Goal: Task Accomplishment & Management: Manage account settings

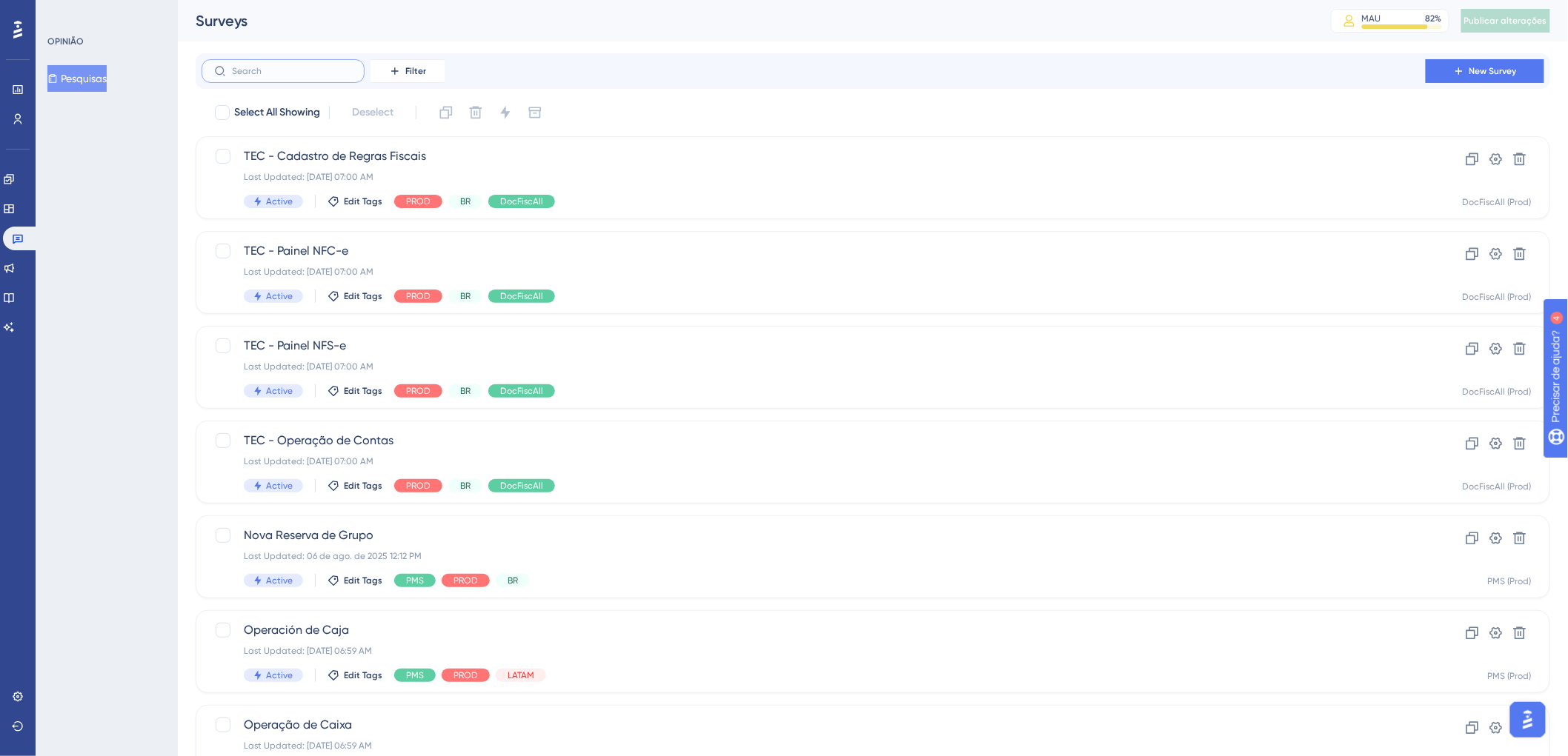
click at [316, 71] on input "text" at bounding box center [292, 71] width 120 height 11
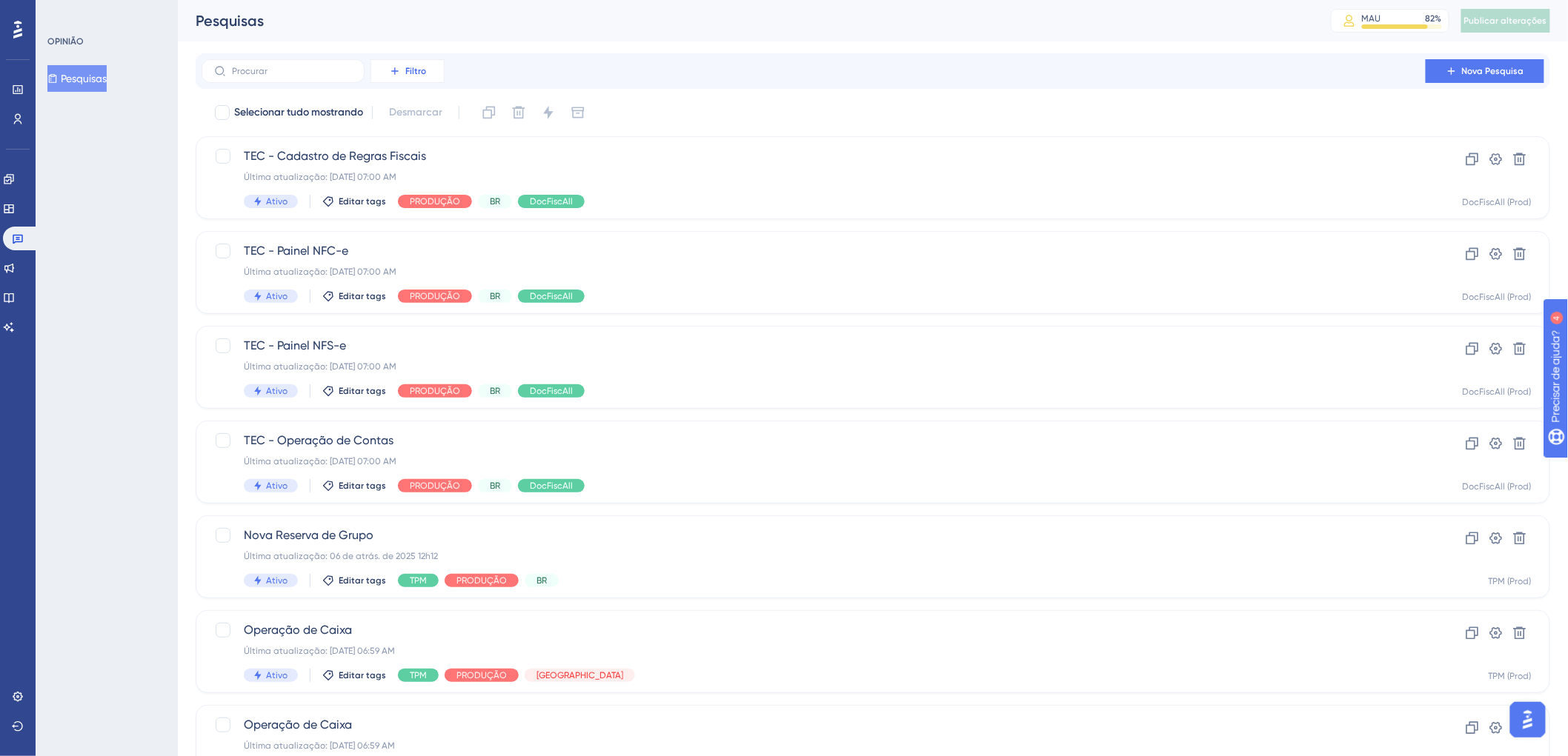
click at [390, 73] on icon at bounding box center [394, 71] width 12 height 12
click at [400, 114] on font "Etiquetas" at bounding box center [413, 113] width 44 height 12
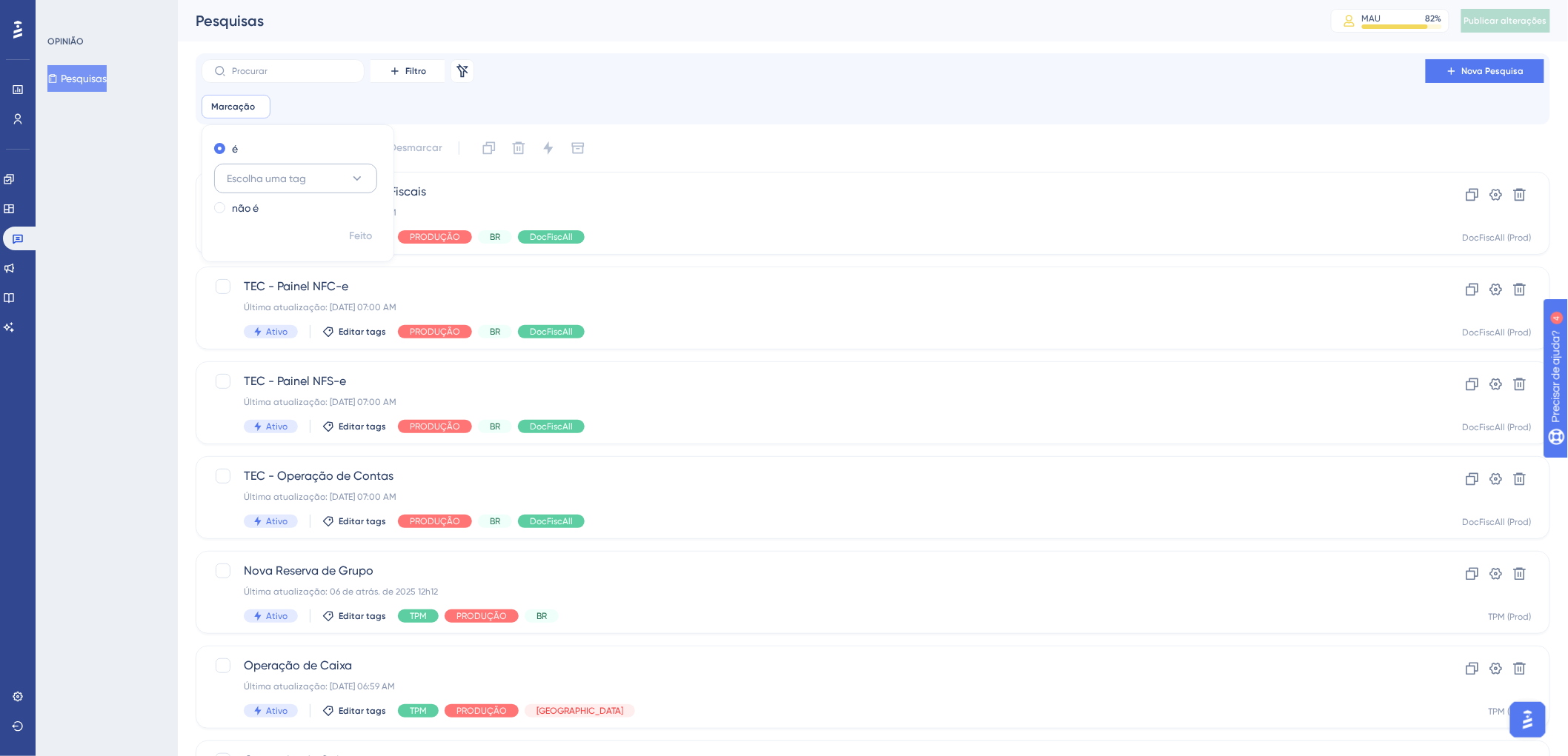
click at [374, 169] on button "Escolha uma tag" at bounding box center [295, 178] width 163 height 30
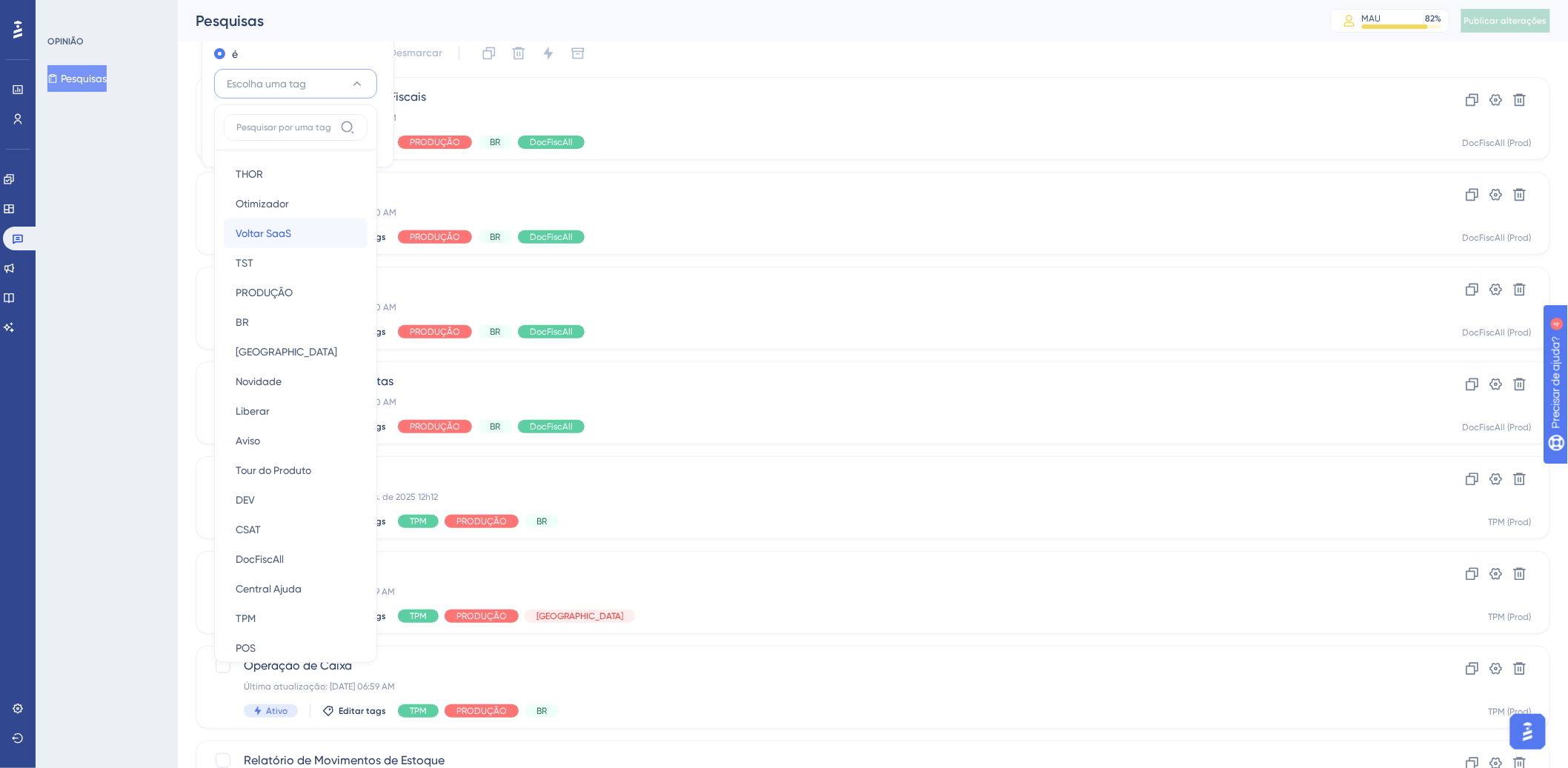
click at [322, 245] on div "Voltar SaaS Voltar SaaS" at bounding box center [296, 234] width 120 height 30
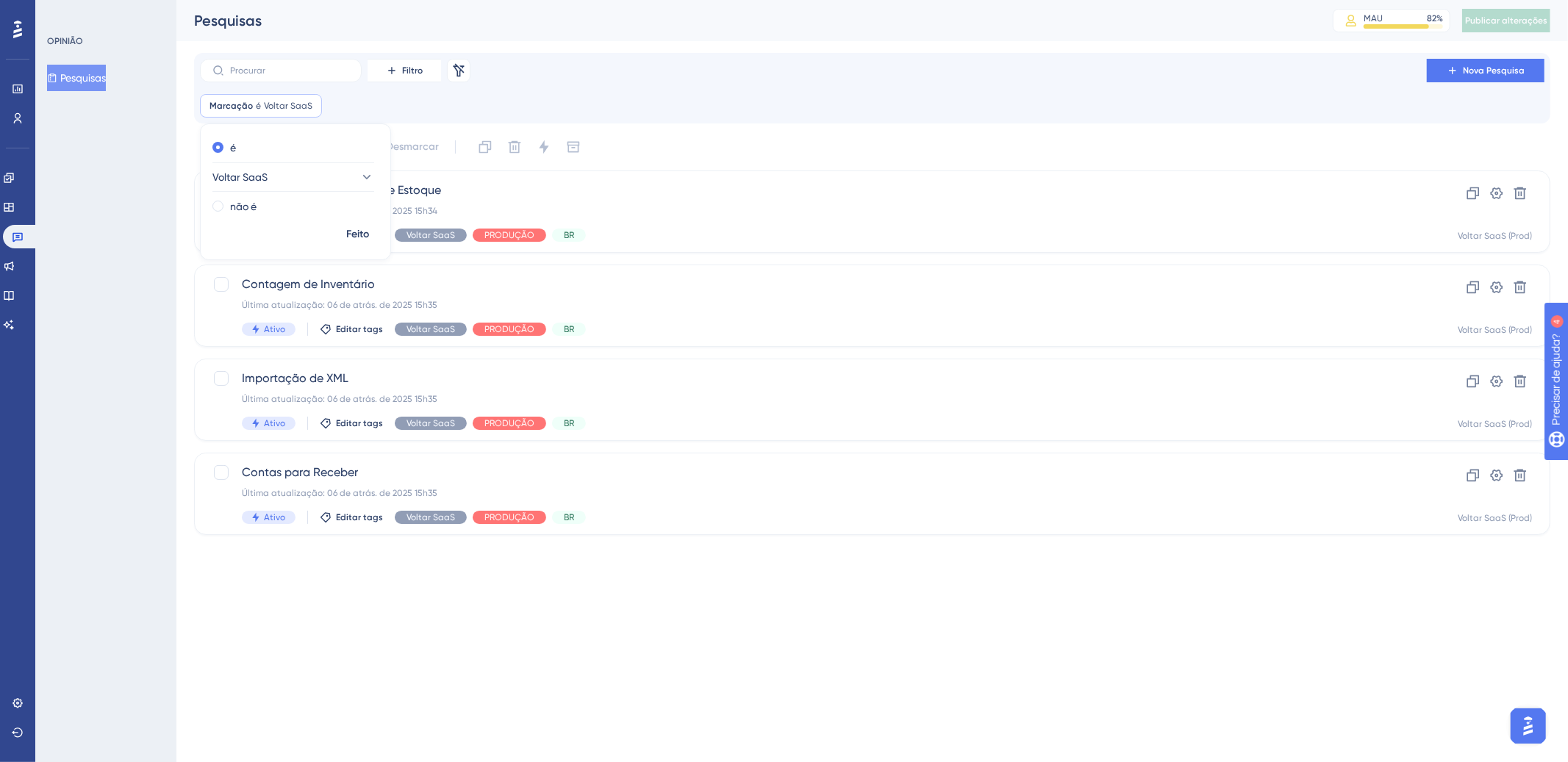
click at [912, 136] on div "Selecionar tudo mostrando Desmarcar" at bounding box center [880, 147] width 1338 height 23
click at [838, 209] on div "Última atualização: 06 de atrás. de 2025 15h34" at bounding box center [813, 211] width 1142 height 12
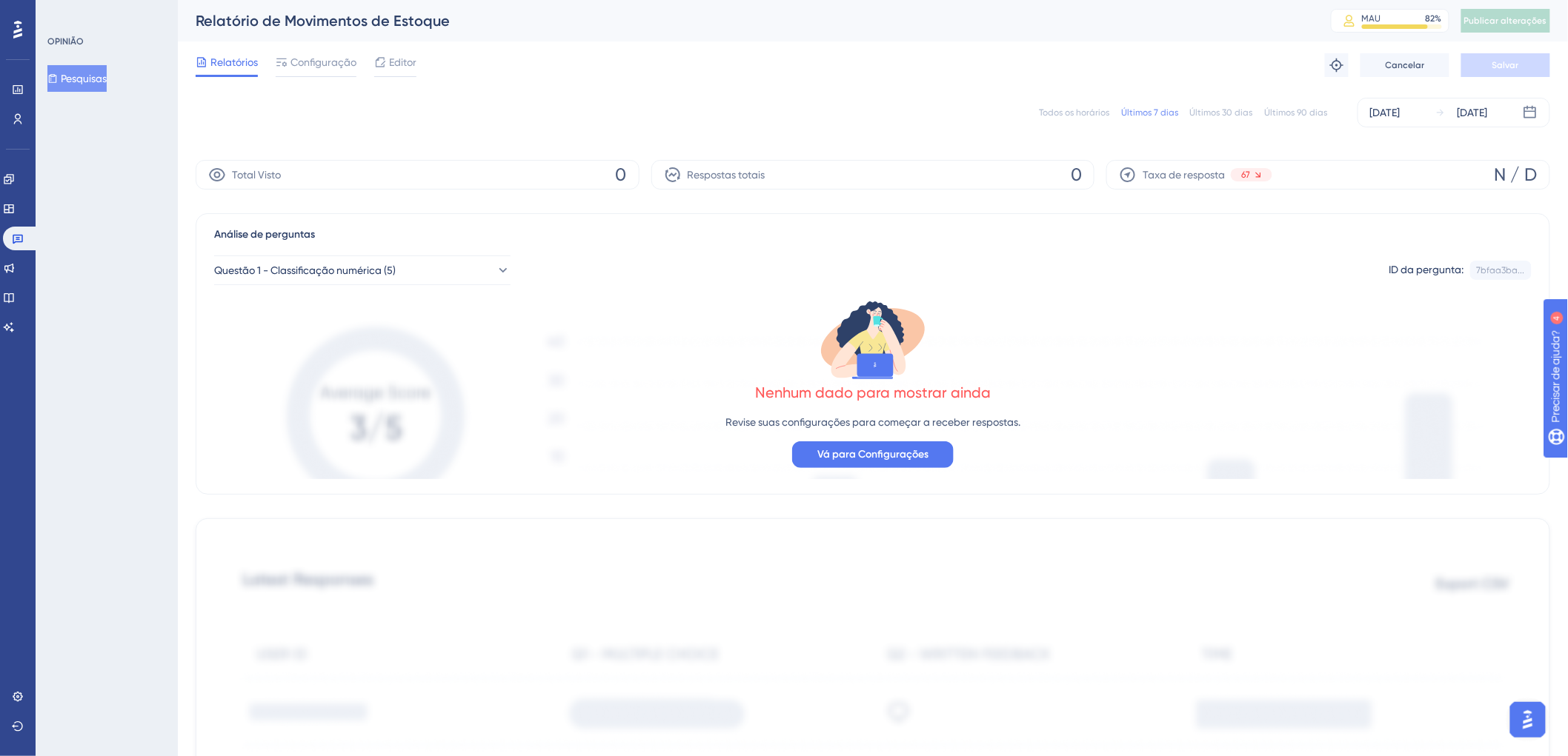
click at [1091, 114] on font "Todos os horários" at bounding box center [1073, 112] width 70 height 11
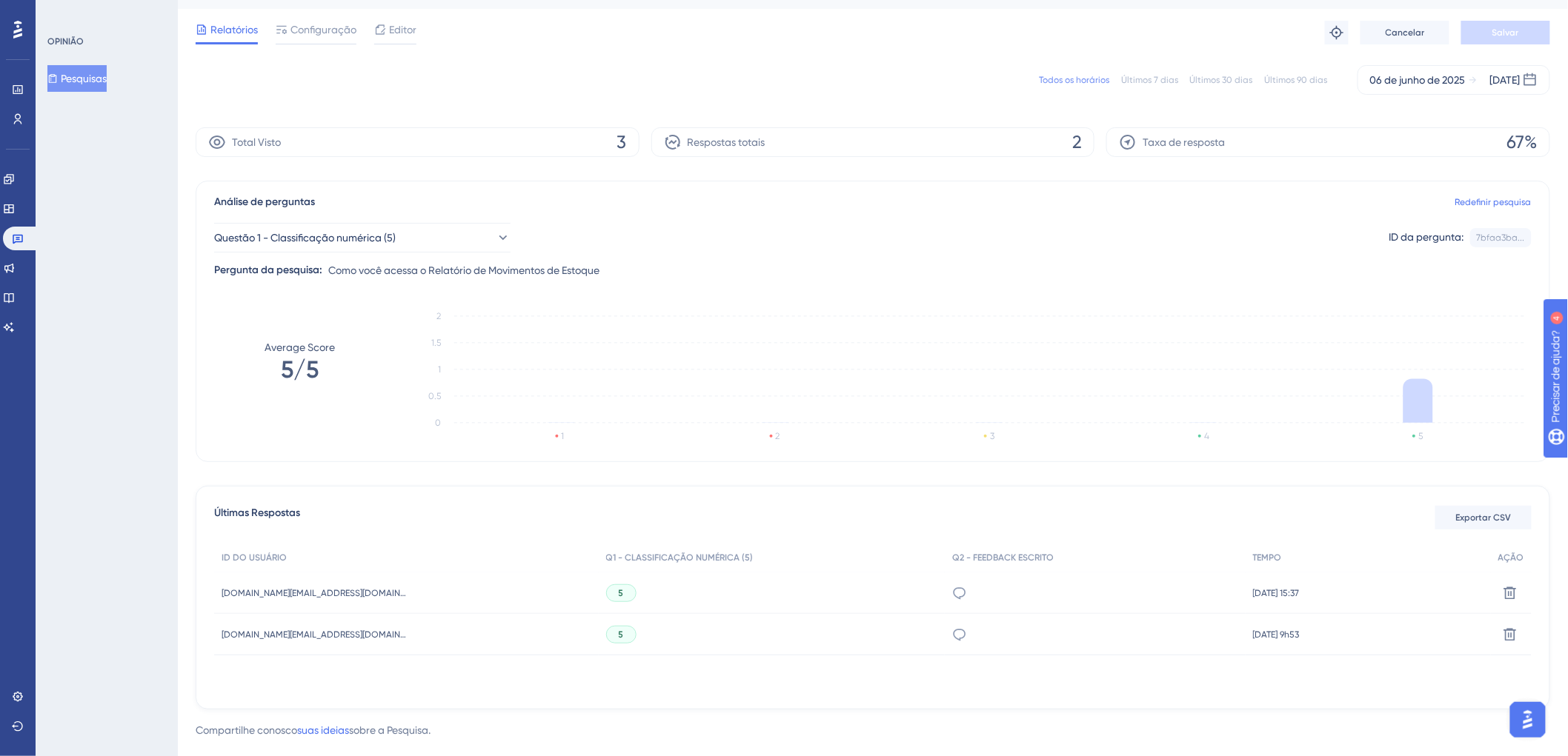
scroll to position [56, 0]
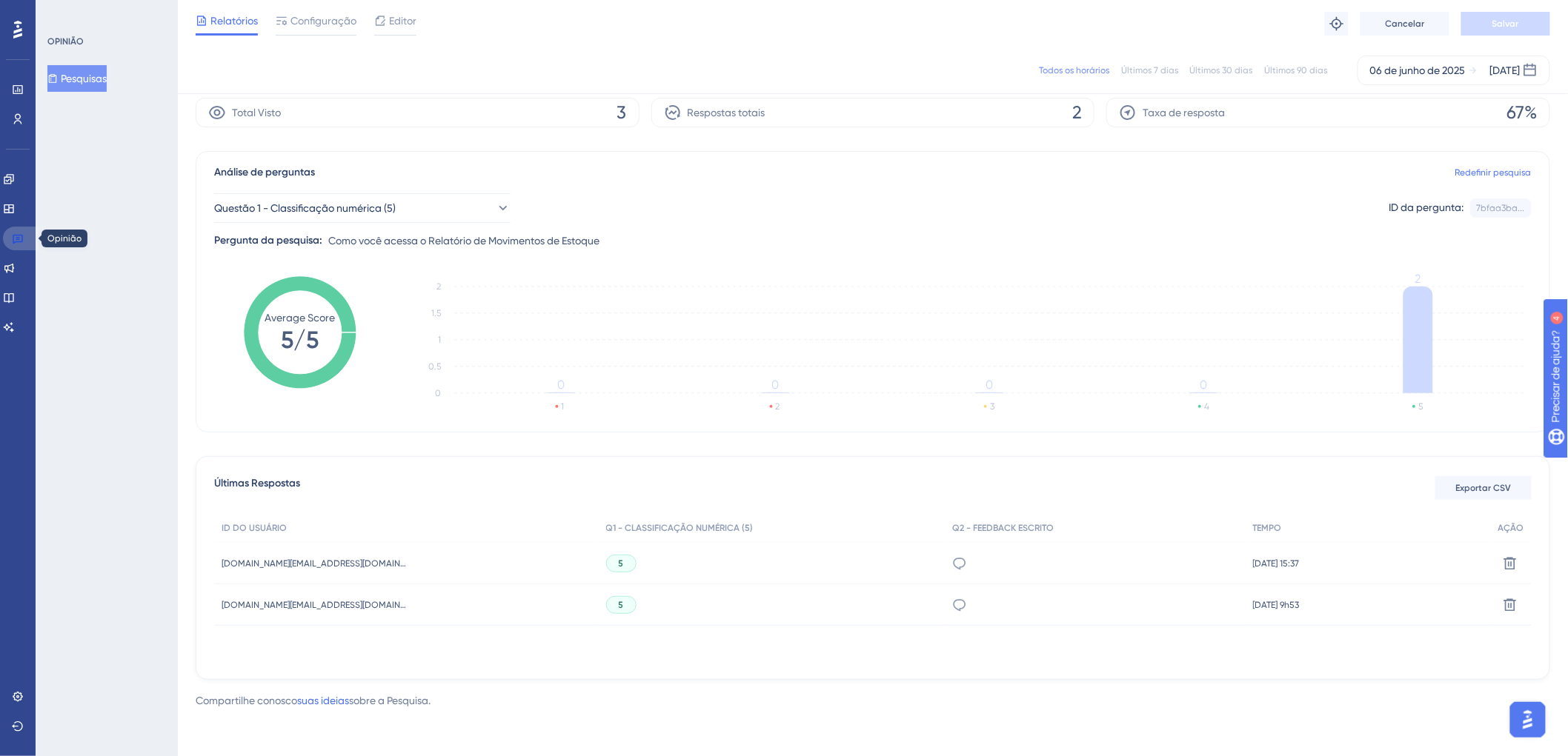
click at [8, 234] on link at bounding box center [21, 239] width 36 height 24
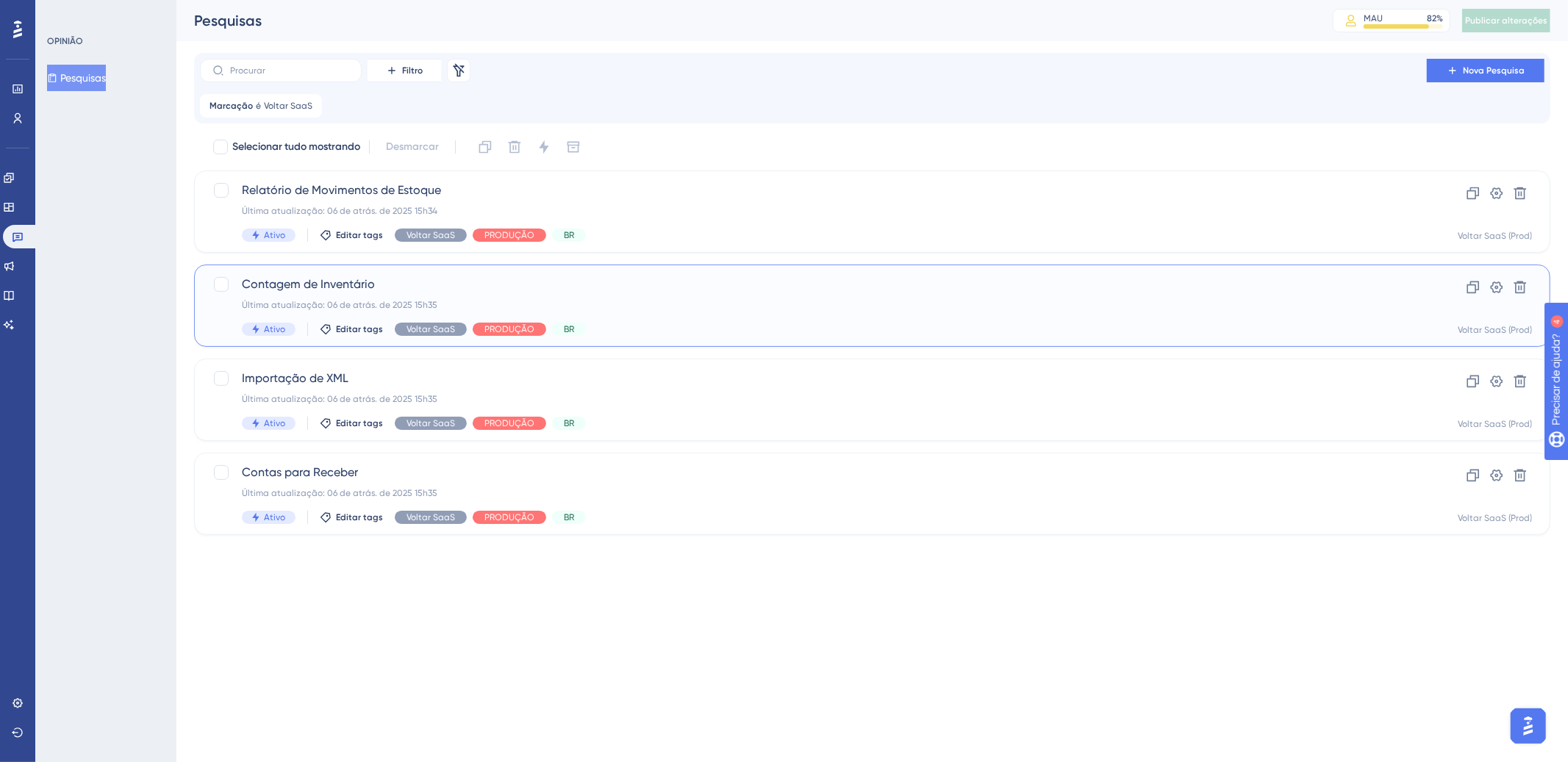
click at [734, 294] on div "Contagem de Inventário Última atualização: 06 de atrás. de 2025 15h35 Ativo Edi…" at bounding box center [813, 306] width 1142 height 61
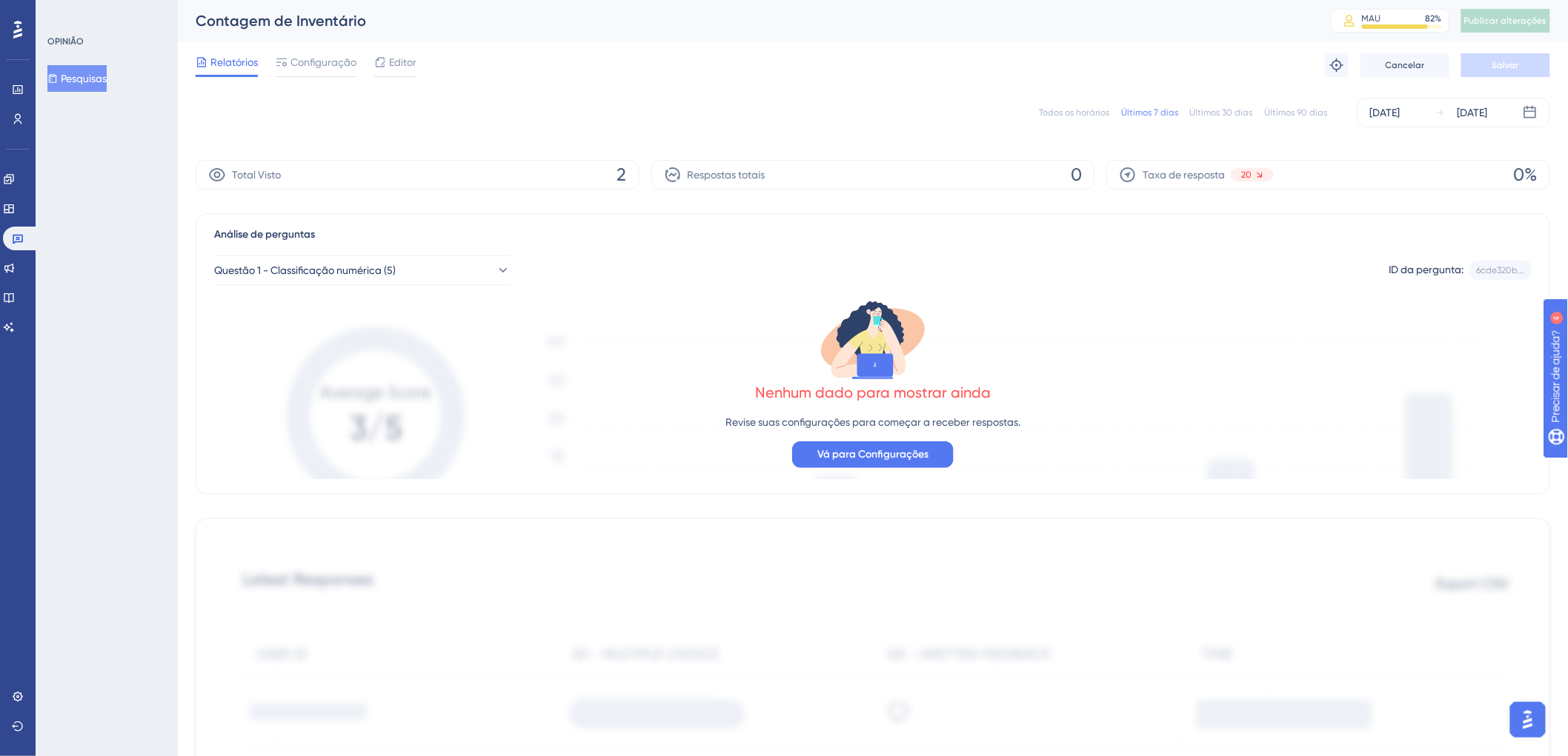
click at [1090, 108] on font "Todos os horários" at bounding box center [1073, 112] width 70 height 11
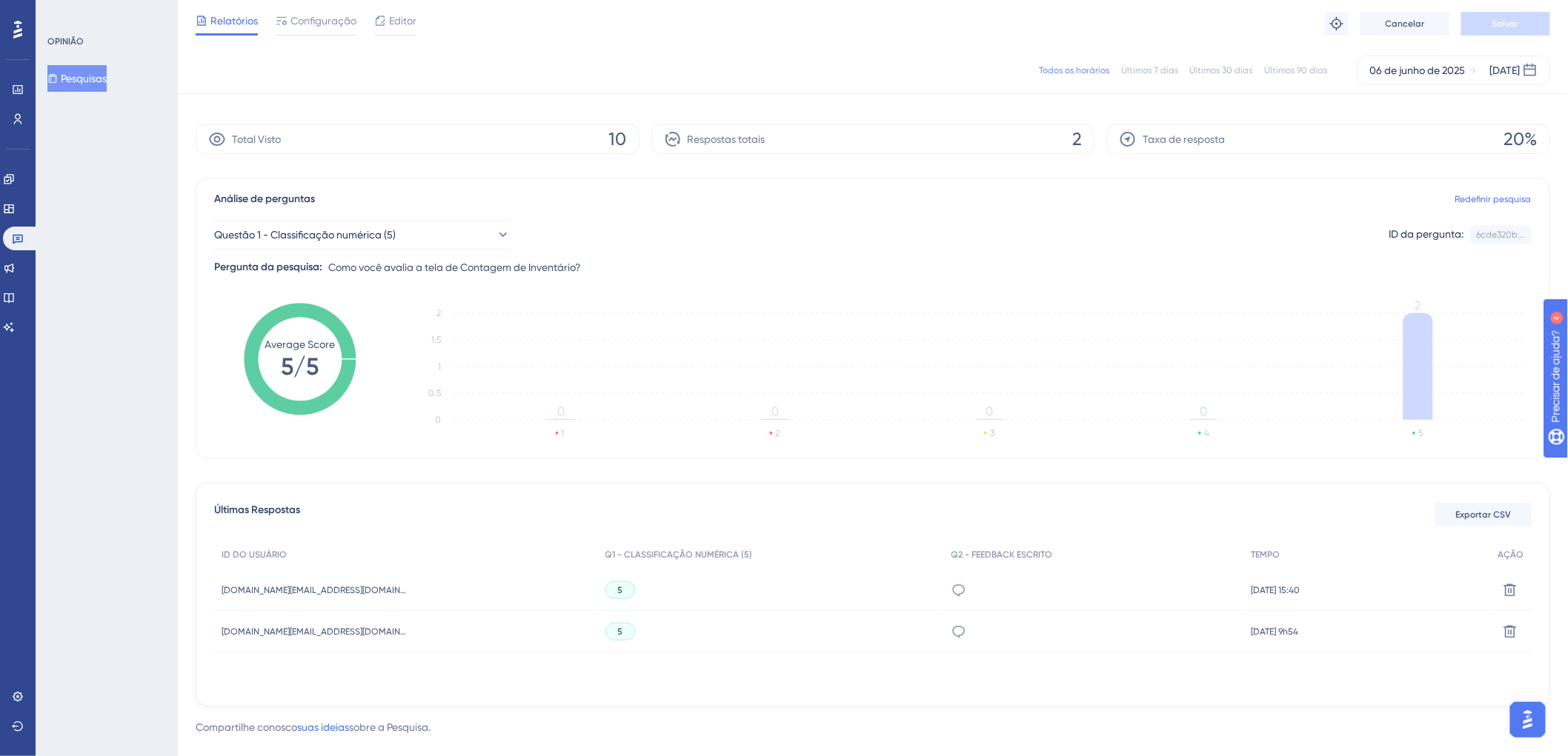
scroll to position [56, 0]
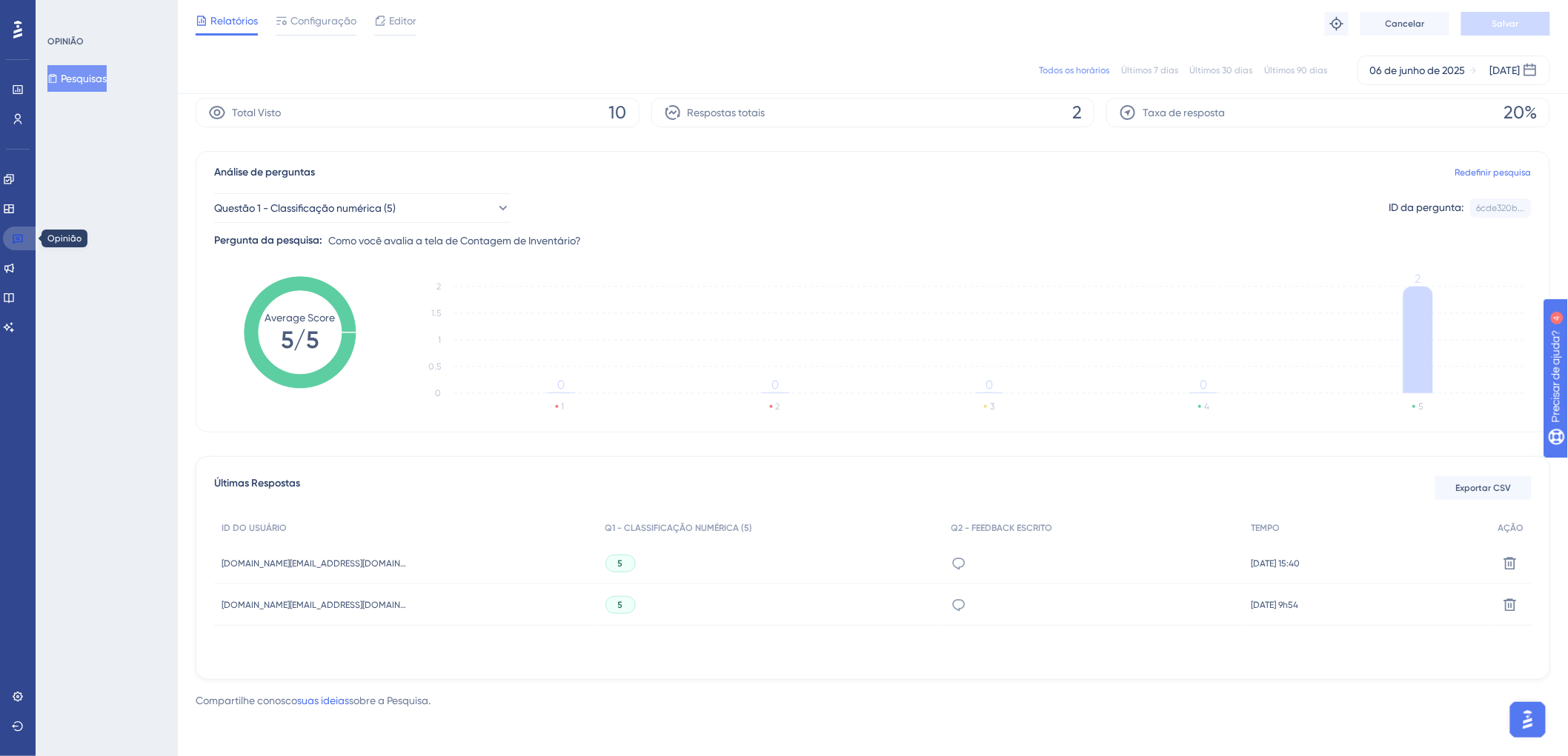
click at [28, 236] on link at bounding box center [21, 239] width 36 height 24
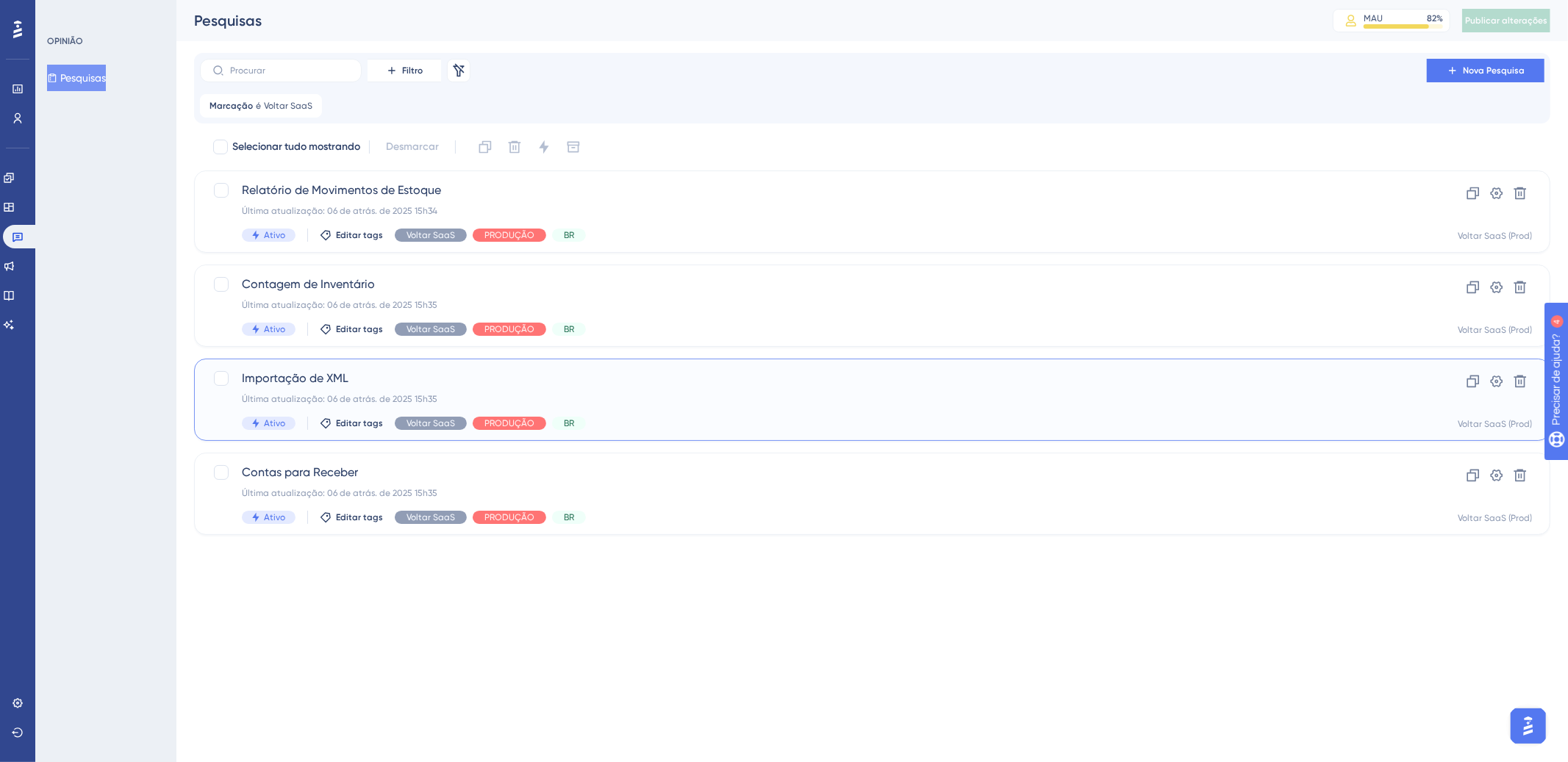
click at [891, 391] on div "Importação de XML Última atualização: 06 de atrás. de 2025 15h35 Ativo Editar t…" at bounding box center [813, 400] width 1142 height 61
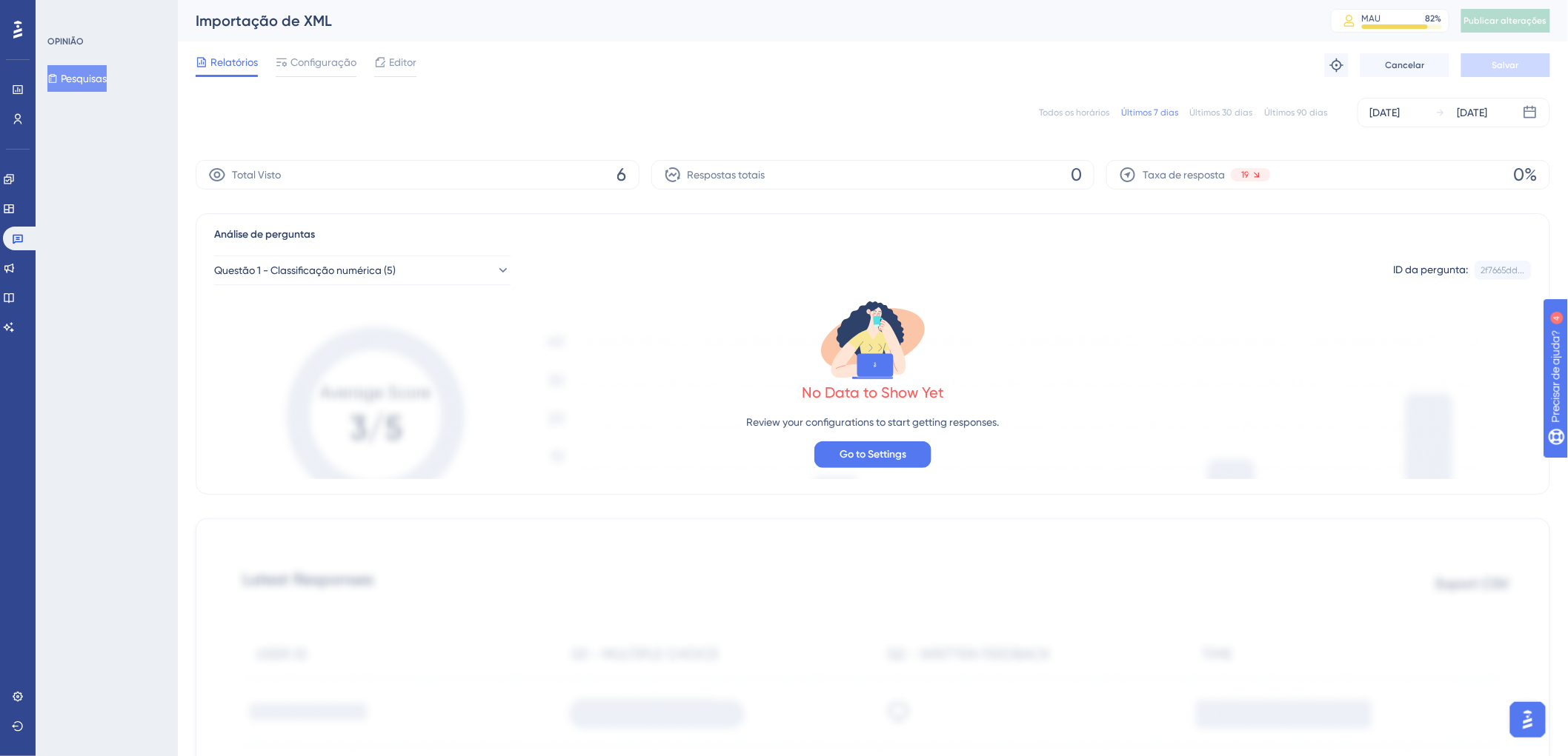
click at [1094, 100] on div "Todos os horários Últimos 7 dias Últimos 30 dias Últimos 90 dias [DATE] [DATE]" at bounding box center [872, 112] width 1354 height 30
click at [1089, 108] on font "Todos os horários" at bounding box center [1073, 112] width 70 height 11
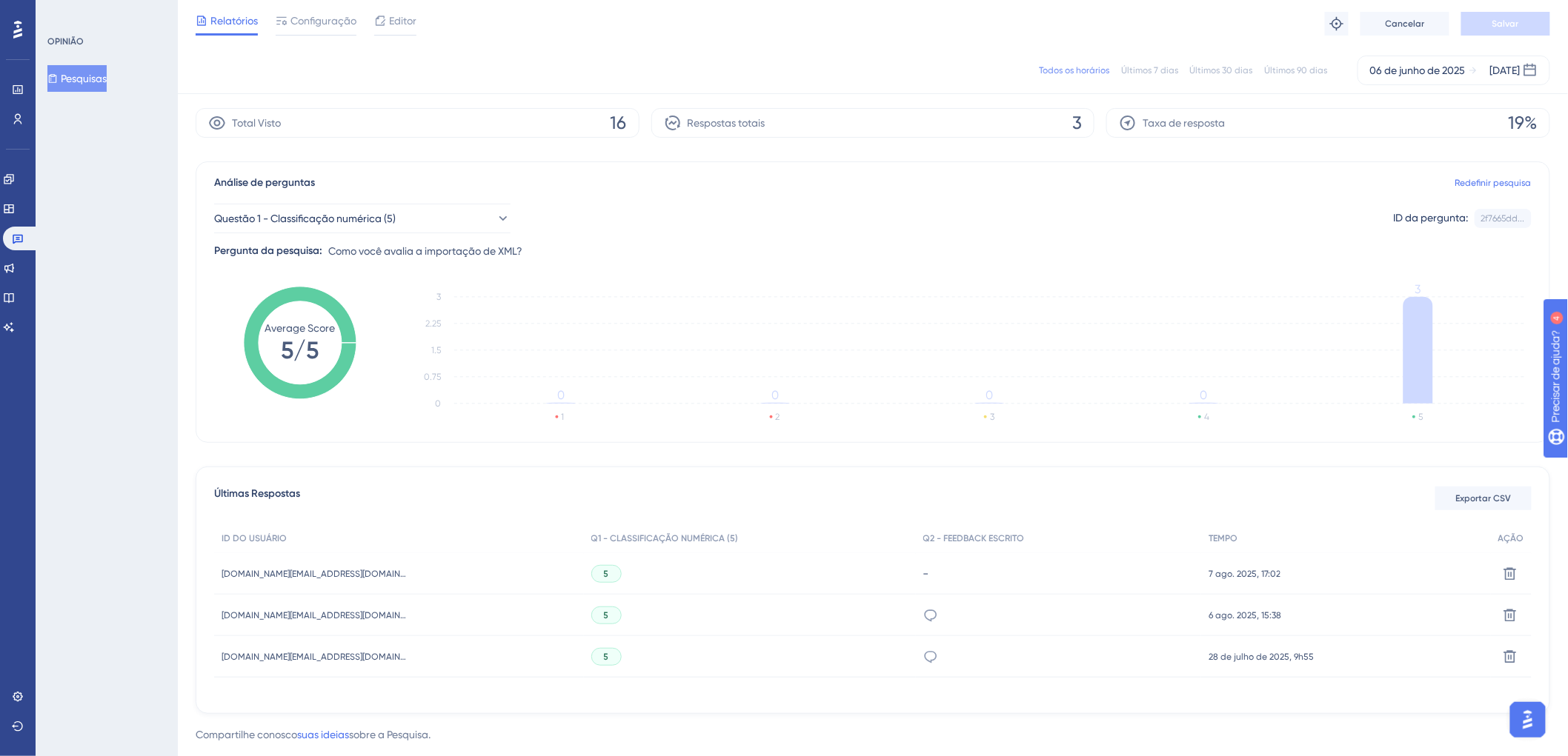
scroll to position [80, 0]
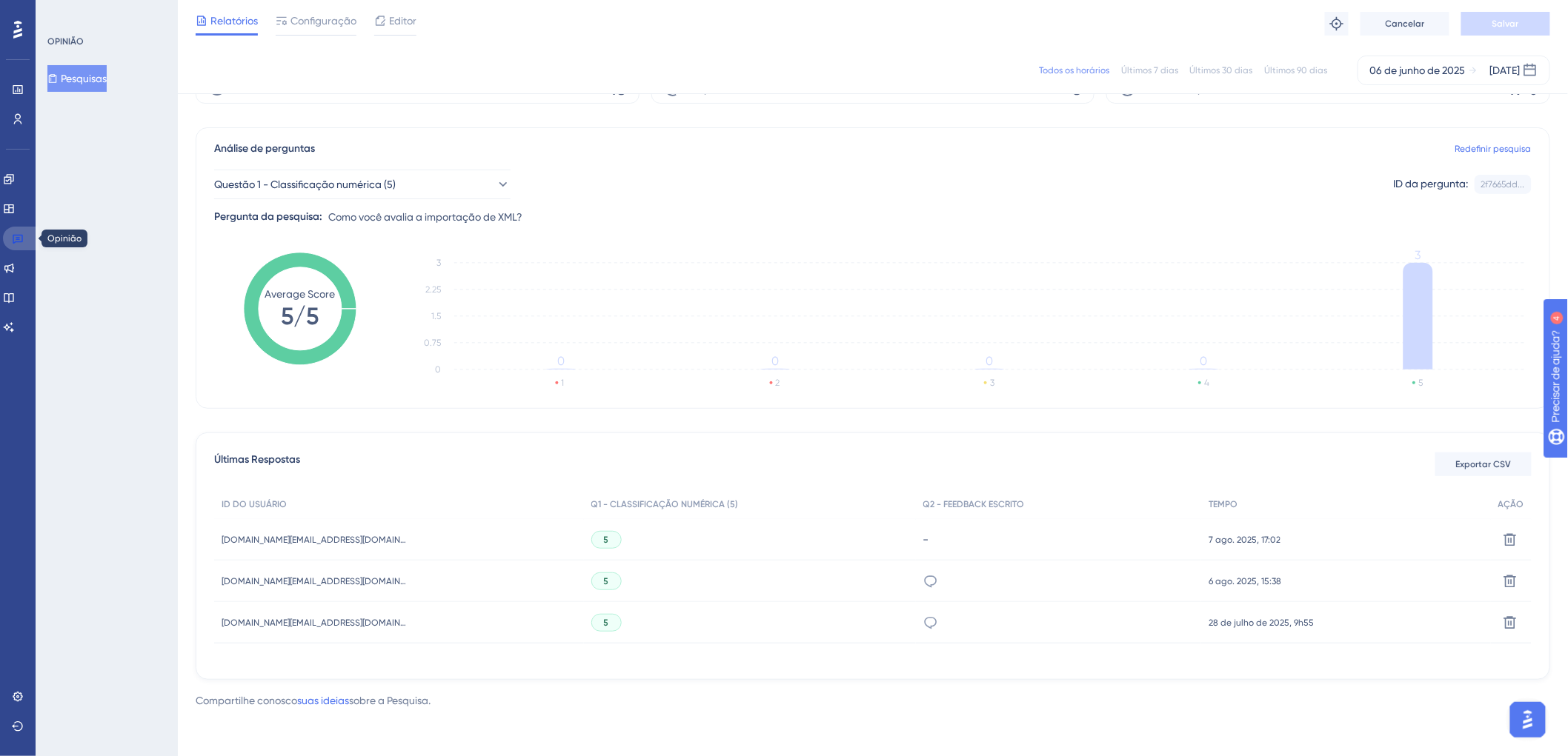
click at [27, 241] on link at bounding box center [21, 239] width 36 height 24
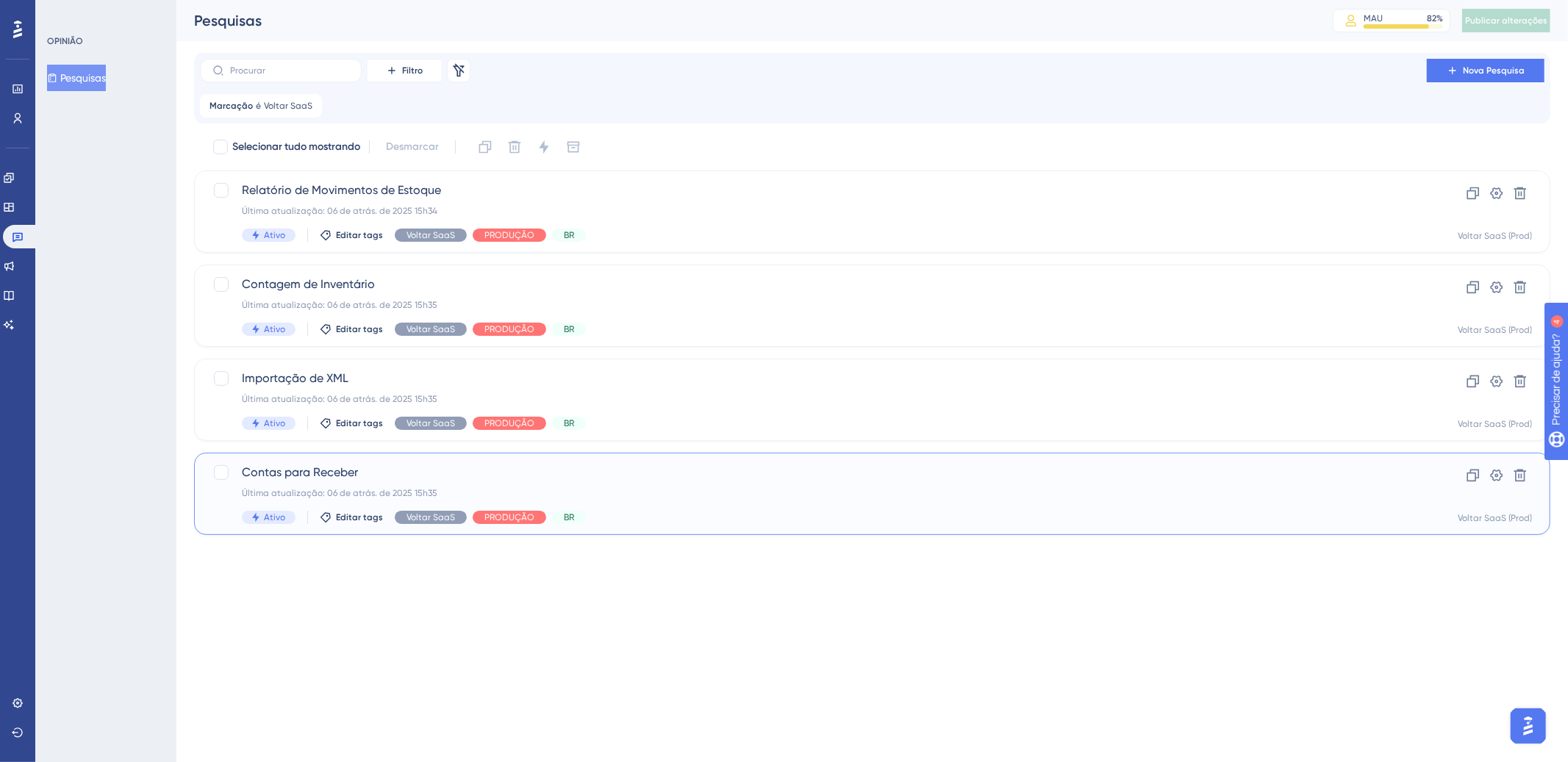
click at [826, 515] on div "Ativo Editar tags Voltar SaaS PRODUÇÃO BR" at bounding box center [813, 517] width 1142 height 14
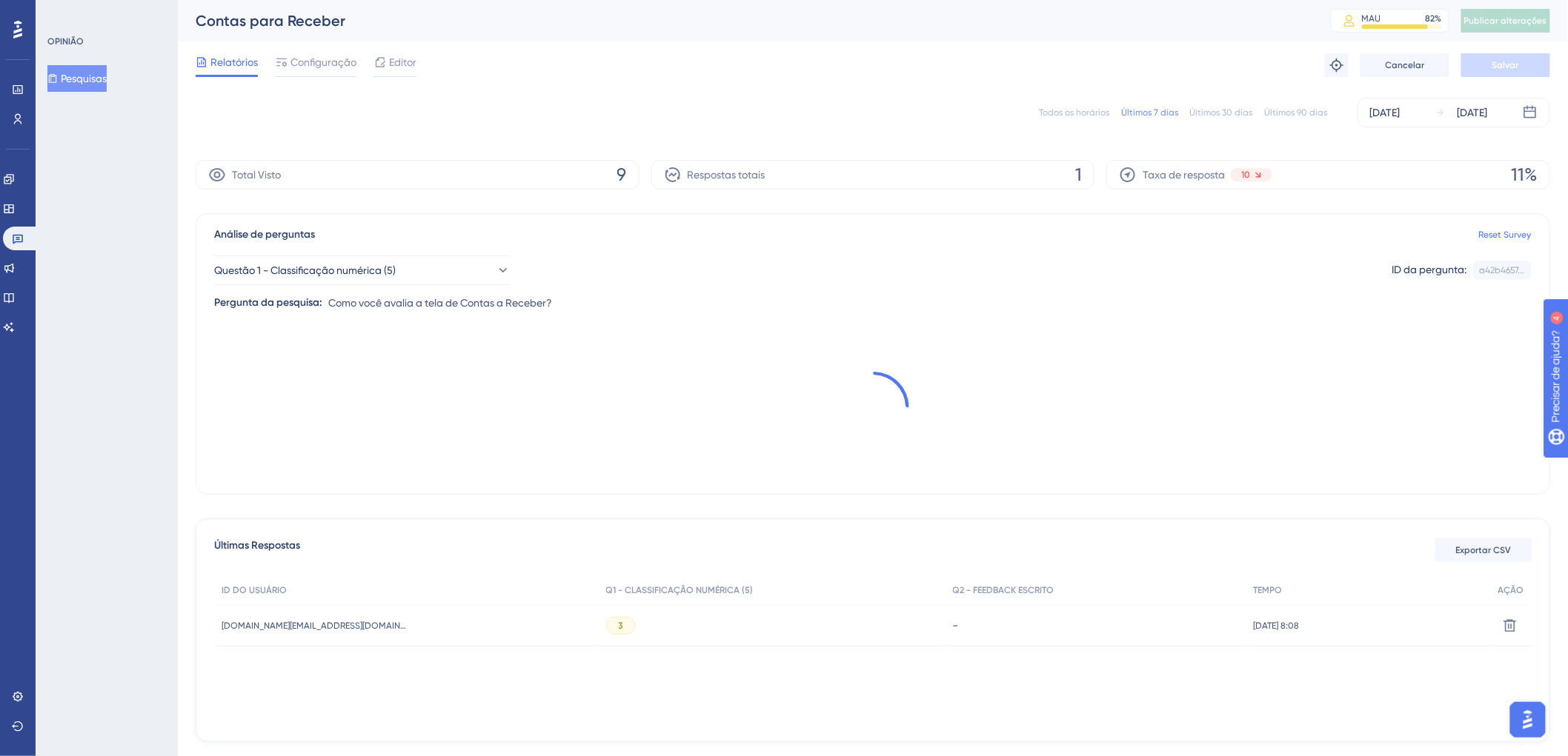
click at [1081, 114] on font "Todos os horários" at bounding box center [1073, 112] width 70 height 11
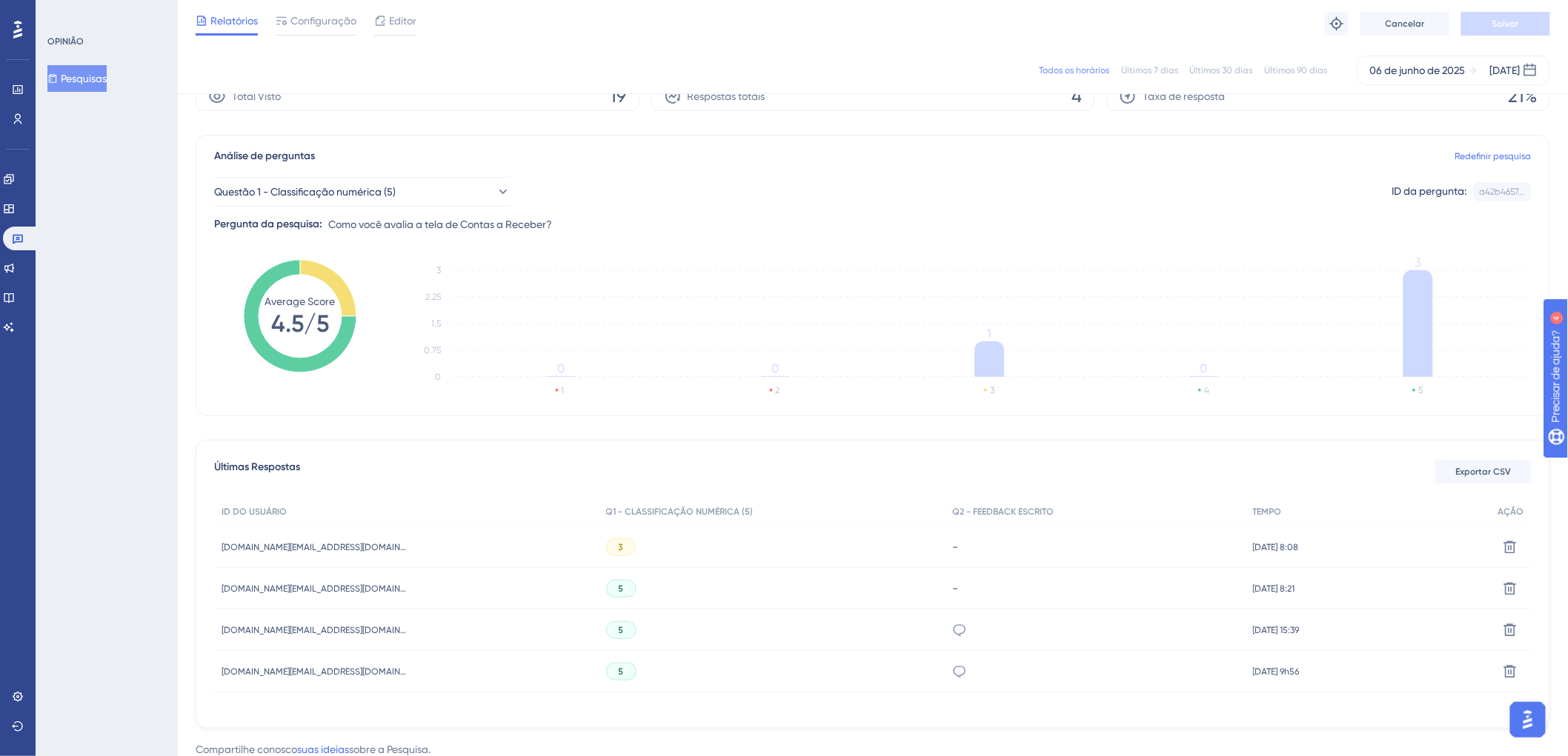
scroll to position [121, 0]
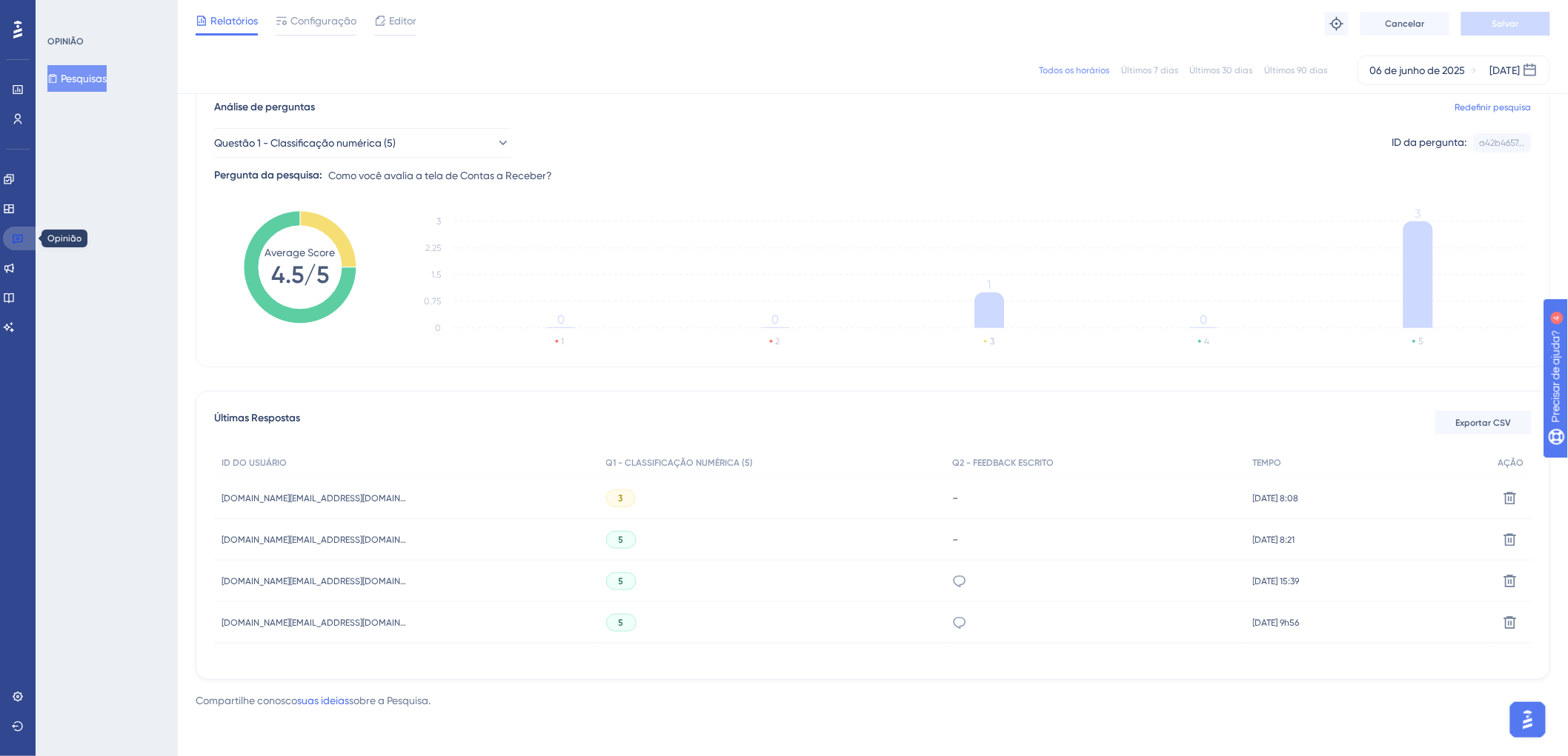
click at [19, 239] on icon at bounding box center [18, 240] width 11 height 10
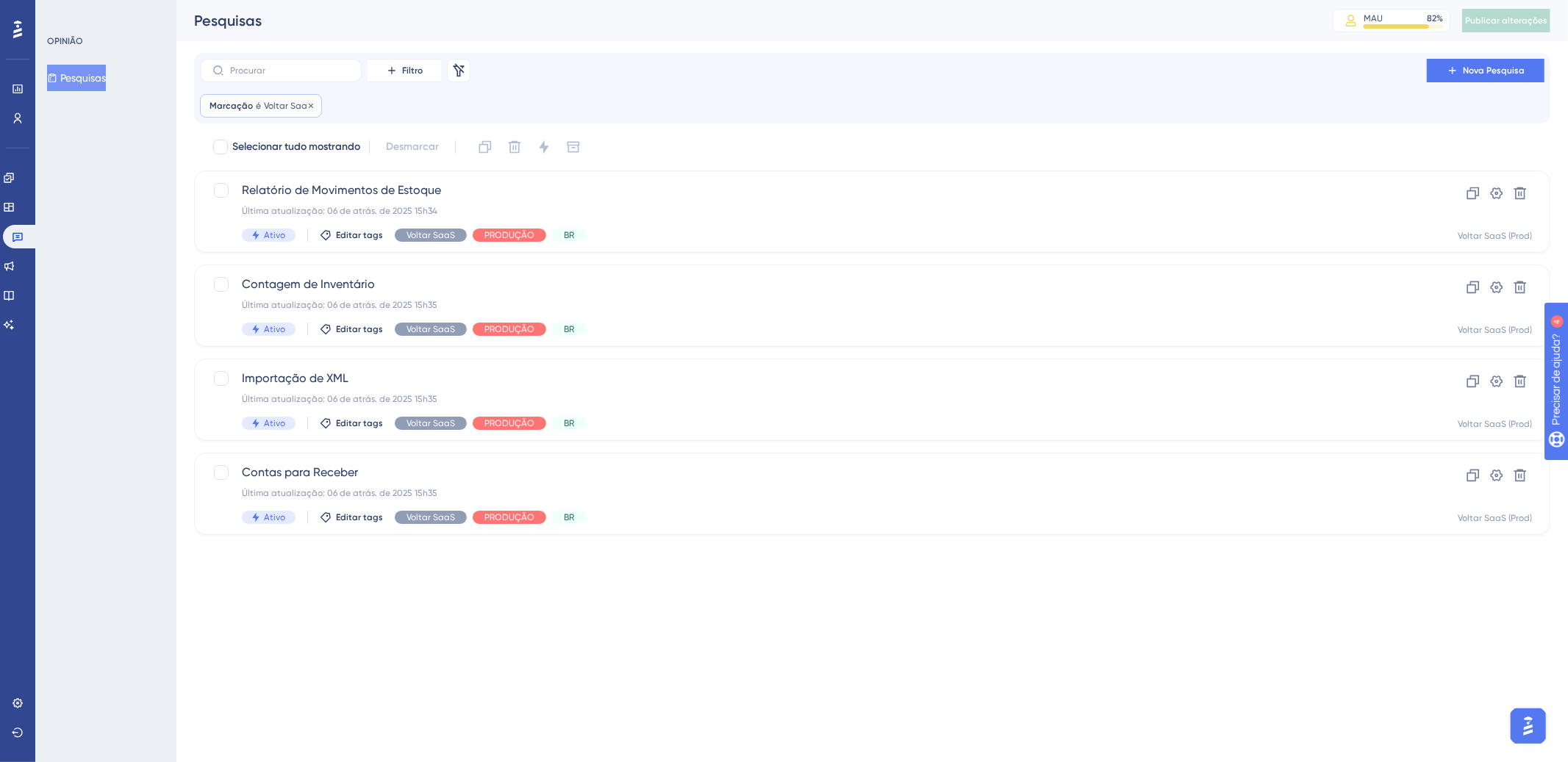
click at [297, 113] on div "Marcação é Voltar SaaS Voltar SaaS Remover" at bounding box center [260, 106] width 122 height 23
click at [370, 176] on button "Voltar SaaS" at bounding box center [292, 177] width 161 height 29
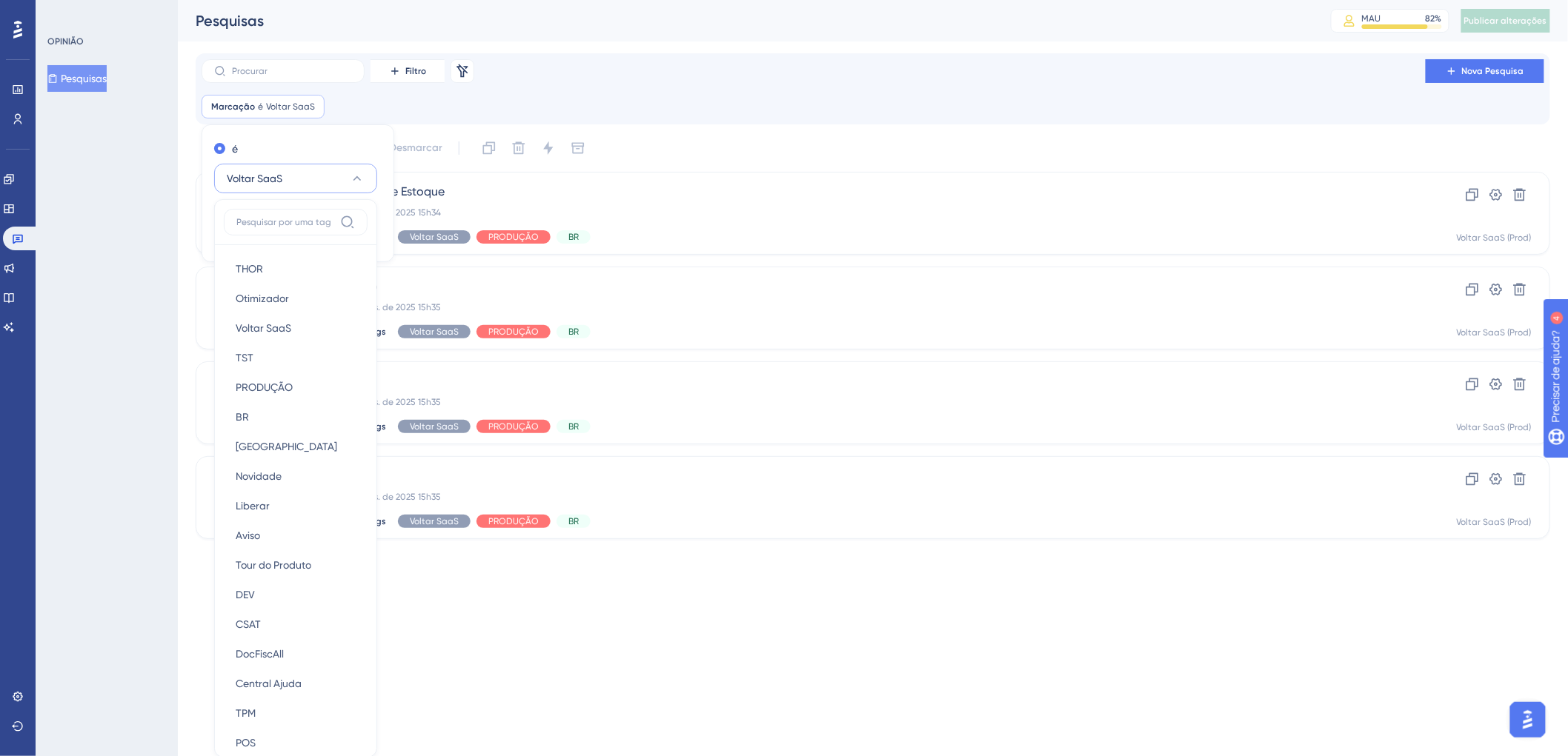
scroll to position [17, 0]
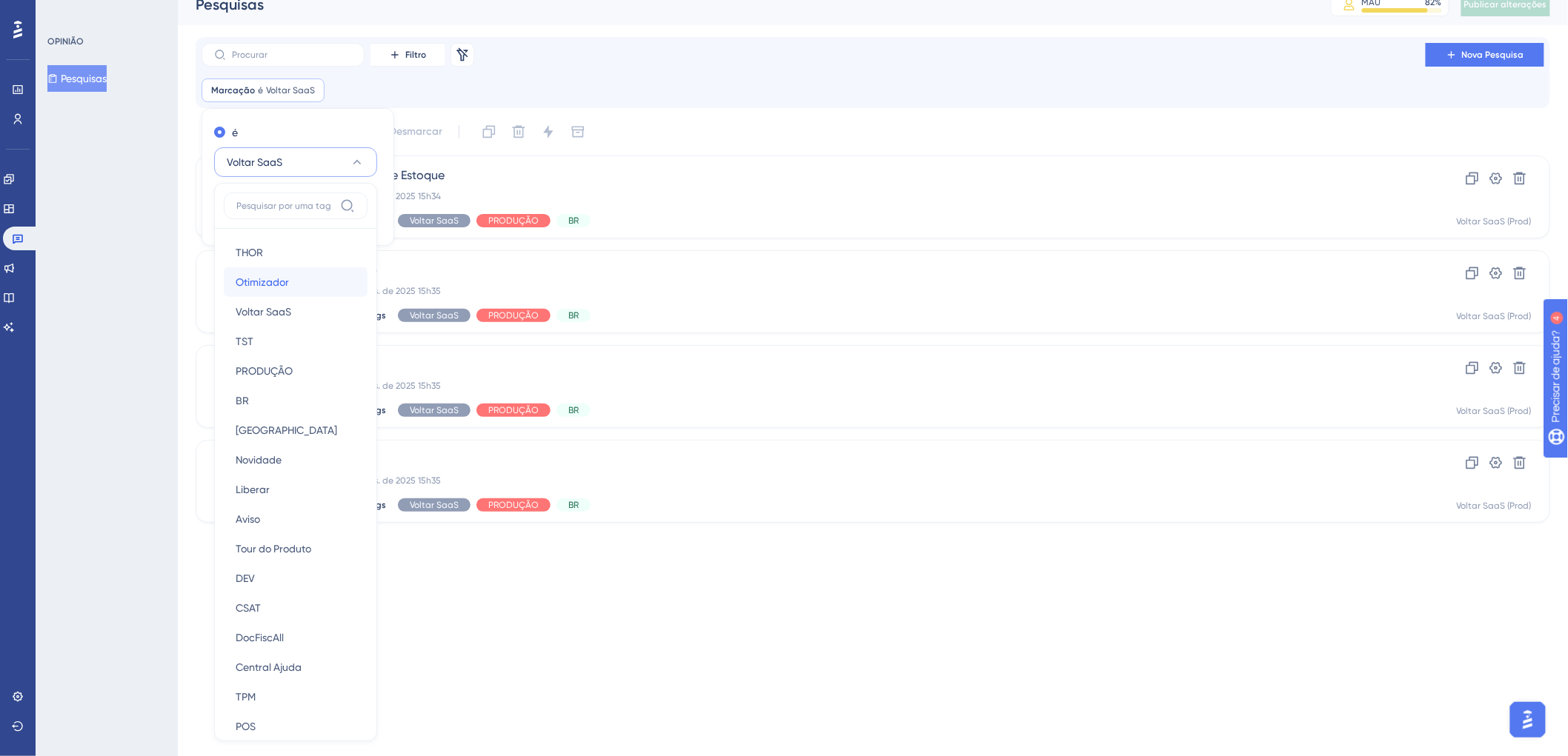
click at [279, 282] on font "Otimizador" at bounding box center [262, 282] width 53 height 12
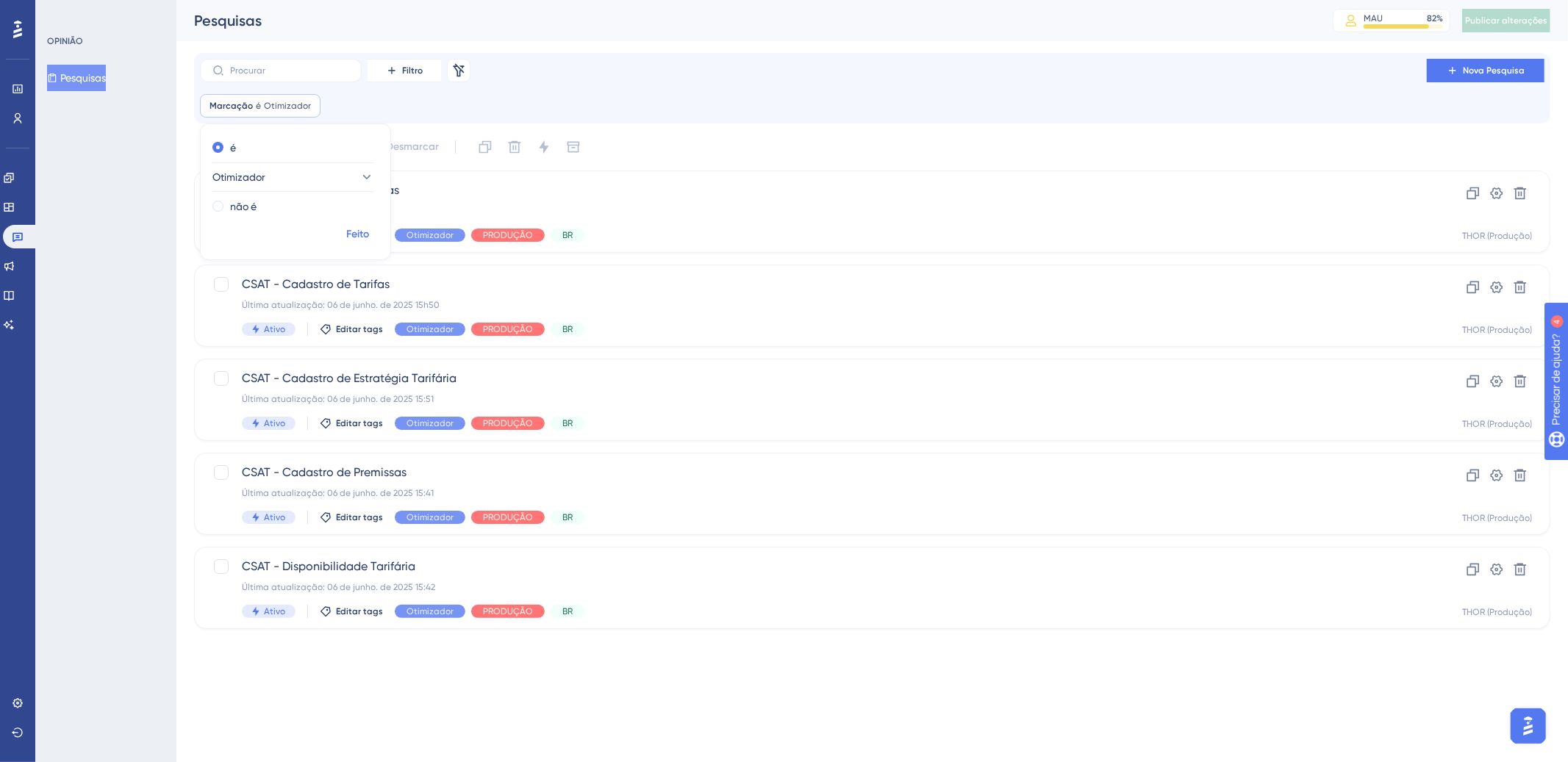
click at [365, 233] on font "Feito" at bounding box center [358, 234] width 22 height 13
click at [768, 221] on div "CSAT - Calendário de Tarifas Última atualização: [DATE] 14:23 Ativo Editar tags…" at bounding box center [813, 212] width 1142 height 61
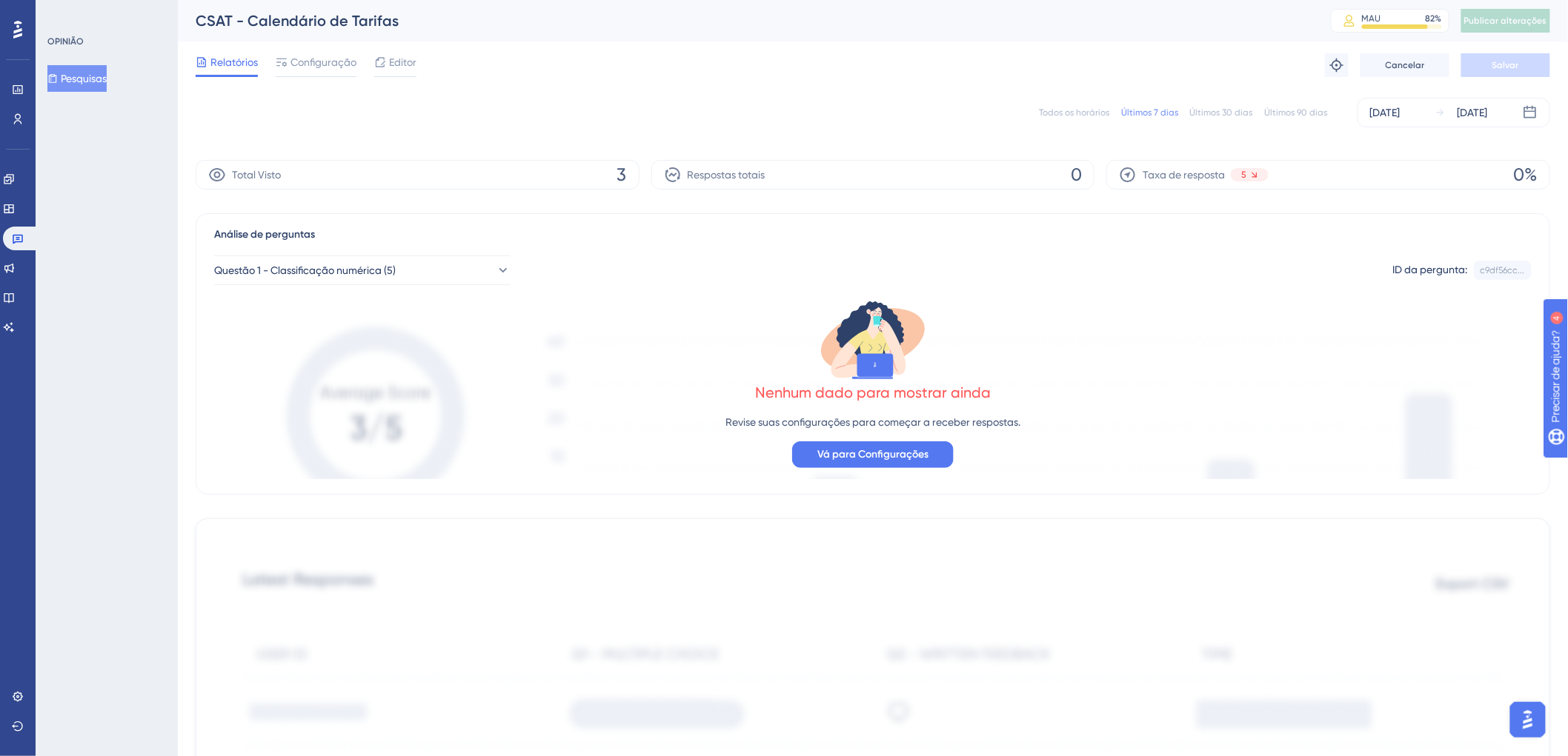
click at [1074, 113] on font "Todos os horários" at bounding box center [1073, 112] width 70 height 11
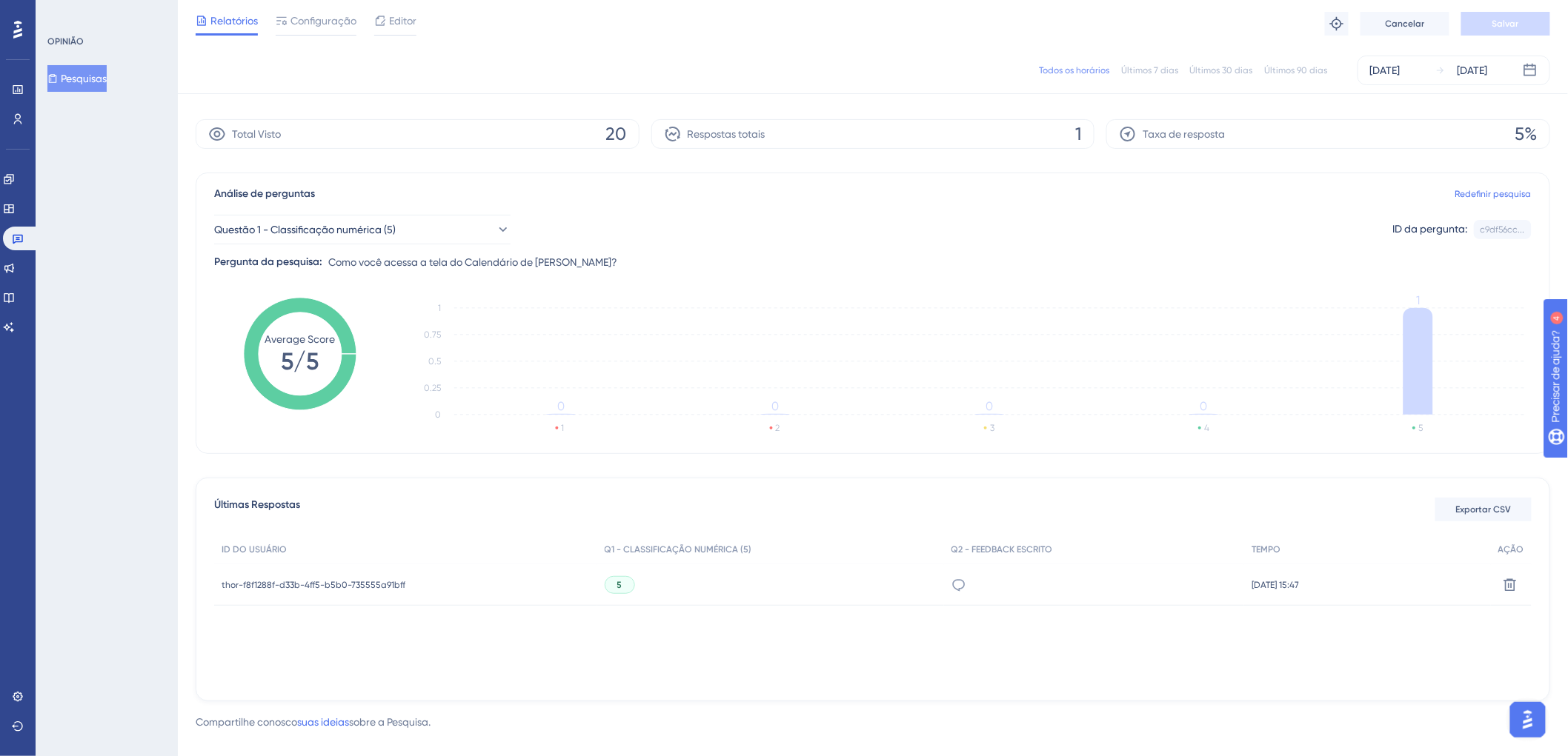
scroll to position [56, 0]
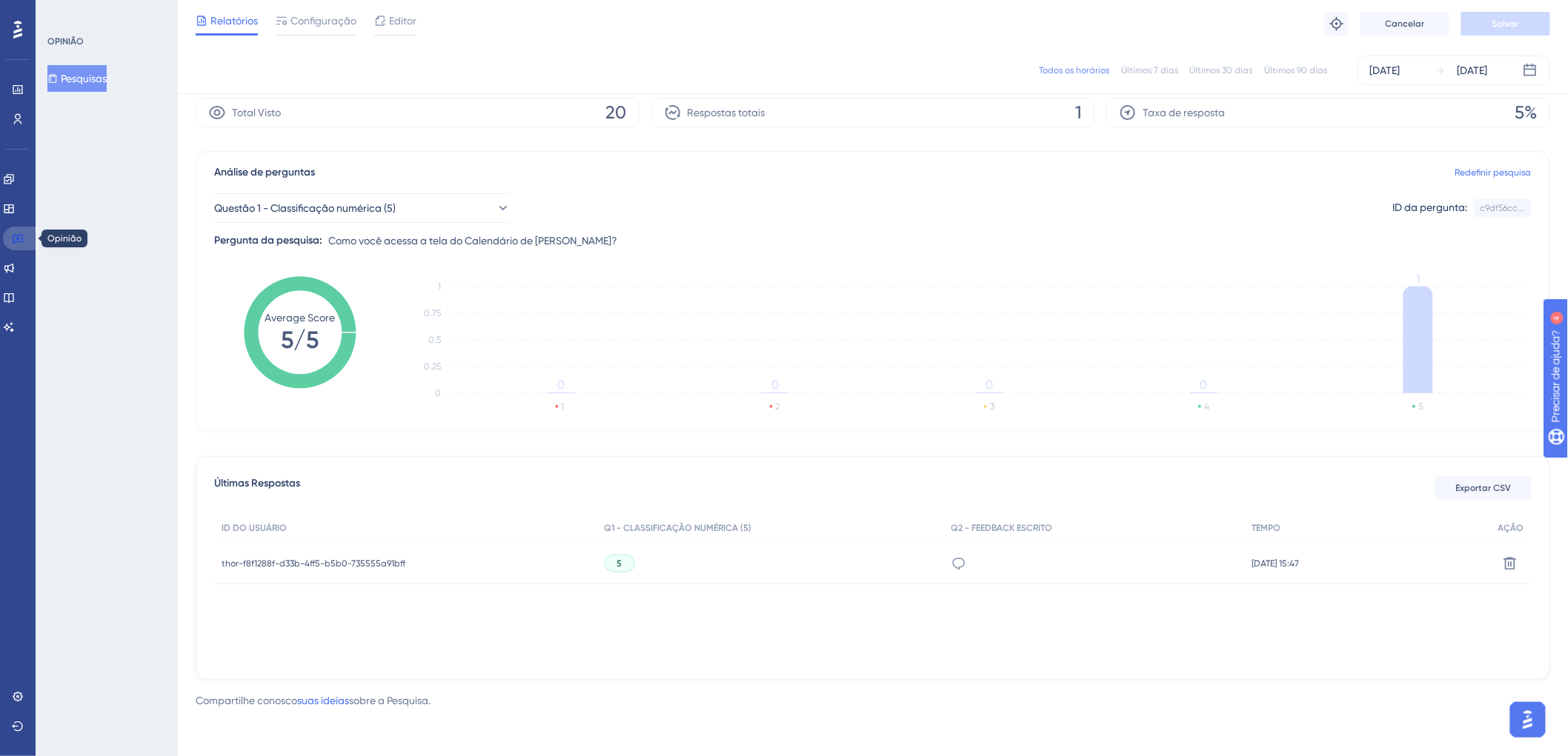
click at [15, 239] on icon at bounding box center [18, 239] width 12 height 12
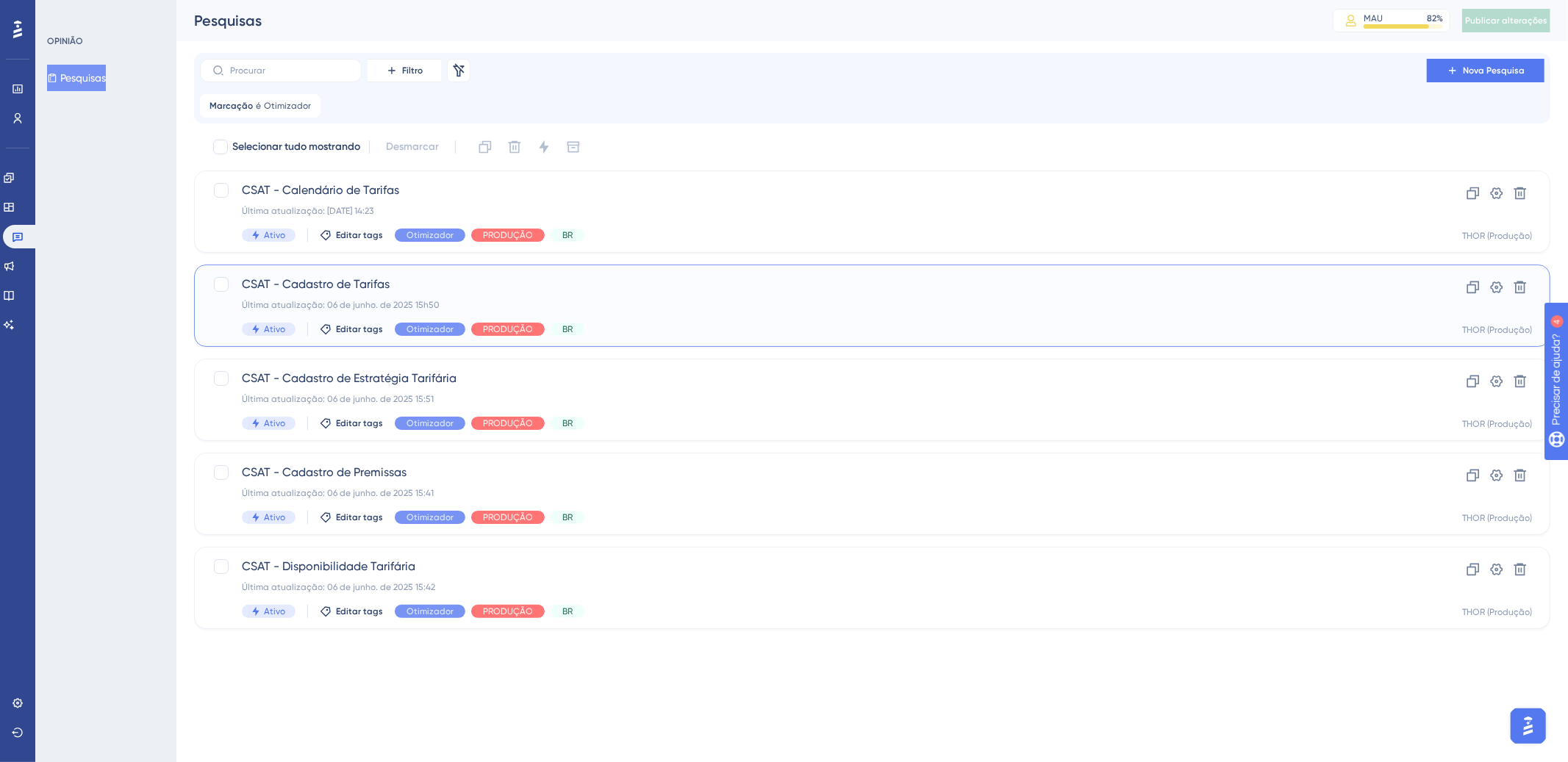
click at [724, 297] on div "CSAT - Cadastro de Tarifas Última atualização: [DATE]. de 2025 15h50 Ativo Edit…" at bounding box center [813, 306] width 1142 height 61
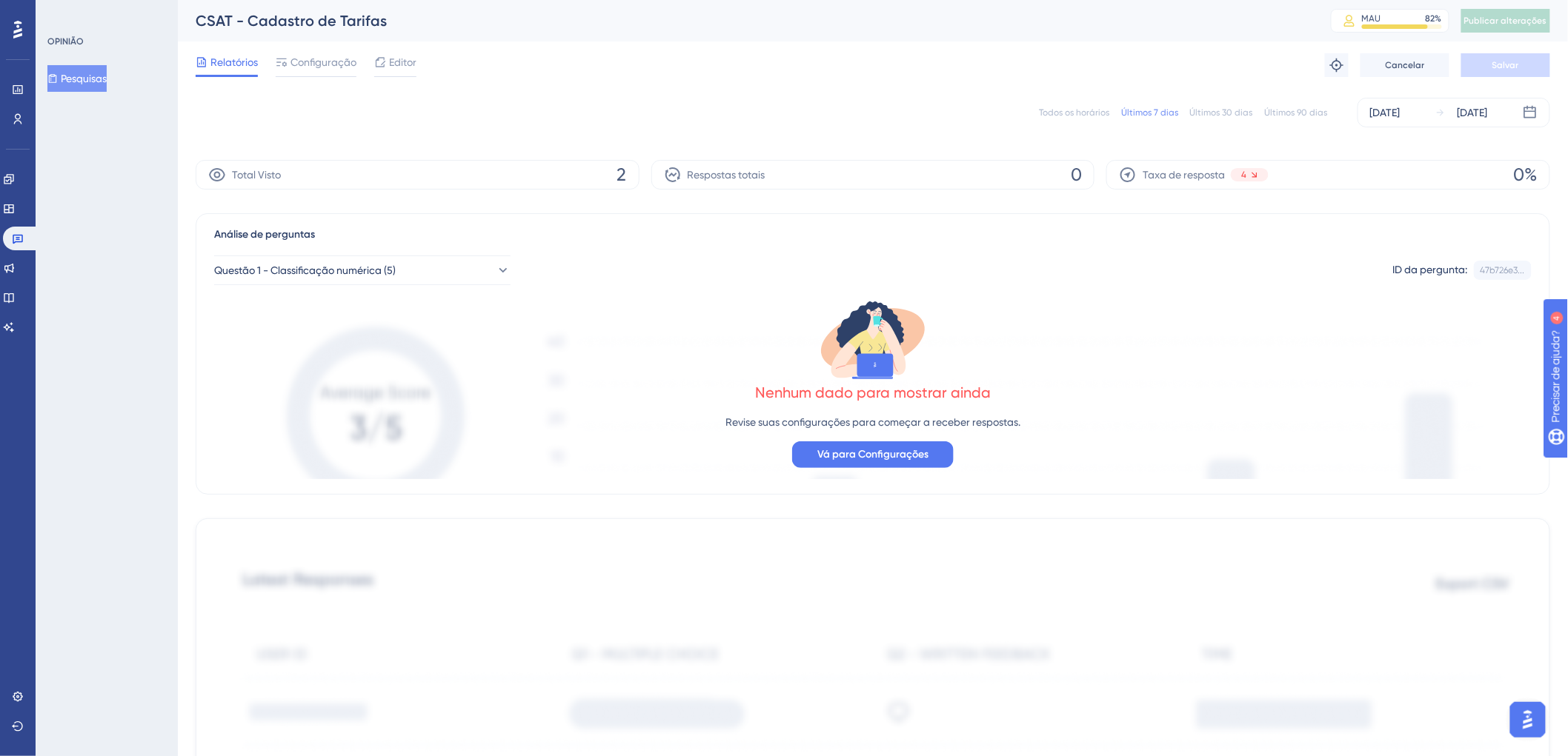
click at [1086, 111] on font "Todos os horários" at bounding box center [1073, 112] width 70 height 11
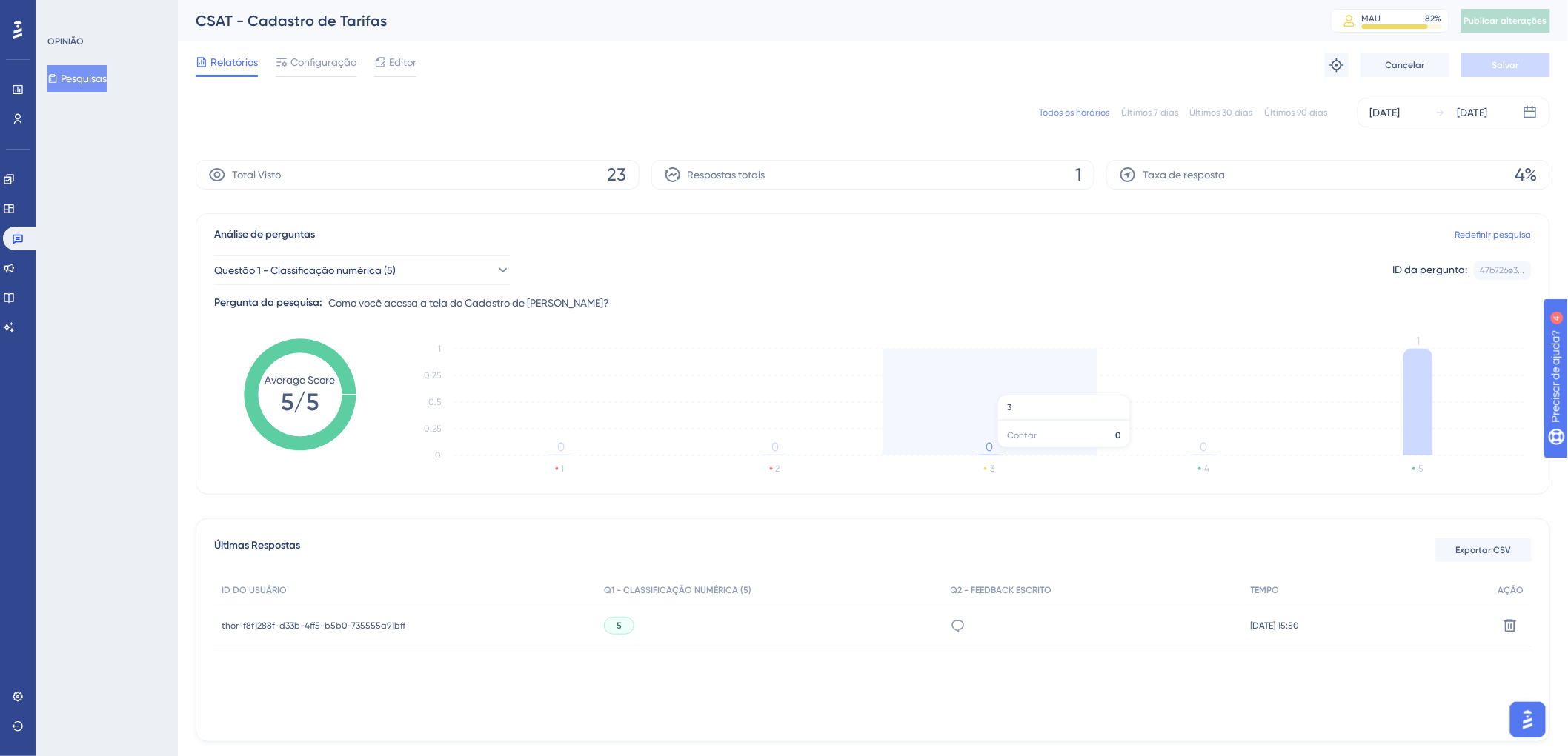
scroll to position [56, 0]
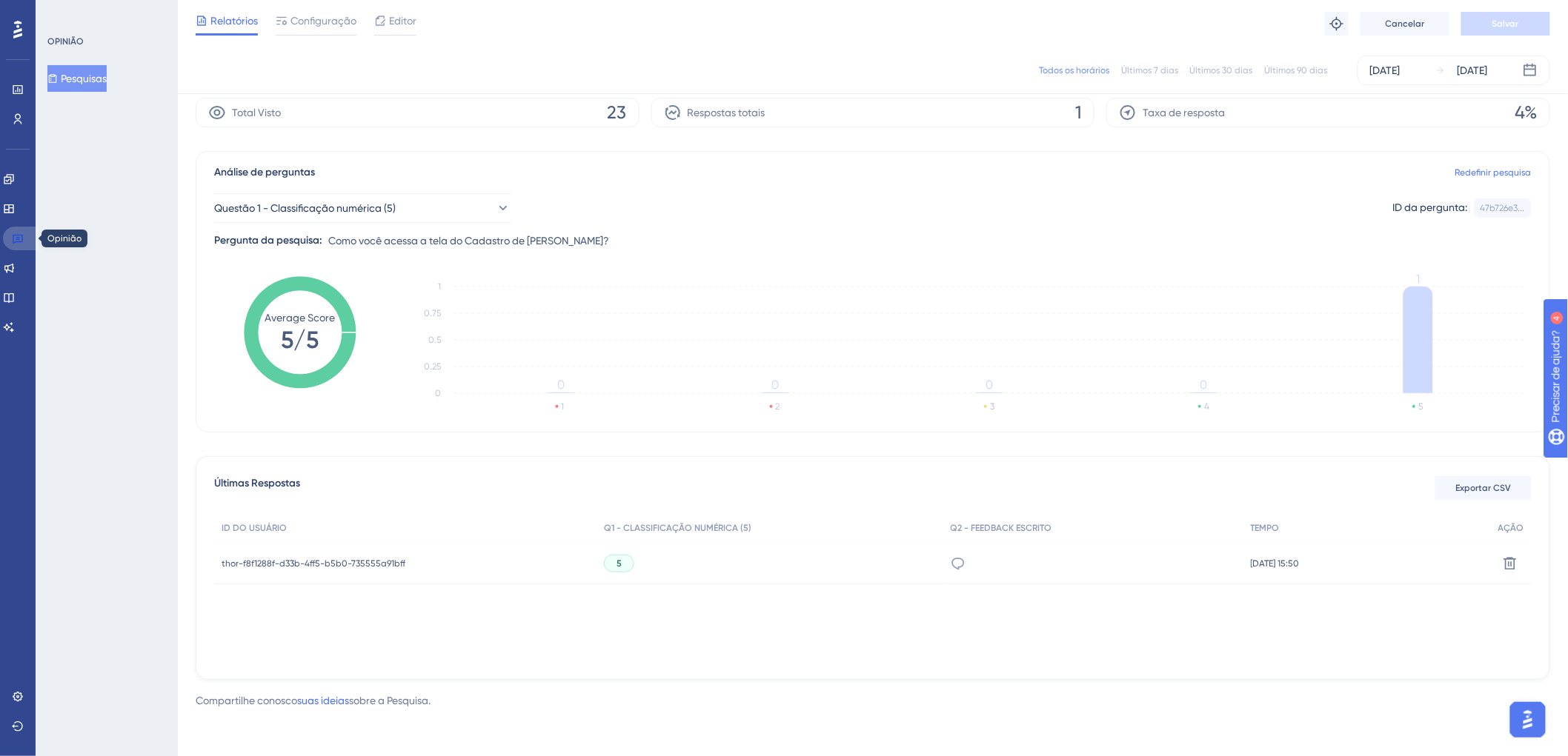
click at [12, 244] on link at bounding box center [21, 239] width 36 height 24
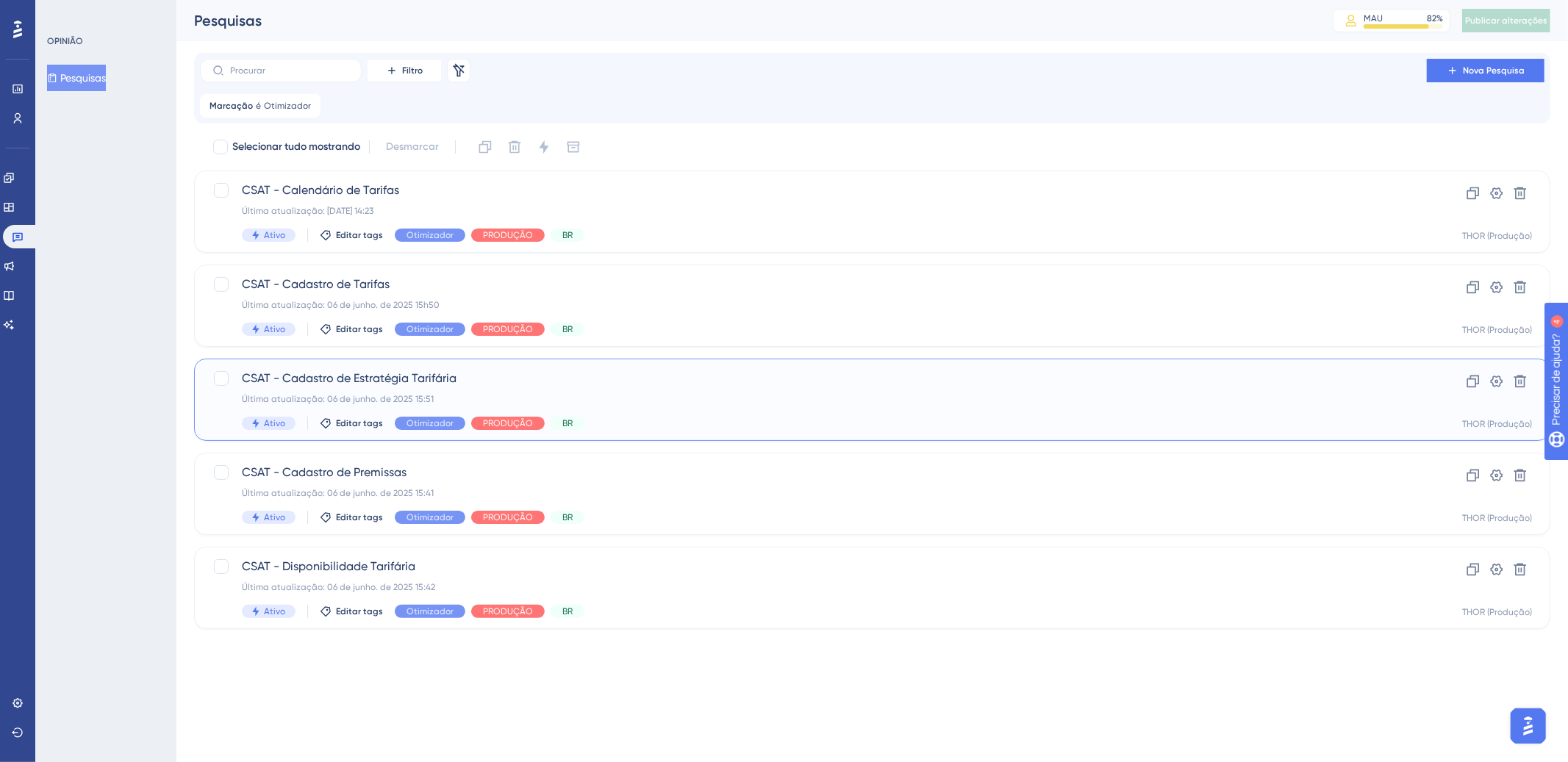
click at [904, 437] on div "CSAT - Cadastro de Estratégia Tarifária Última atualização: [DATE]. de 2025 15:…" at bounding box center [872, 400] width 1356 height 82
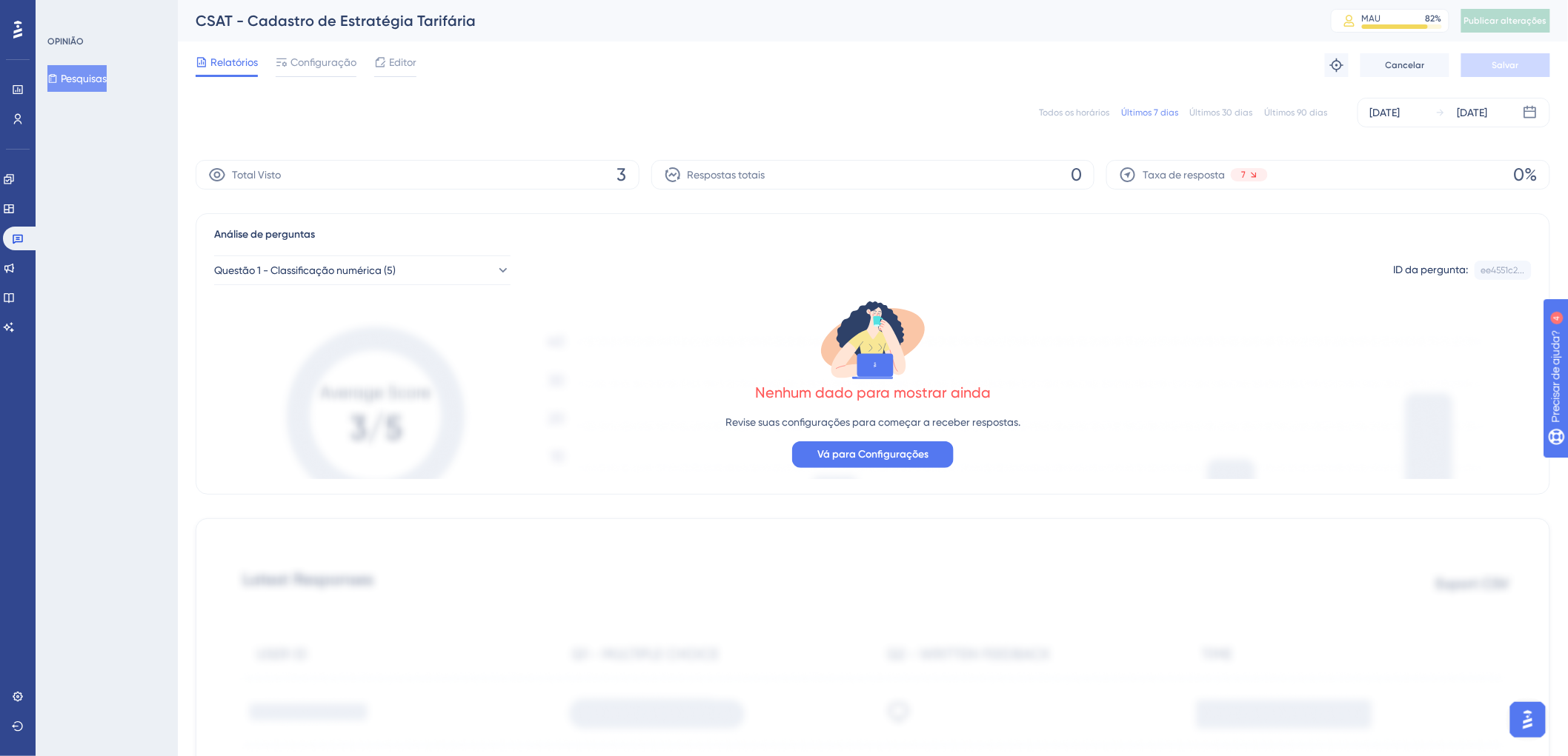
click at [1091, 111] on font "Todos os horários" at bounding box center [1073, 112] width 70 height 11
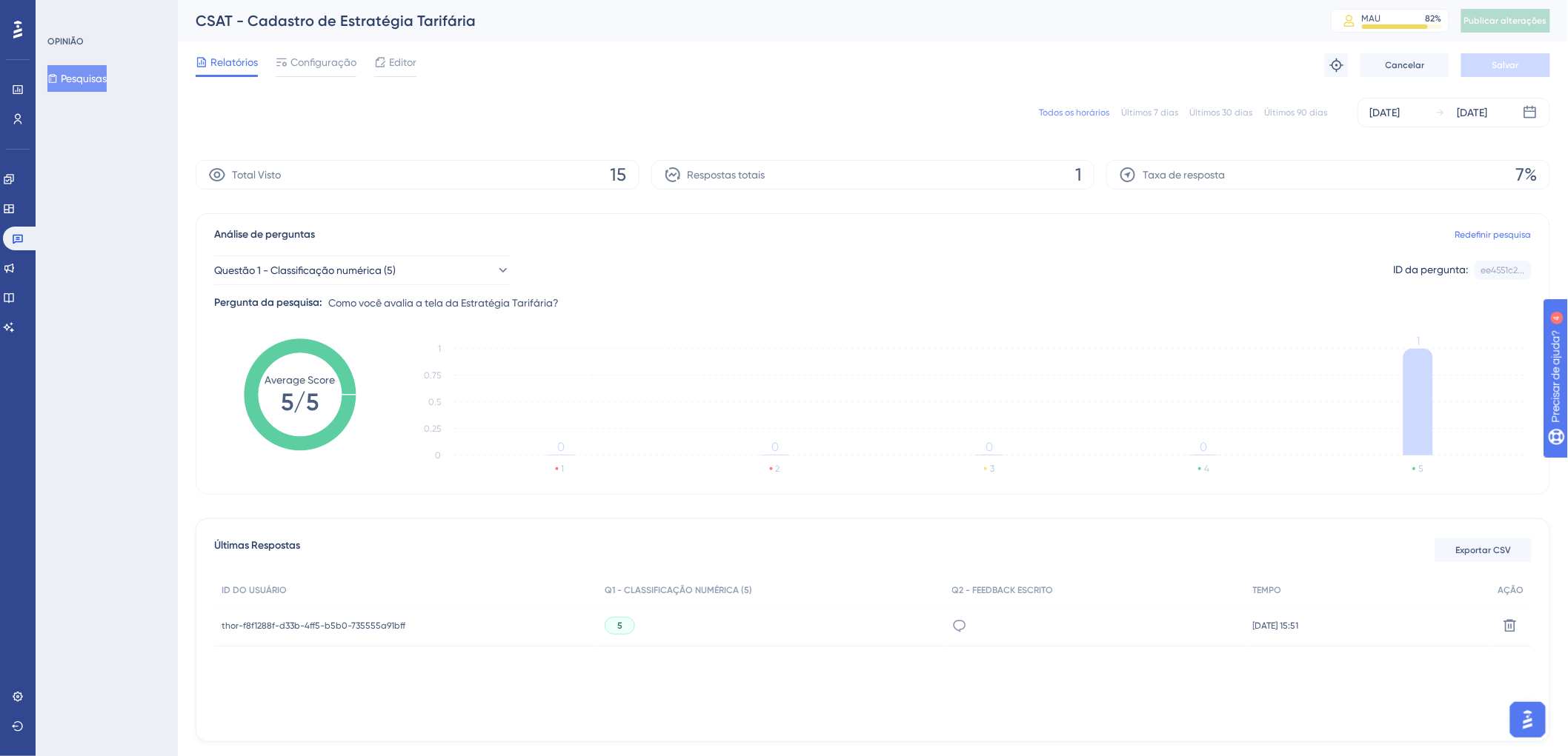
scroll to position [56, 0]
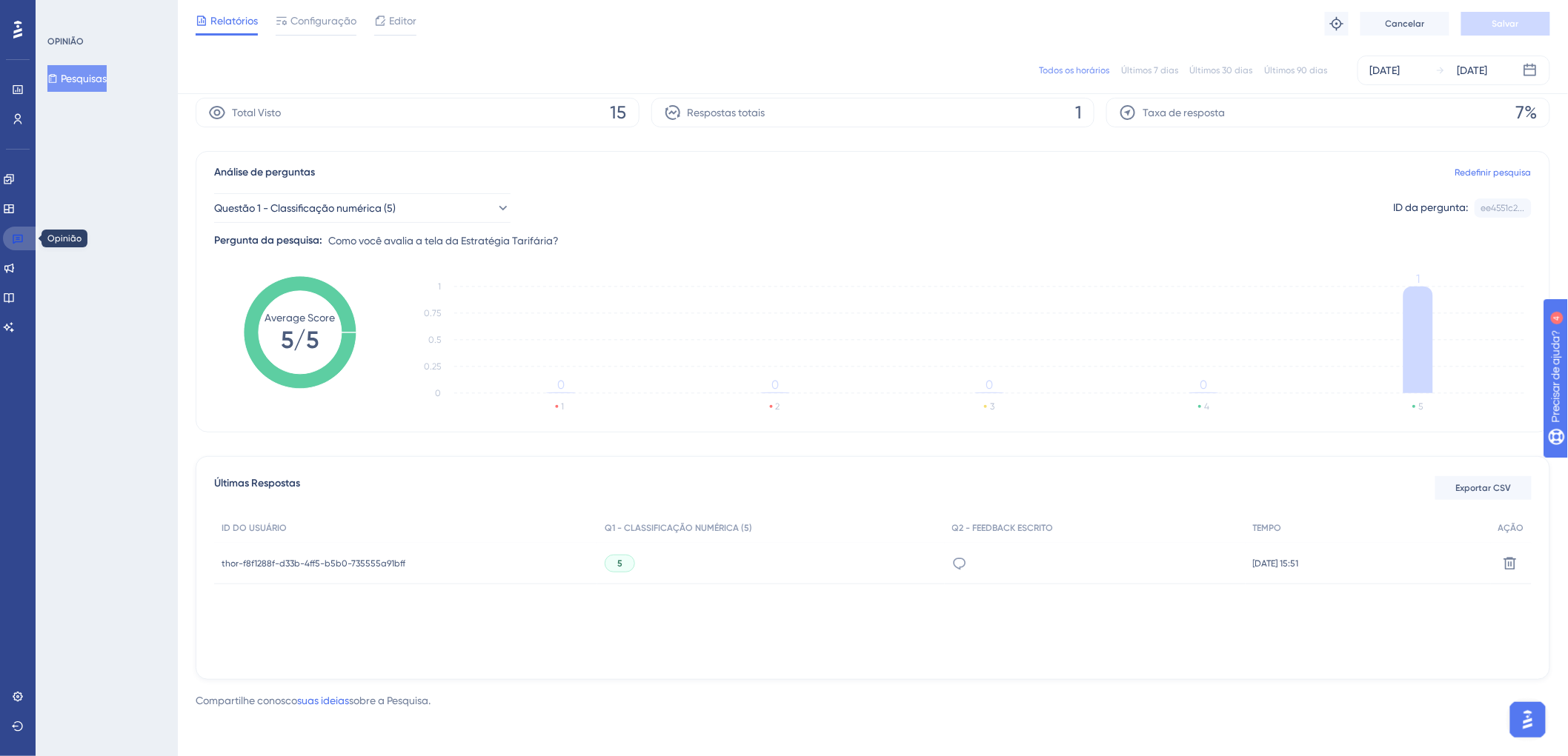
click at [23, 237] on icon at bounding box center [18, 239] width 12 height 12
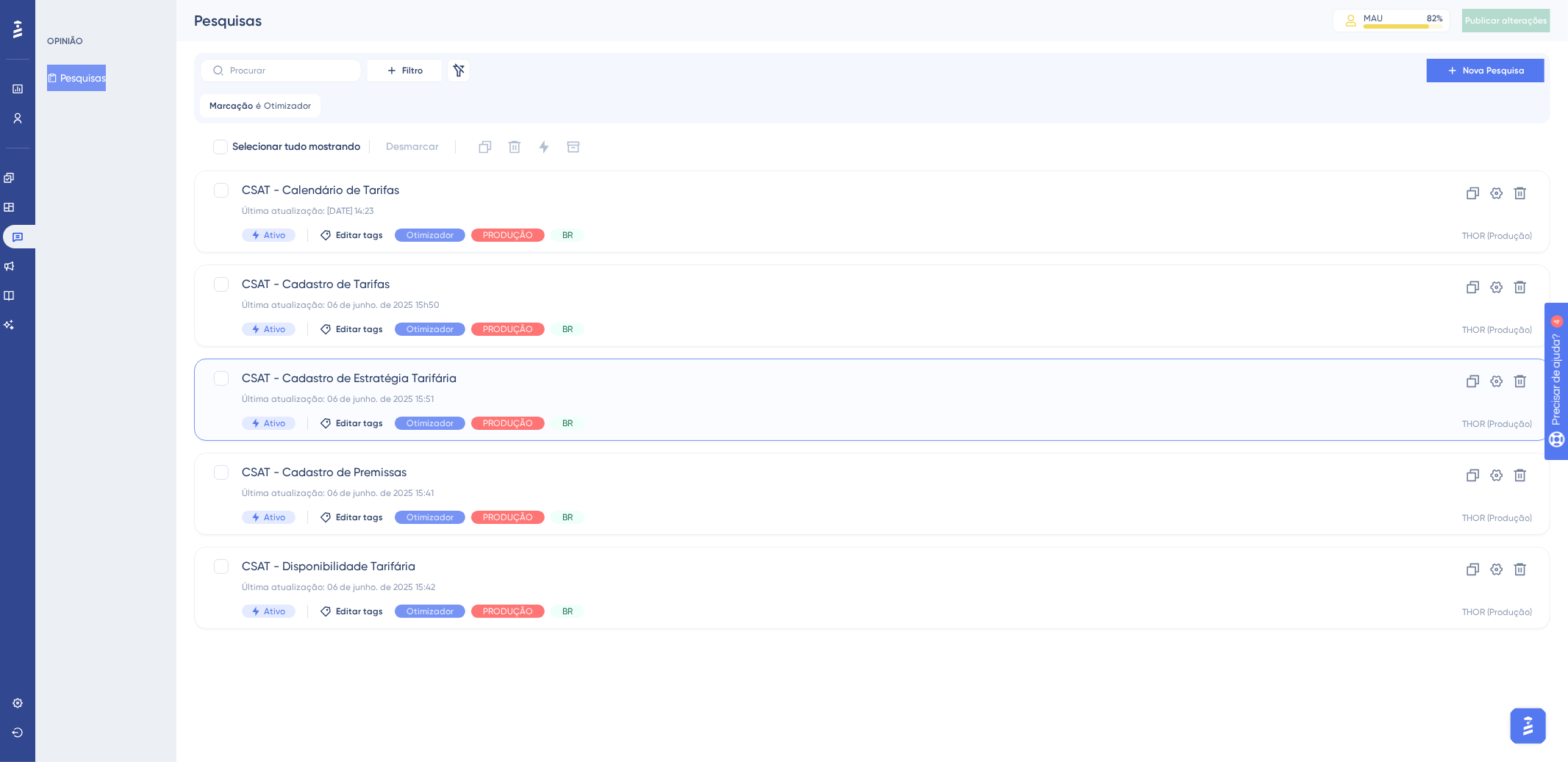
click at [625, 406] on div "CSAT - Cadastro de Estratégia Tarifária Última atualização: [DATE]. de 2025 15:…" at bounding box center [813, 400] width 1142 height 61
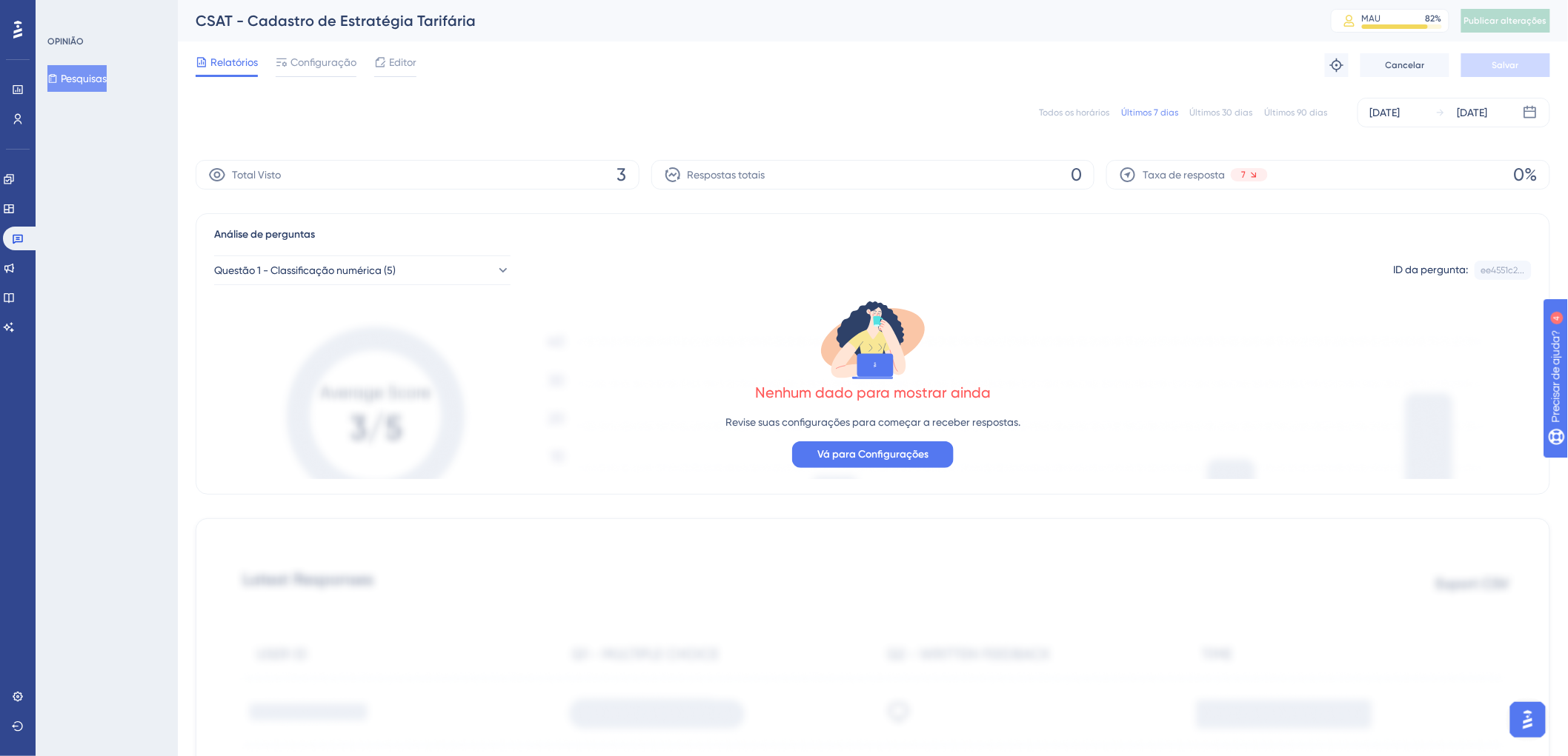
click at [1083, 105] on div "Todos os horários Últimos 7 dias Últimos 30 dias Últimos 90 dias [DATE] [DATE]" at bounding box center [872, 112] width 1354 height 30
click at [1065, 114] on font "Todos os horários" at bounding box center [1073, 112] width 70 height 11
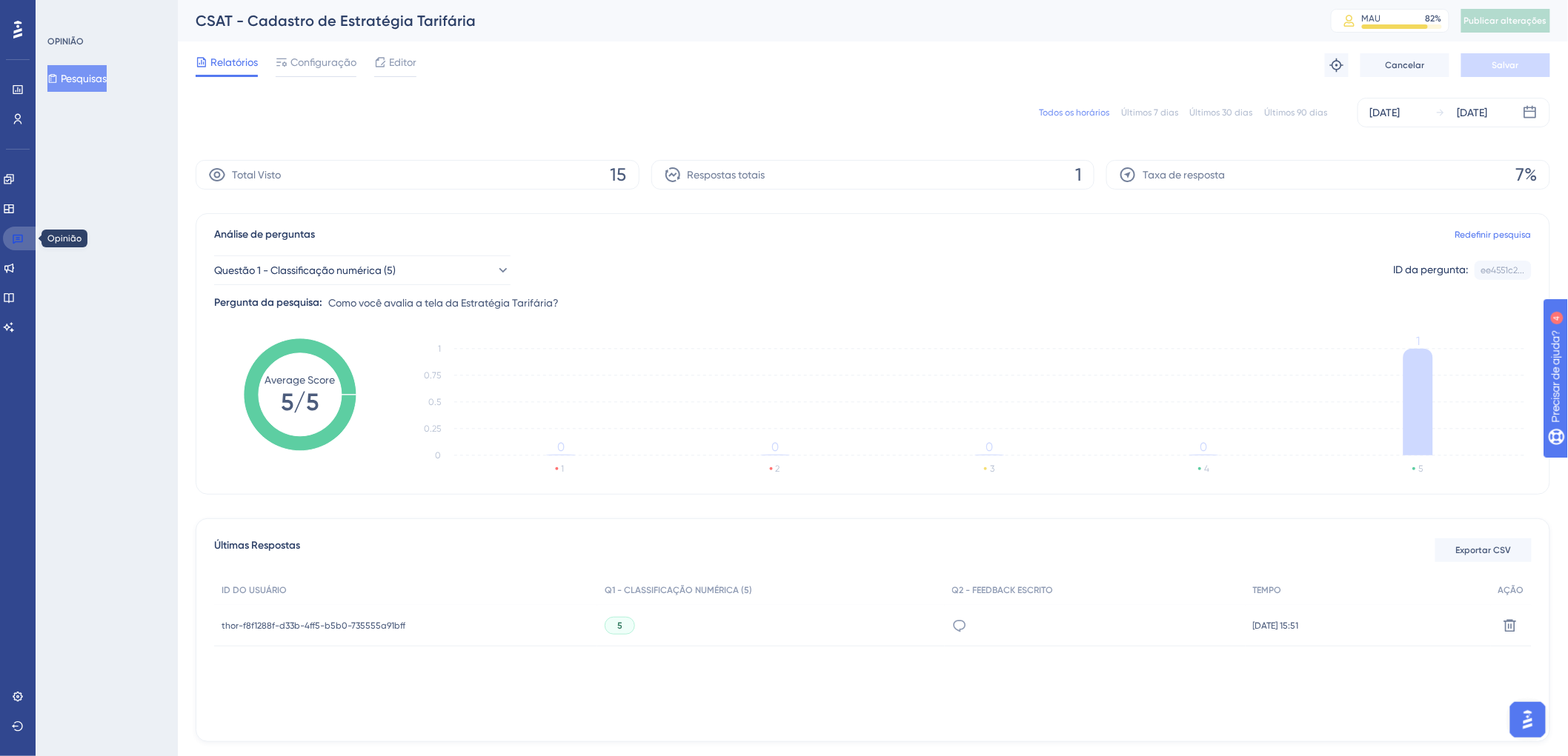
click at [20, 241] on icon at bounding box center [18, 240] width 11 height 10
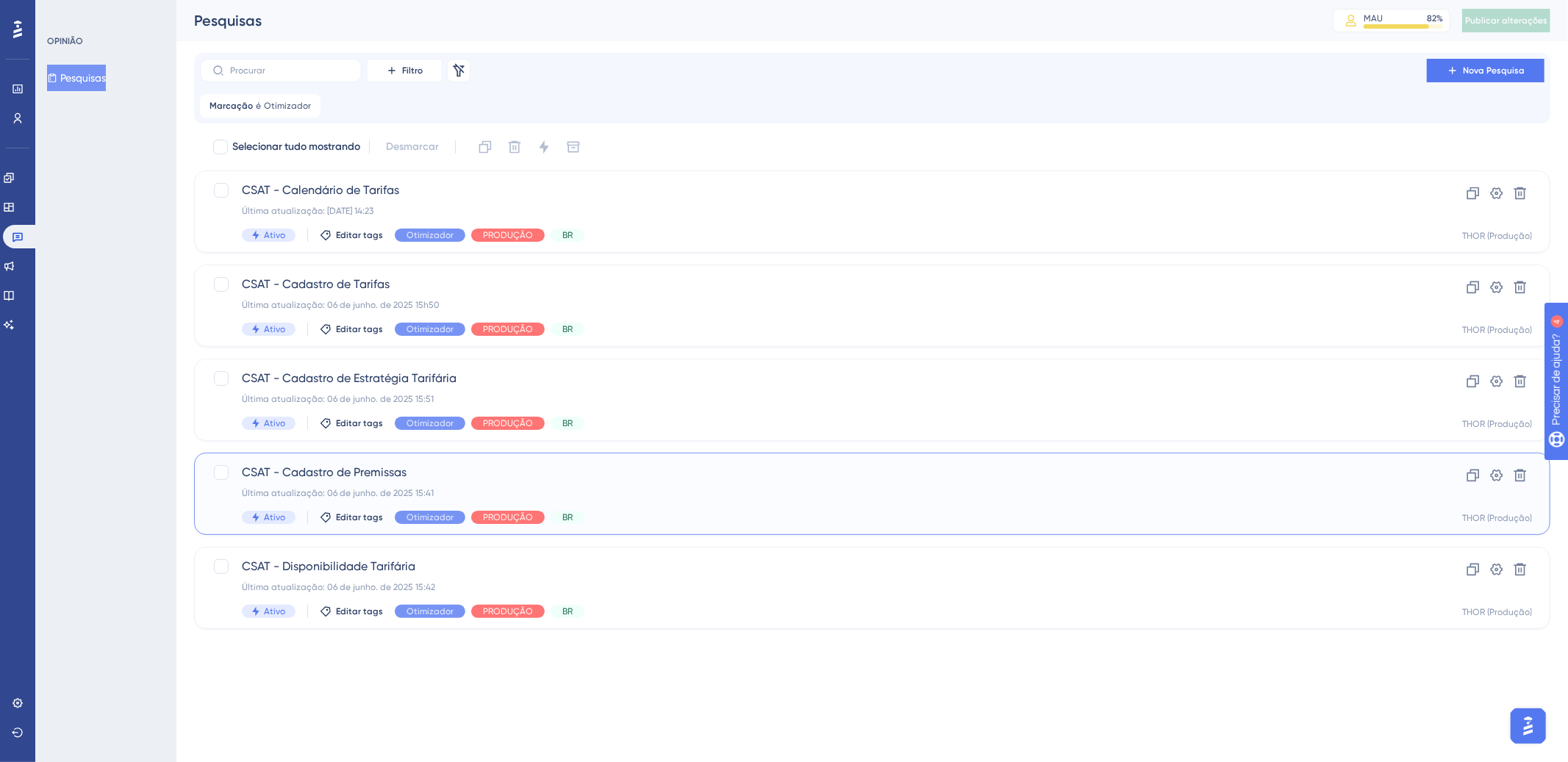
click at [684, 482] on div "CSAT - Cadastro de Premissas Última atualização: [DATE]. de 2025 15:41 Ativo Ed…" at bounding box center [813, 494] width 1142 height 61
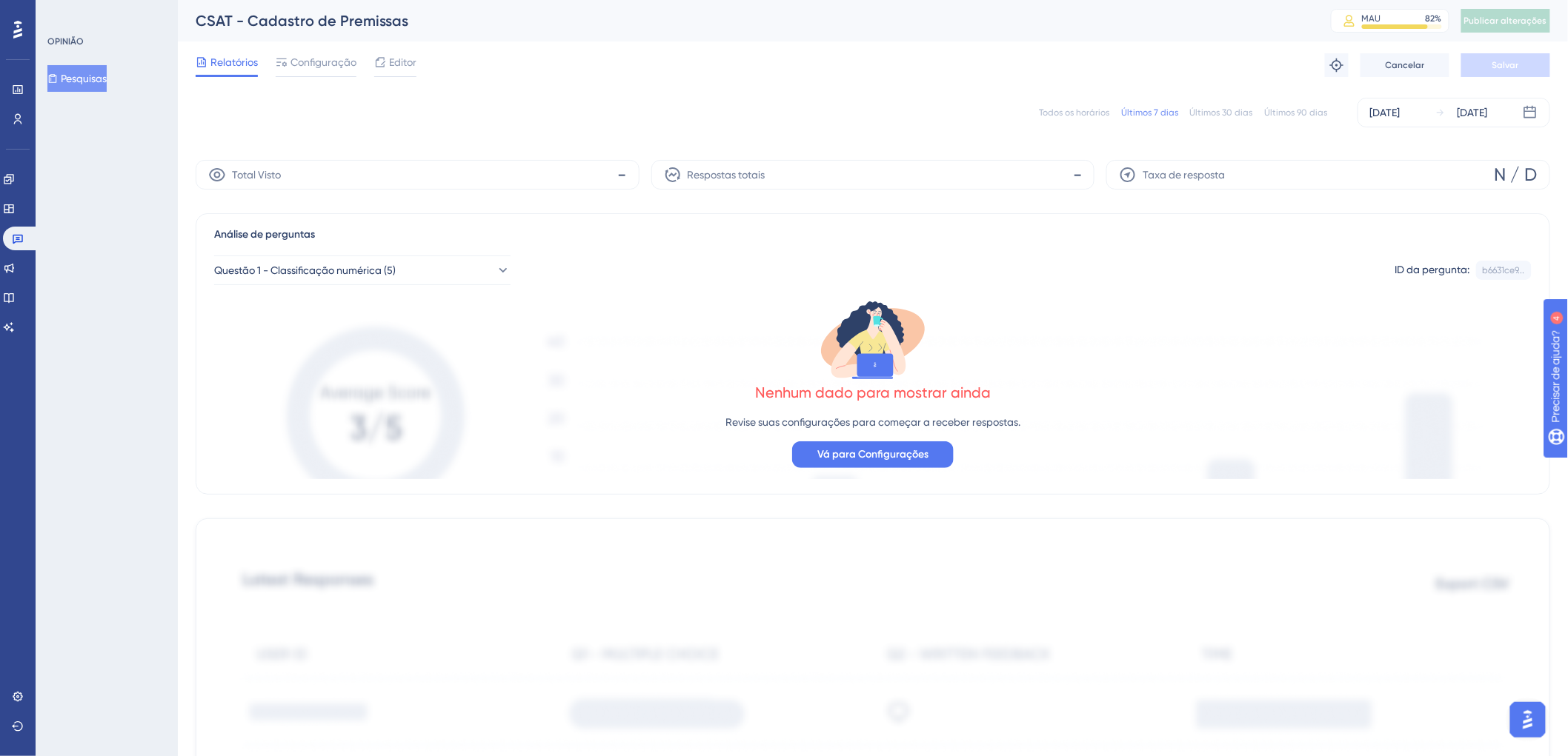
click at [1083, 114] on font "Todos os horários" at bounding box center [1073, 112] width 70 height 11
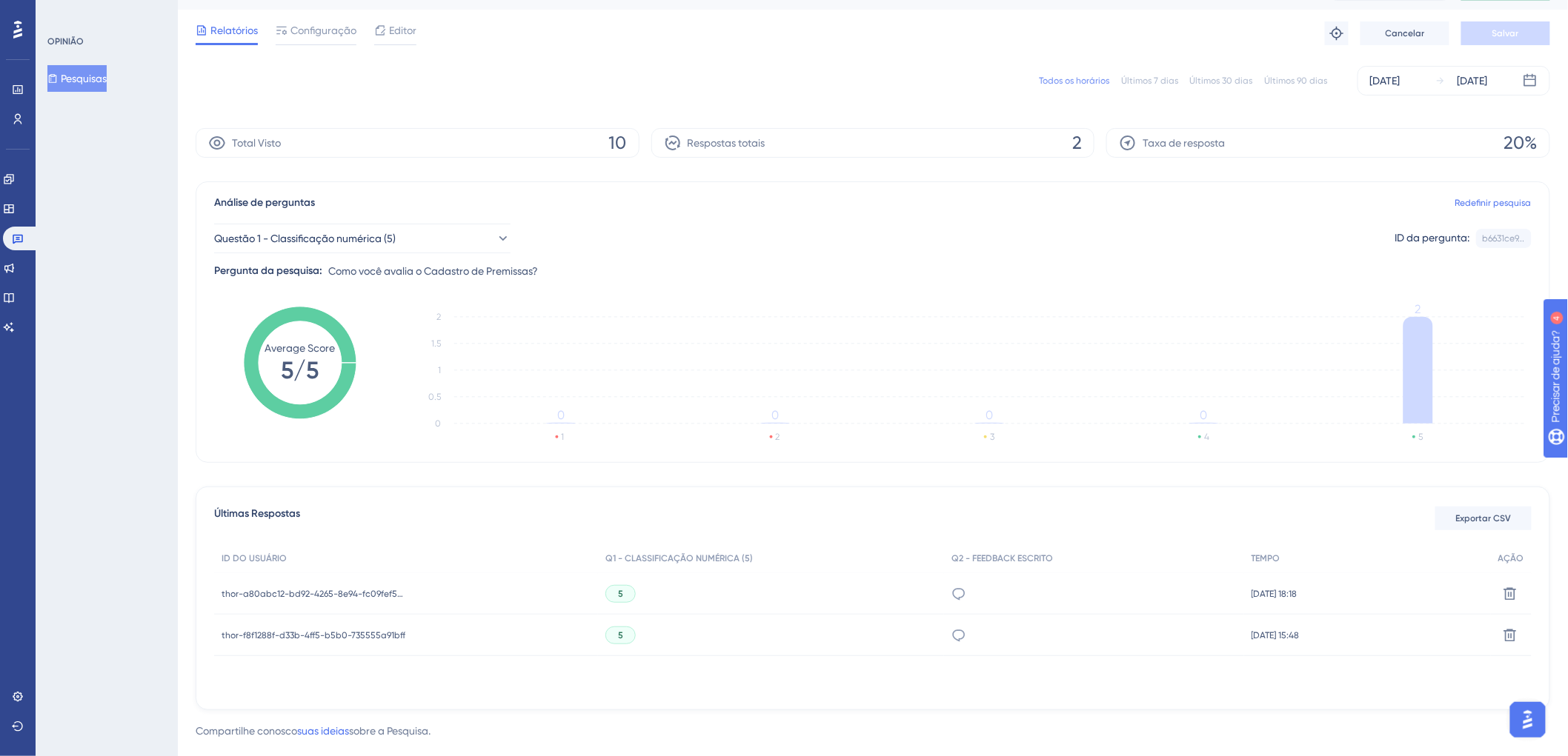
scroll to position [56, 0]
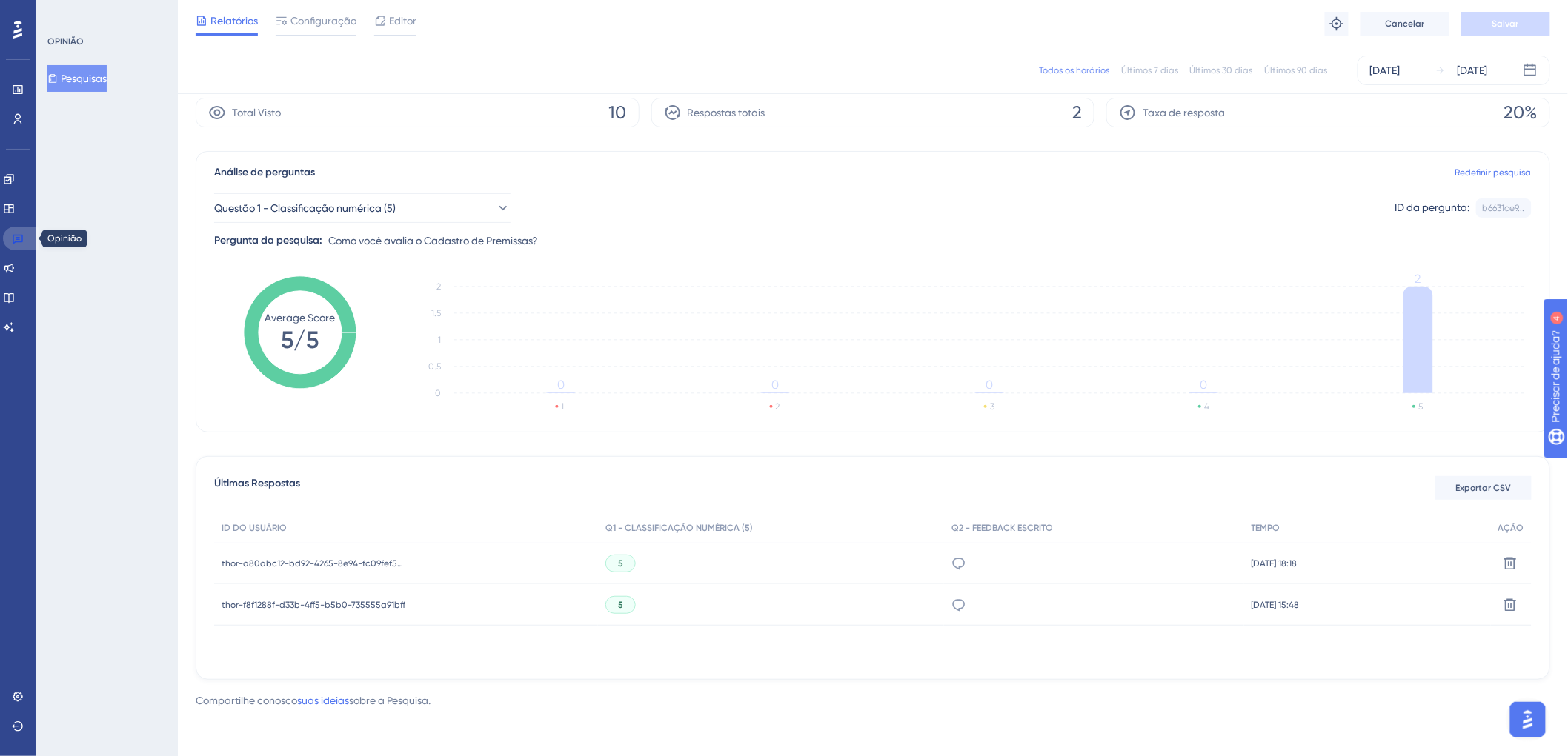
click at [17, 238] on icon at bounding box center [18, 239] width 12 height 12
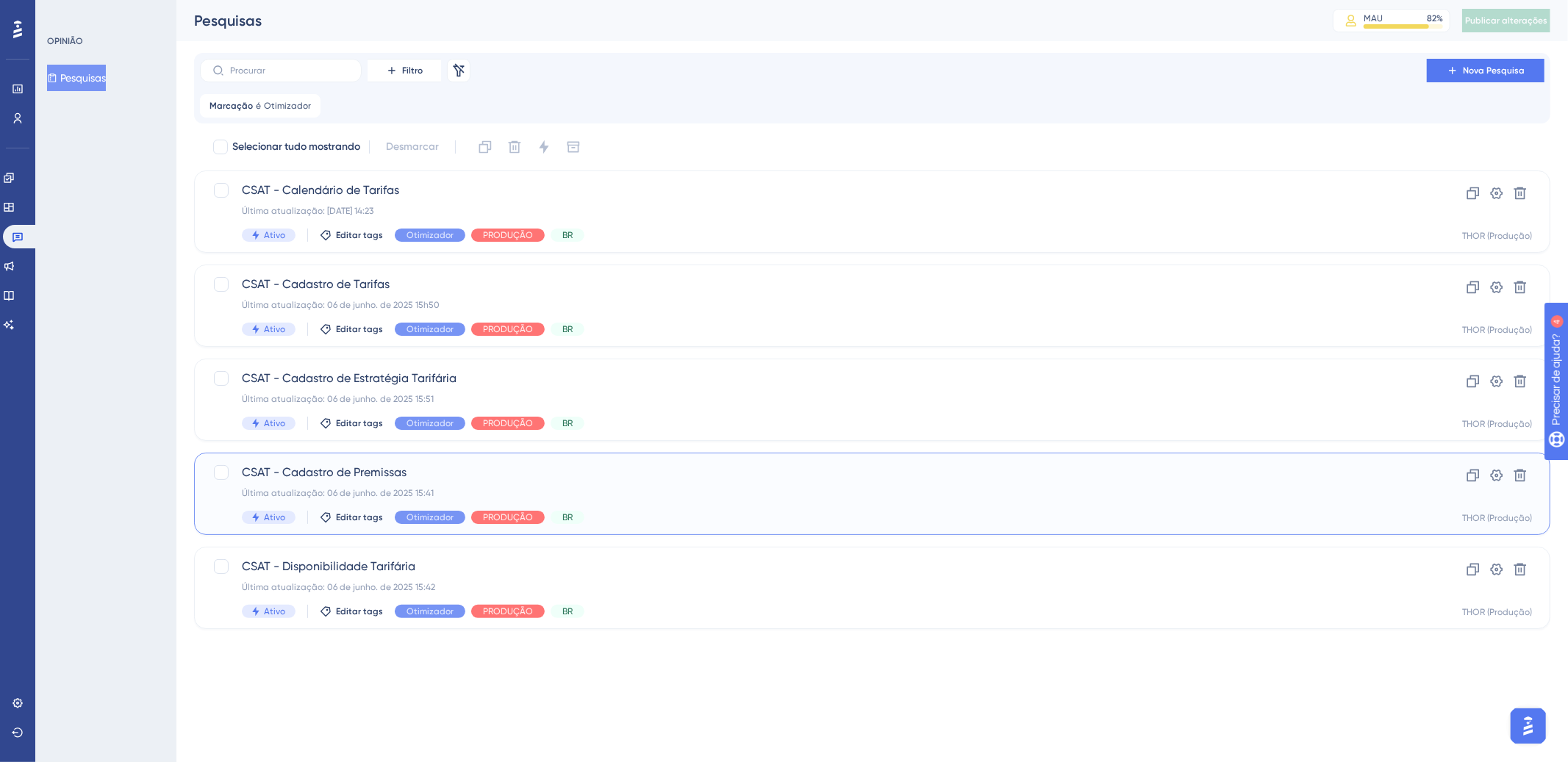
click at [687, 503] on div "CSAT - Cadastro de Premissas Última atualização: [DATE]. de 2025 15:41 Ativo Ed…" at bounding box center [813, 494] width 1142 height 61
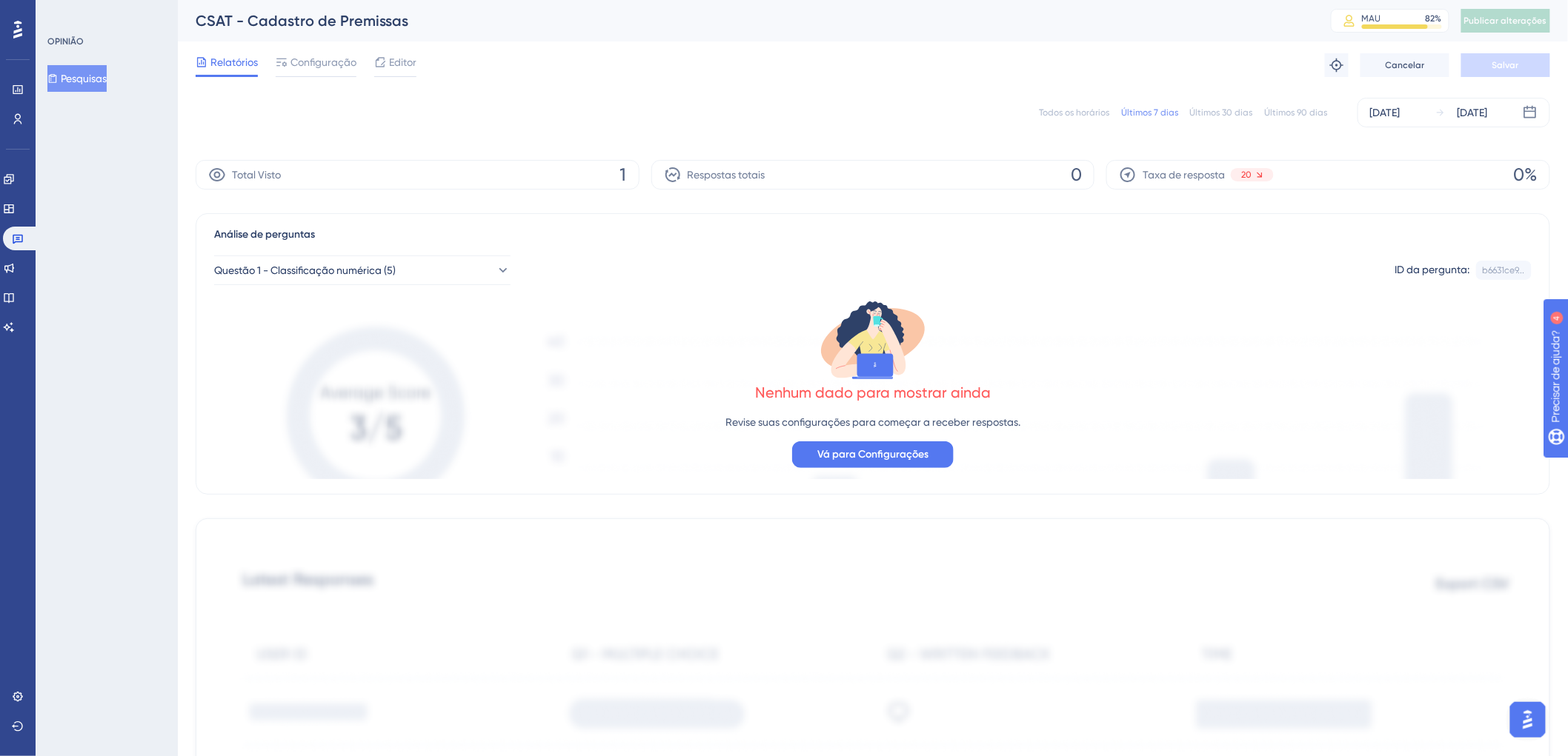
click at [1084, 115] on font "Todos os horários" at bounding box center [1073, 112] width 70 height 11
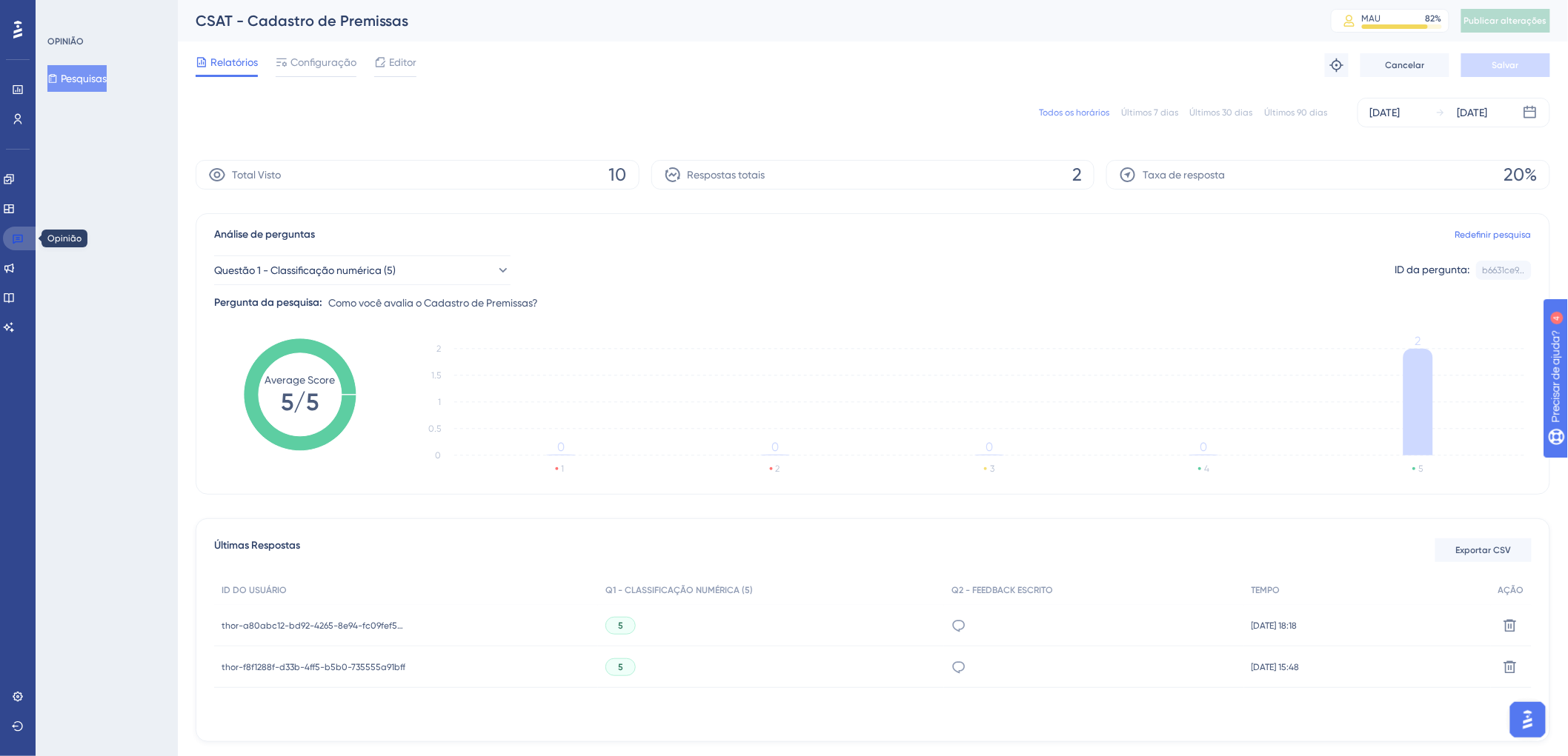
click at [29, 241] on link at bounding box center [21, 239] width 36 height 24
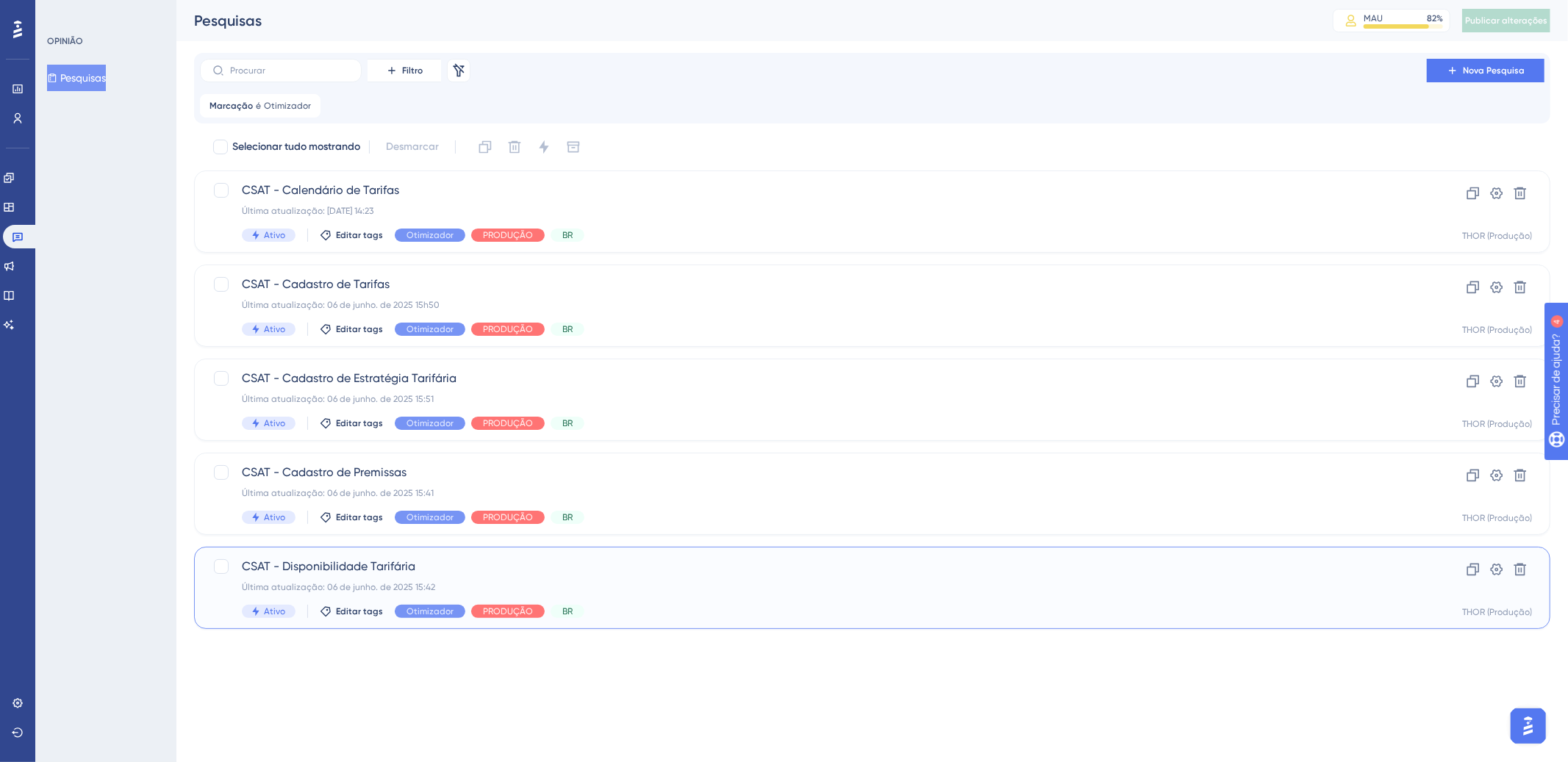
click at [708, 583] on div "Última atualização: 06 de junho. de 2025 15:42" at bounding box center [813, 587] width 1142 height 12
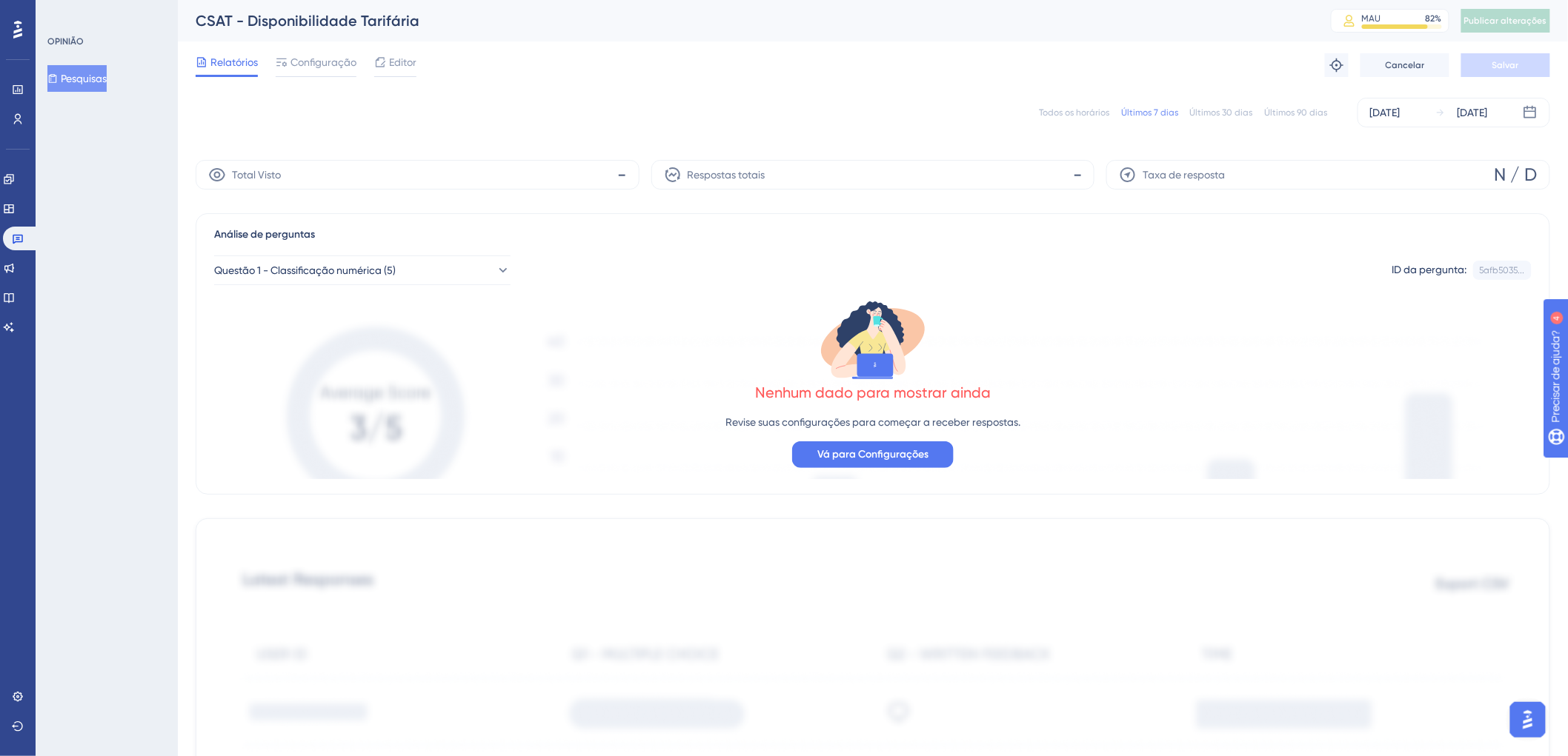
click at [1093, 110] on font "Todos os horários" at bounding box center [1073, 112] width 70 height 11
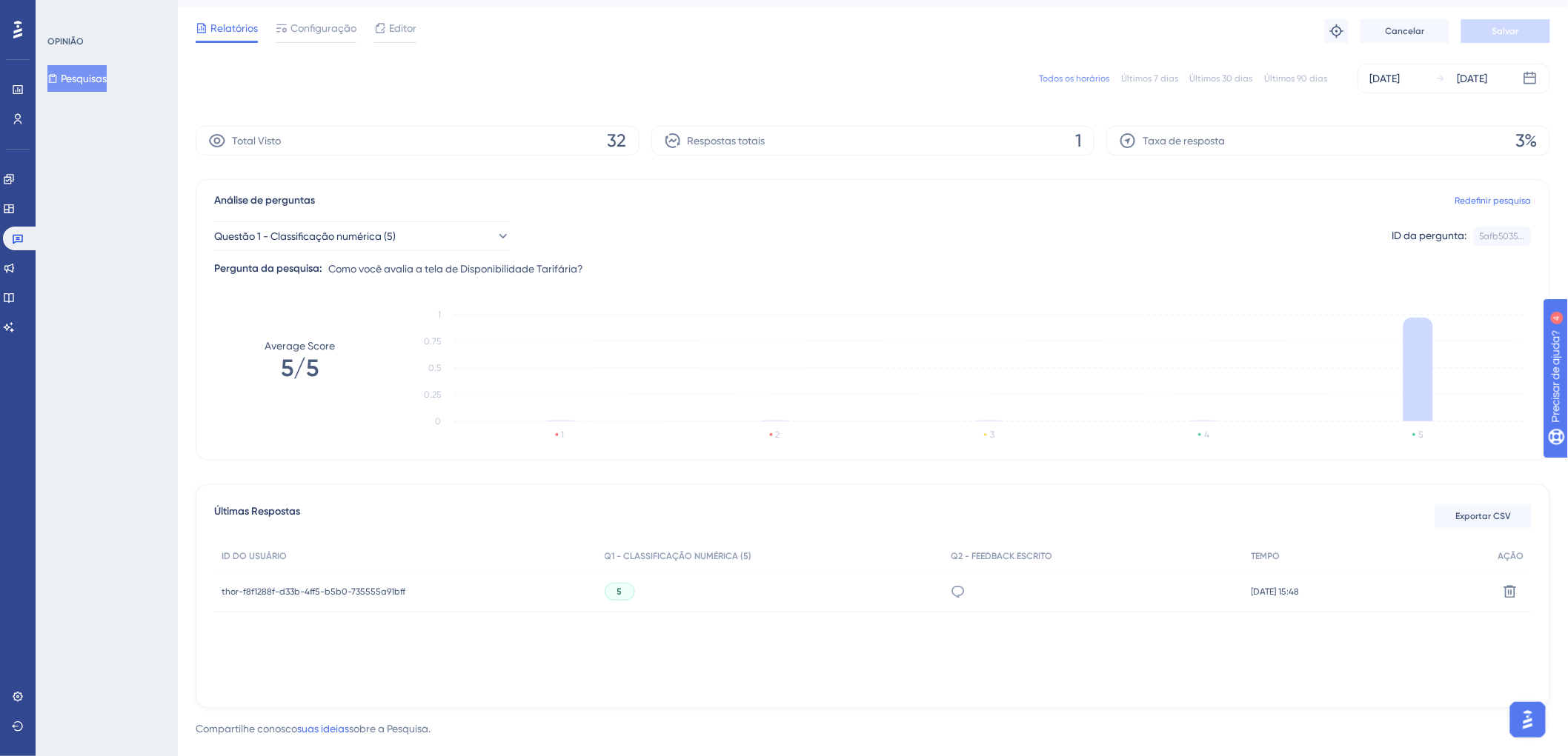
scroll to position [56, 0]
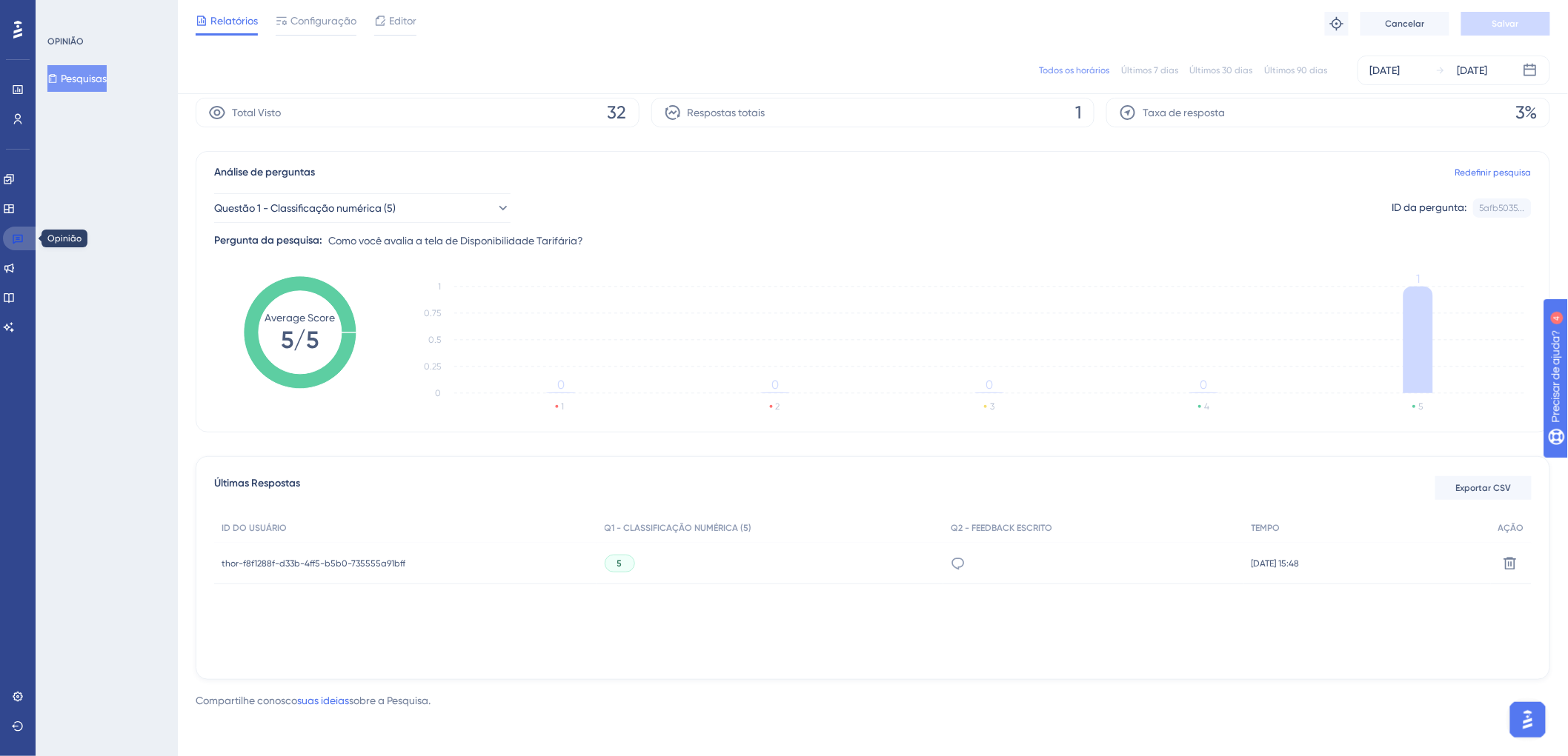
click at [15, 241] on icon at bounding box center [18, 240] width 11 height 10
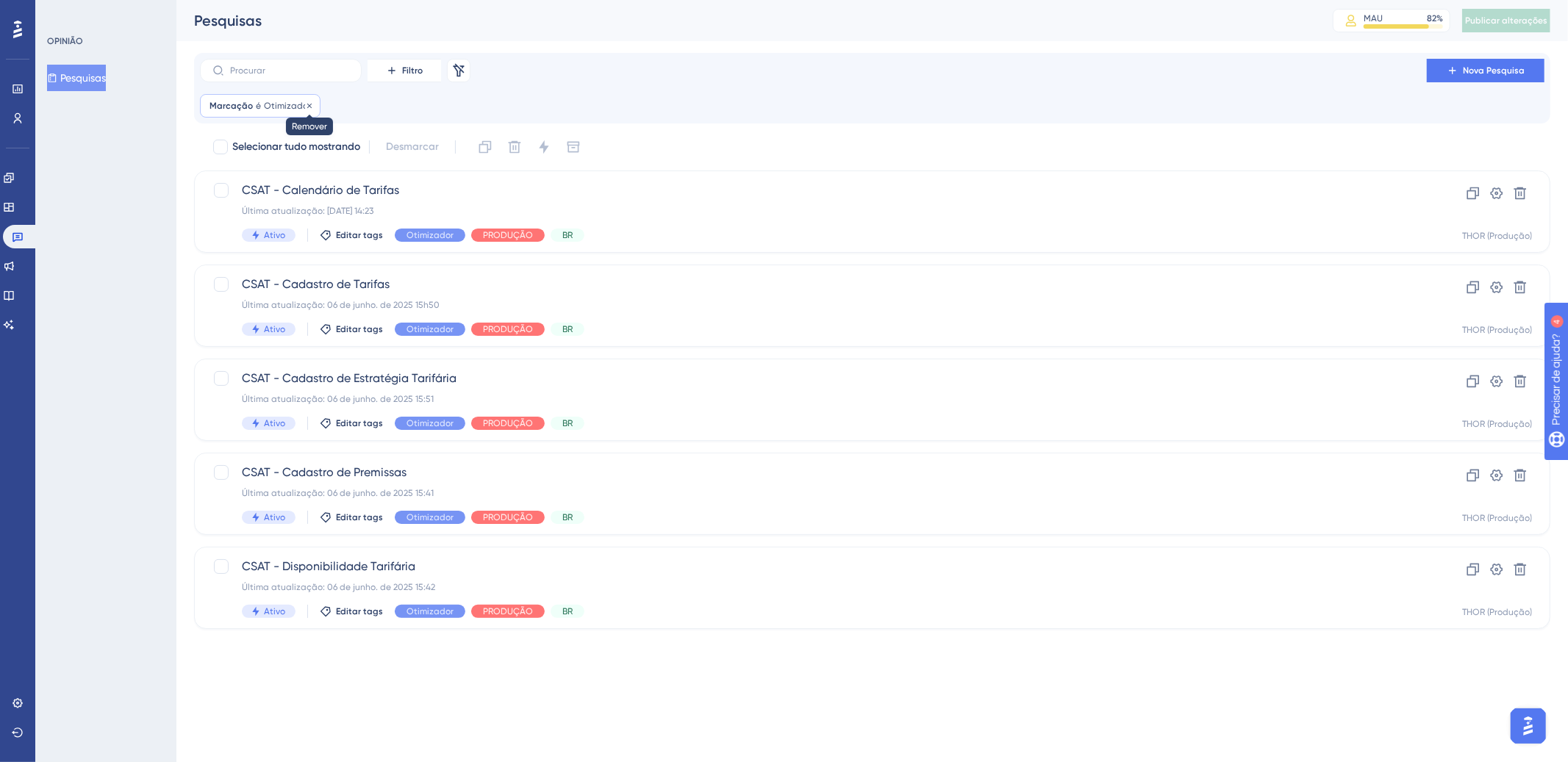
click at [307, 106] on icon at bounding box center [309, 106] width 9 height 9
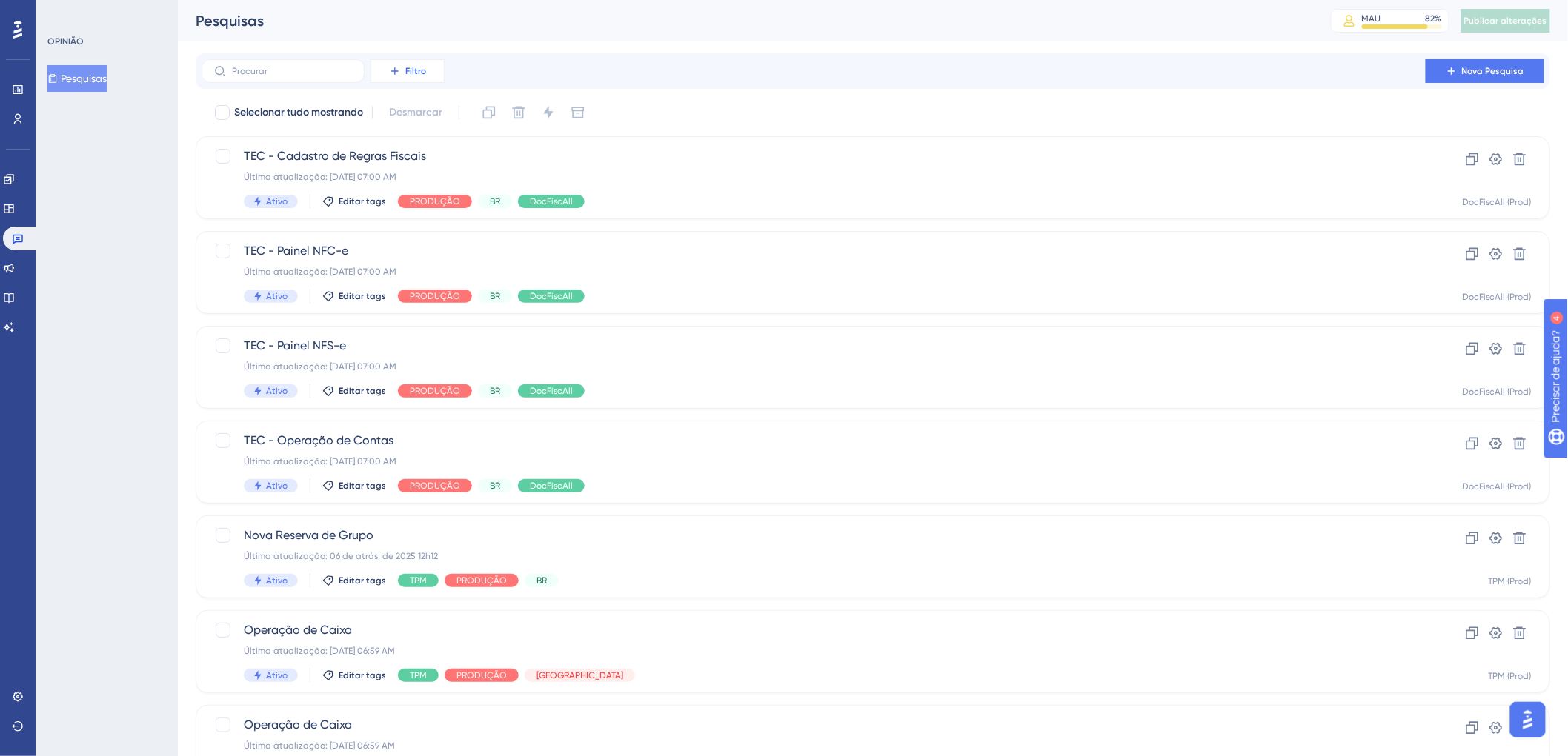
click at [437, 72] on button "Filtro" at bounding box center [407, 71] width 74 height 24
click at [431, 107] on font "Etiquetas" at bounding box center [413, 113] width 44 height 12
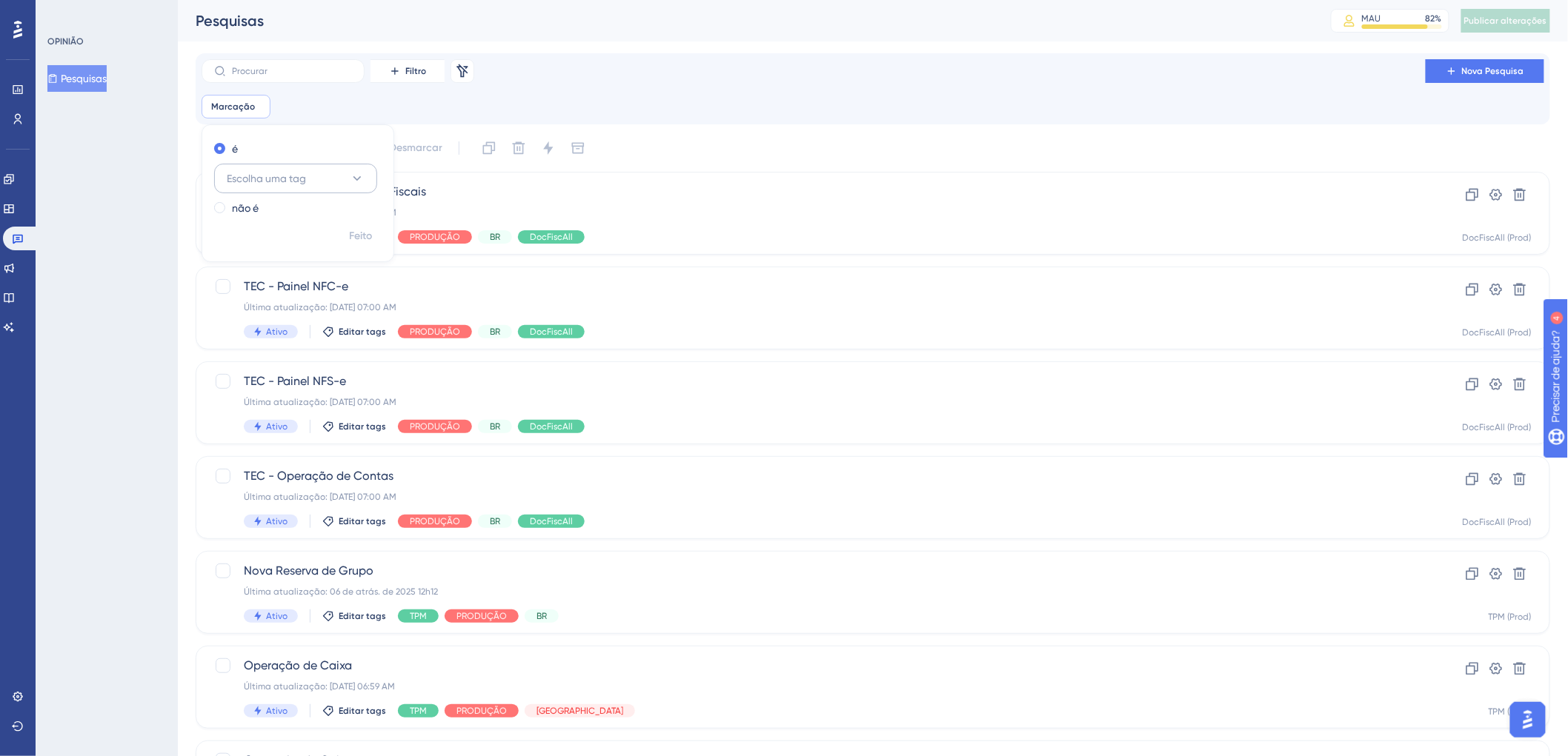
click at [371, 178] on button "Escolha uma tag" at bounding box center [295, 178] width 163 height 30
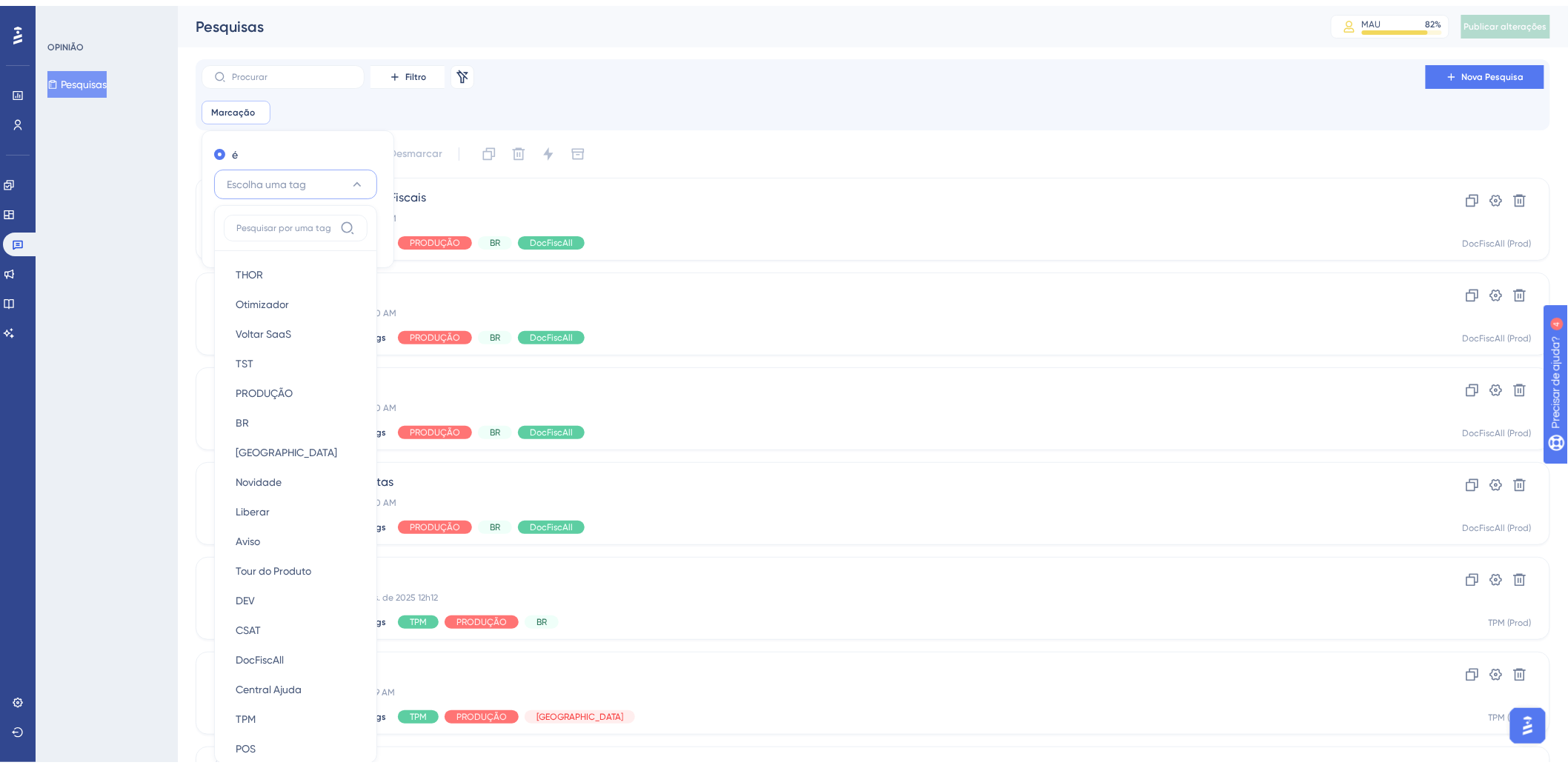
scroll to position [95, 0]
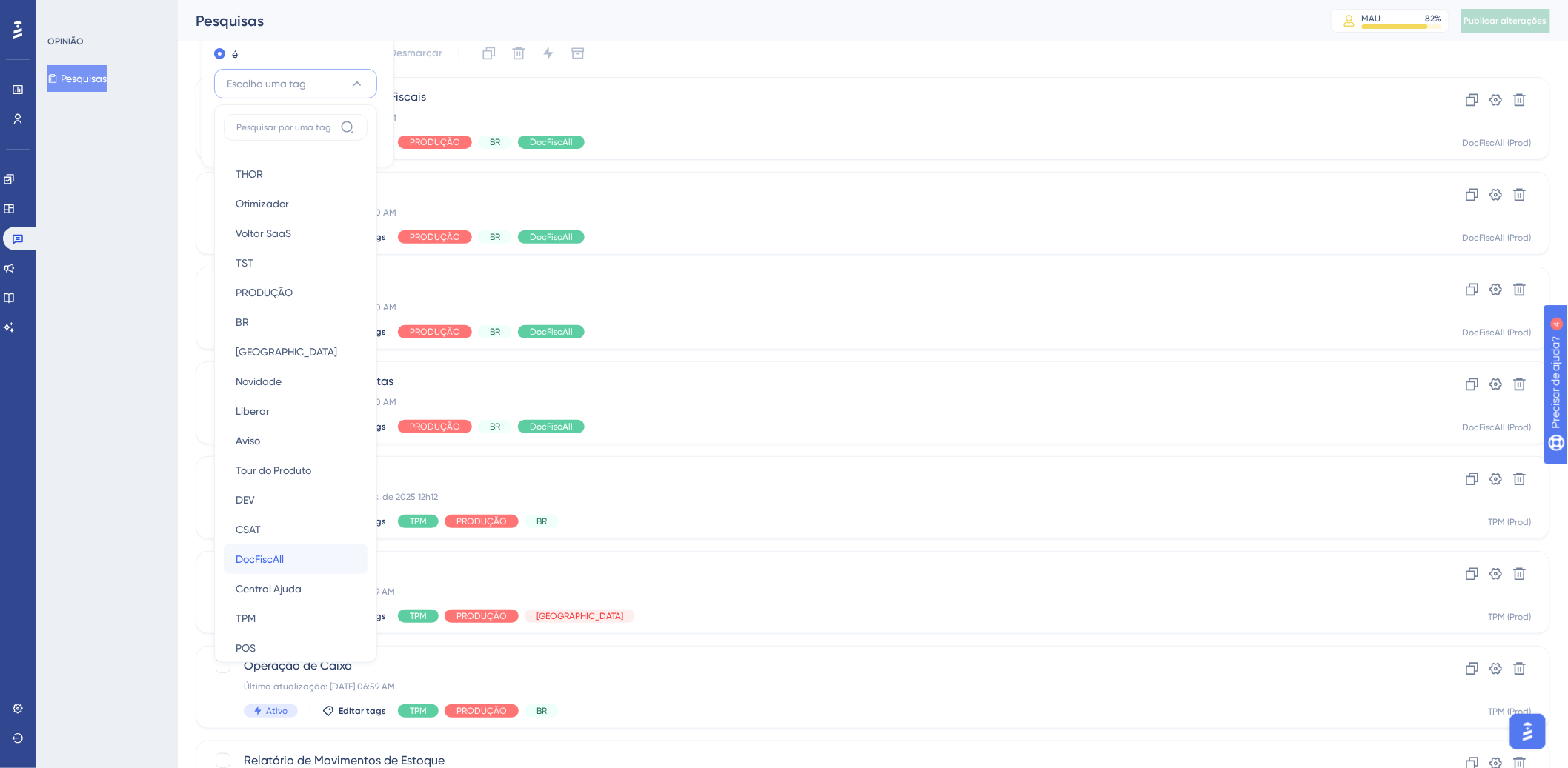
click at [236, 556] on font "DocFiscAll" at bounding box center [259, 559] width 48 height 12
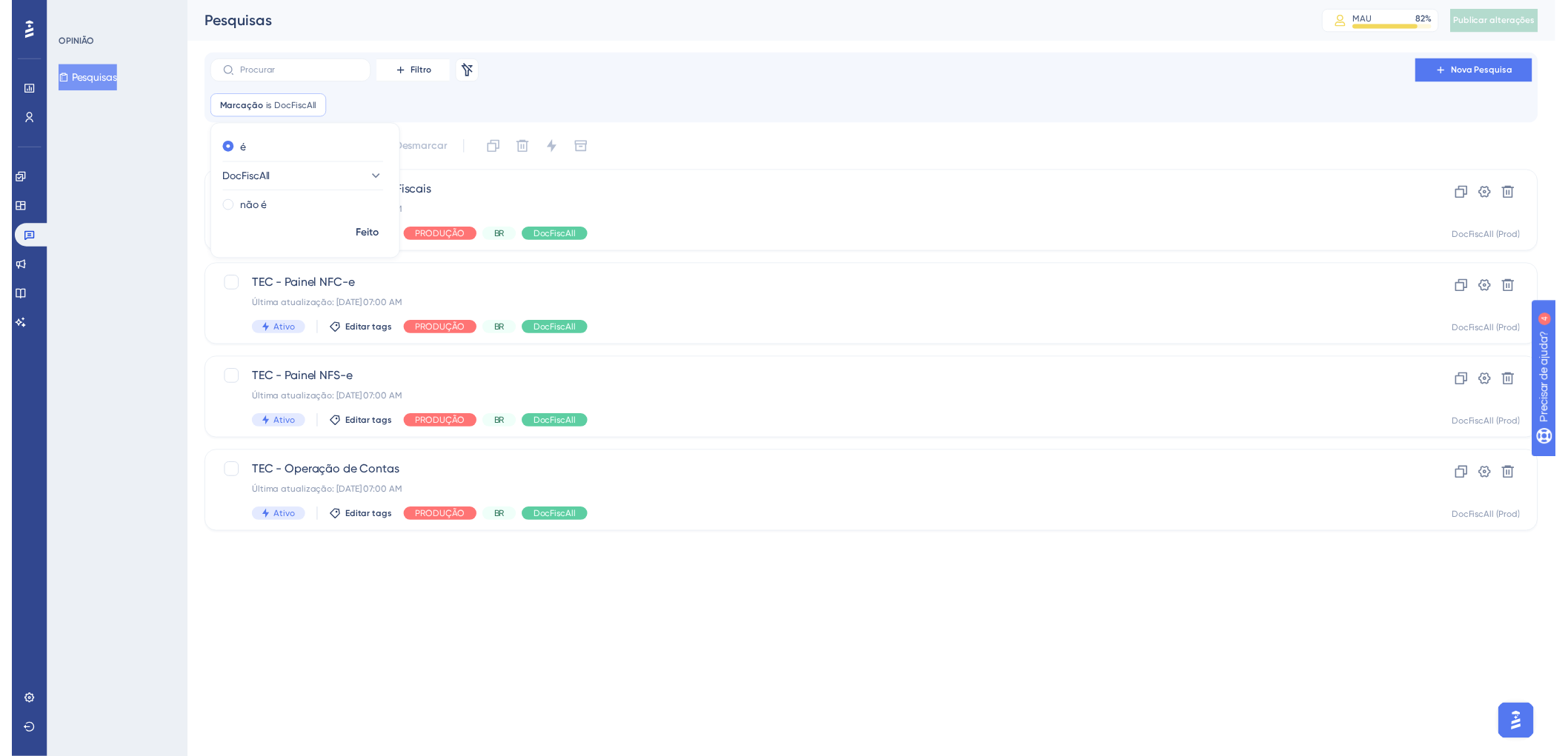
scroll to position [0, 0]
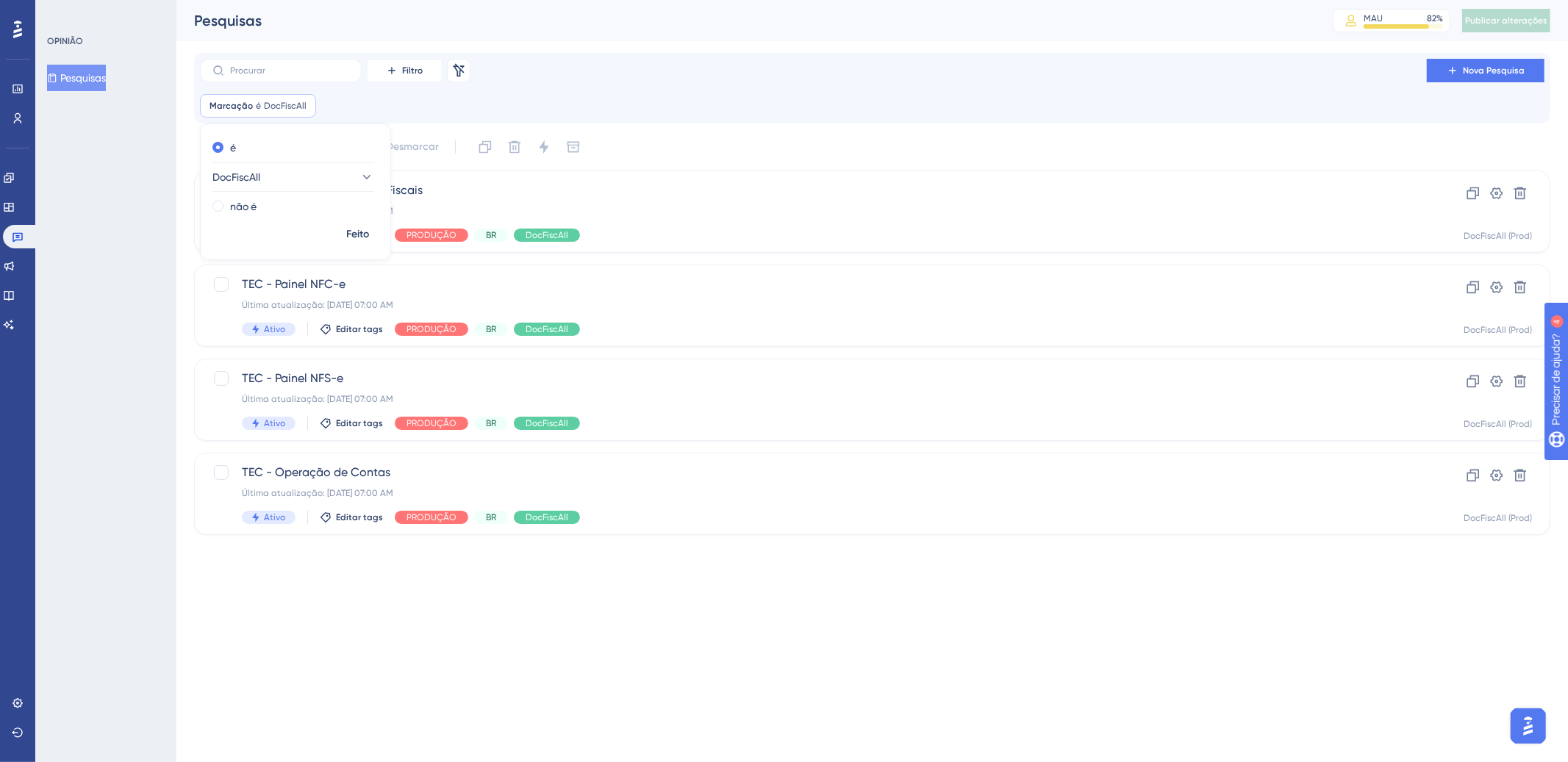
click at [923, 75] on div "Filtro Remover filtros Nova Pesquisa" at bounding box center [872, 70] width 1344 height 23
click at [1114, 220] on div "TEC - Cadastro de Regras Fiscais Última atualização: [DATE] 07:00 AM Ativo Edit…" at bounding box center [813, 212] width 1142 height 61
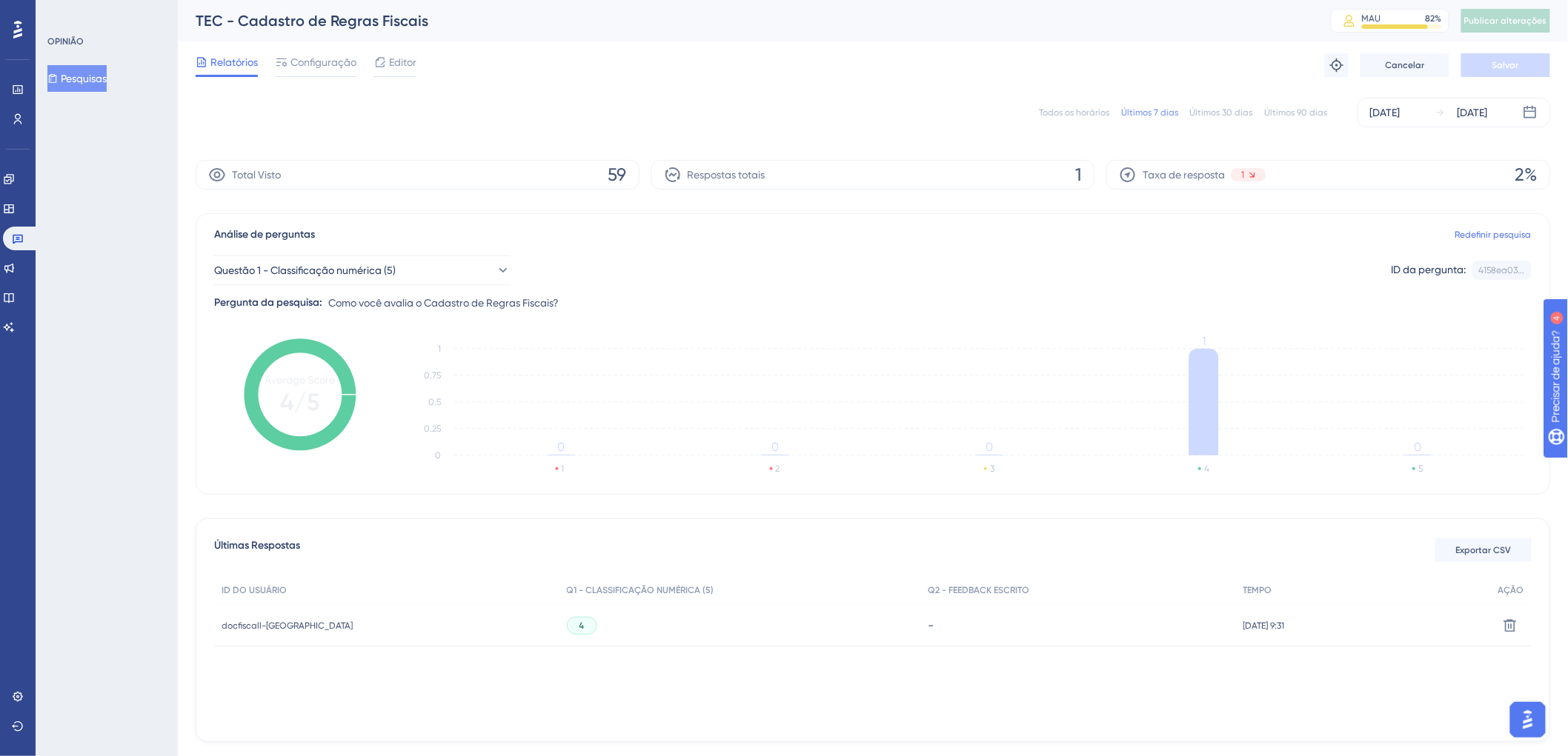
click at [1096, 116] on font "Todos os horários" at bounding box center [1073, 112] width 70 height 11
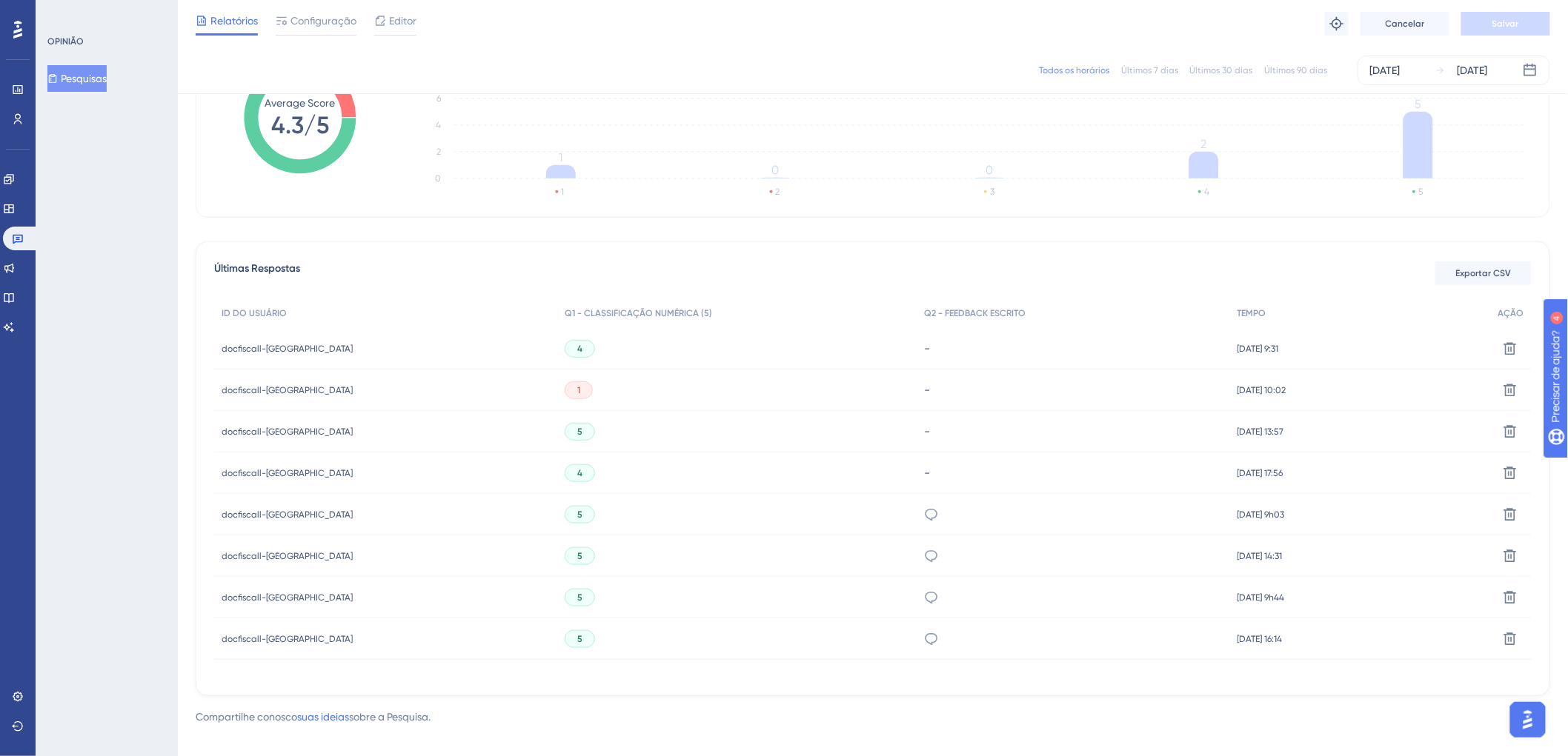
scroll to position [279, 0]
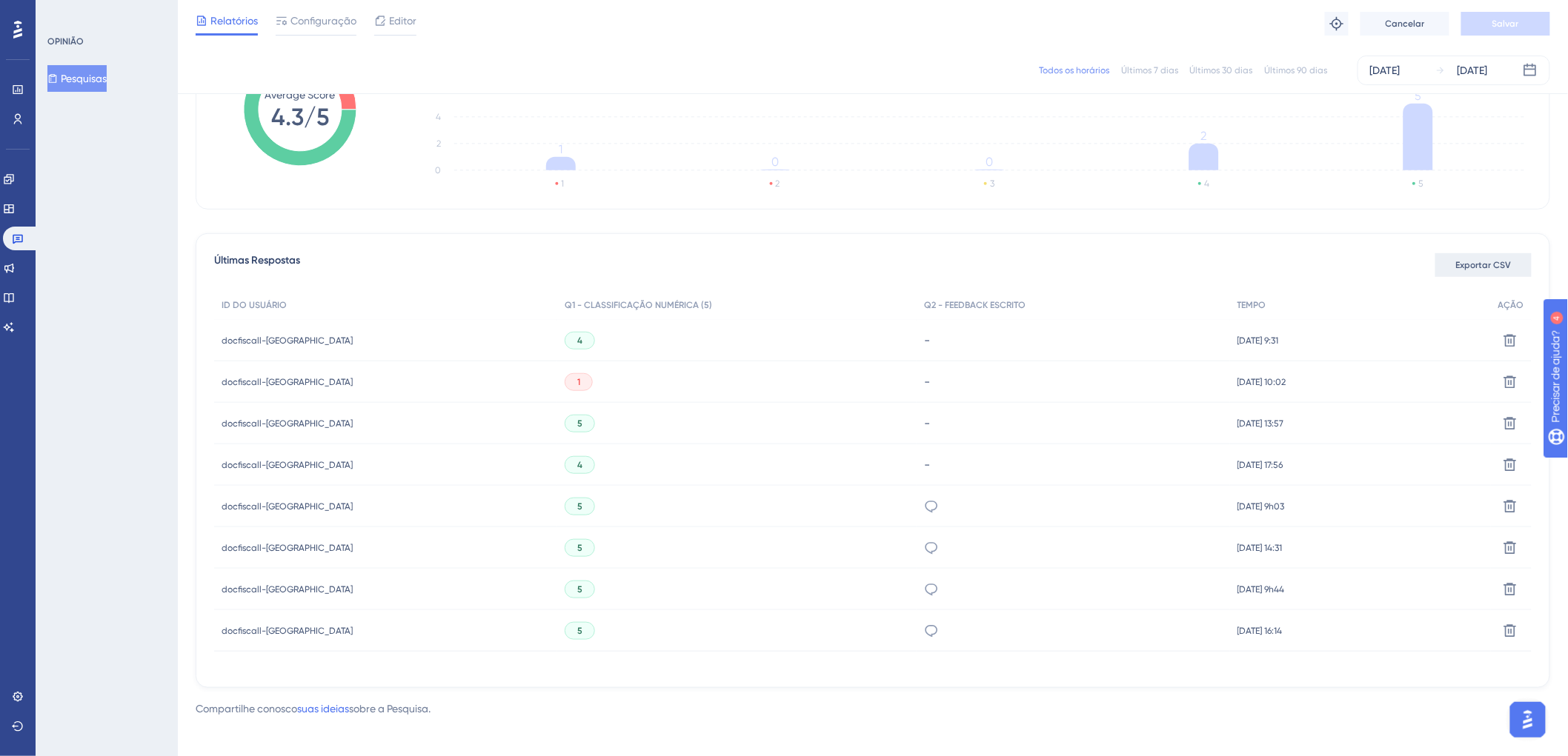
click at [1483, 256] on button "Exportar CSV" at bounding box center [1483, 265] width 97 height 24
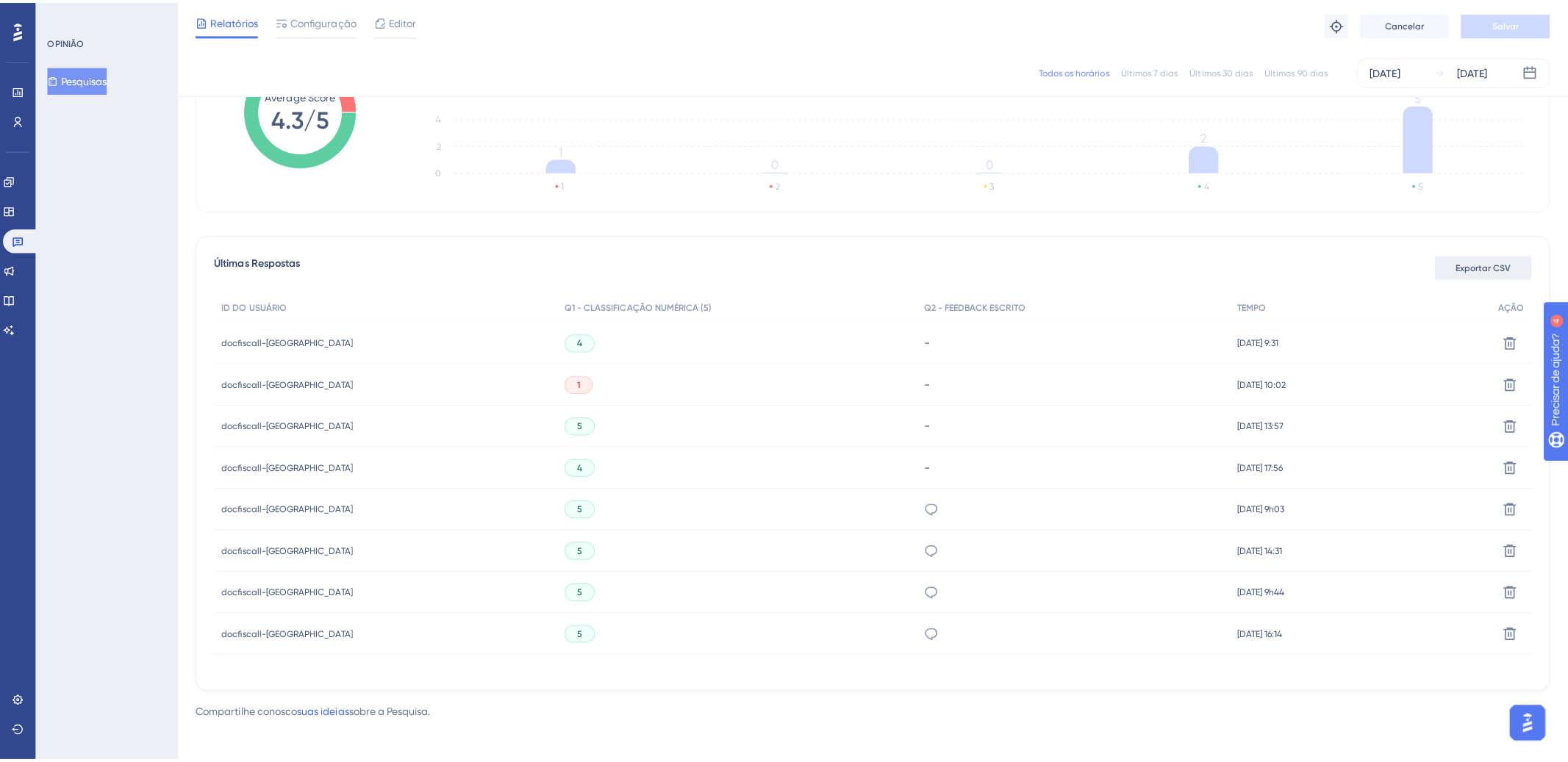
scroll to position [273, 0]
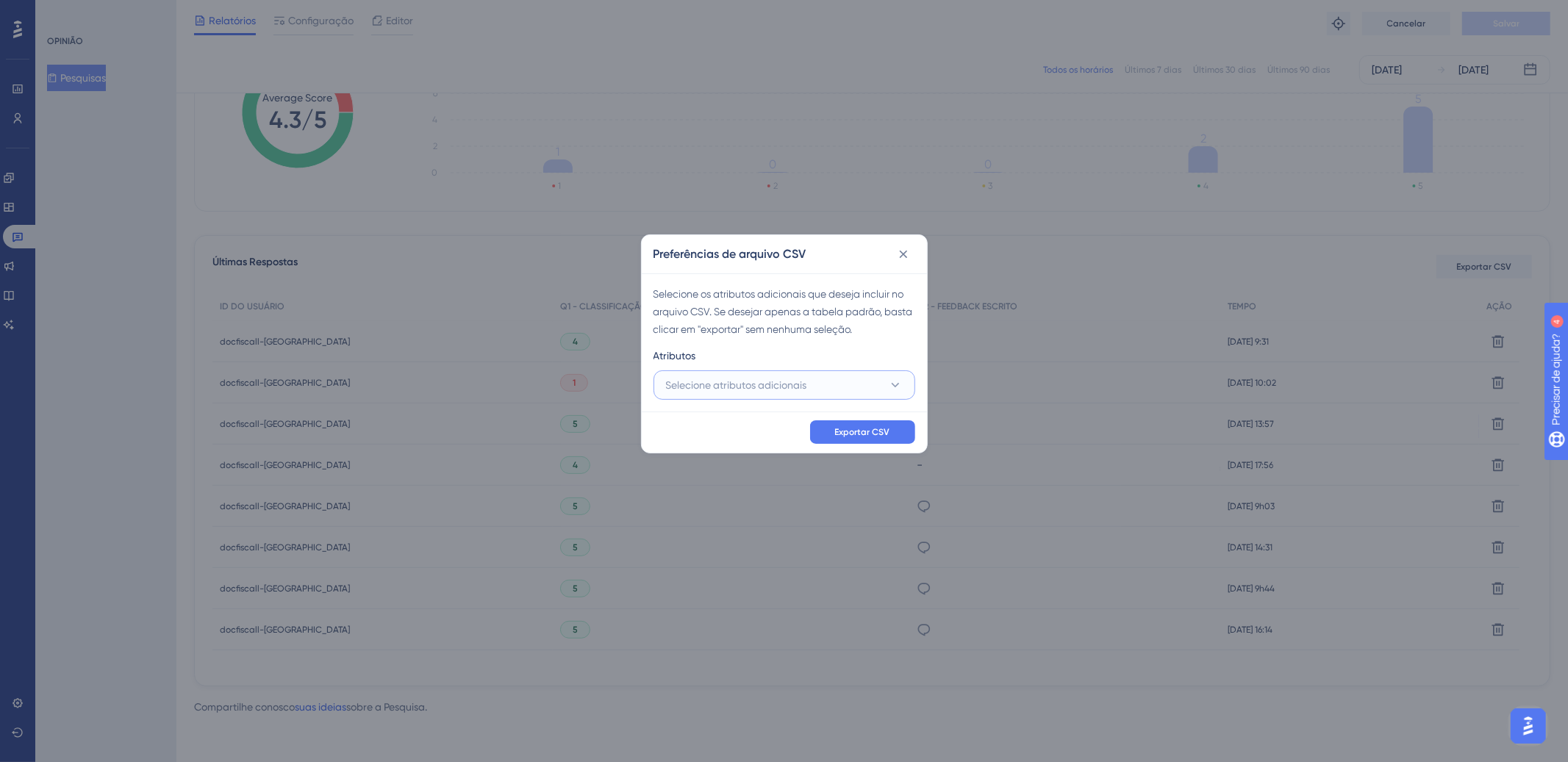
click at [731, 383] on font "Selecione atributos adicionais" at bounding box center [737, 385] width 141 height 12
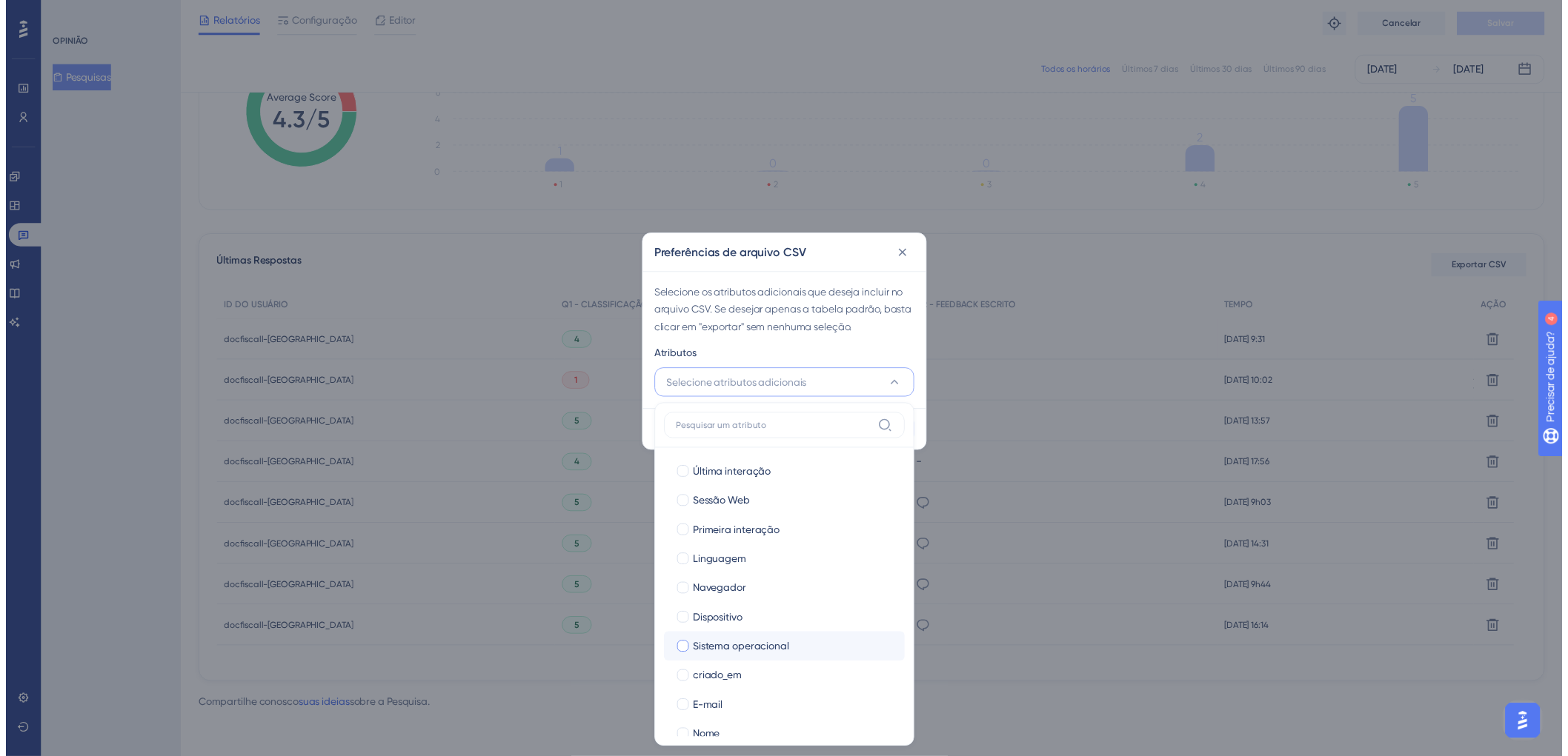
scroll to position [49, 0]
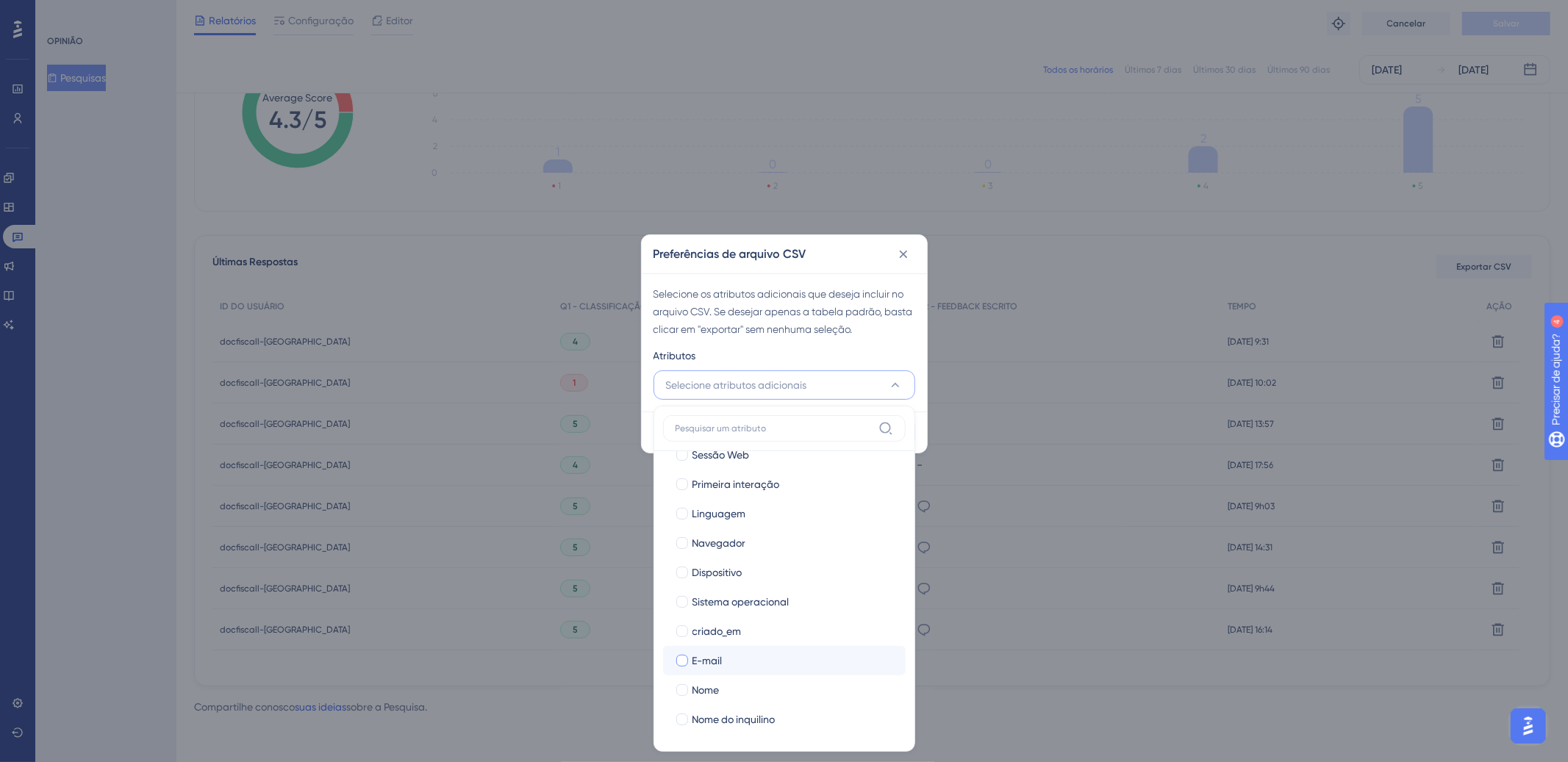
click at [678, 660] on div at bounding box center [682, 660] width 12 height 12
checkbox input "true"
click at [684, 695] on div at bounding box center [682, 690] width 12 height 12
checkbox input "true"
click at [868, 359] on div "Atributos" at bounding box center [784, 359] width 261 height 23
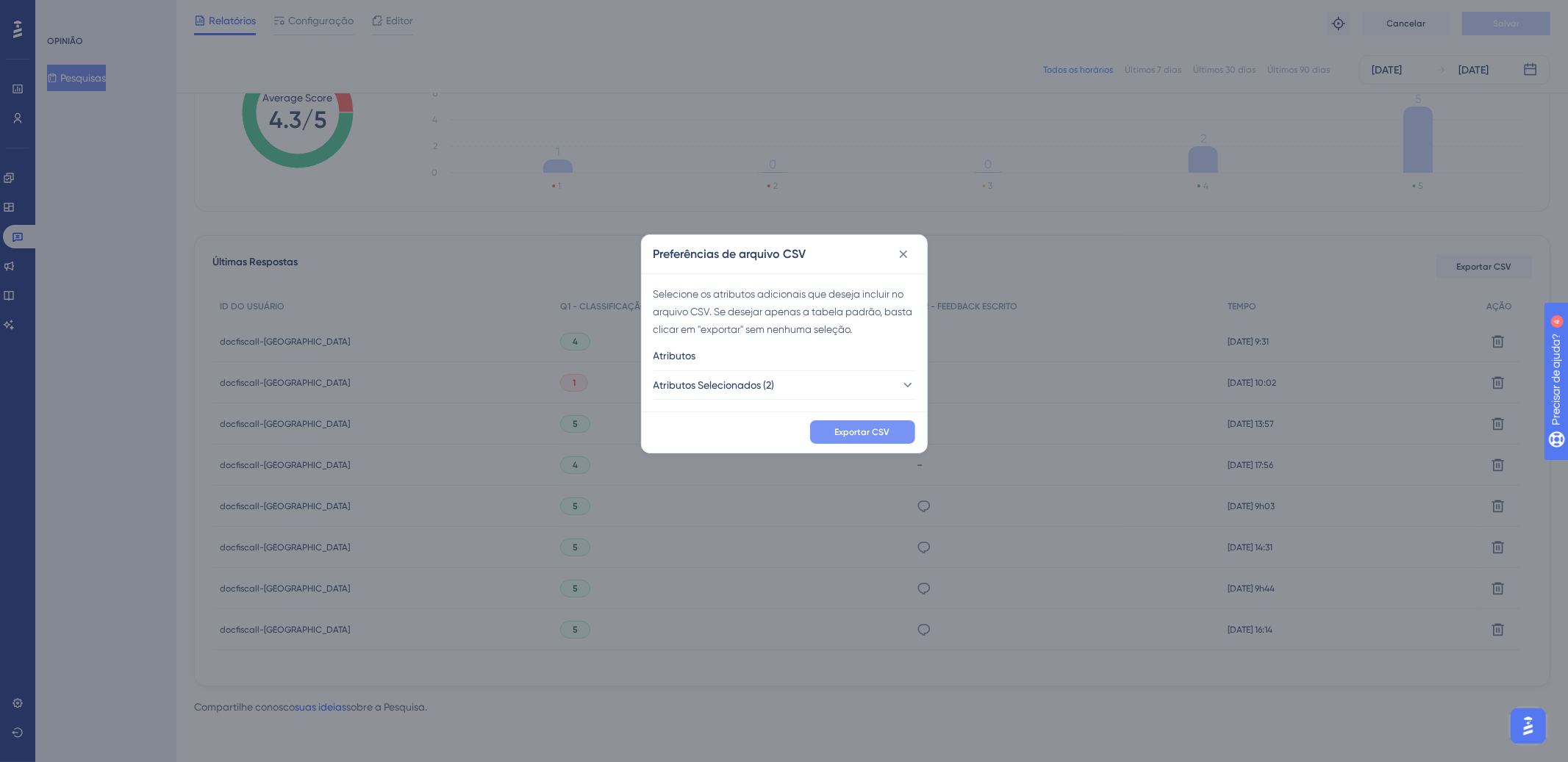
click at [868, 422] on button "Exportar CSV" at bounding box center [862, 432] width 105 height 23
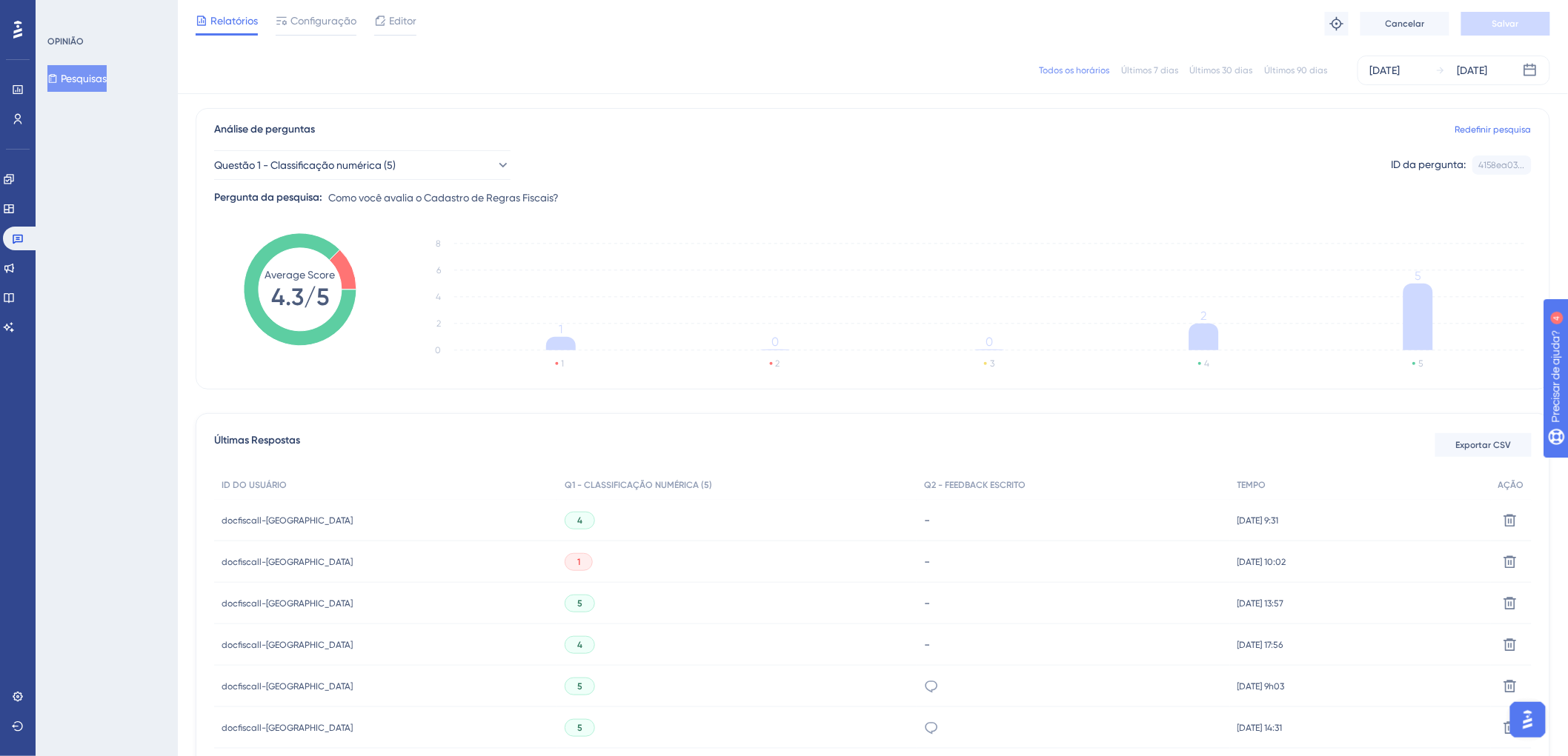
scroll to position [0, 0]
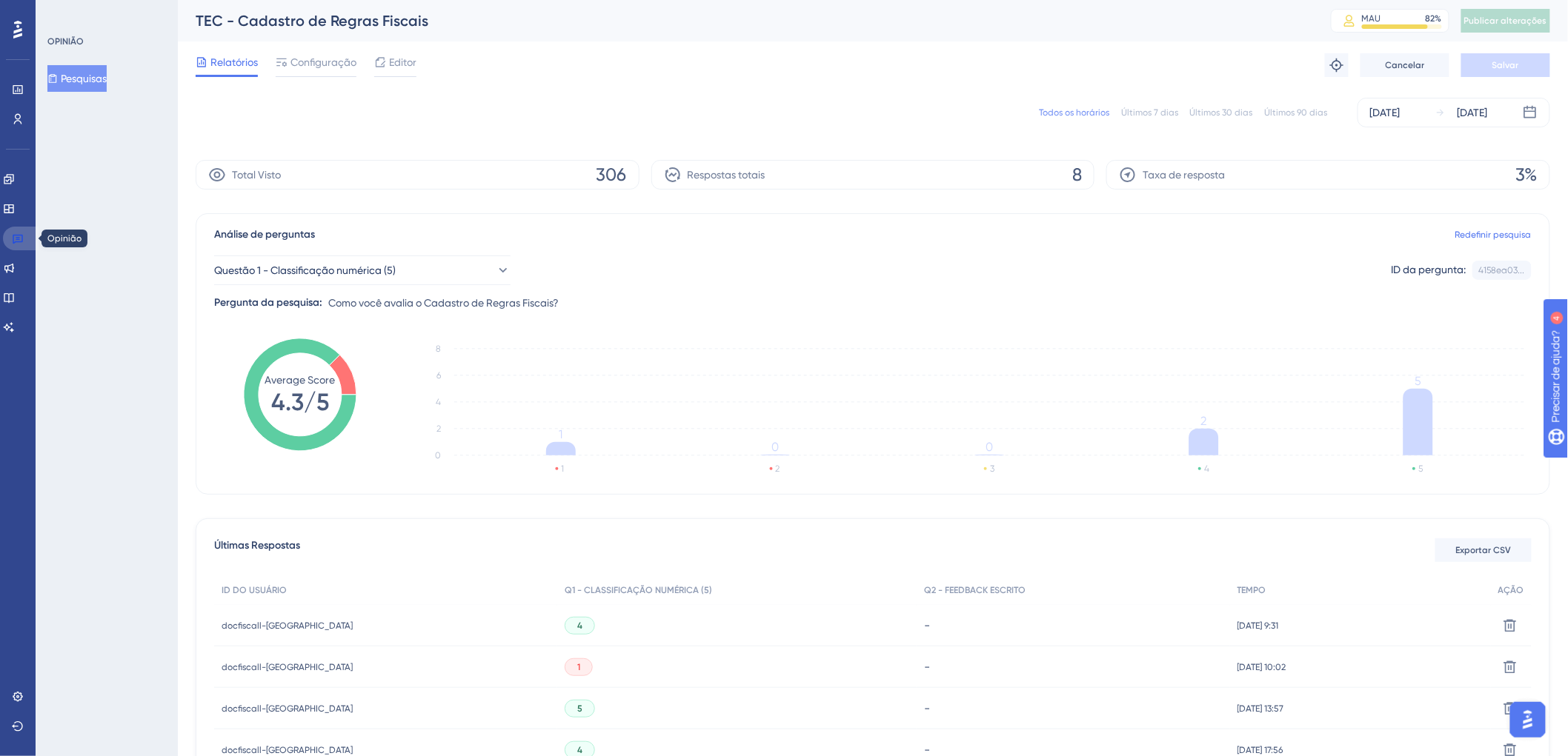
click at [25, 237] on link at bounding box center [21, 239] width 36 height 24
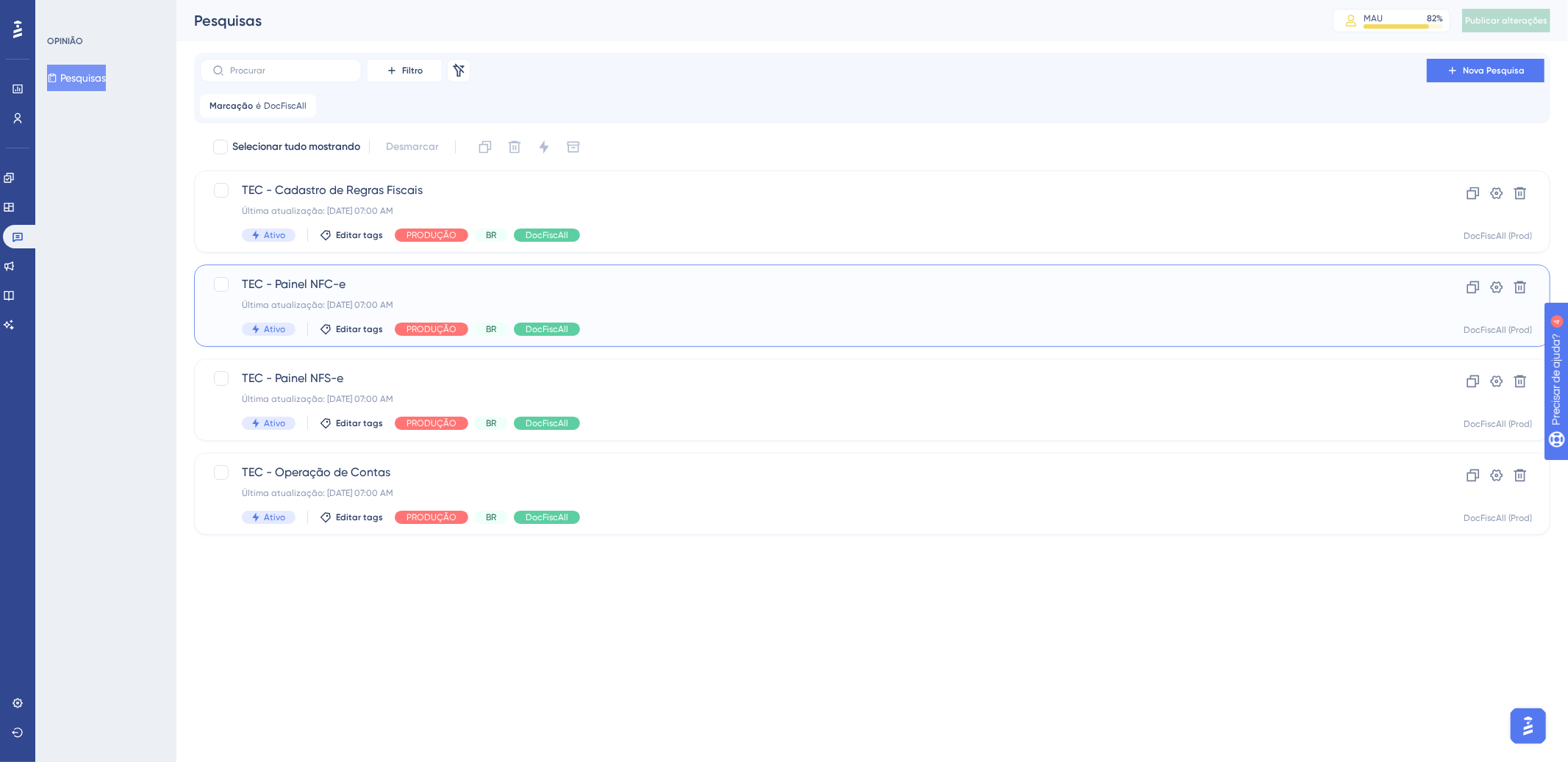
click at [970, 331] on div "Ativo Editar tags PRODUÇÃO BR DocFiscAll" at bounding box center [813, 330] width 1142 height 14
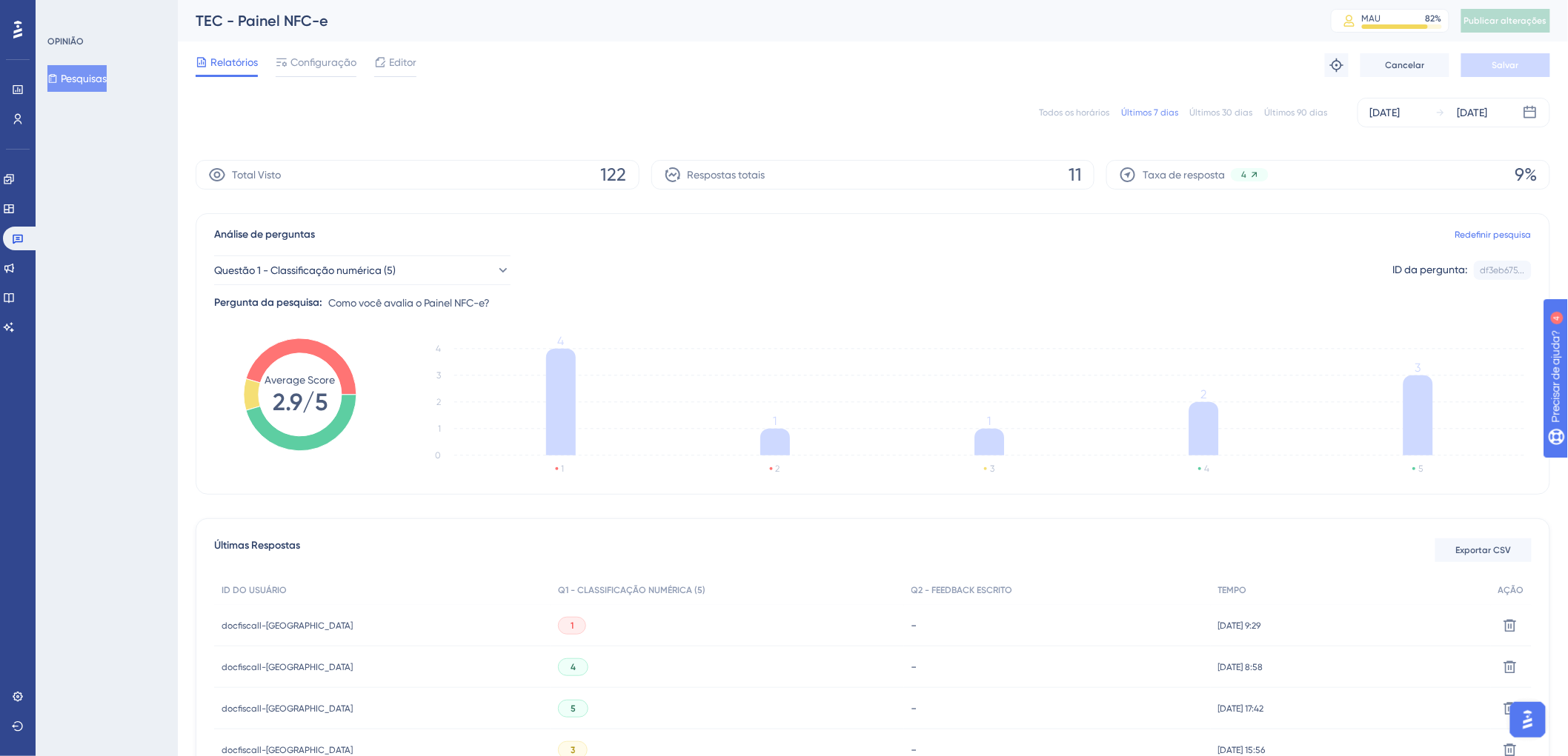
click at [1071, 109] on font "Todos os horários" at bounding box center [1073, 112] width 70 height 11
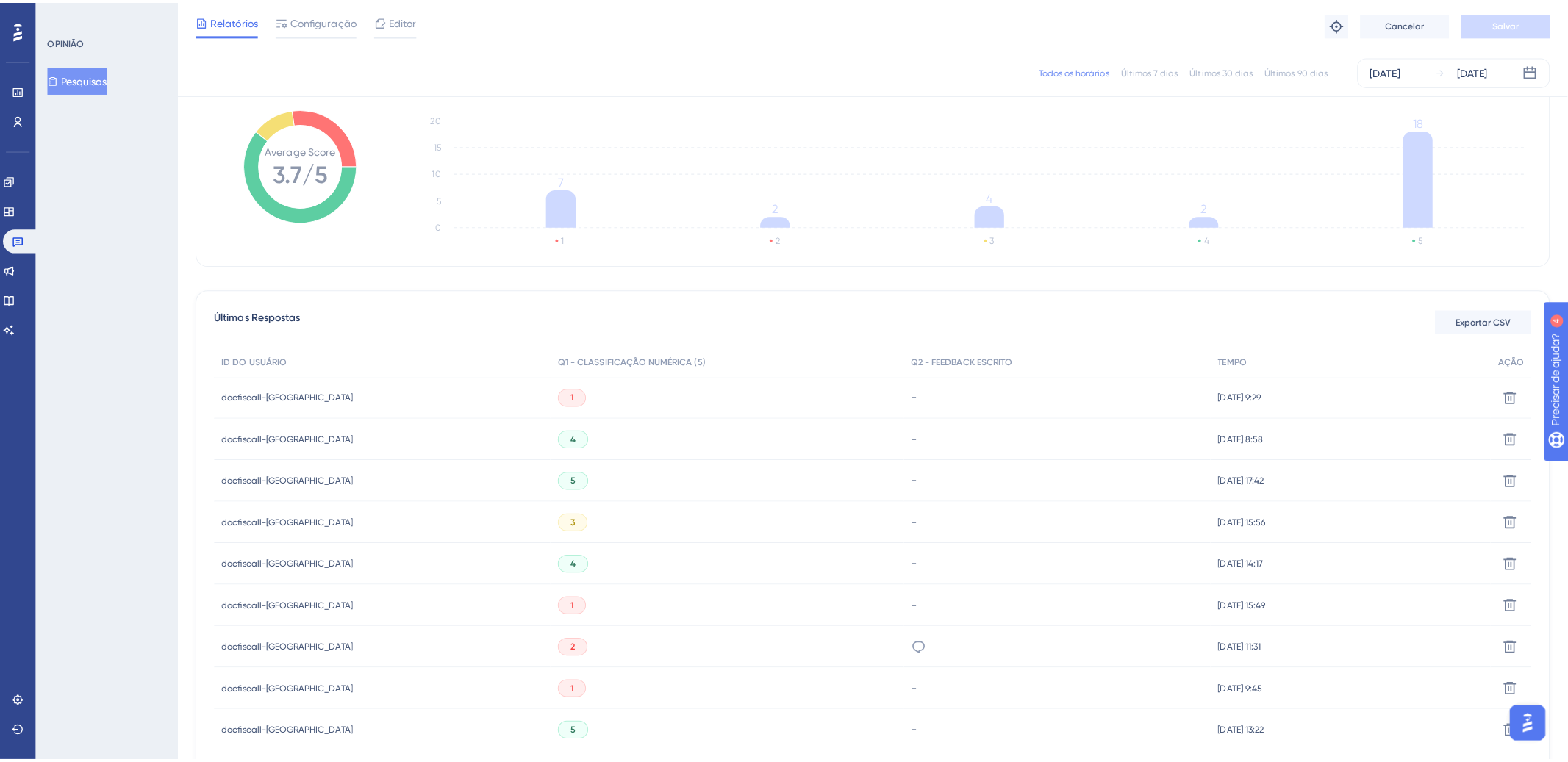
scroll to position [228, 0]
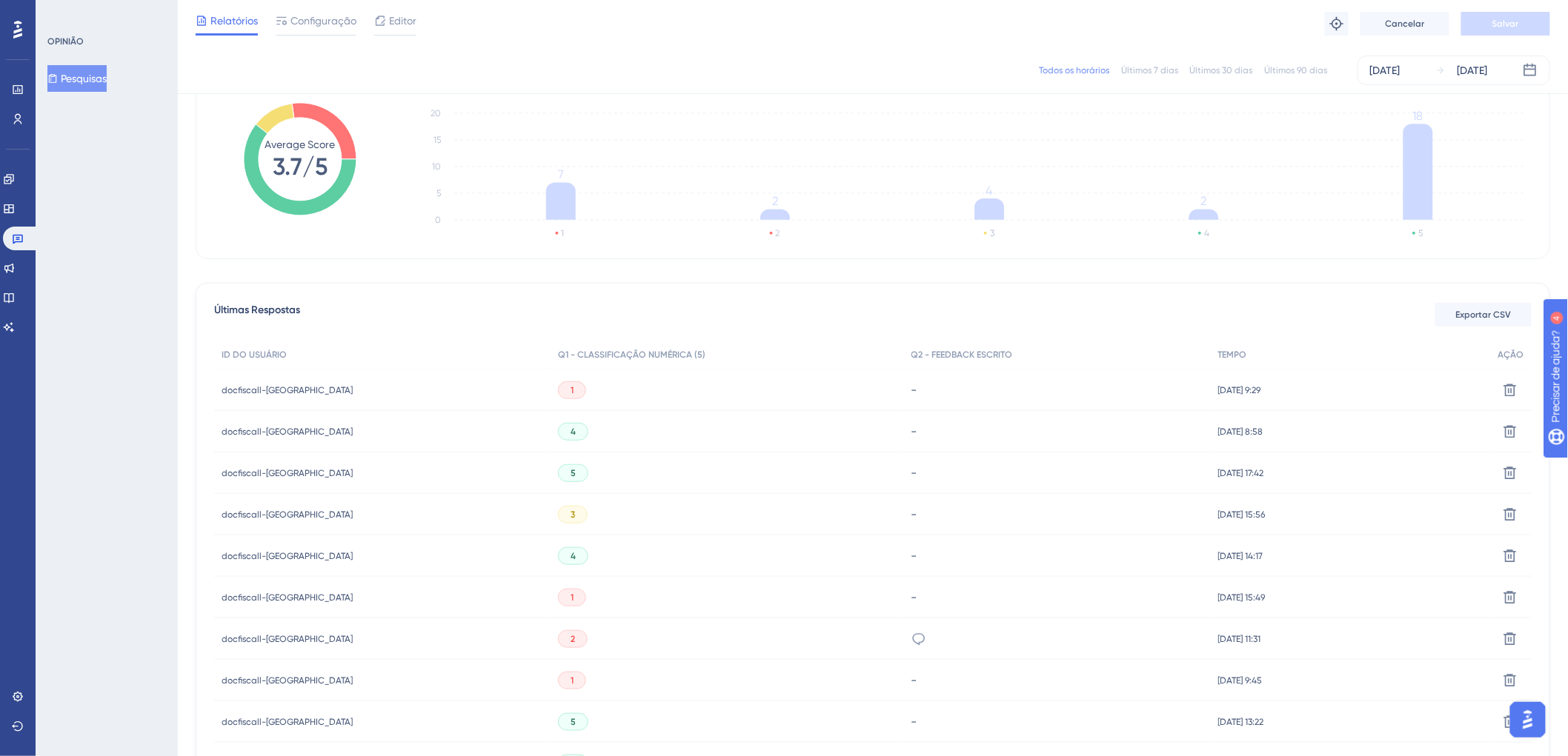
click at [1462, 315] on font "Exportar CSV" at bounding box center [1483, 314] width 55 height 11
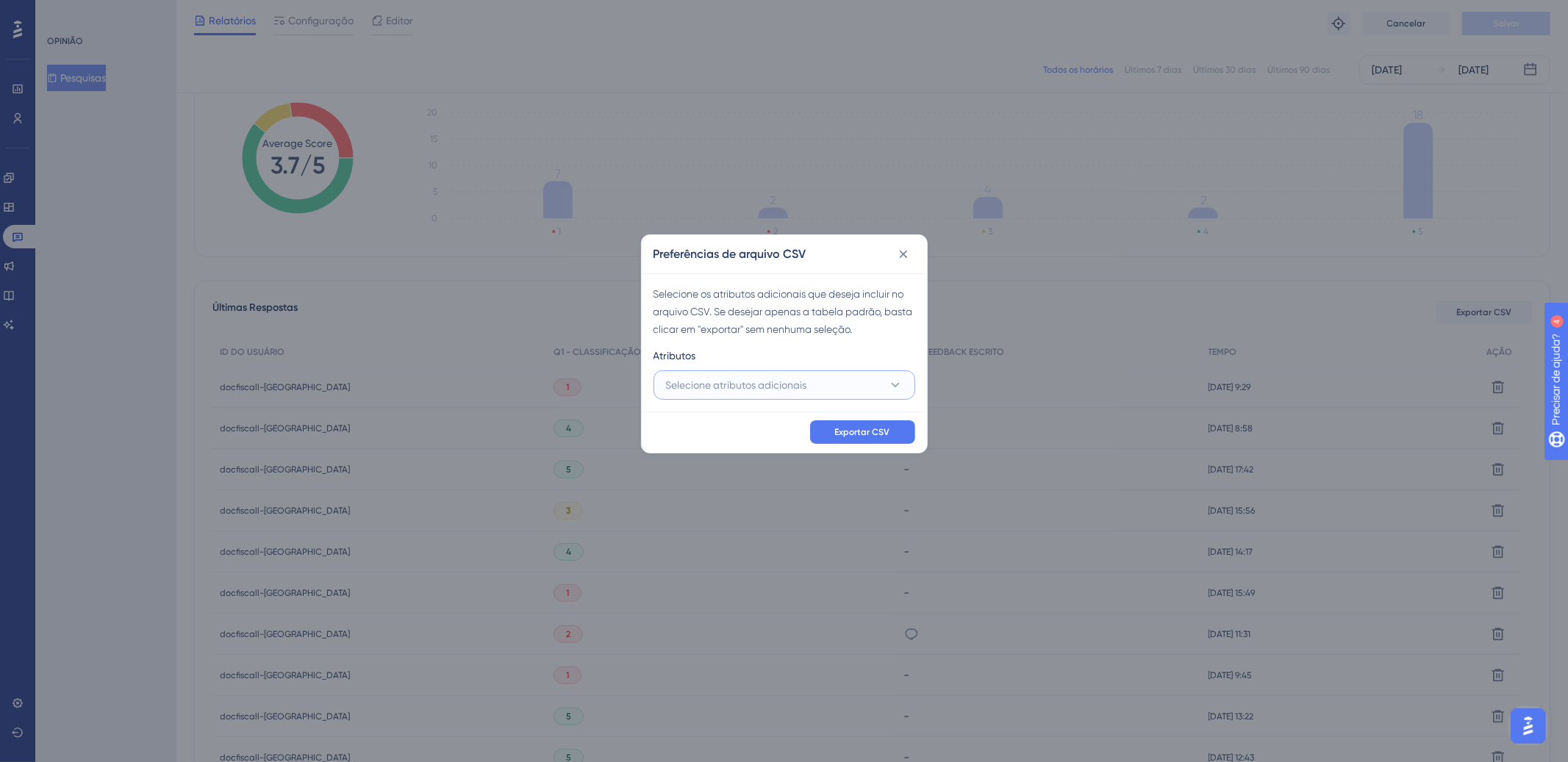
click at [710, 385] on font "Selecione atributos adicionais" at bounding box center [737, 385] width 141 height 12
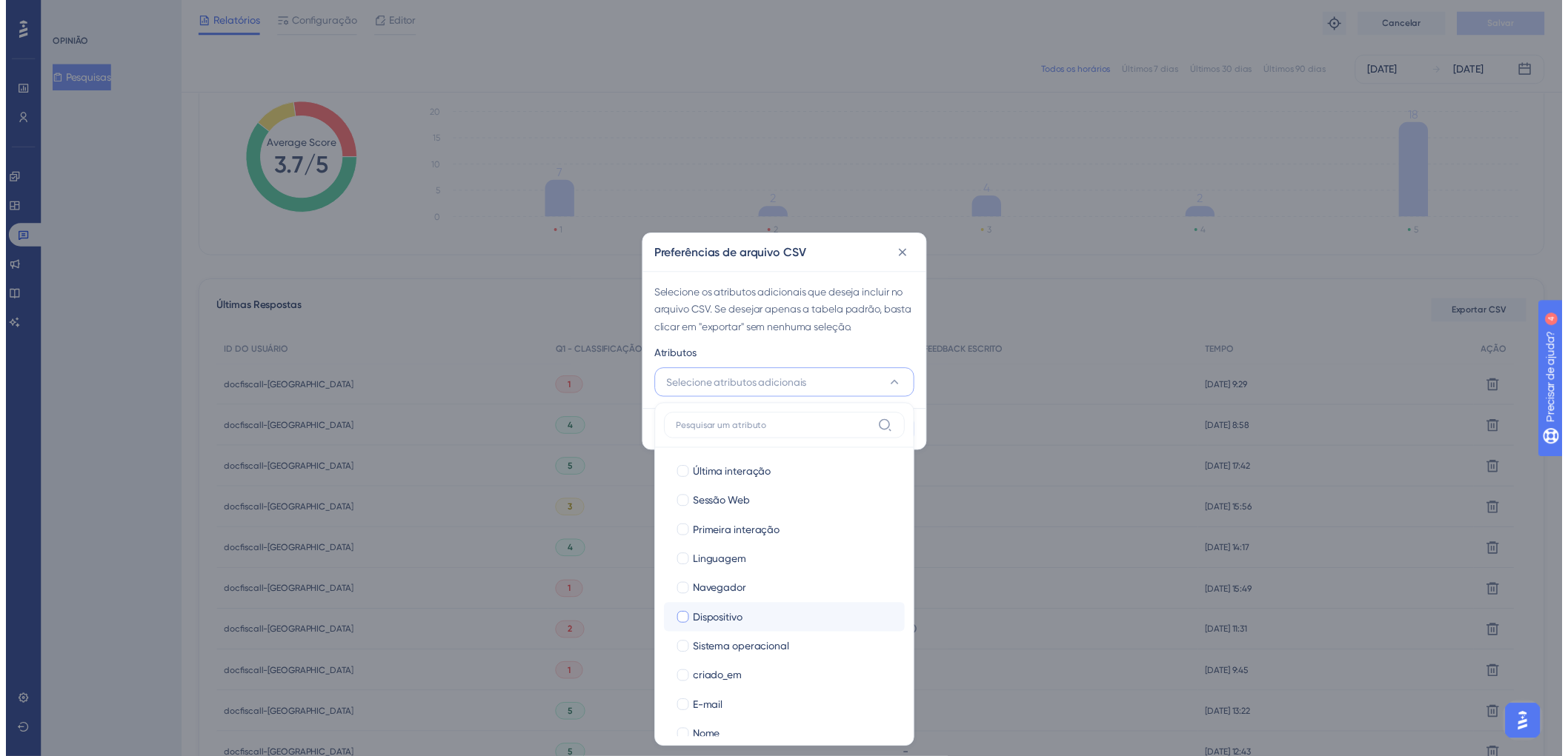
scroll to position [49, 0]
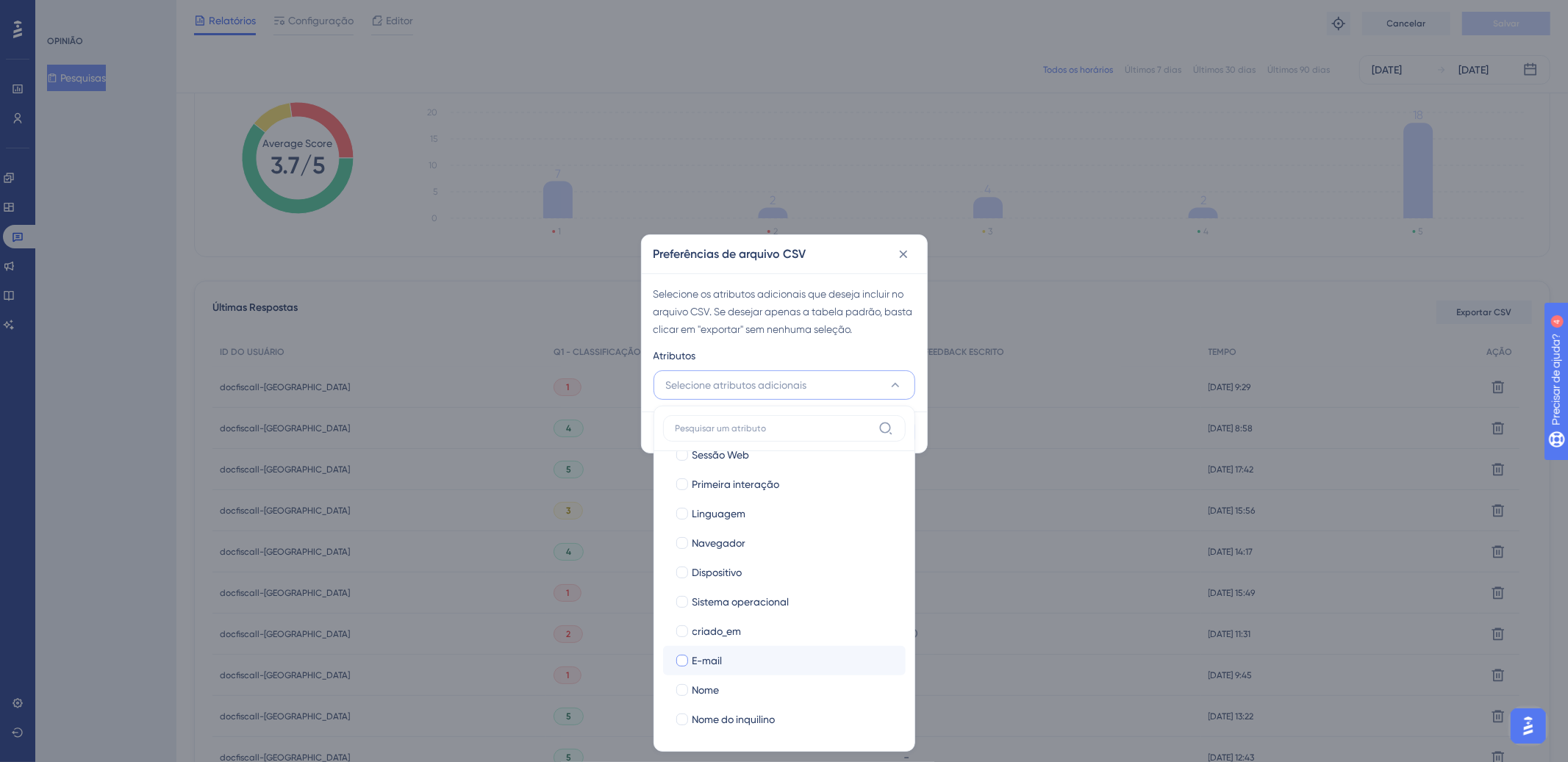
click at [690, 657] on label "E-mail" at bounding box center [784, 660] width 219 height 18
checkbox input "true"
click at [686, 684] on div at bounding box center [682, 690] width 12 height 12
checkbox input "true"
click at [836, 336] on div "Selecione os atributos adicionais que deseja incluir no arquivo CSV. Se desejar…" at bounding box center [784, 312] width 261 height 53
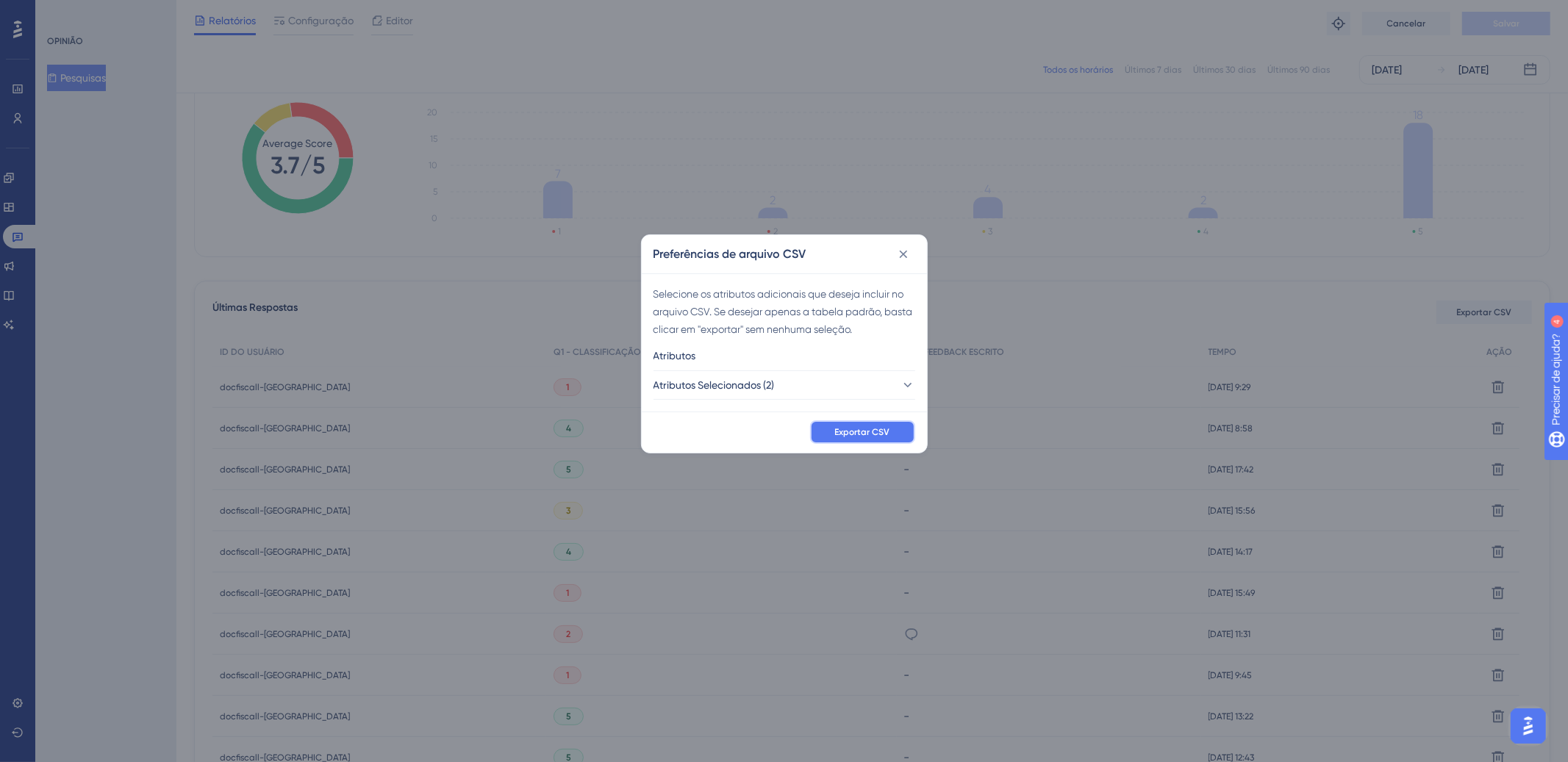
click at [868, 427] on font "Exportar CSV" at bounding box center [863, 432] width 55 height 11
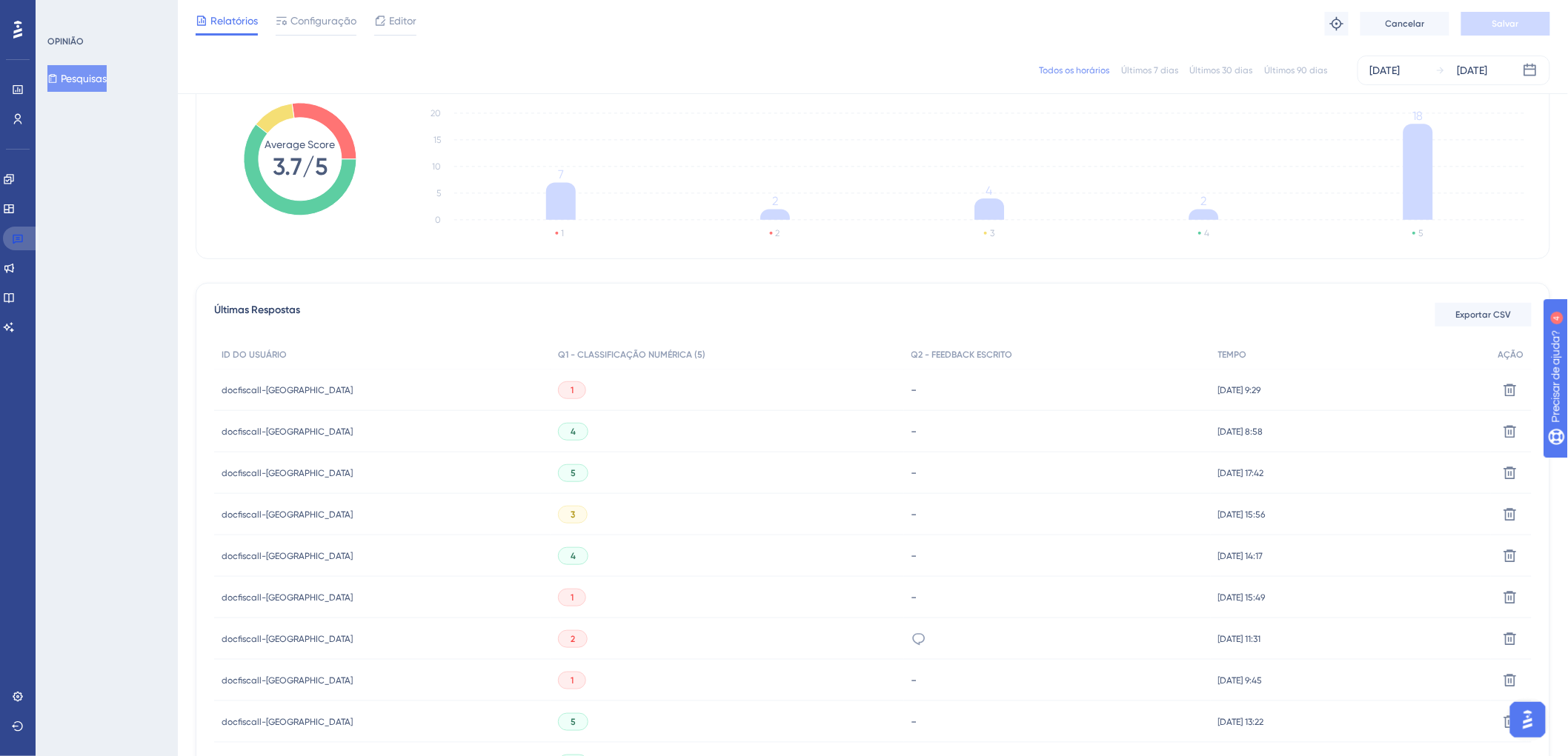
click at [20, 237] on icon at bounding box center [18, 240] width 11 height 10
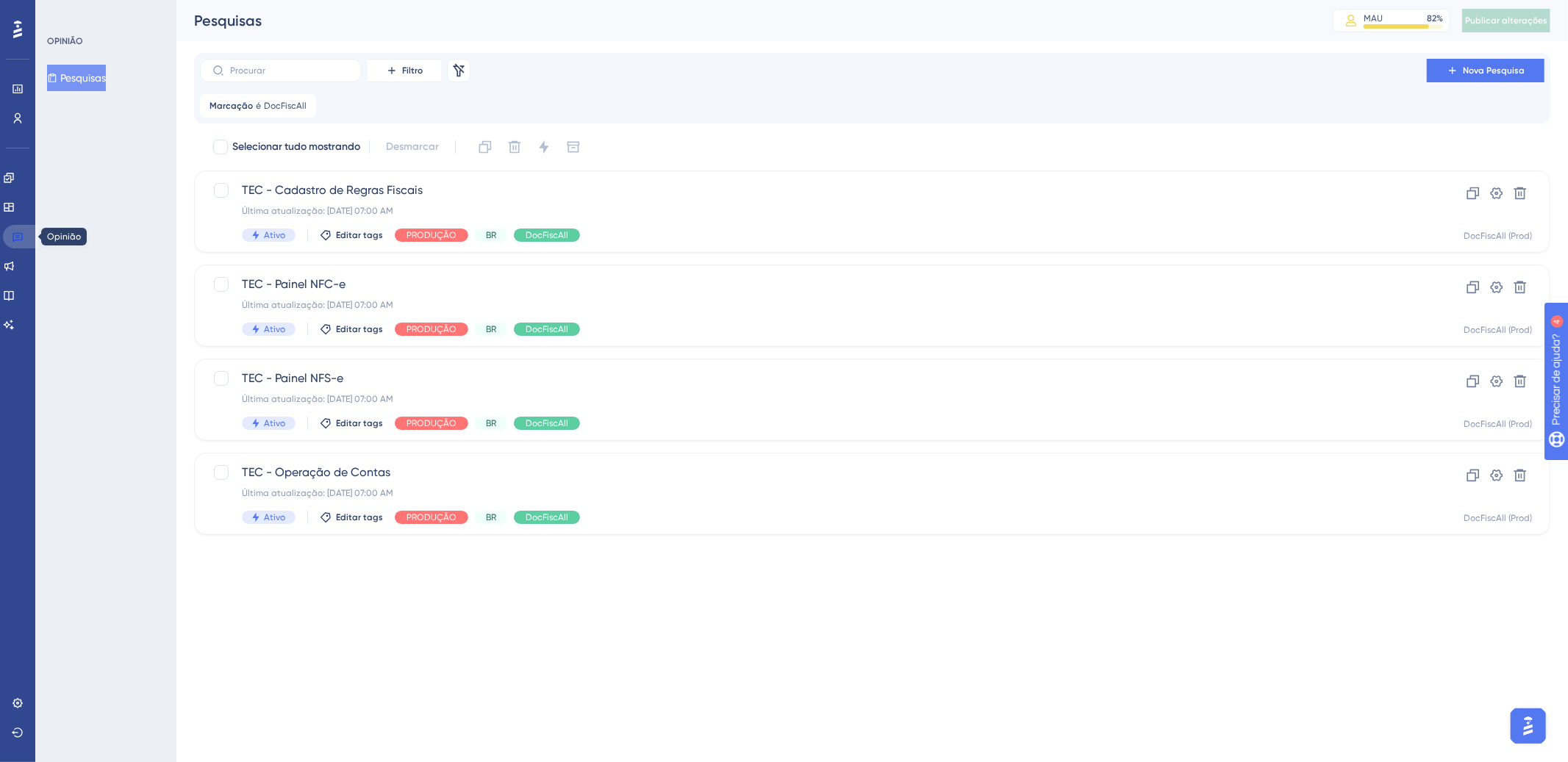
click at [20, 235] on icon at bounding box center [18, 237] width 12 height 12
click at [4, 238] on link at bounding box center [21, 237] width 35 height 23
click at [256, 105] on font "é" at bounding box center [257, 106] width 5 height 11
click at [368, 177] on button "DocFiscAll" at bounding box center [292, 177] width 161 height 29
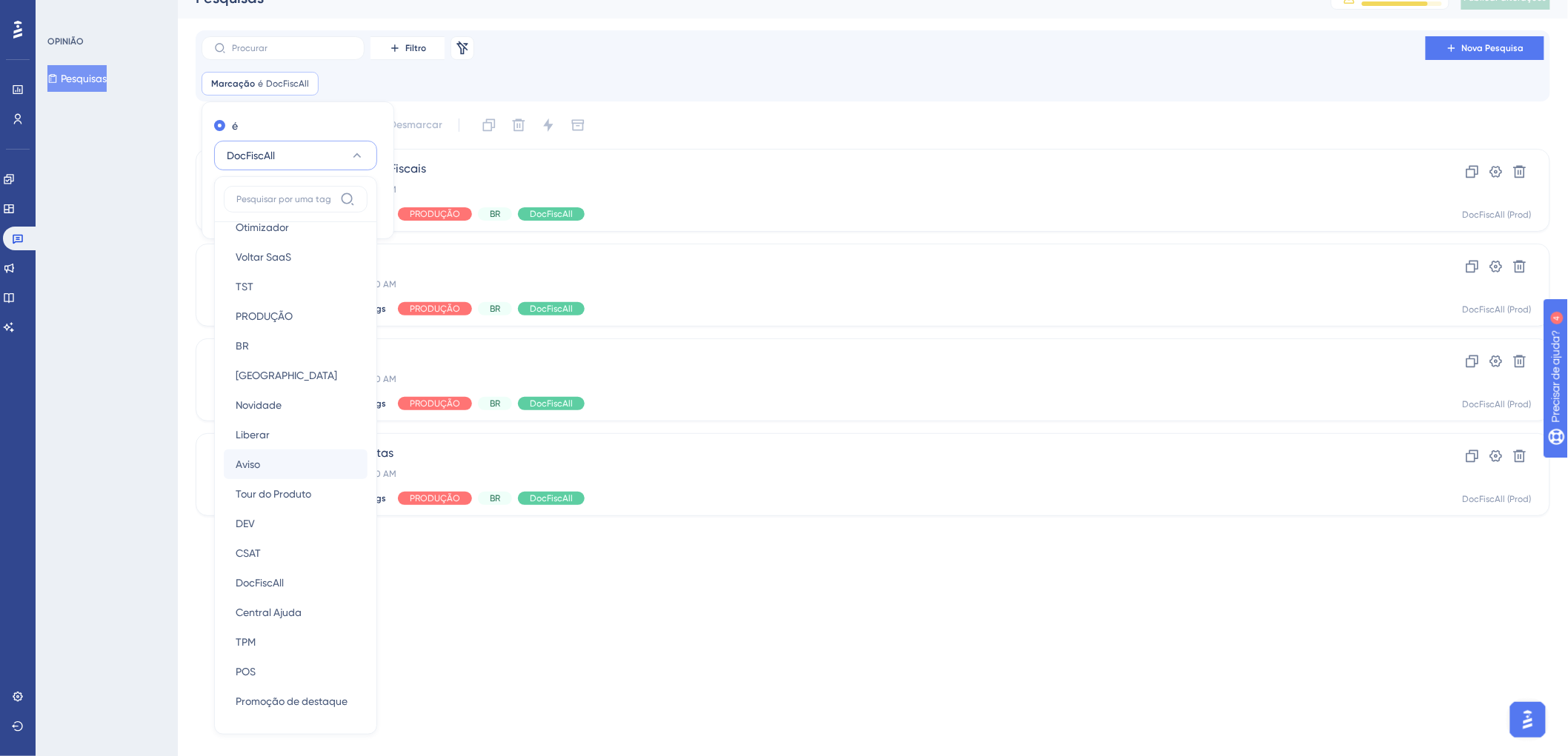
scroll to position [29, 0]
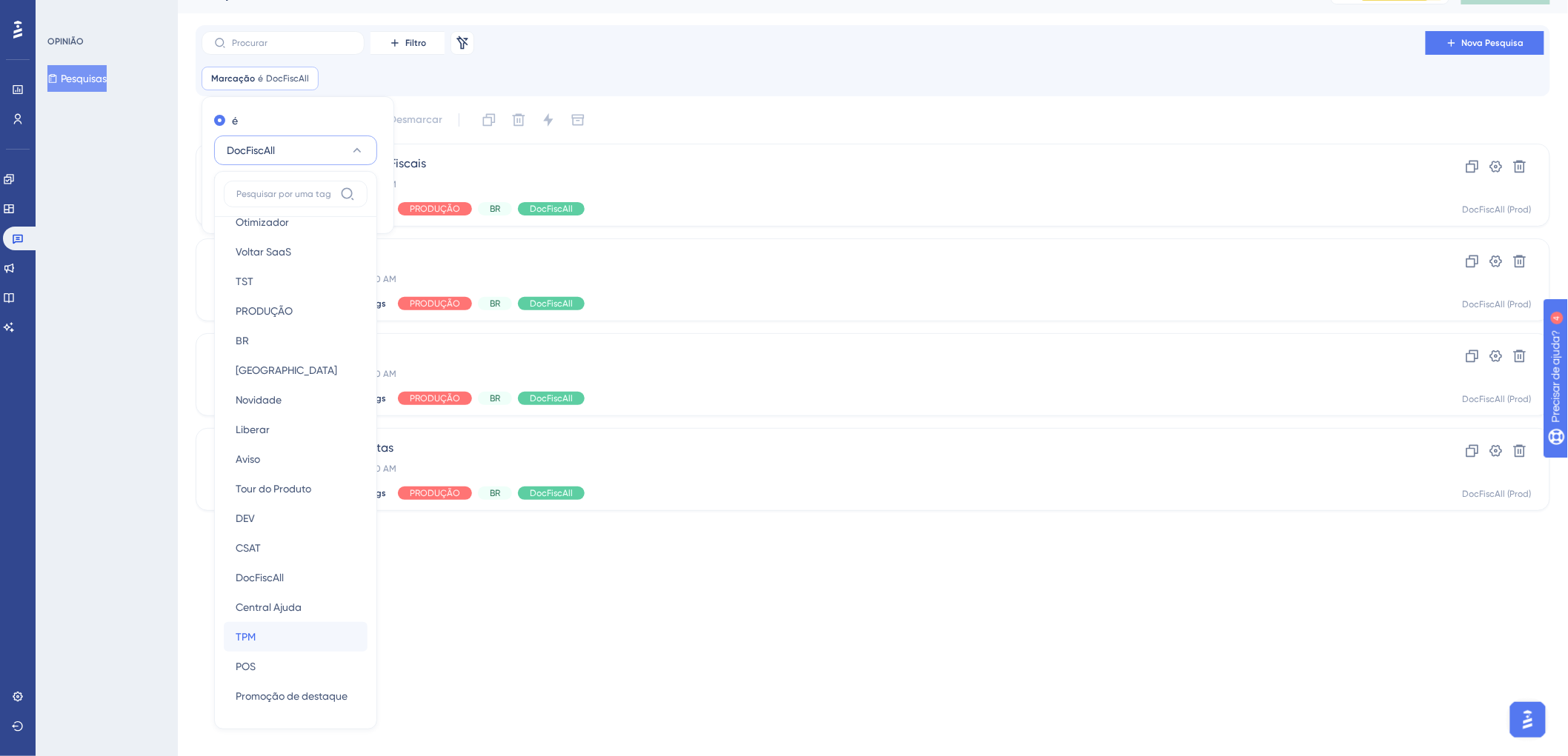
click at [260, 630] on div "TPM TPM" at bounding box center [296, 637] width 120 height 30
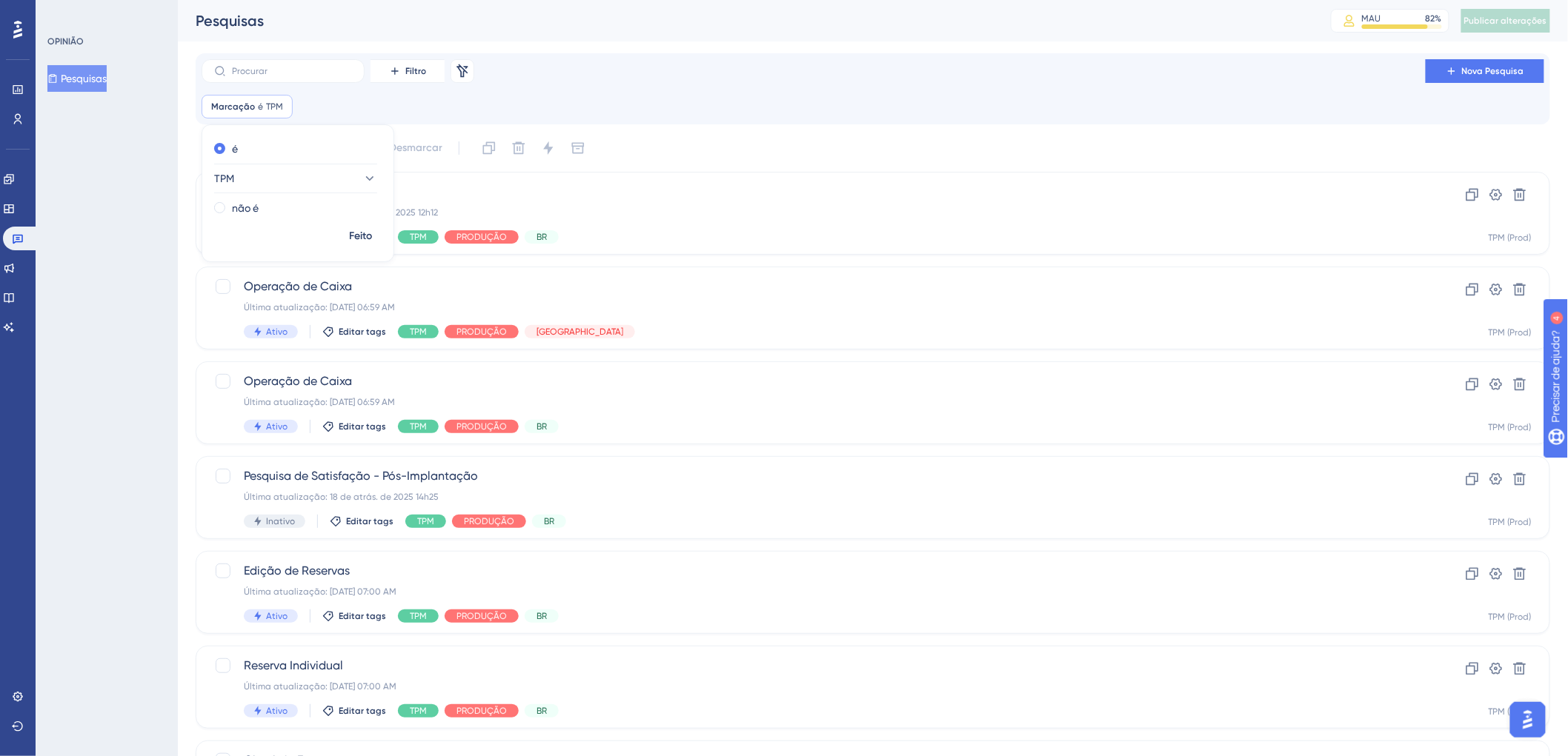
click at [675, 85] on div "Filtro Remover filtros Nova Pesquisa Marcação é TPM TPM Remover é TPM não é Fei…" at bounding box center [872, 89] width 1342 height 59
click at [407, 74] on font "Filtro" at bounding box center [415, 71] width 21 height 11
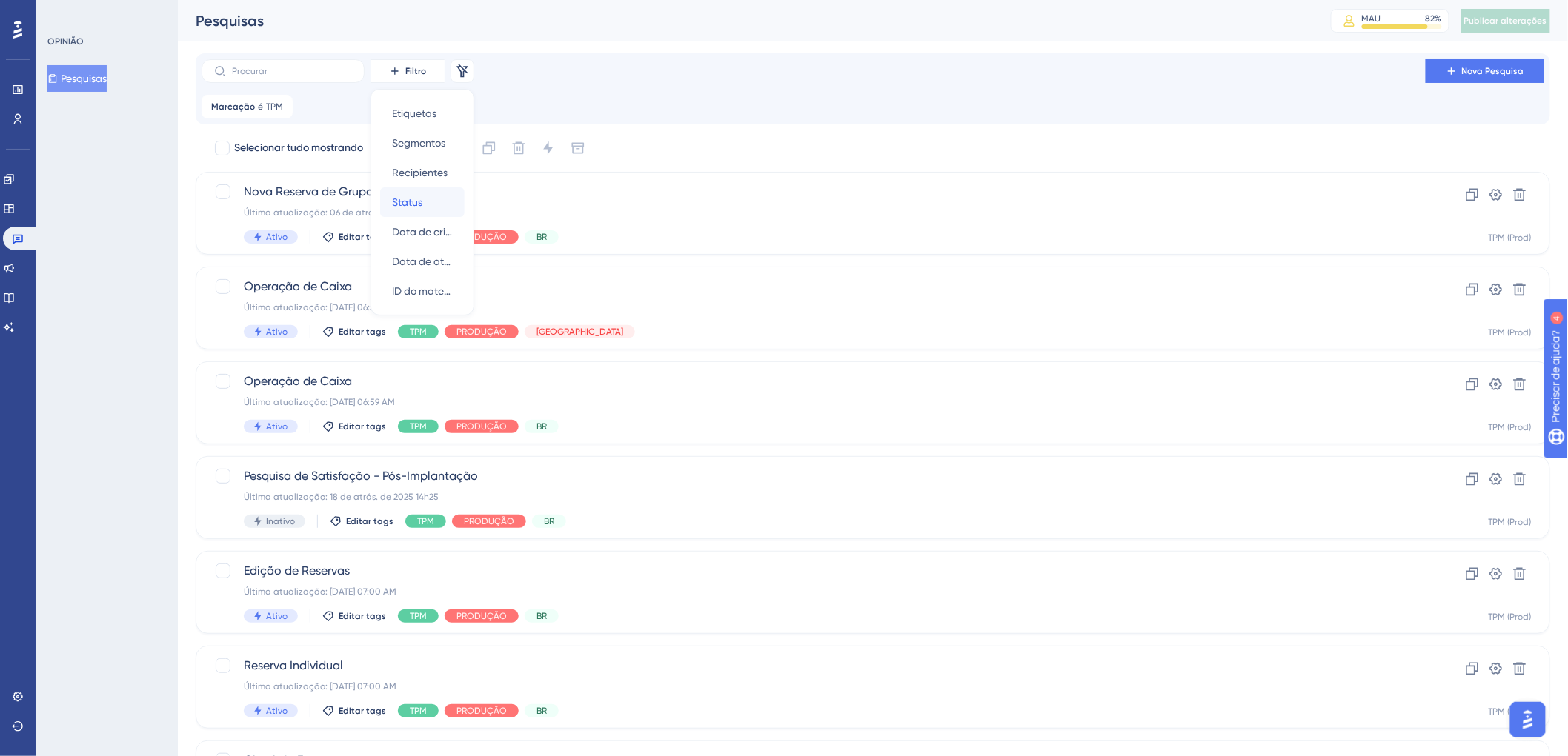
click at [425, 204] on div "Status Status" at bounding box center [422, 202] width 61 height 30
click at [484, 180] on icon at bounding box center [483, 178] width 15 height 15
click at [389, 219] on div "Ativo Ativo" at bounding box center [422, 224] width 120 height 30
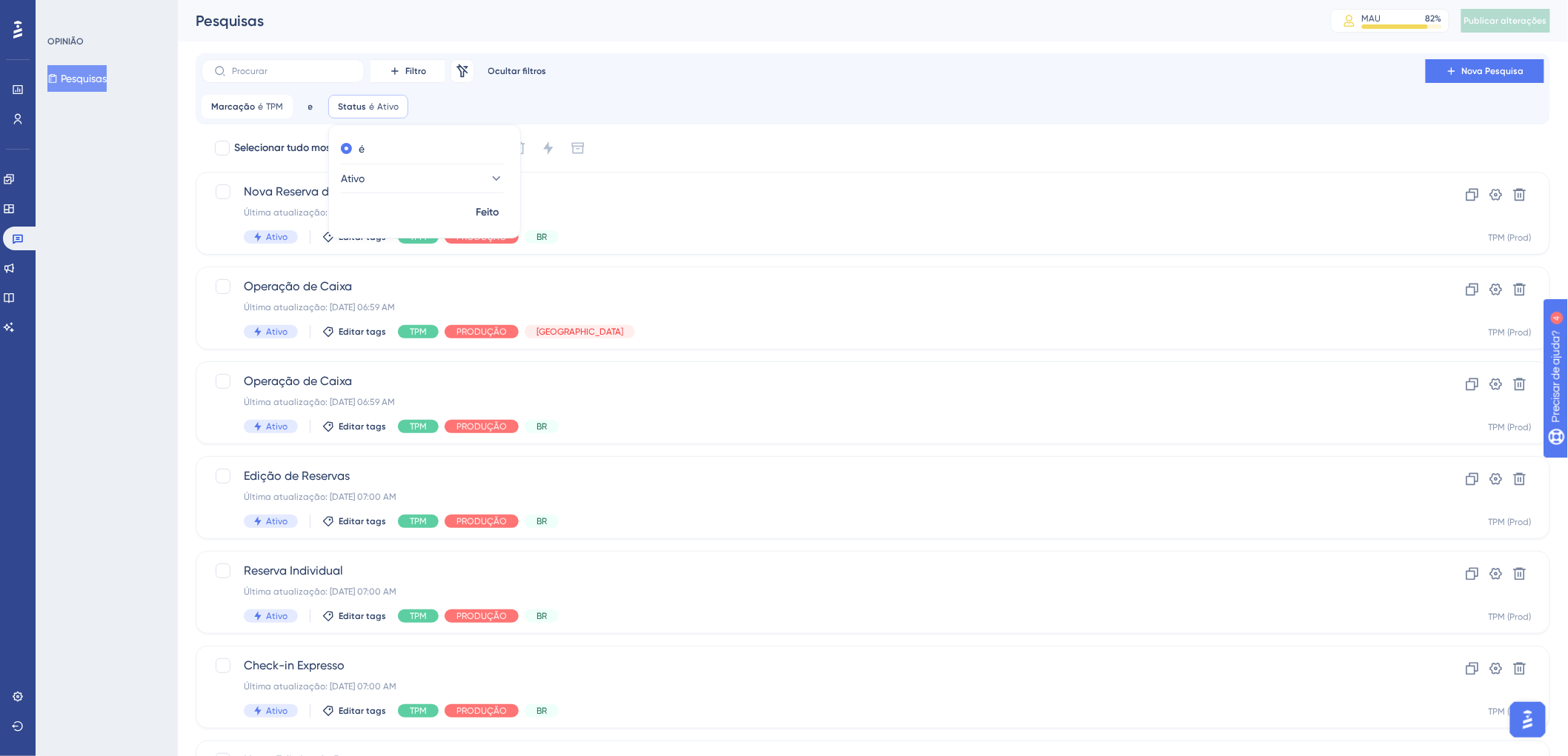
click at [684, 87] on div "Filtro Remover filtros Ocultar filtros Nova Pesquisa Marcação é TPM TPM Remover…" at bounding box center [872, 89] width 1342 height 59
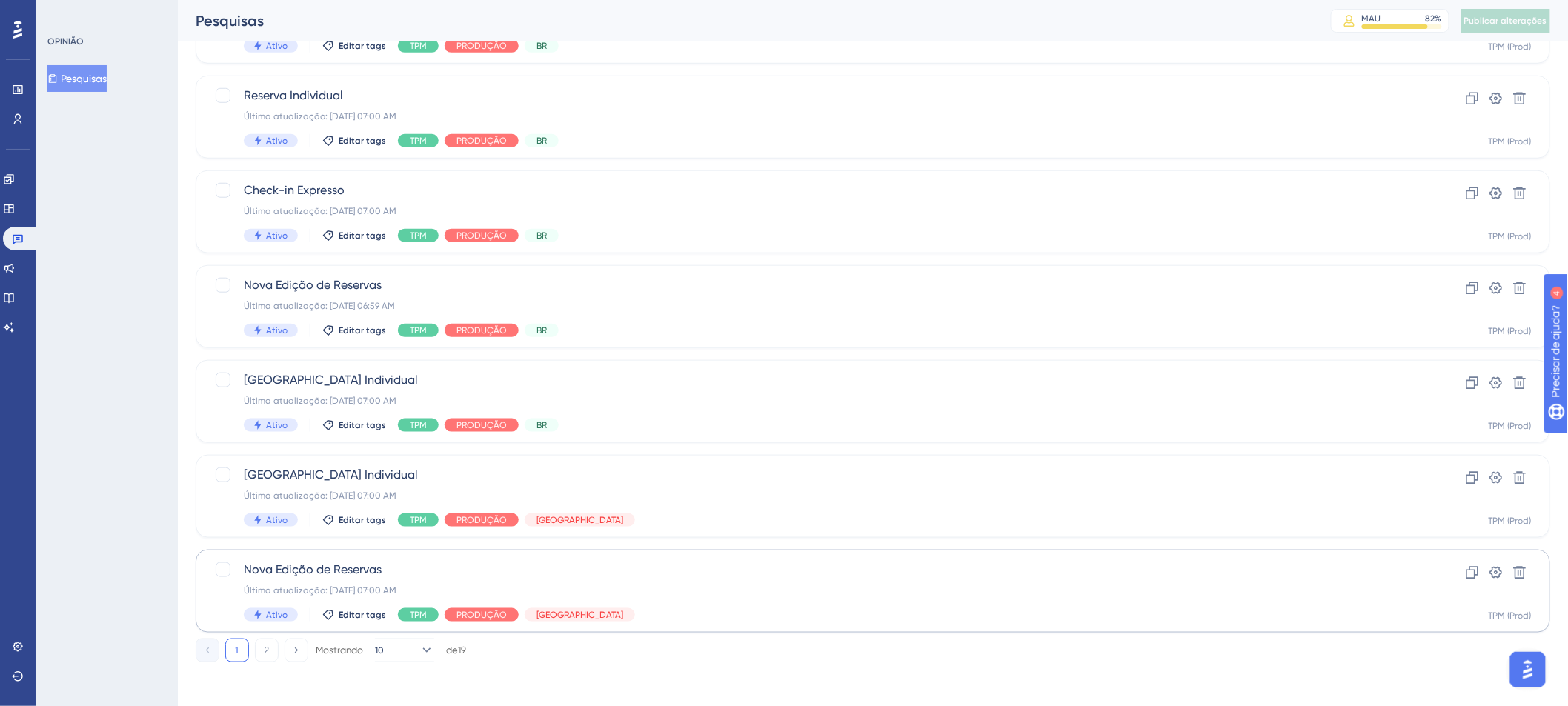
scroll to position [478, 0]
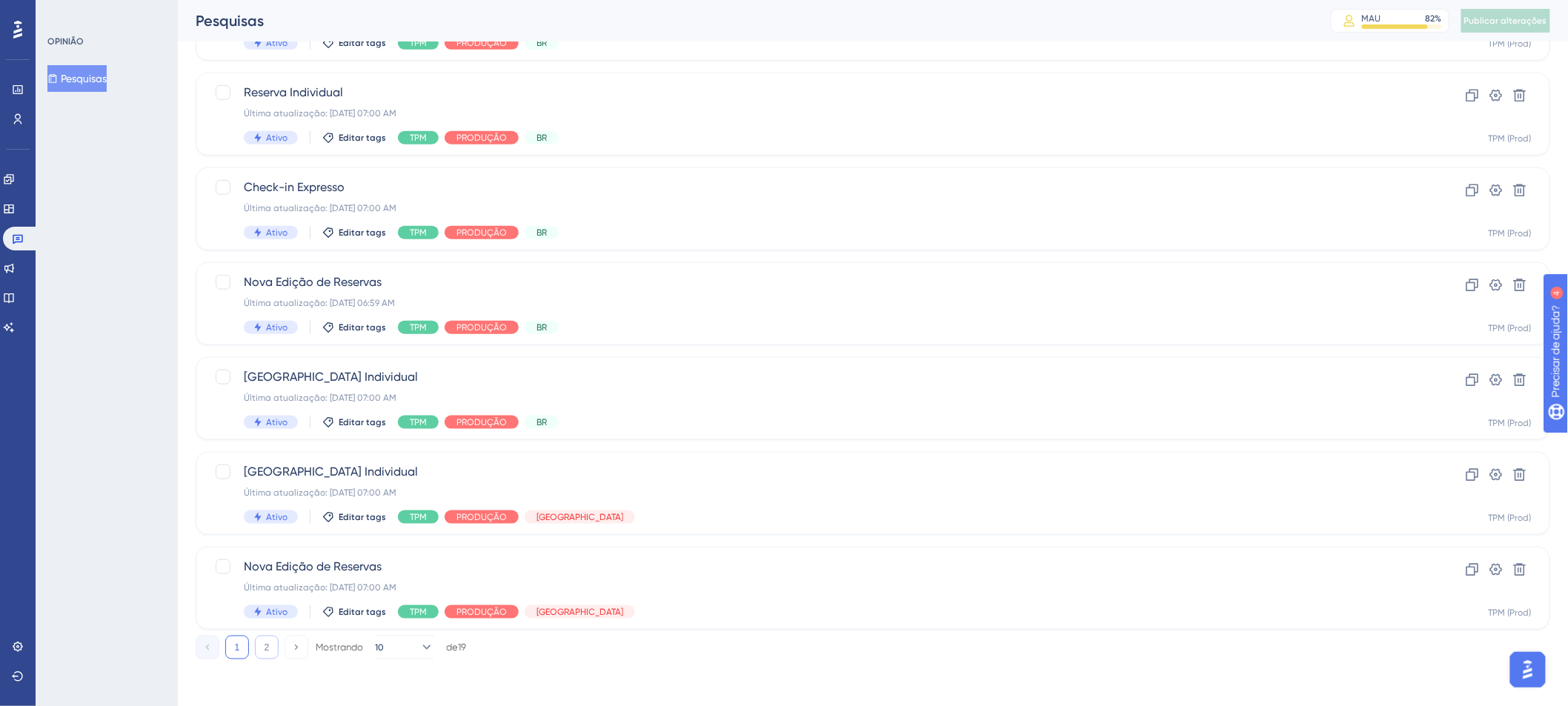
click at [262, 648] on button "2" at bounding box center [266, 648] width 24 height 24
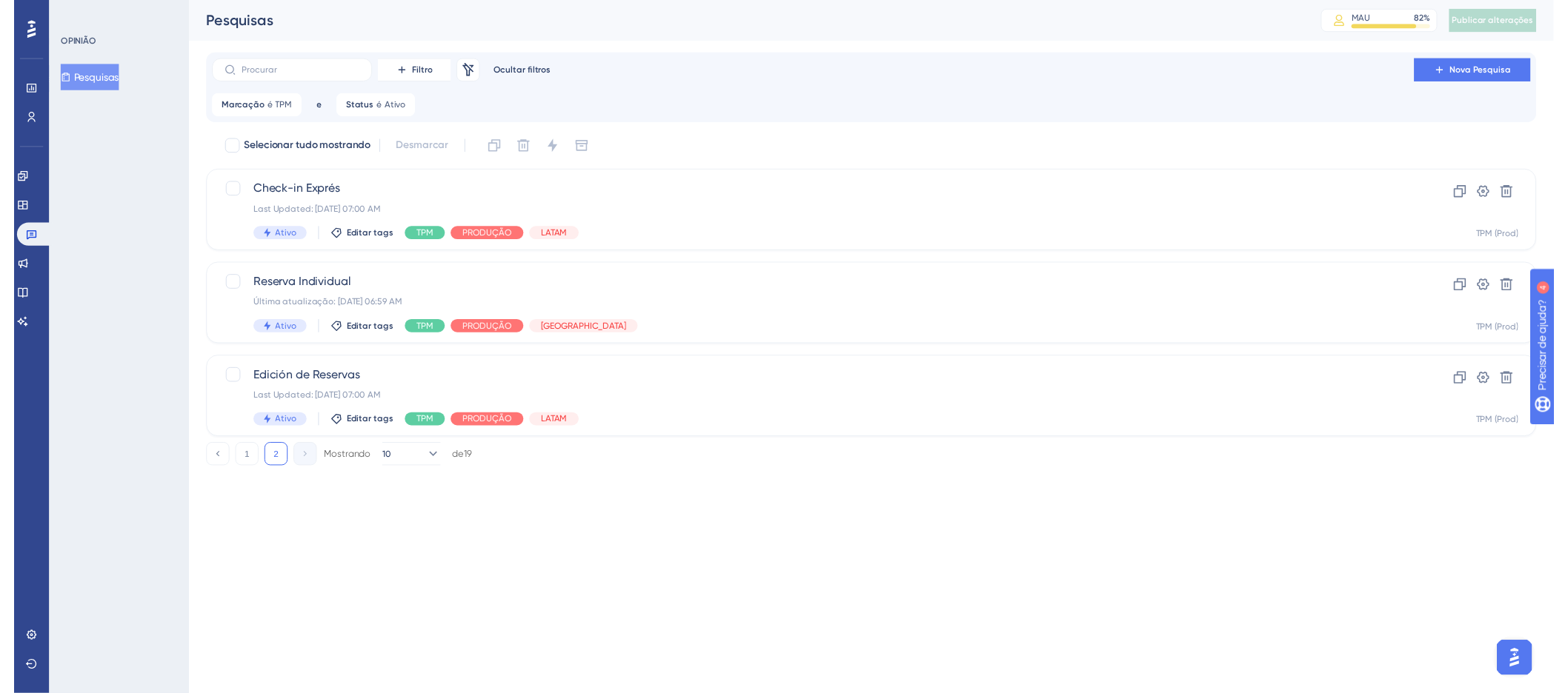
scroll to position [0, 0]
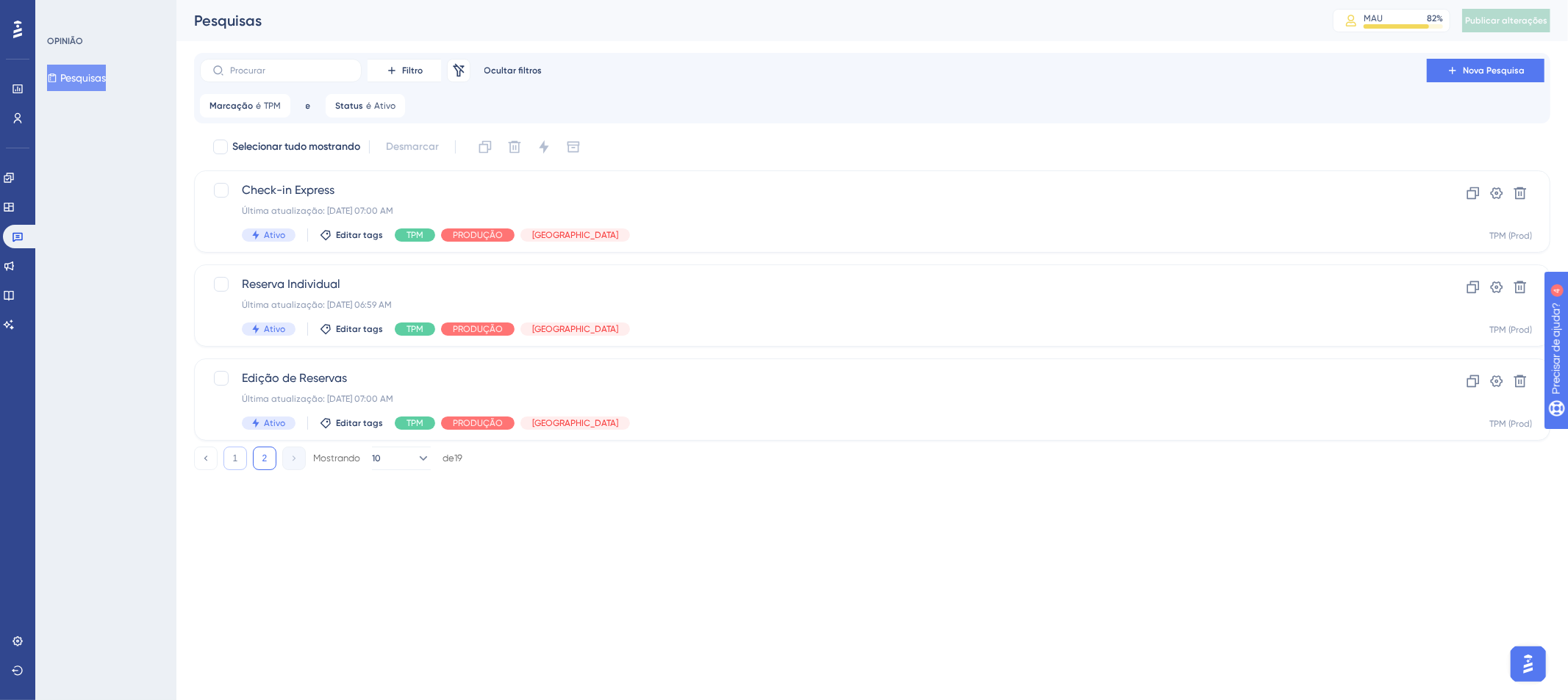
click at [238, 462] on button "1" at bounding box center [235, 459] width 23 height 23
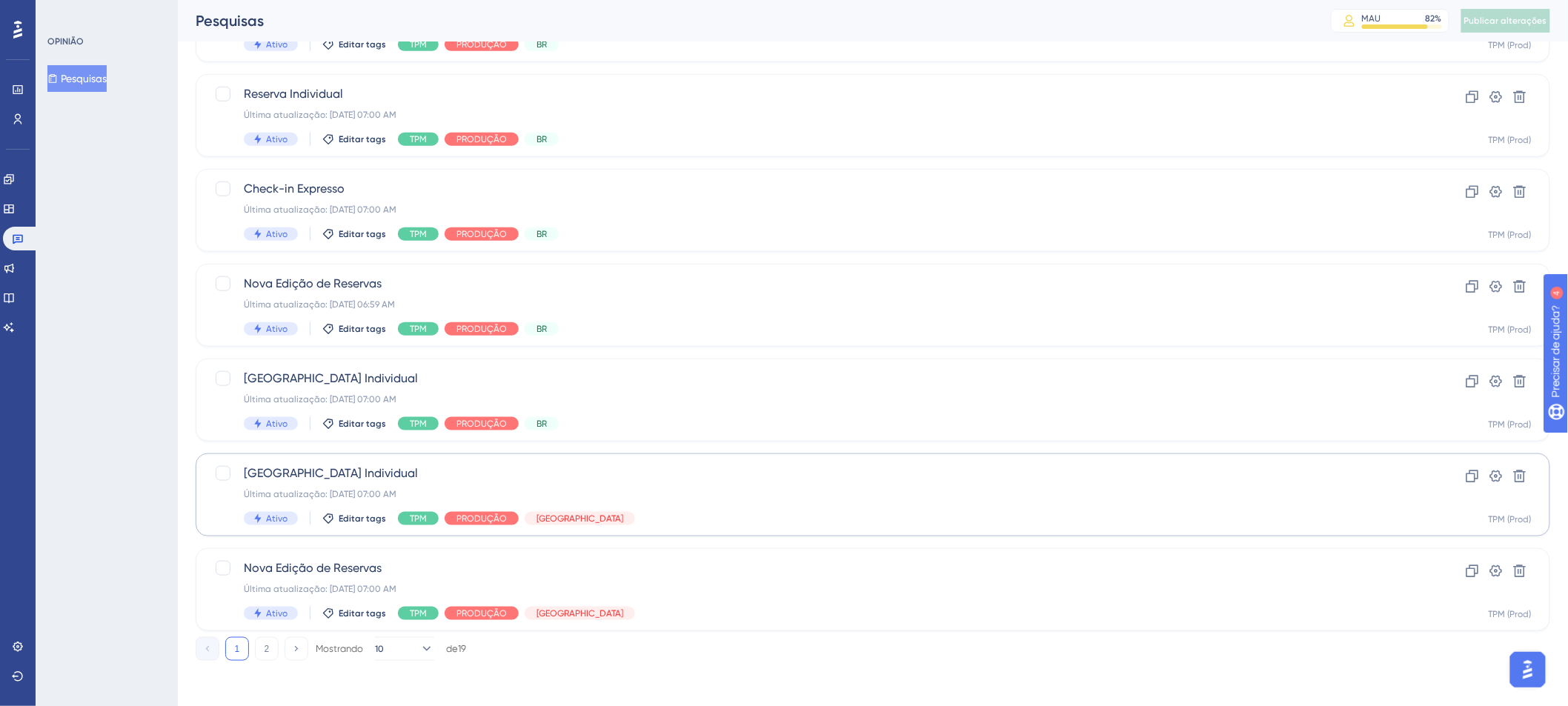
scroll to position [478, 0]
click at [269, 646] on button "2" at bounding box center [266, 648] width 24 height 24
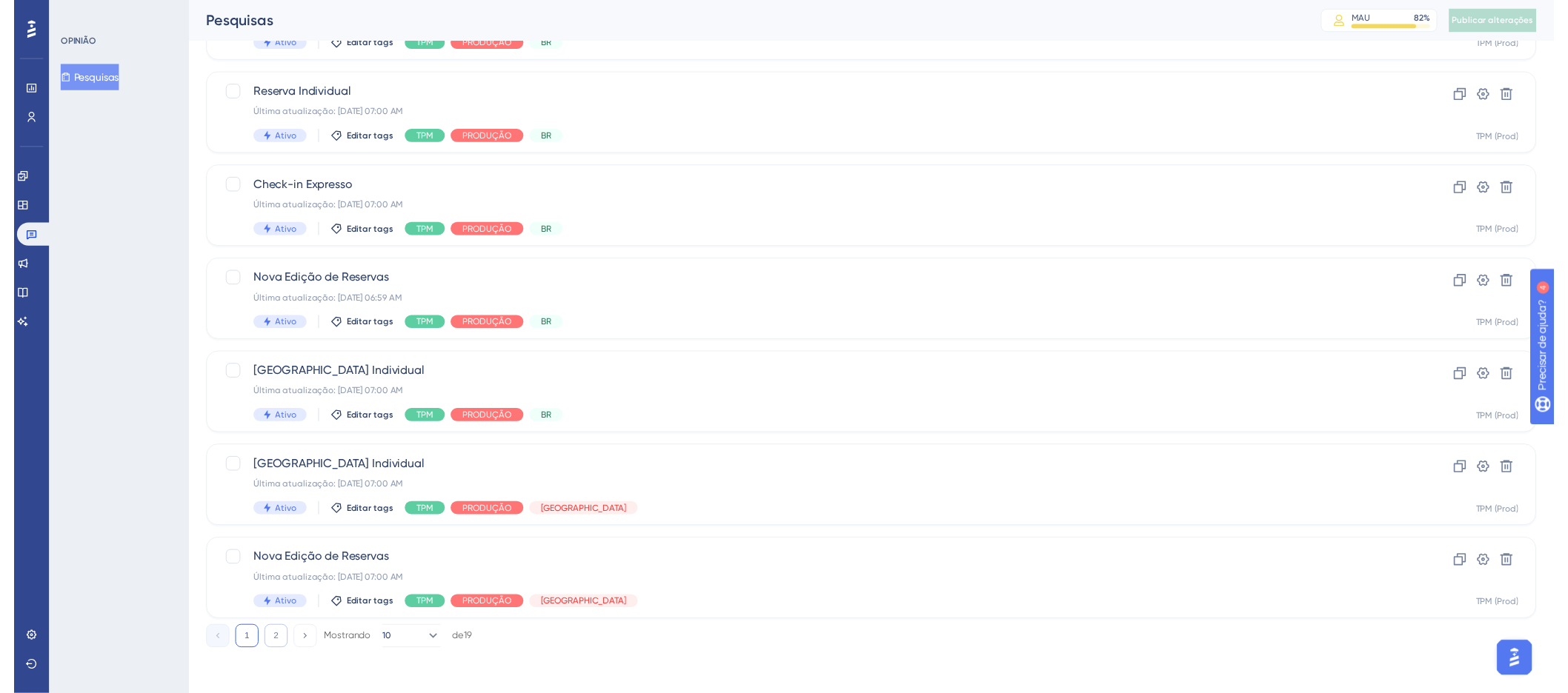
scroll to position [0, 0]
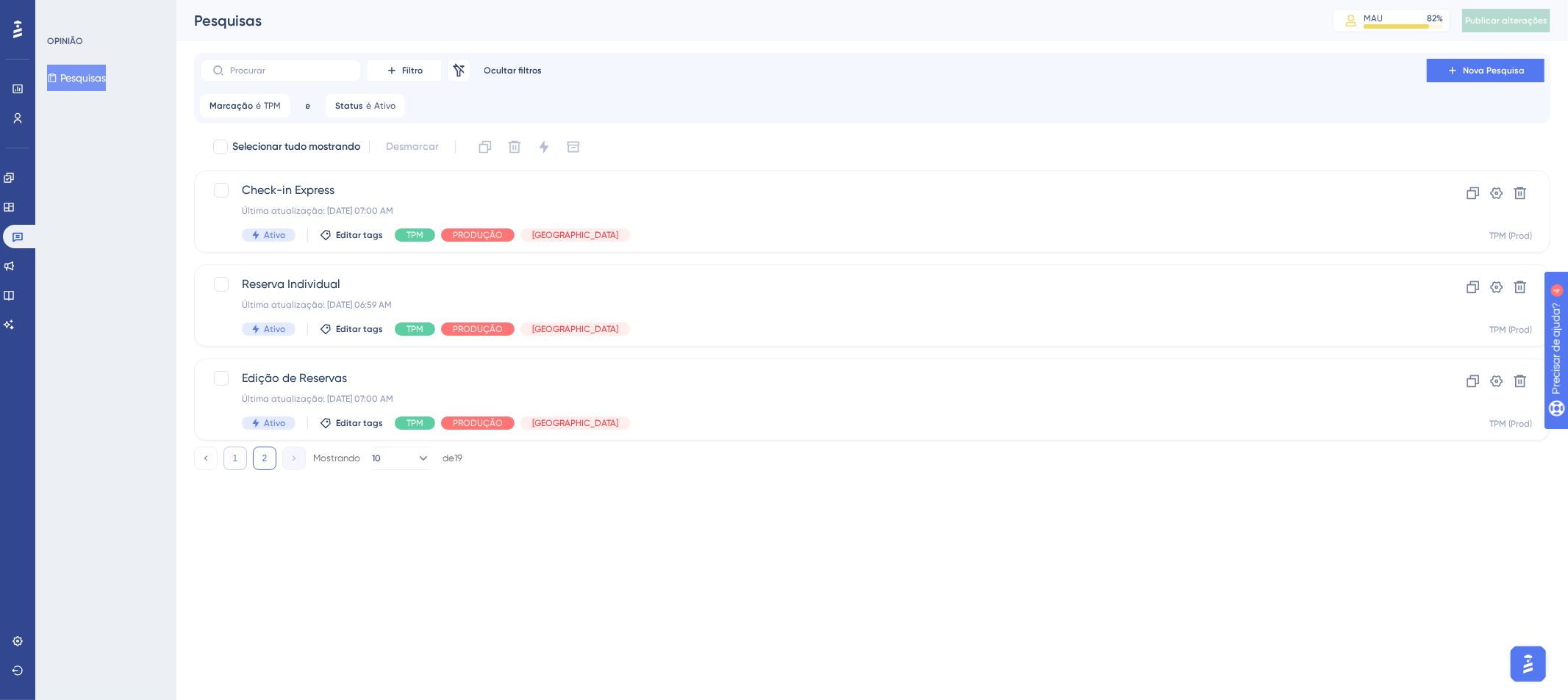
click at [241, 461] on button "1" at bounding box center [235, 459] width 23 height 23
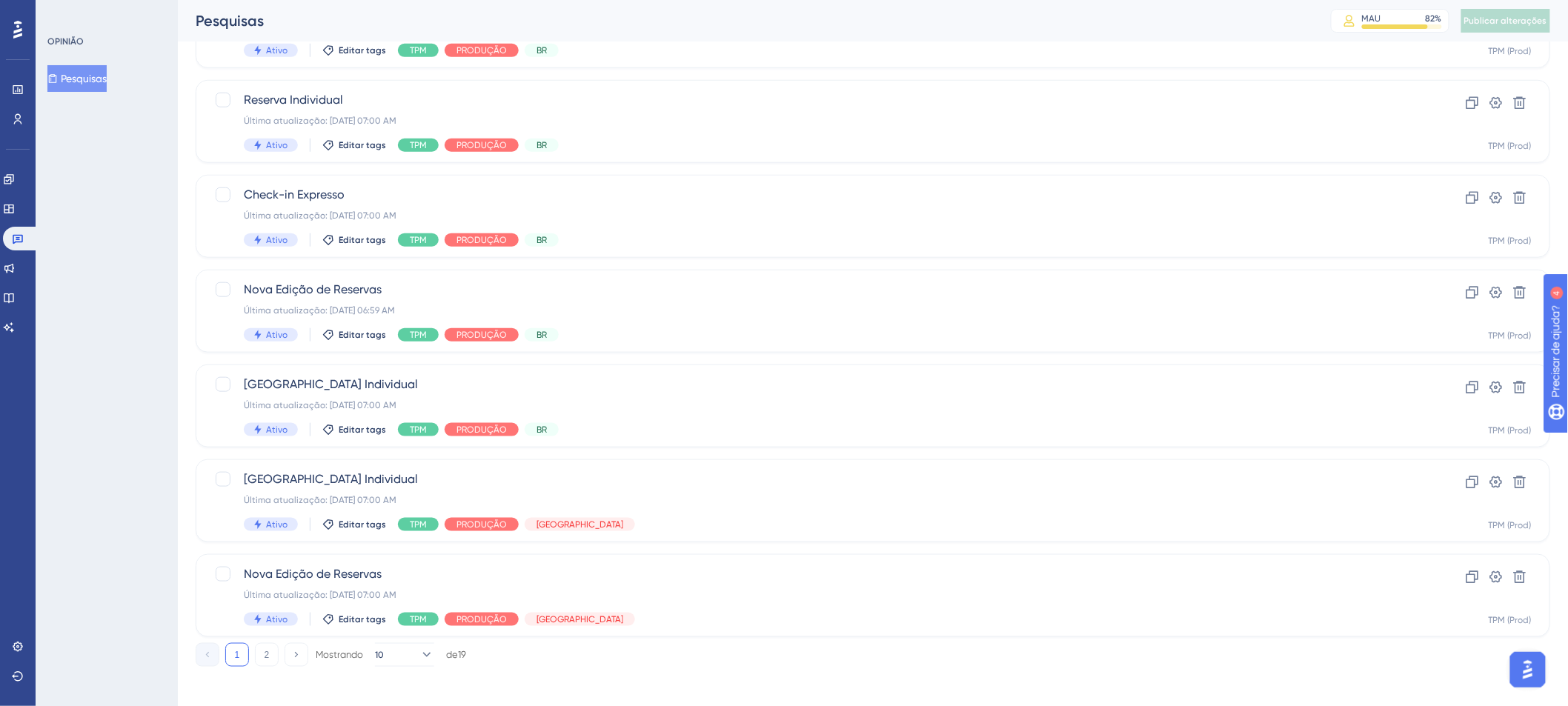
scroll to position [478, 0]
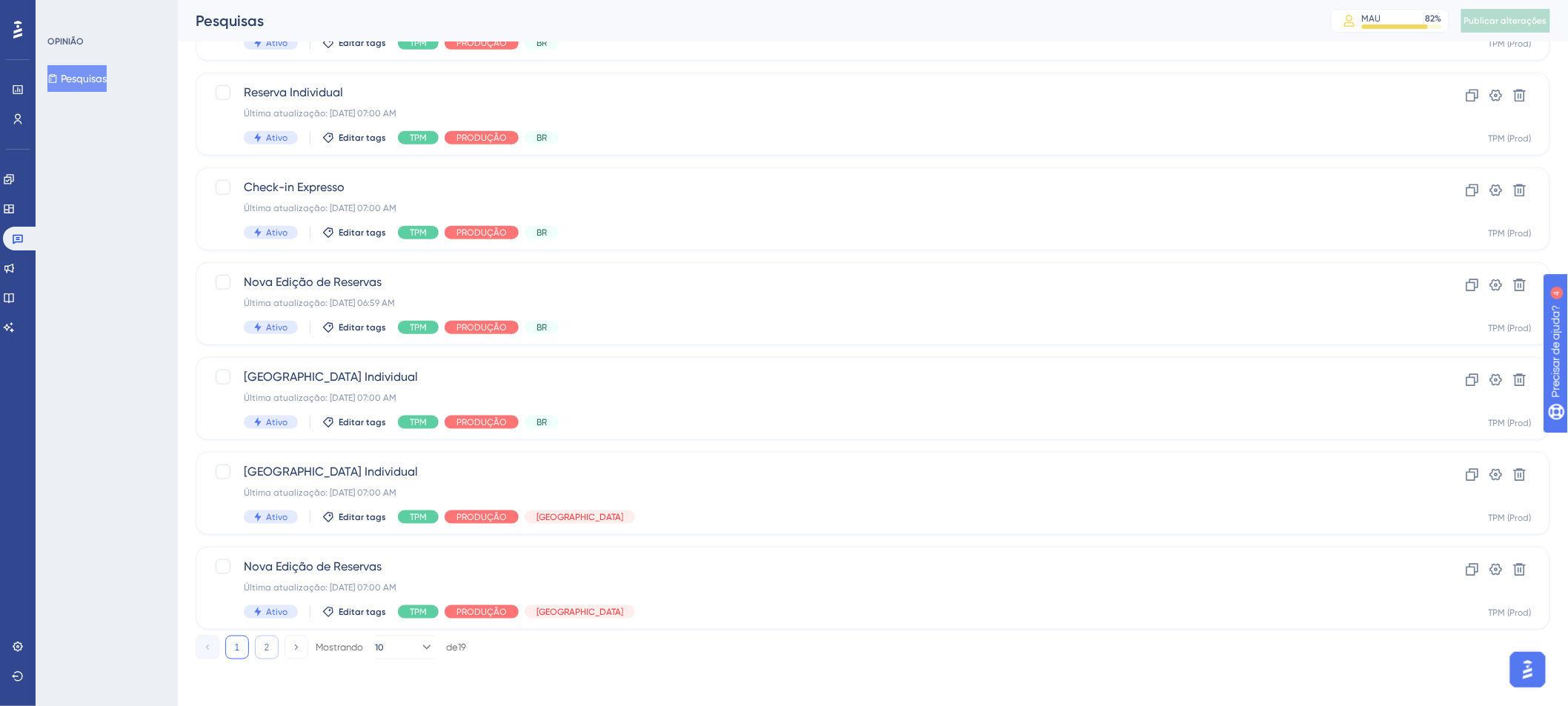
click at [266, 651] on font "2" at bounding box center [266, 647] width 5 height 11
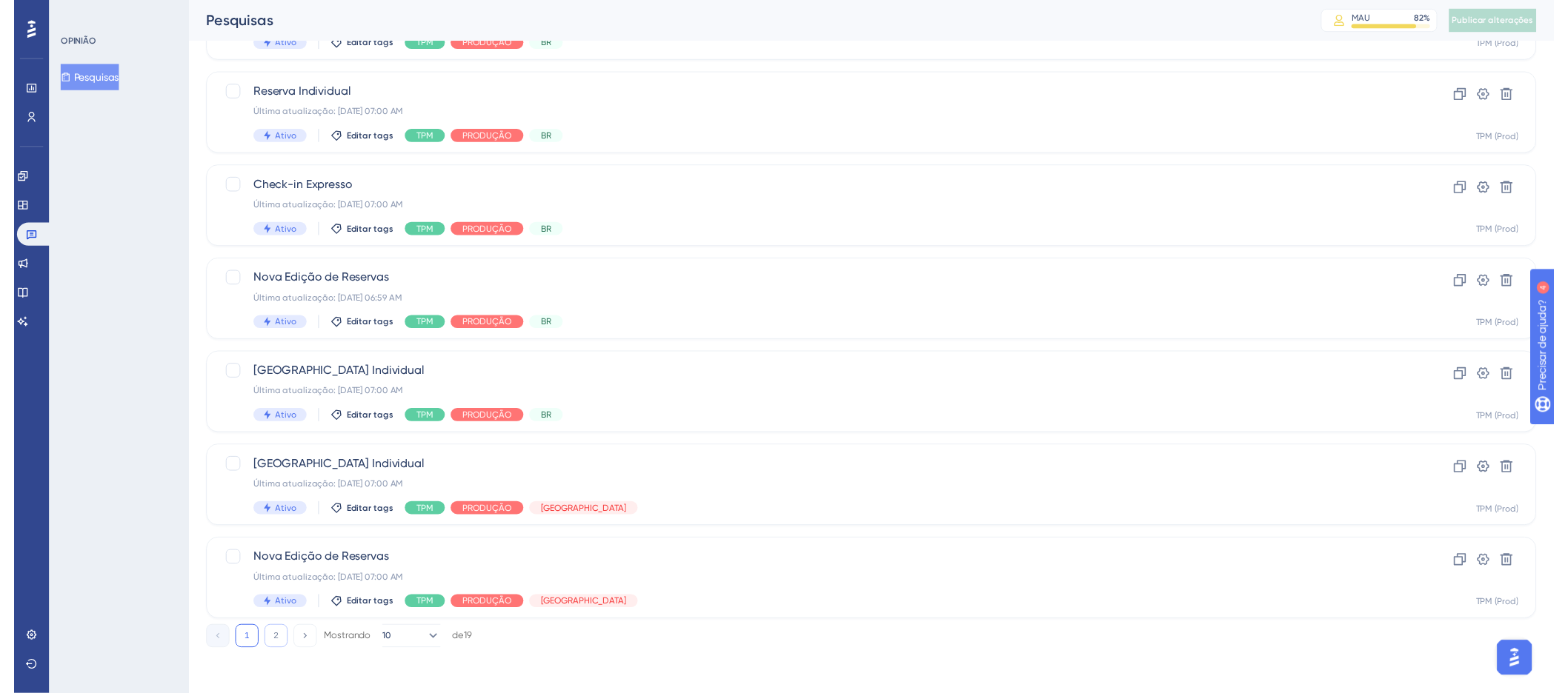
scroll to position [0, 0]
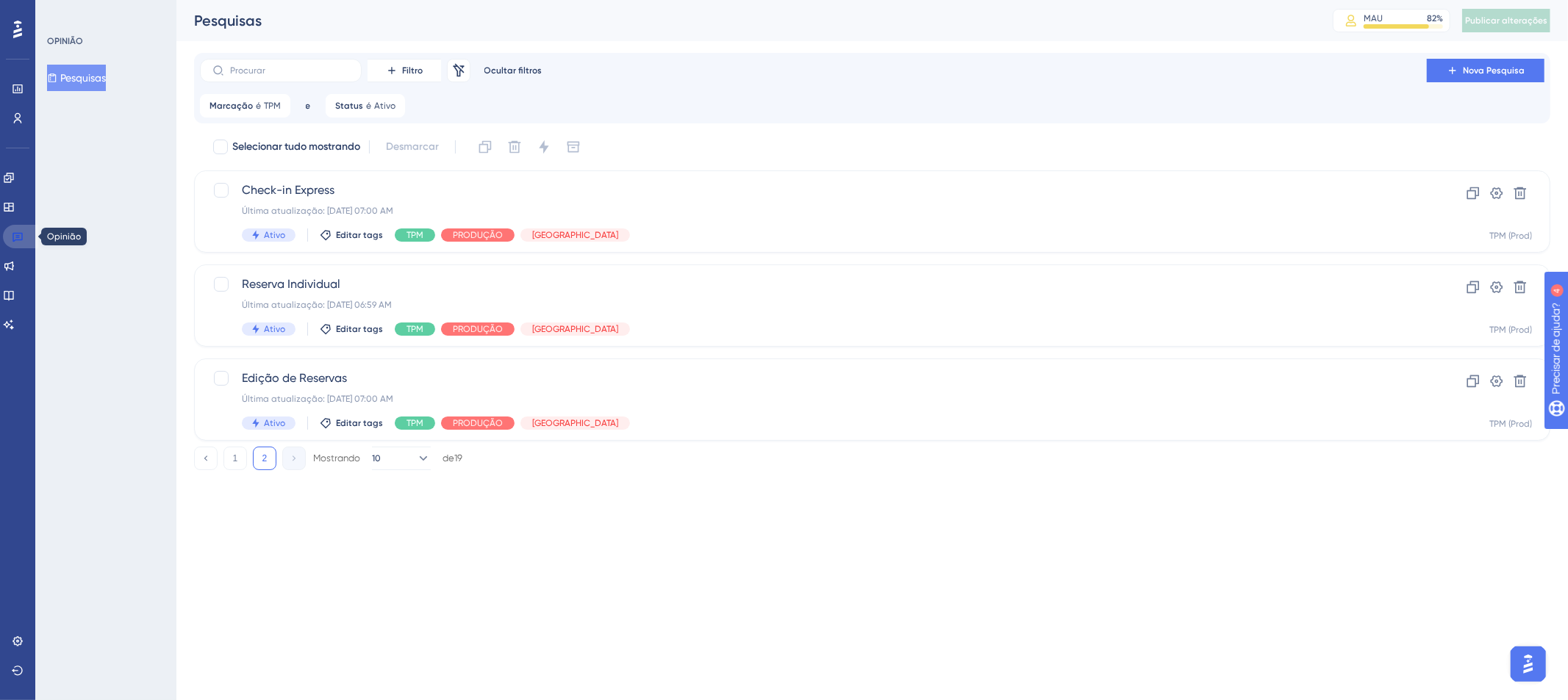
click at [17, 235] on icon at bounding box center [18, 237] width 12 height 12
click at [17, 235] on icon at bounding box center [18, 238] width 11 height 10
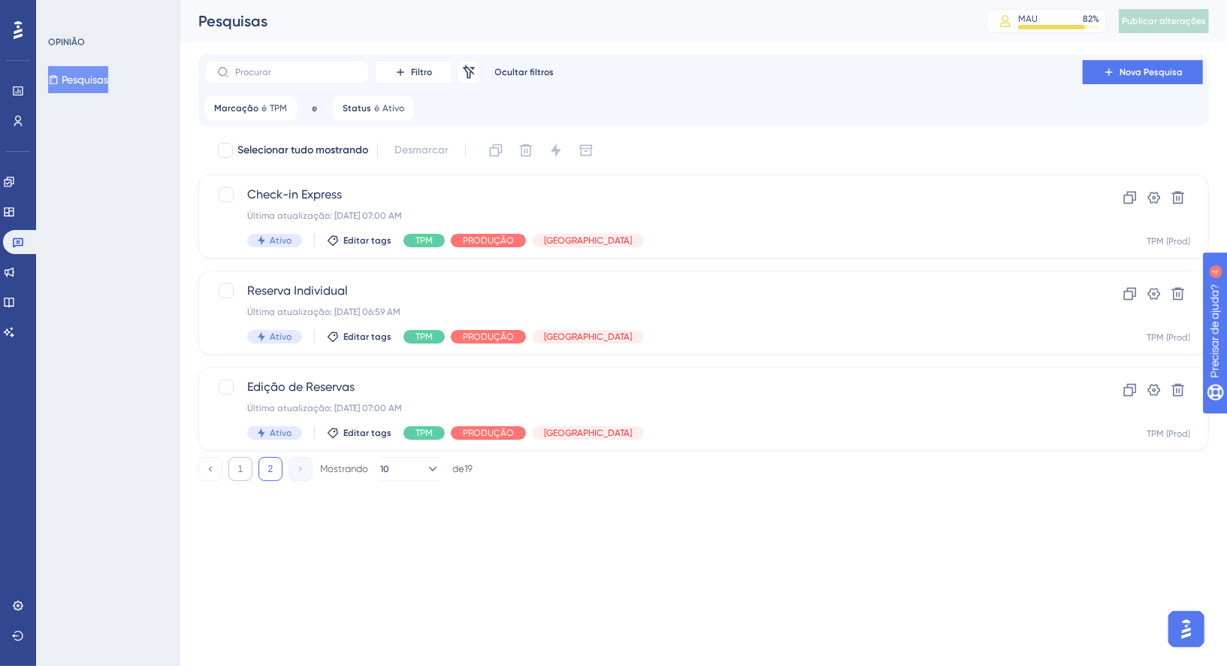
click at [247, 467] on button "1" at bounding box center [240, 469] width 24 height 24
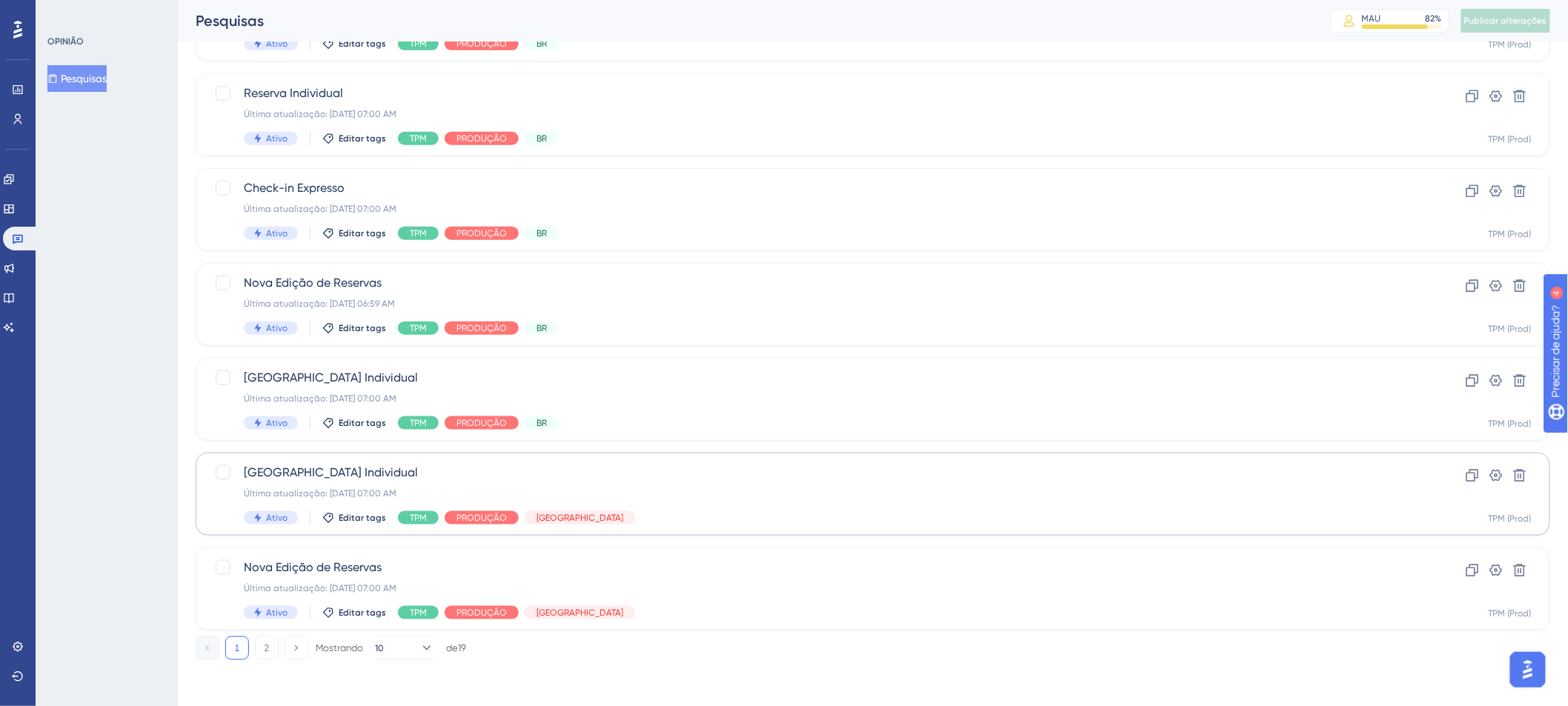
scroll to position [478, 0]
click at [266, 651] on font "2" at bounding box center [266, 647] width 5 height 11
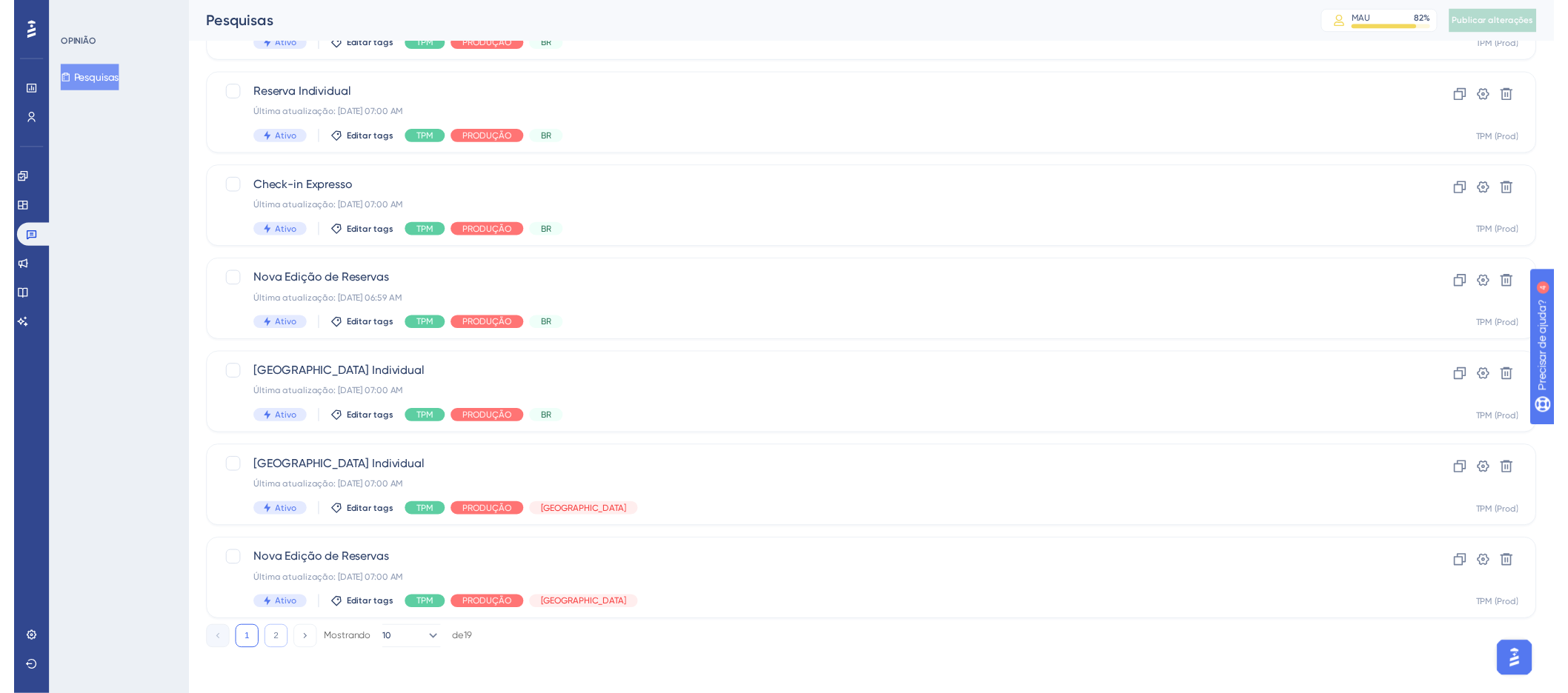
scroll to position [0, 0]
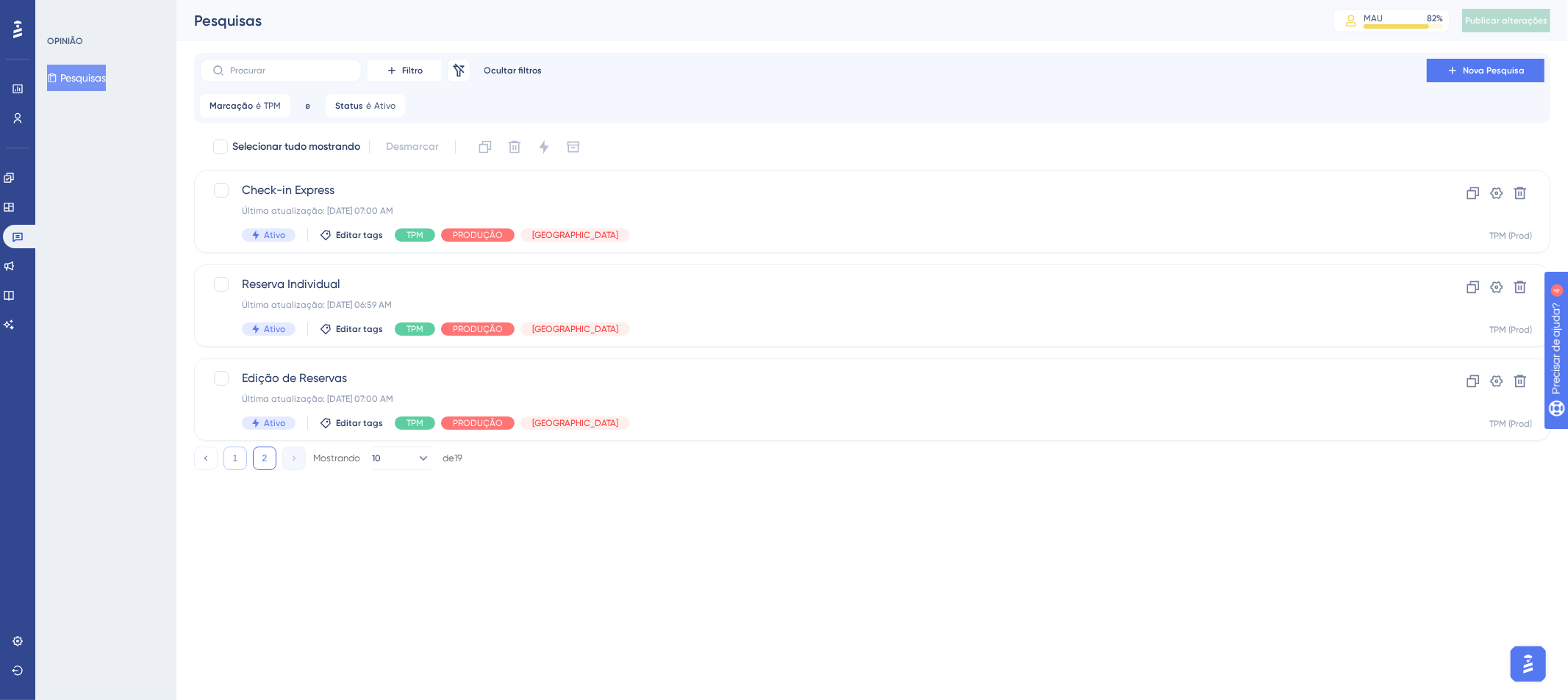
click at [237, 460] on font "1" at bounding box center [235, 459] width 5 height 11
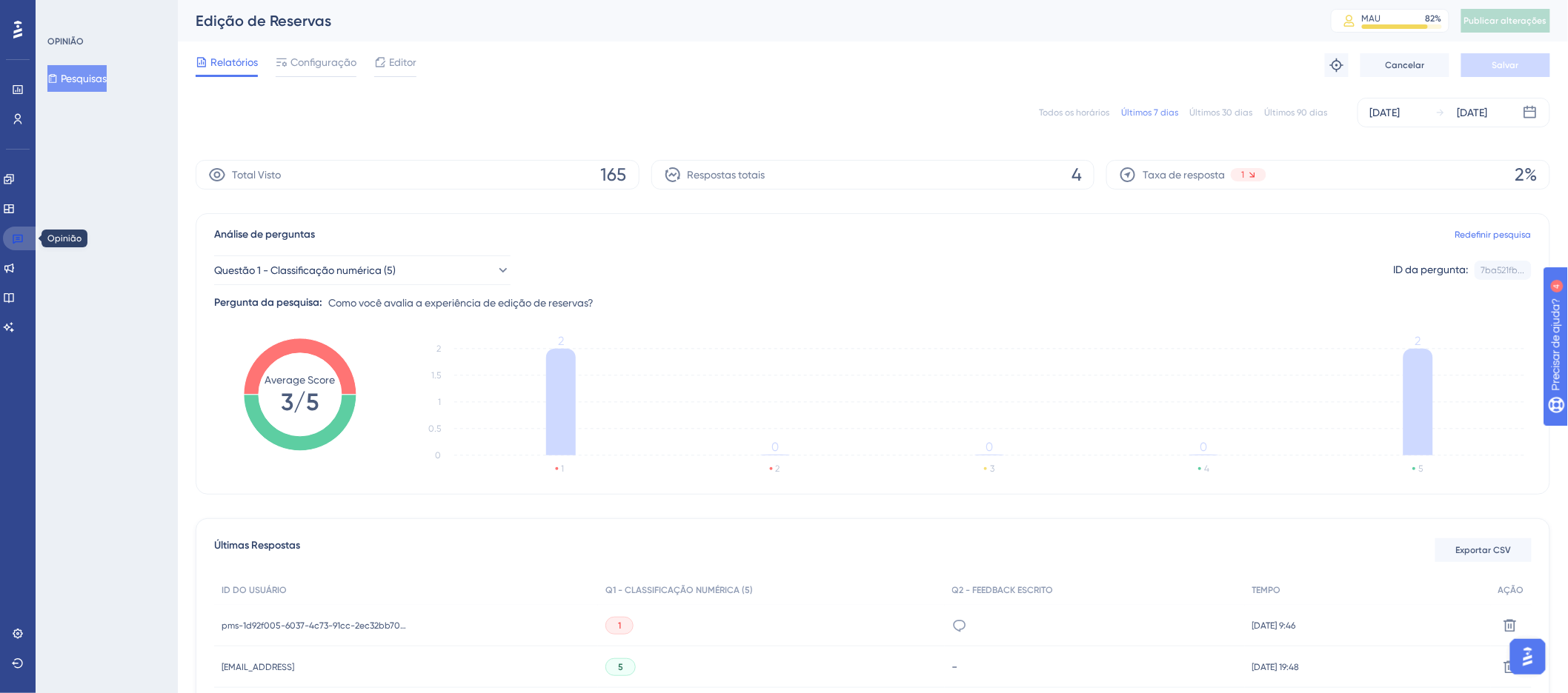
click at [11, 237] on link at bounding box center [21, 239] width 36 height 24
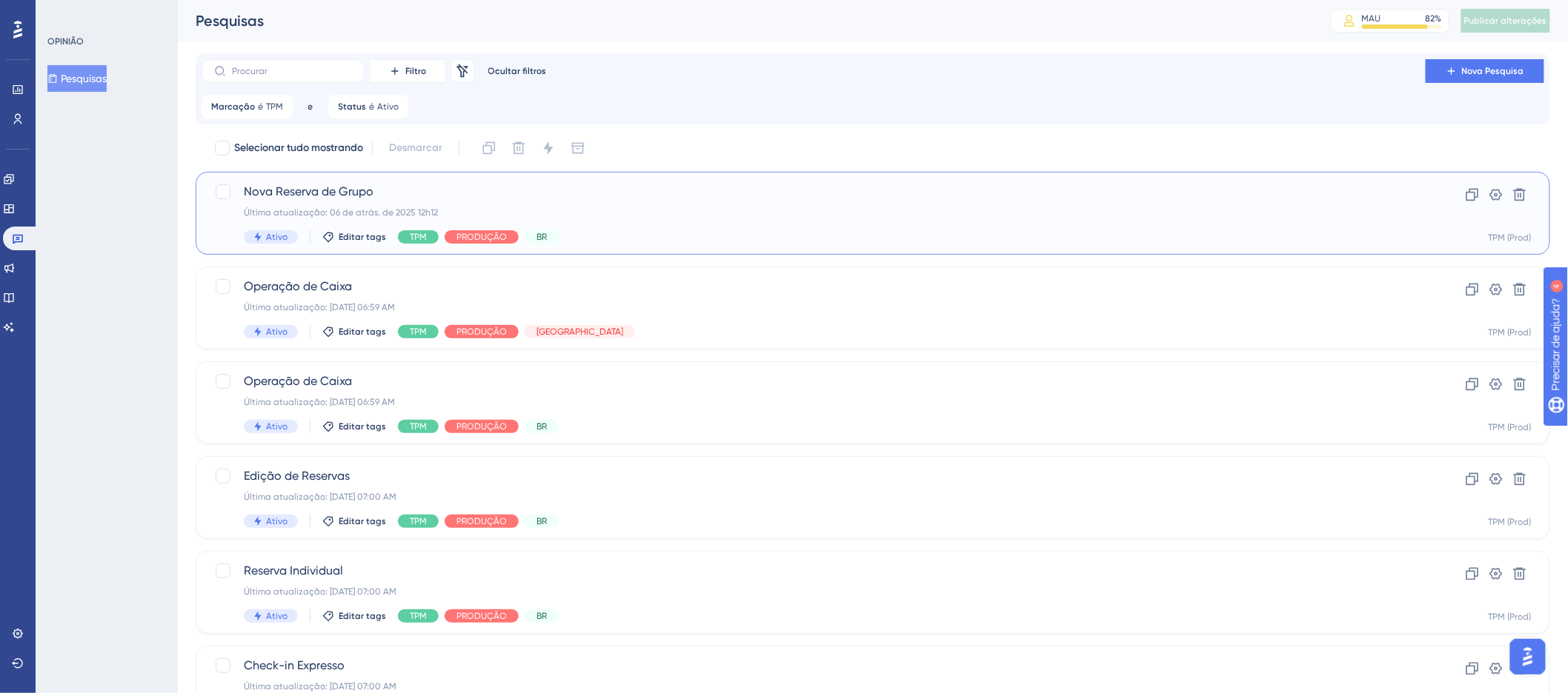
click at [801, 219] on div "Nova Reserva de Grupo Última atualização: 06 de atrás. de 2025 12h12 Ativo Edit…" at bounding box center [814, 214] width 1140 height 61
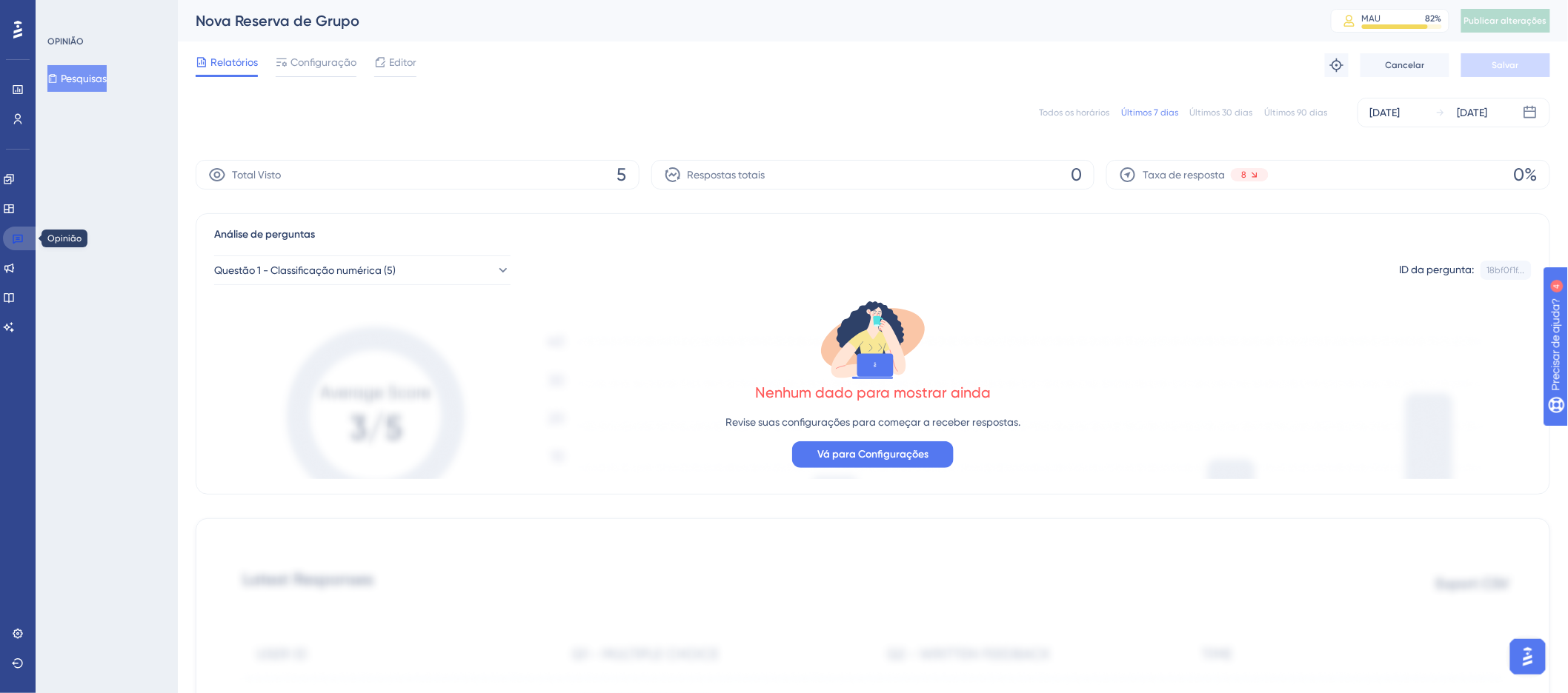
click at [27, 238] on link at bounding box center [21, 239] width 36 height 24
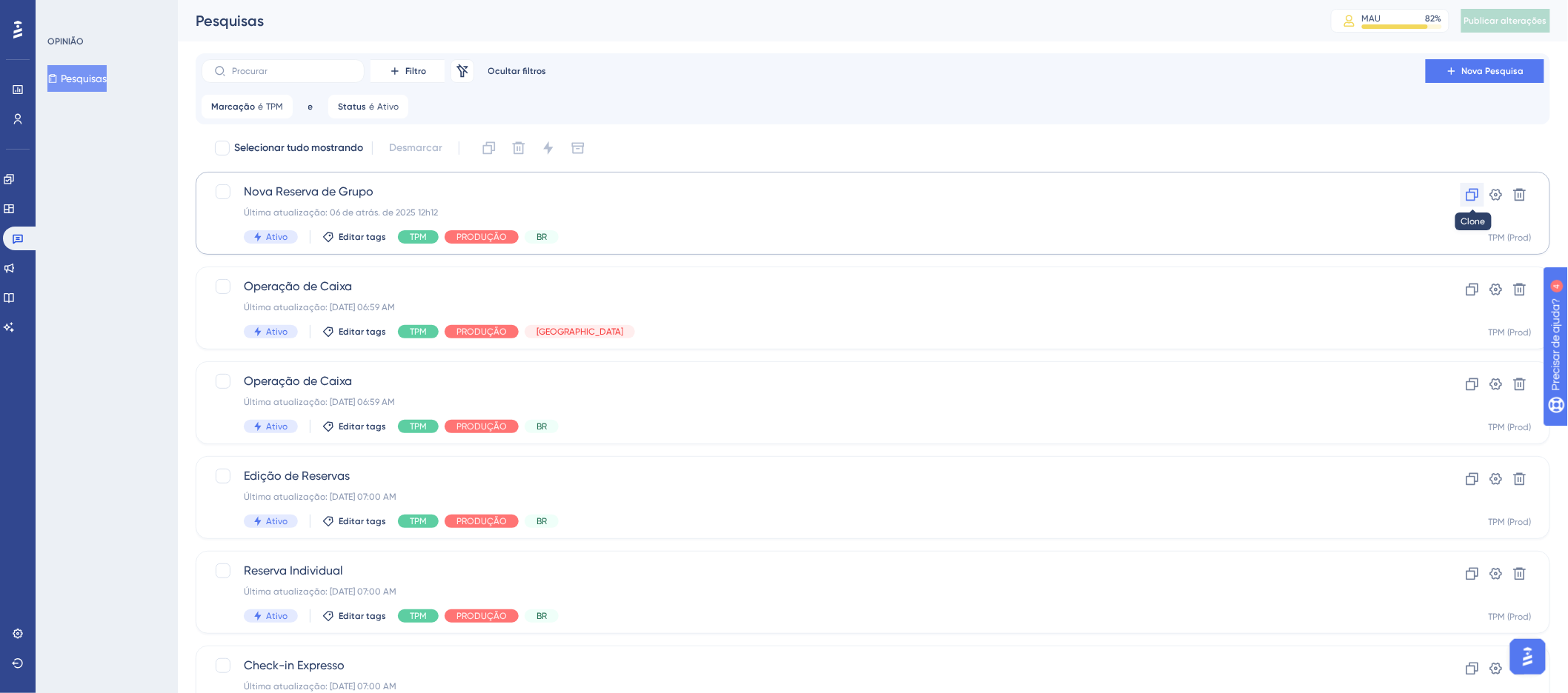
click at [1471, 194] on icon at bounding box center [1471, 194] width 15 height 15
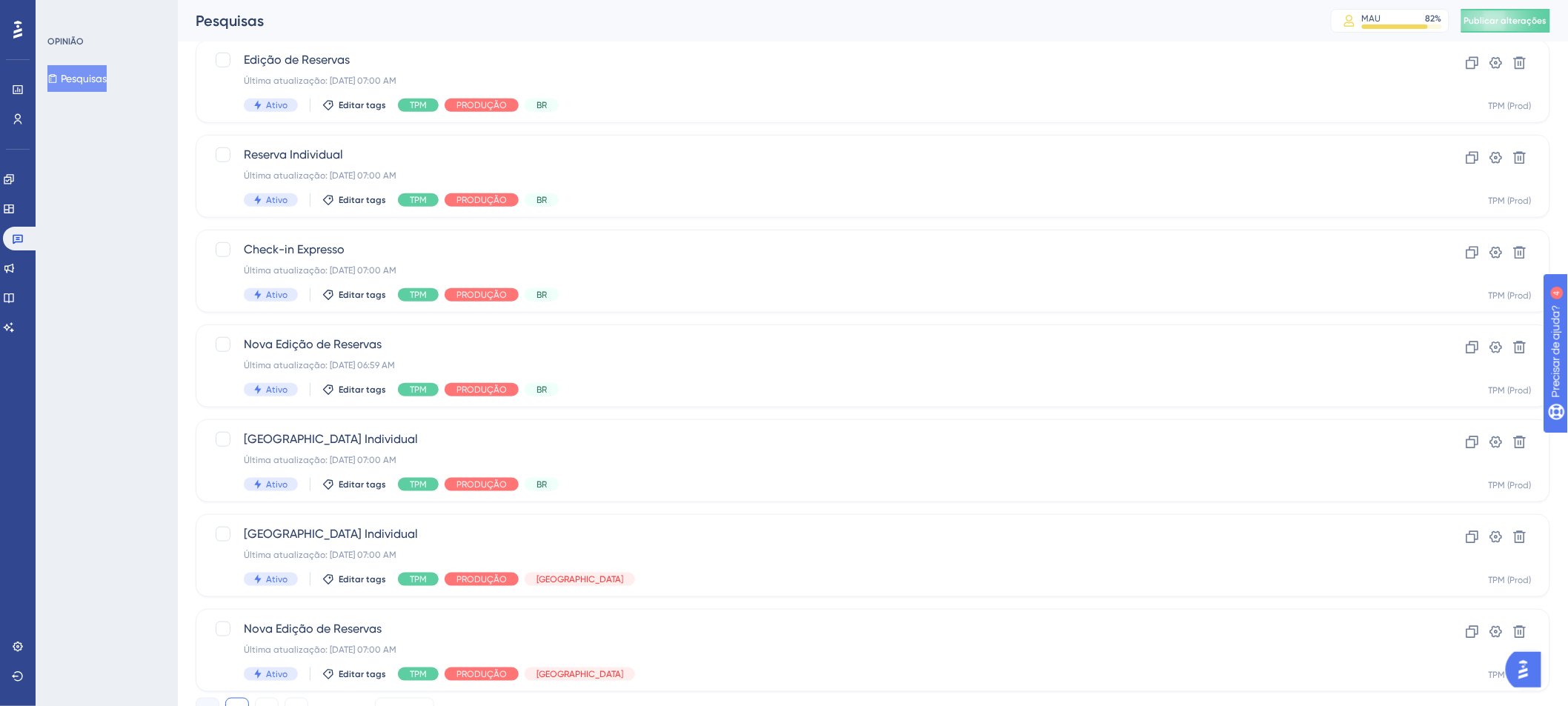
scroll to position [478, 0]
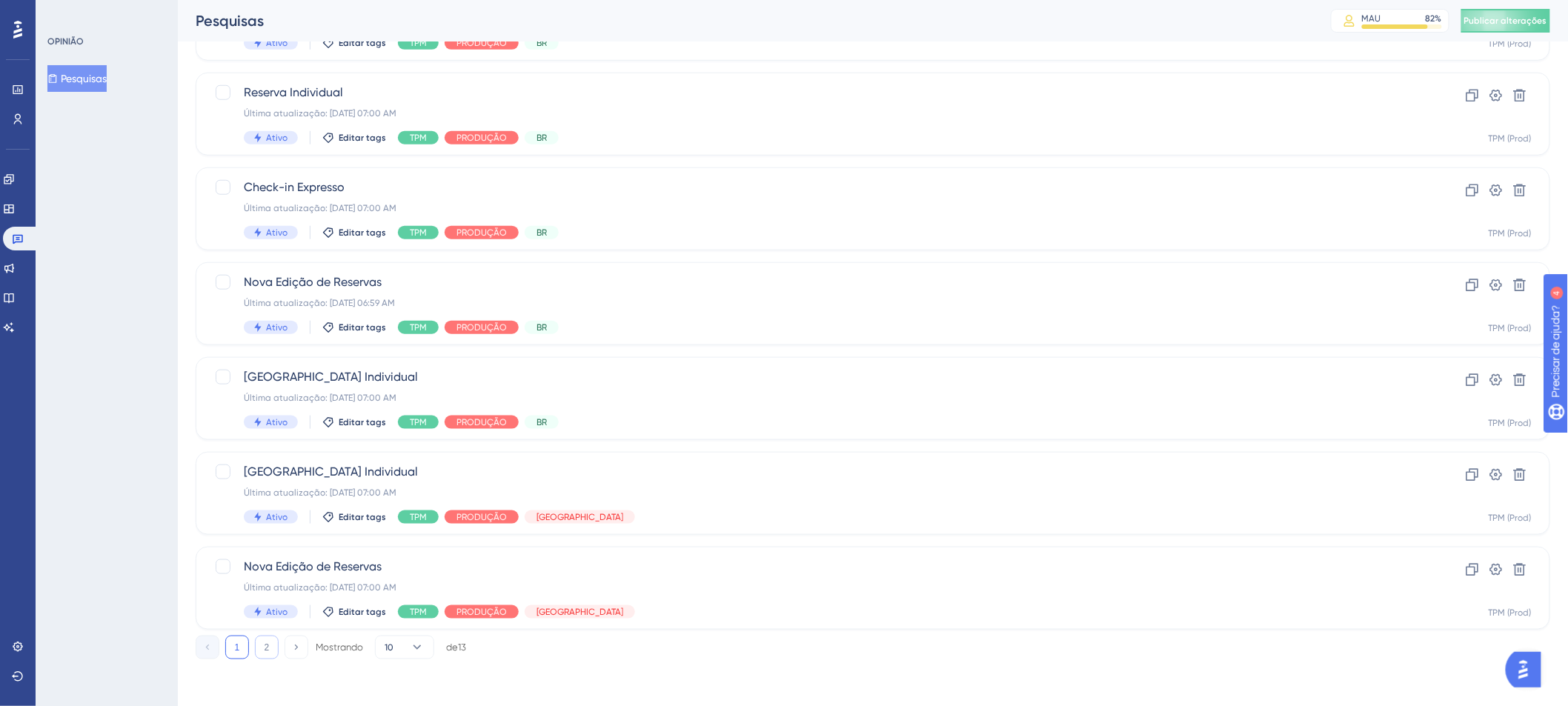
click at [266, 644] on font "2" at bounding box center [266, 647] width 5 height 11
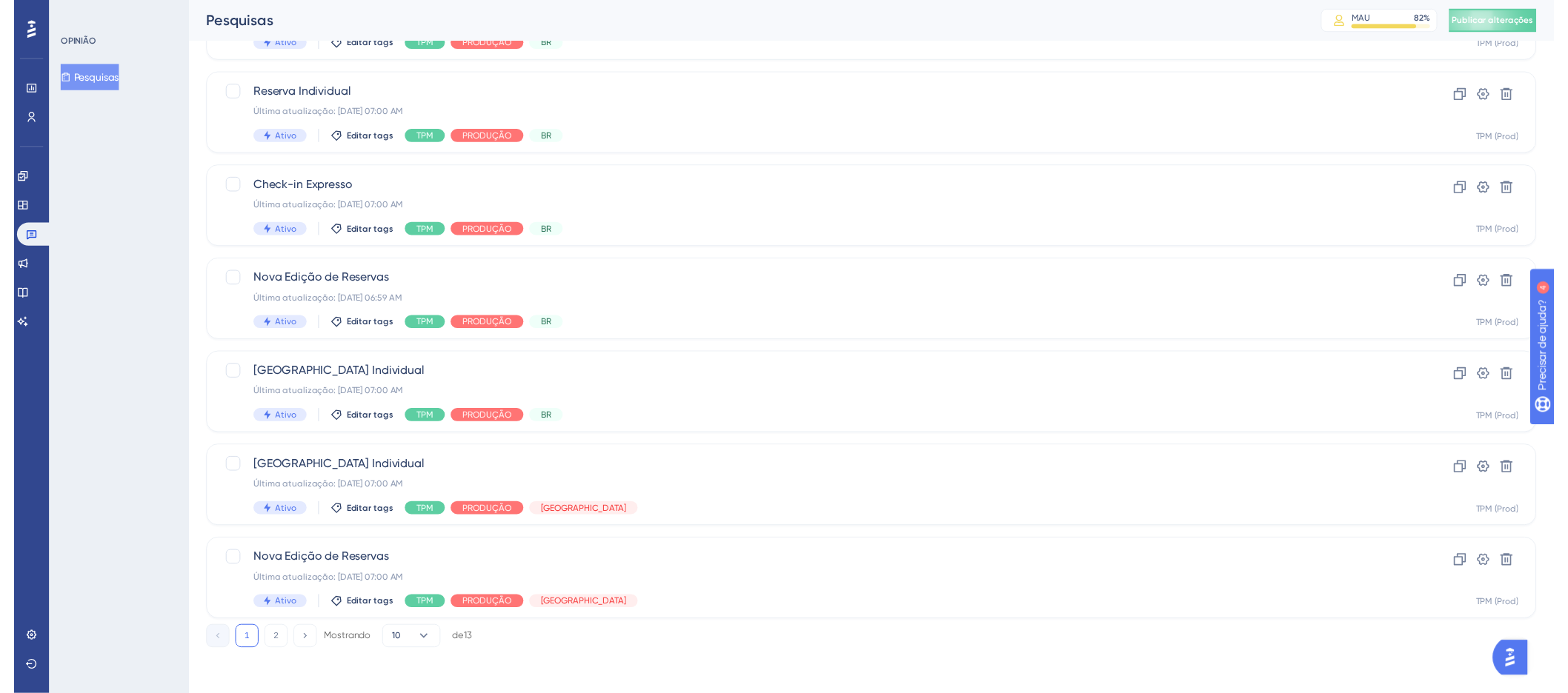
scroll to position [0, 0]
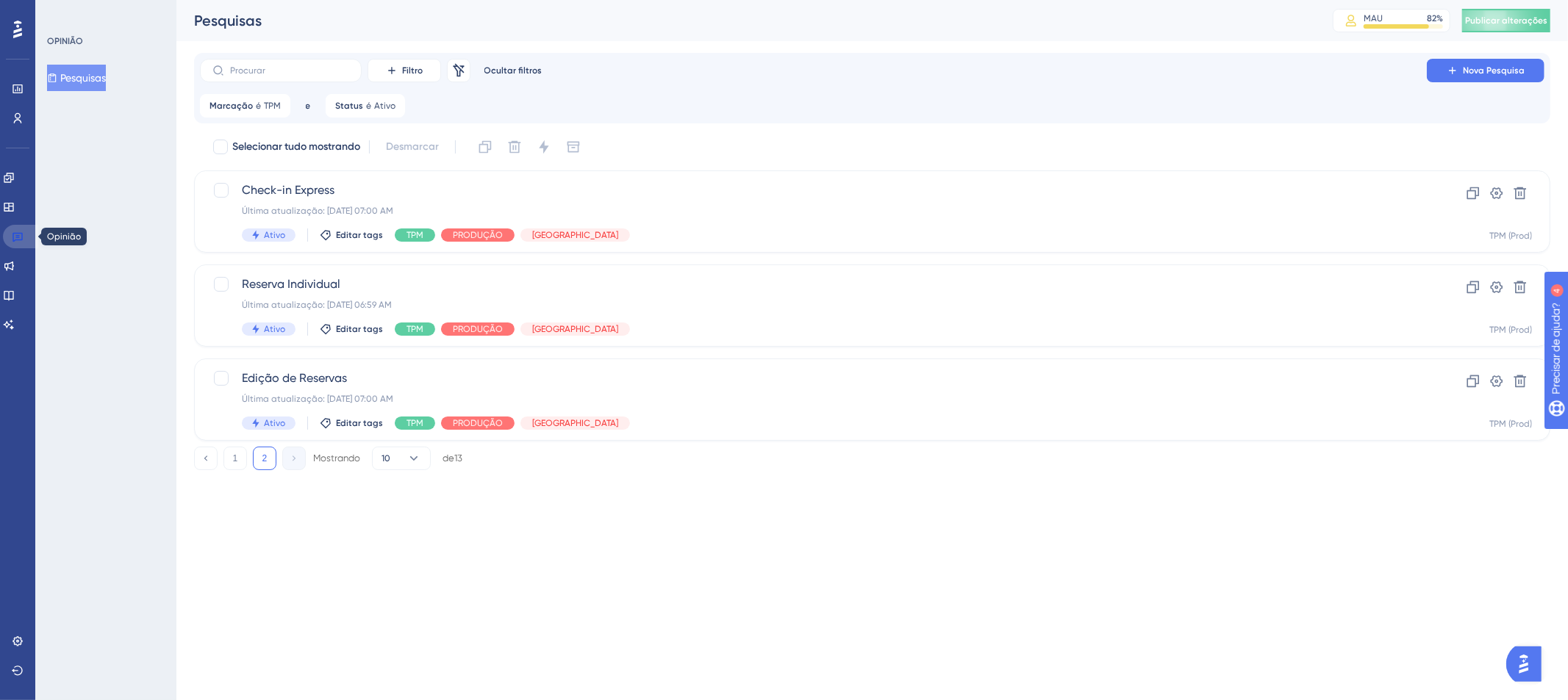
click at [24, 232] on link at bounding box center [21, 237] width 35 height 23
click at [10, 242] on link at bounding box center [21, 237] width 35 height 23
click at [241, 462] on button "1" at bounding box center [235, 459] width 23 height 23
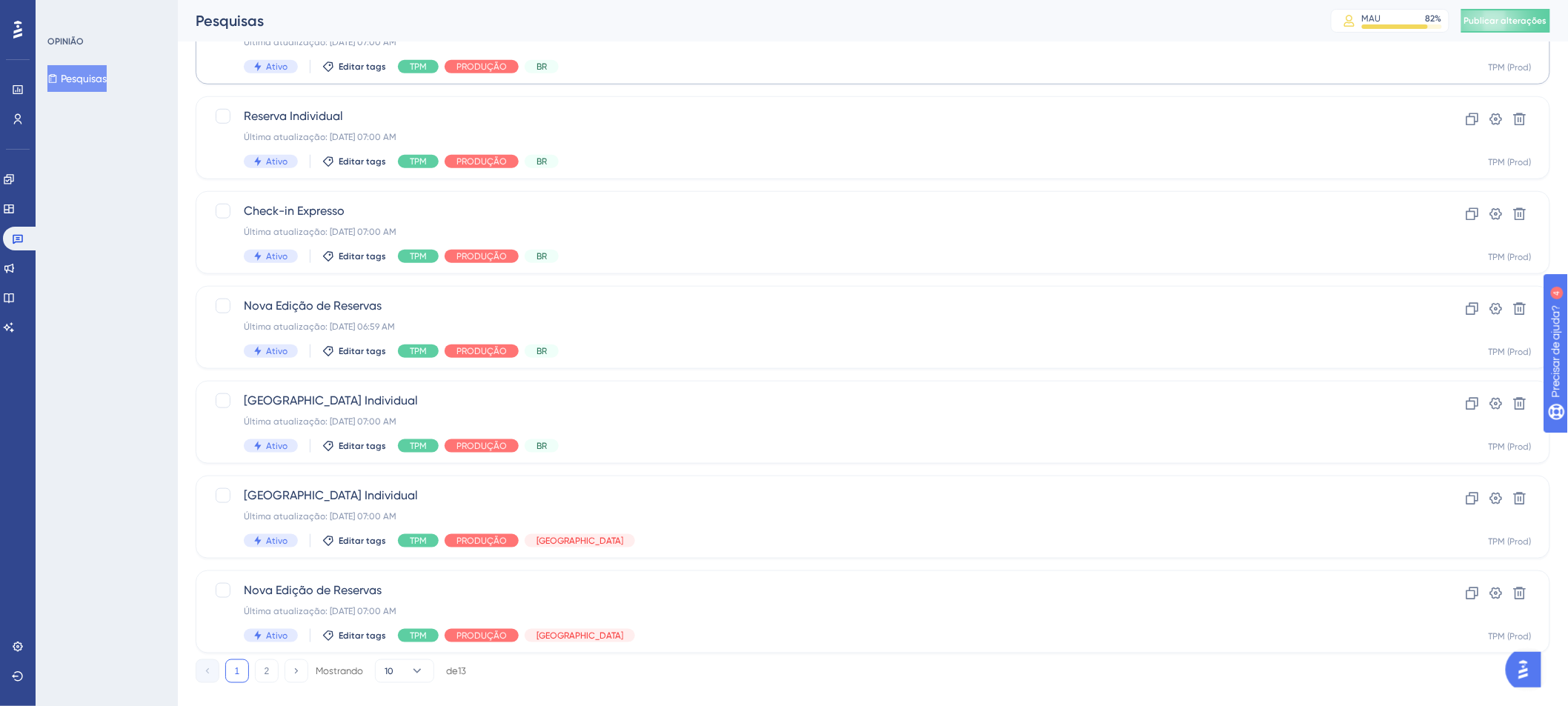
scroll to position [478, 0]
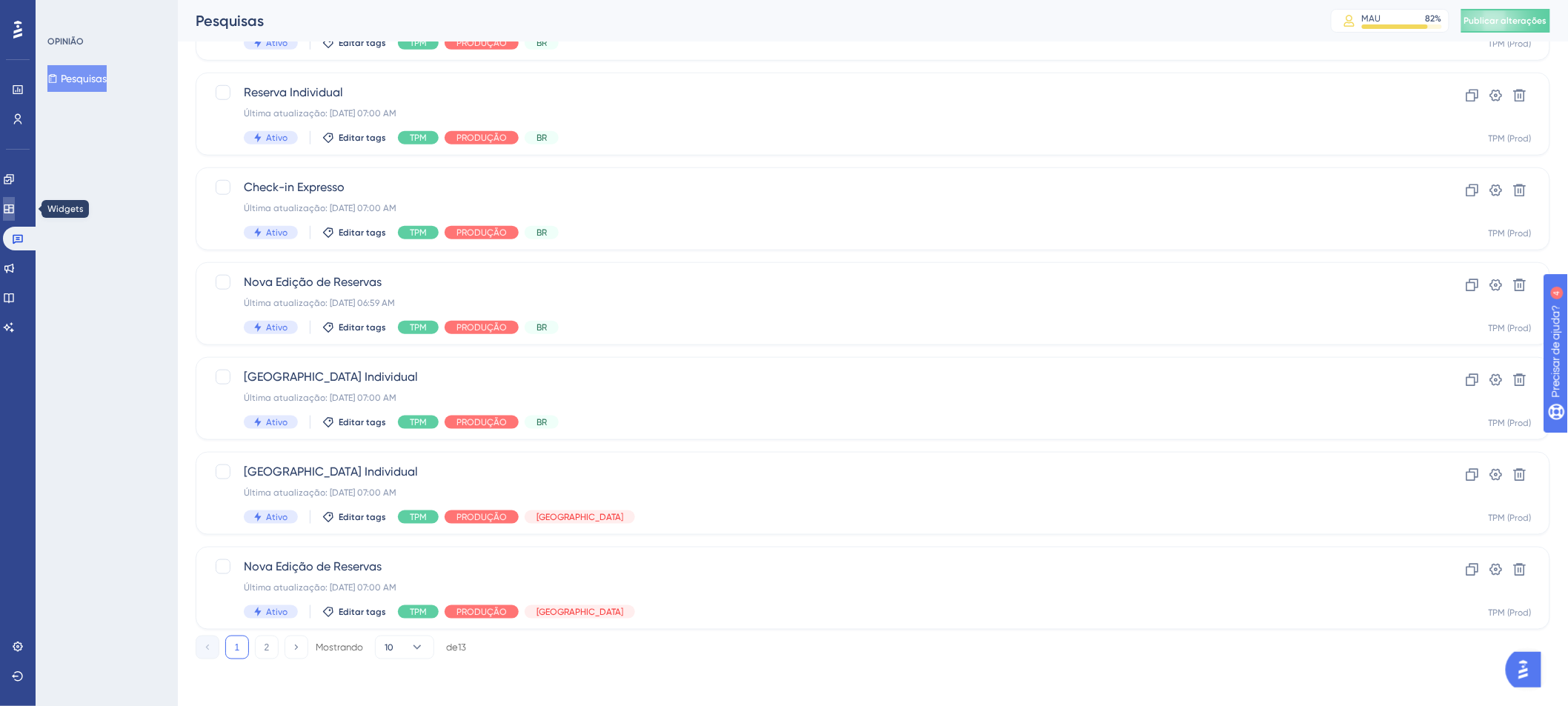
click at [15, 216] on link at bounding box center [9, 209] width 12 height 24
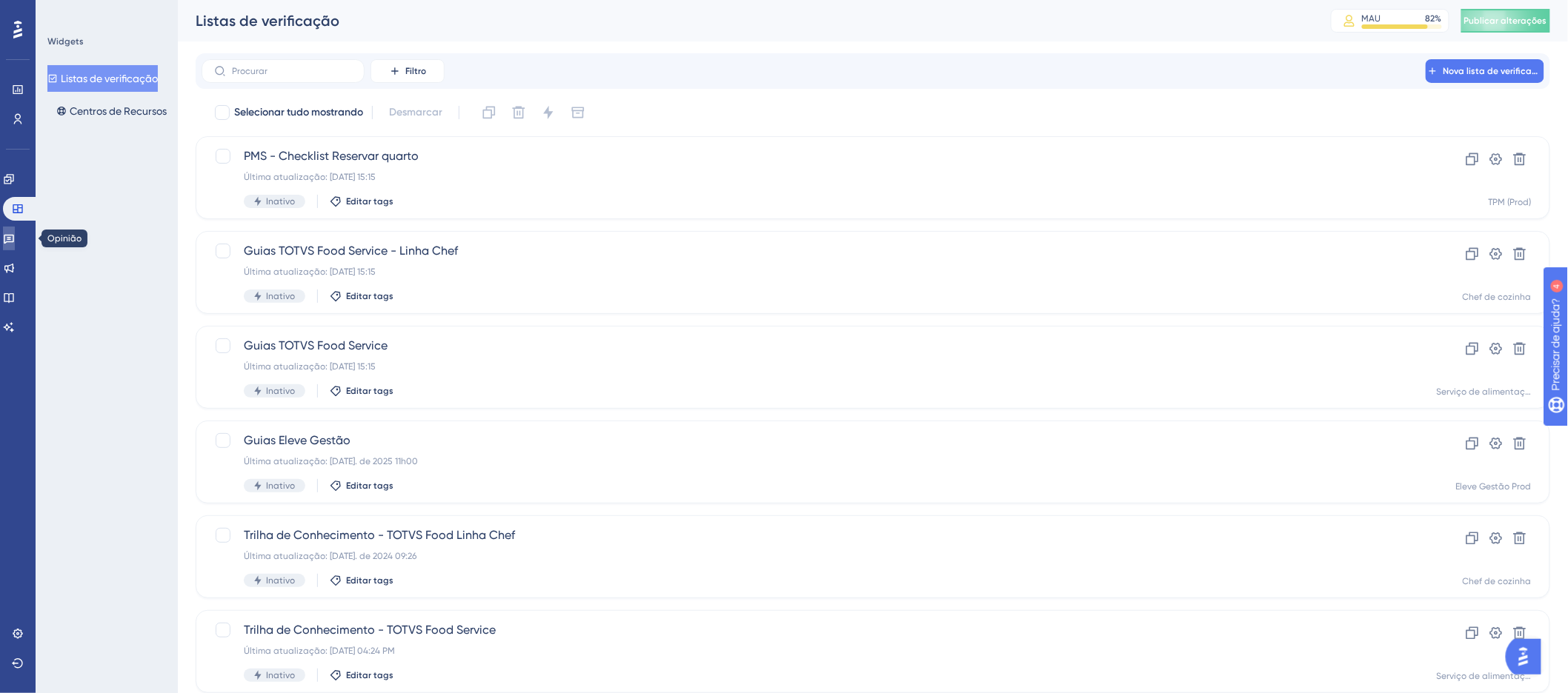
click at [14, 240] on icon at bounding box center [9, 240] width 11 height 10
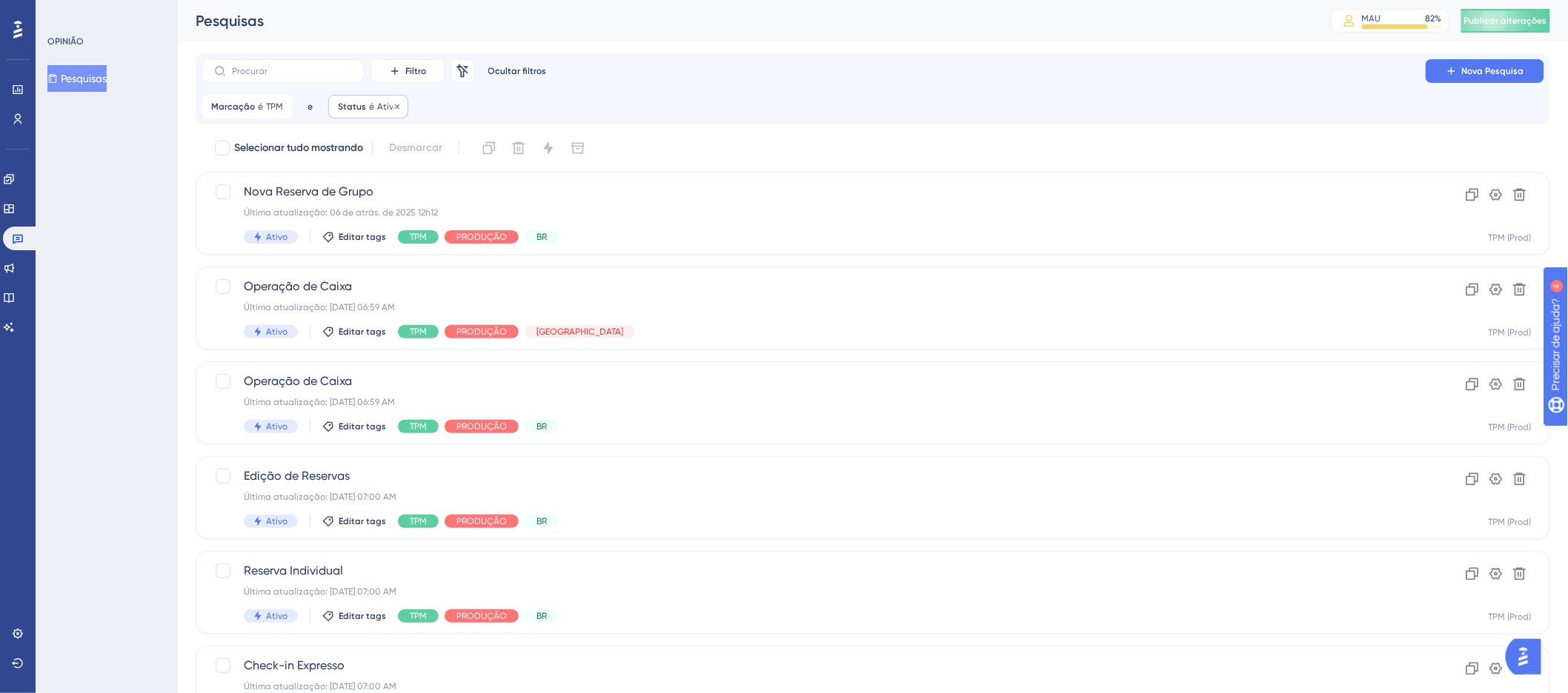
click at [360, 104] on font "Status" at bounding box center [352, 106] width 29 height 11
click at [350, 149] on div "é" at bounding box center [422, 149] width 162 height 18
click at [499, 140] on div "é Ativo" at bounding box center [422, 167] width 162 height 53
click at [473, 173] on button "Ativo" at bounding box center [422, 178] width 163 height 30
click at [548, 117] on div "Marcação é TPM TPM Remover e Status é Ativo Ativo Remover é Ativo Ativo Ativo I…" at bounding box center [872, 106] width 1342 height 24
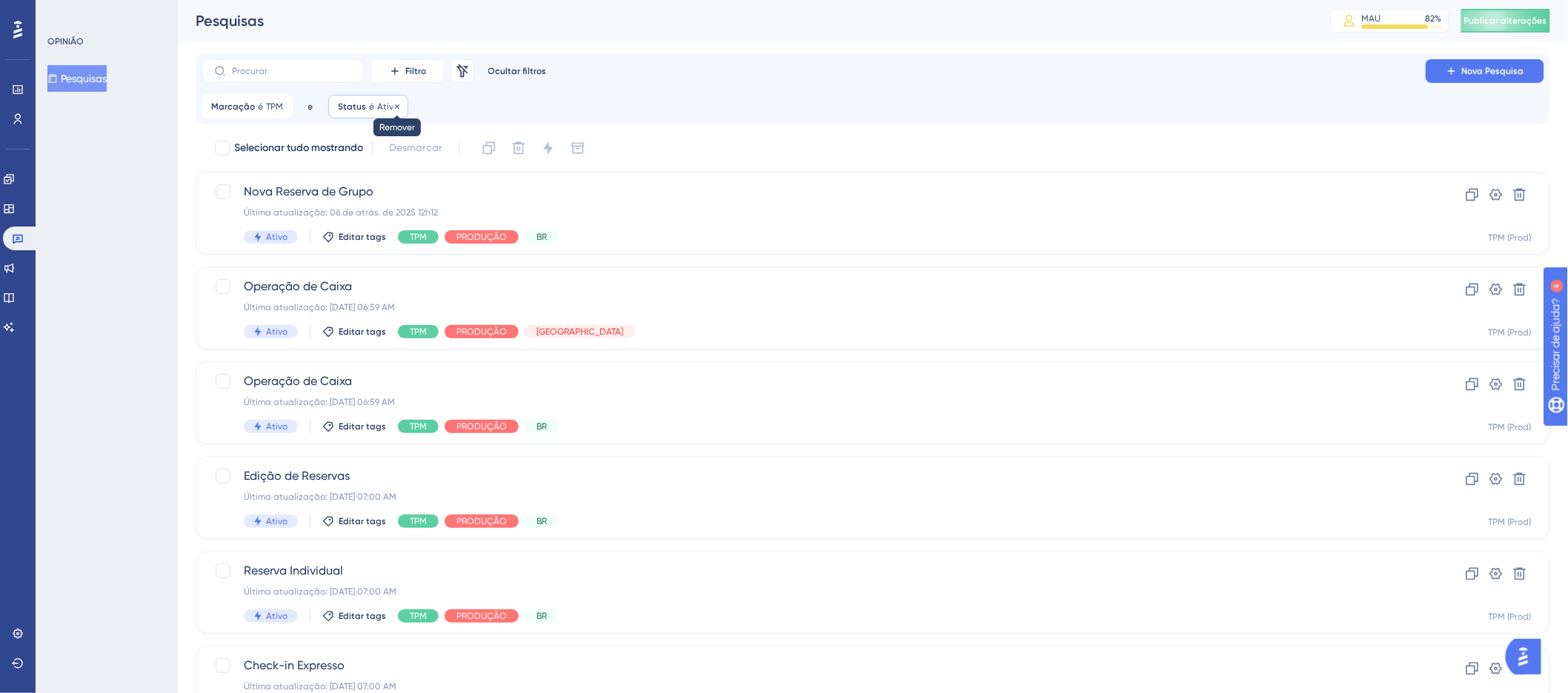
click at [394, 105] on icon at bounding box center [396, 106] width 9 height 9
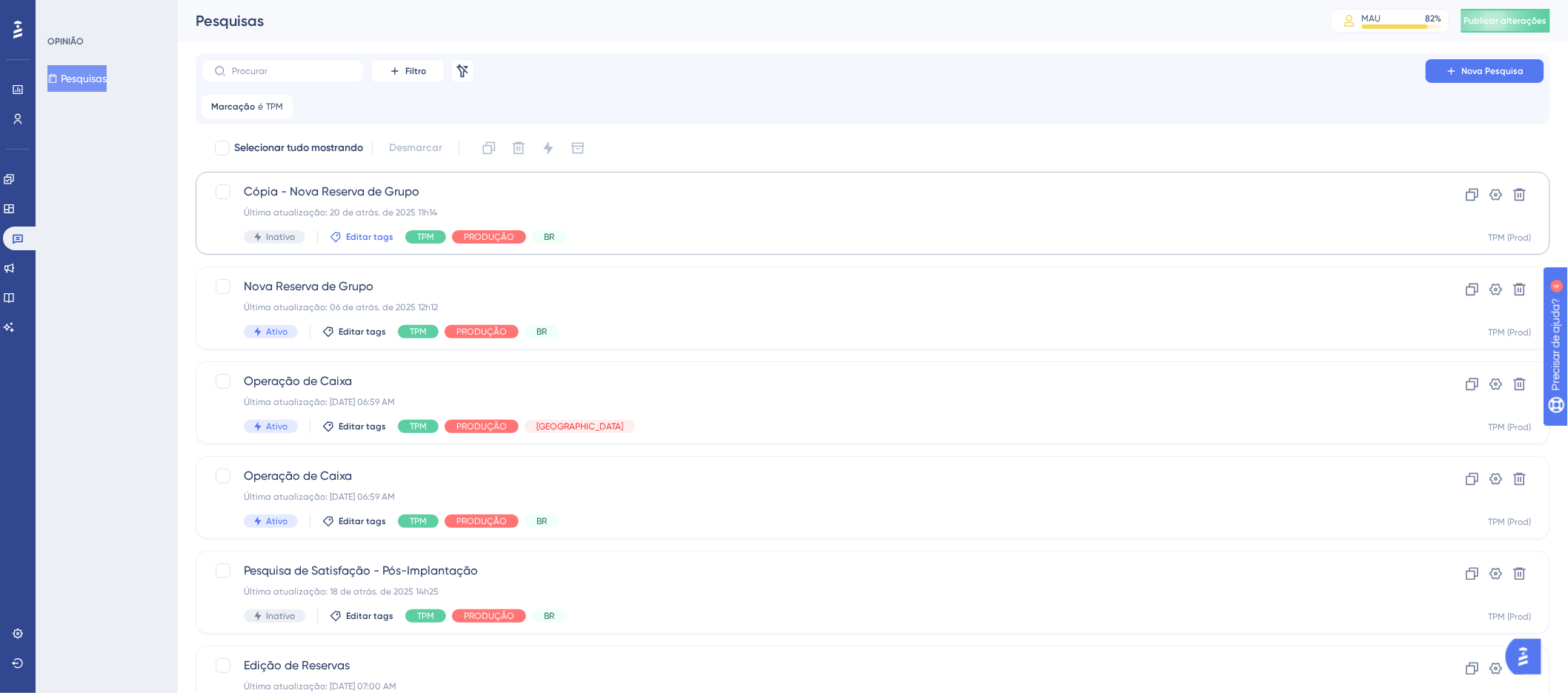
click at [362, 235] on font "Editar tags" at bounding box center [370, 237] width 47 height 11
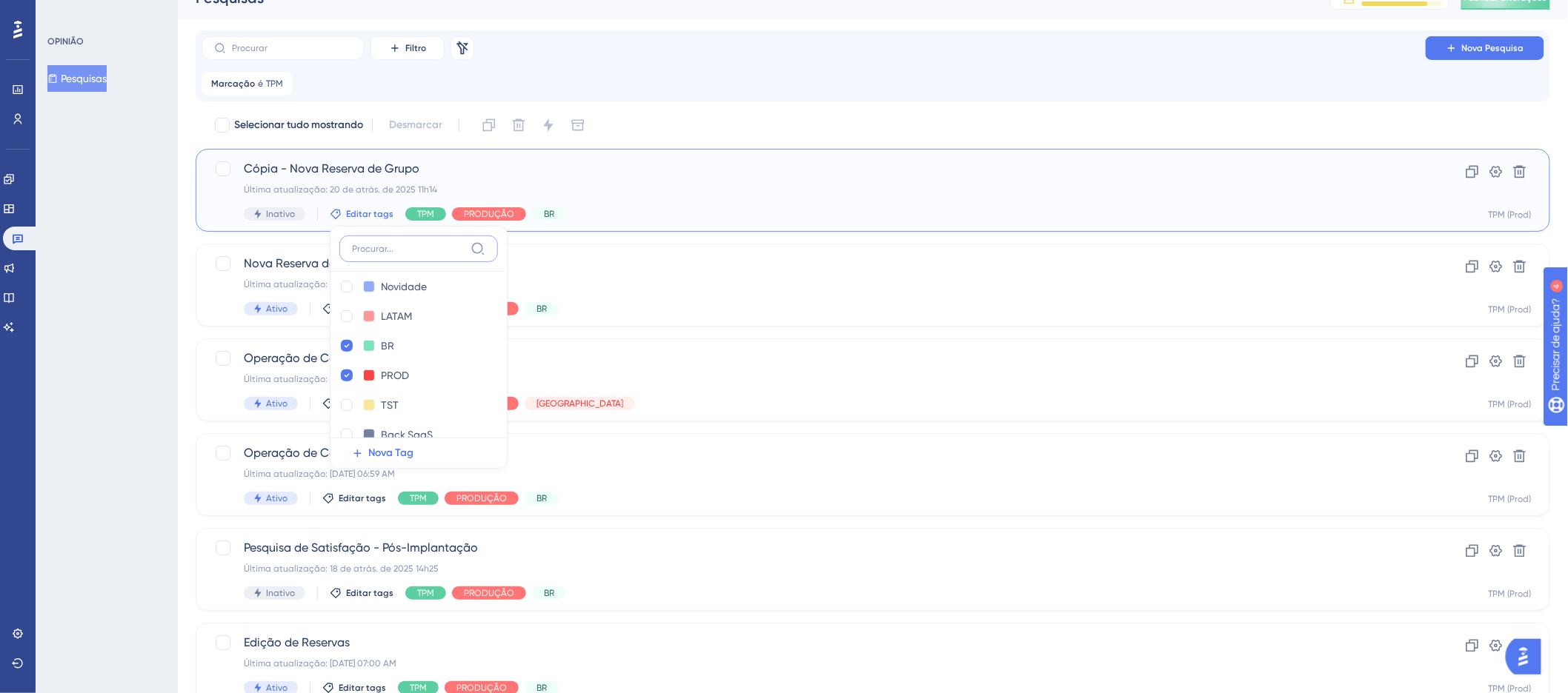
scroll to position [242, 0]
click at [344, 315] on icon at bounding box center [347, 320] width 6 height 11
click at [345, 291] on div at bounding box center [347, 291] width 12 height 12
checkbox input "false"
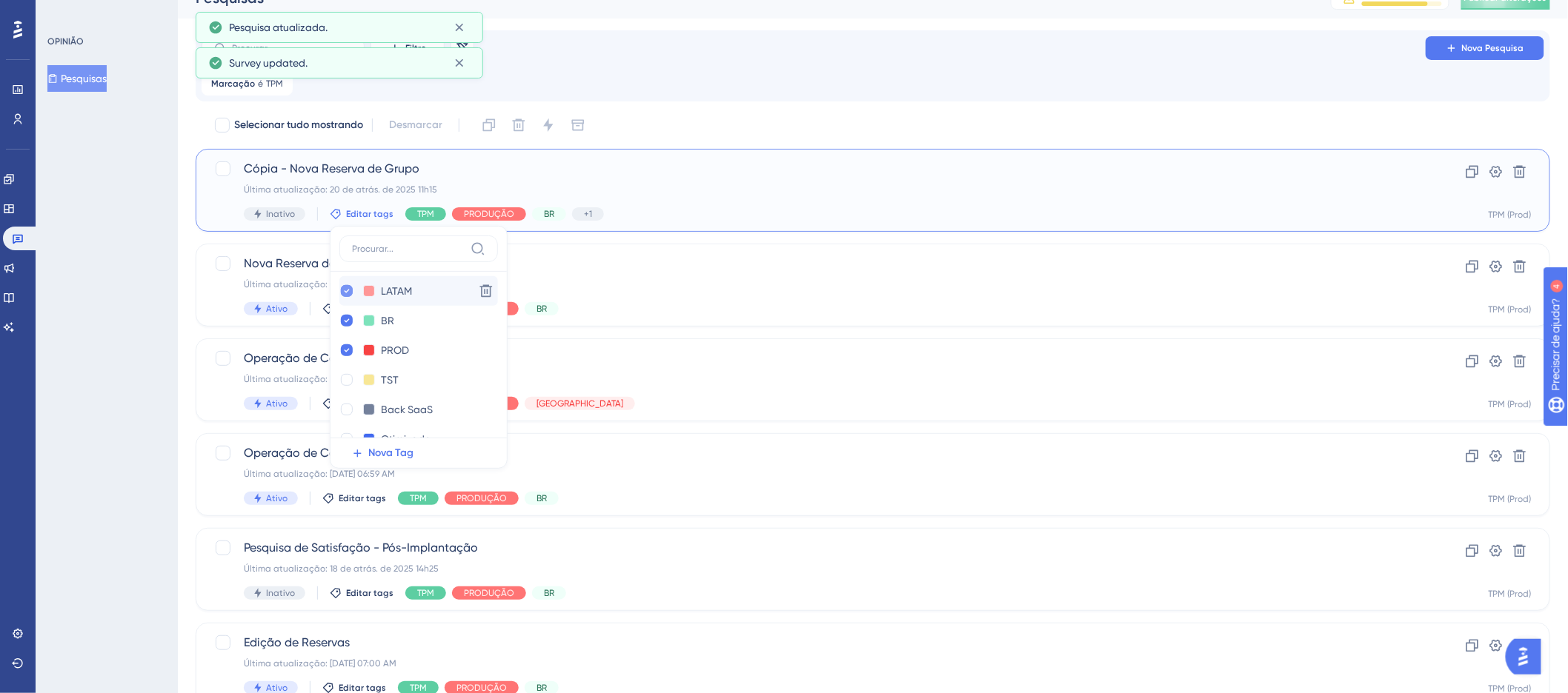
checkbox input "true"
click at [764, 188] on div "Última atualização: 20 de atrás. de 2025 11h15" at bounding box center [814, 189] width 1140 height 12
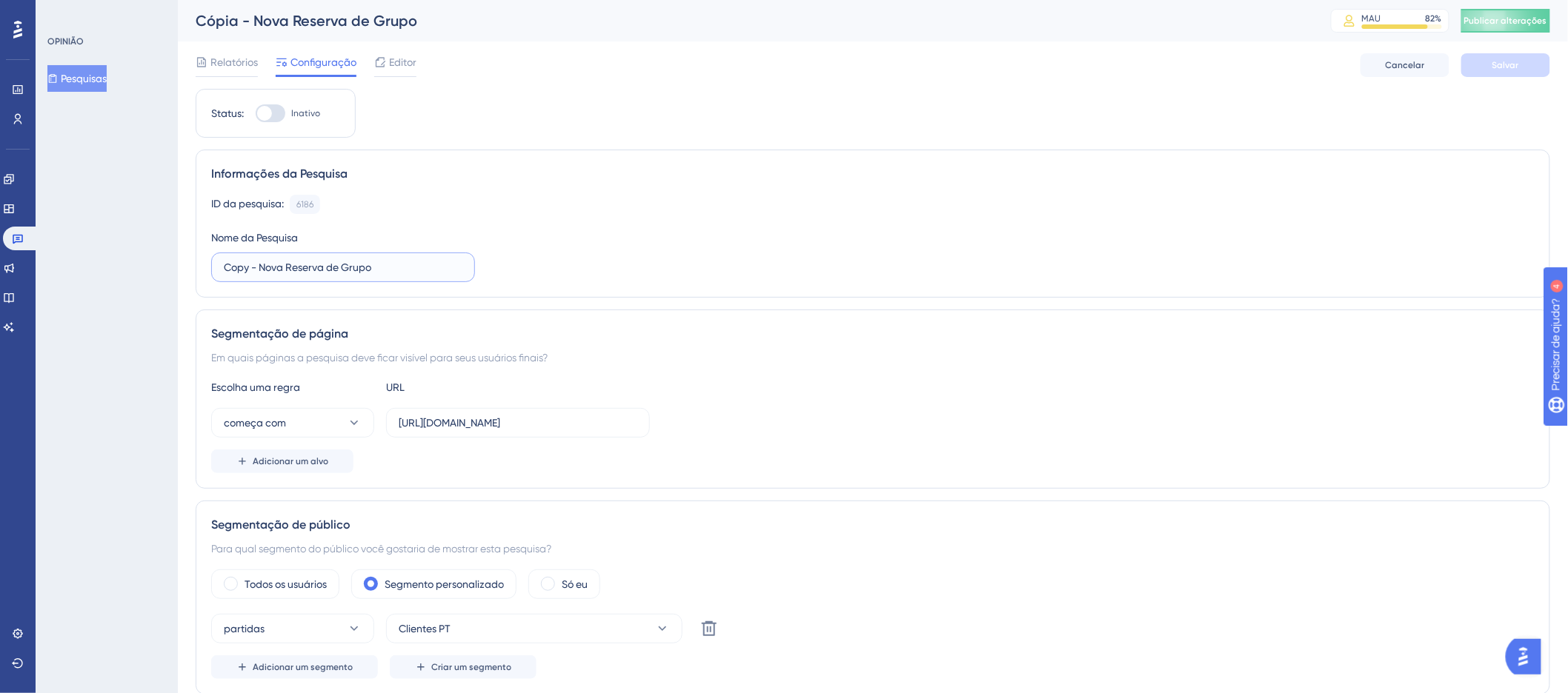
click at [265, 267] on input "Copy - Nova Reserva de Grupo" at bounding box center [343, 267] width 239 height 17
drag, startPoint x: 257, startPoint y: 266, endPoint x: 174, endPoint y: 265, distance: 83.0
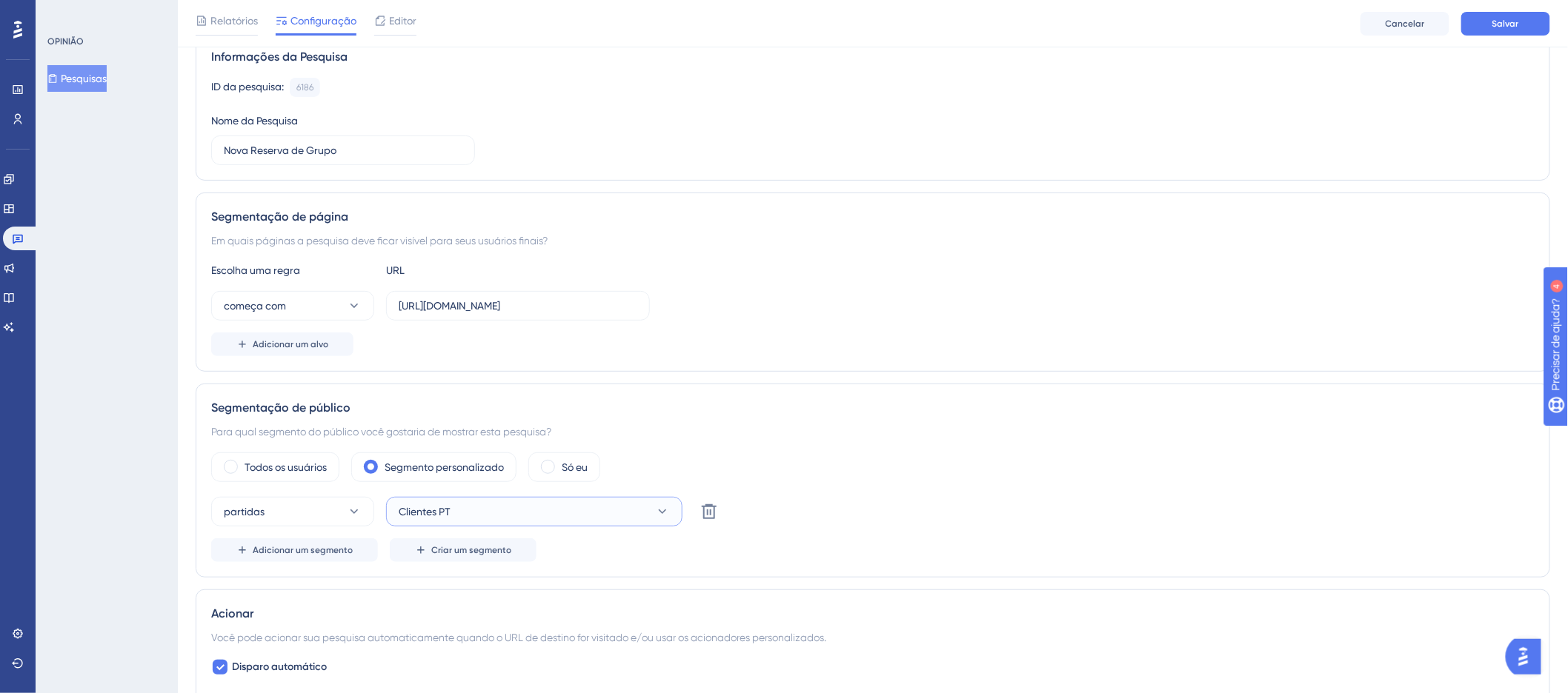
click at [472, 509] on button "Clientes PT" at bounding box center [534, 512] width 297 height 30
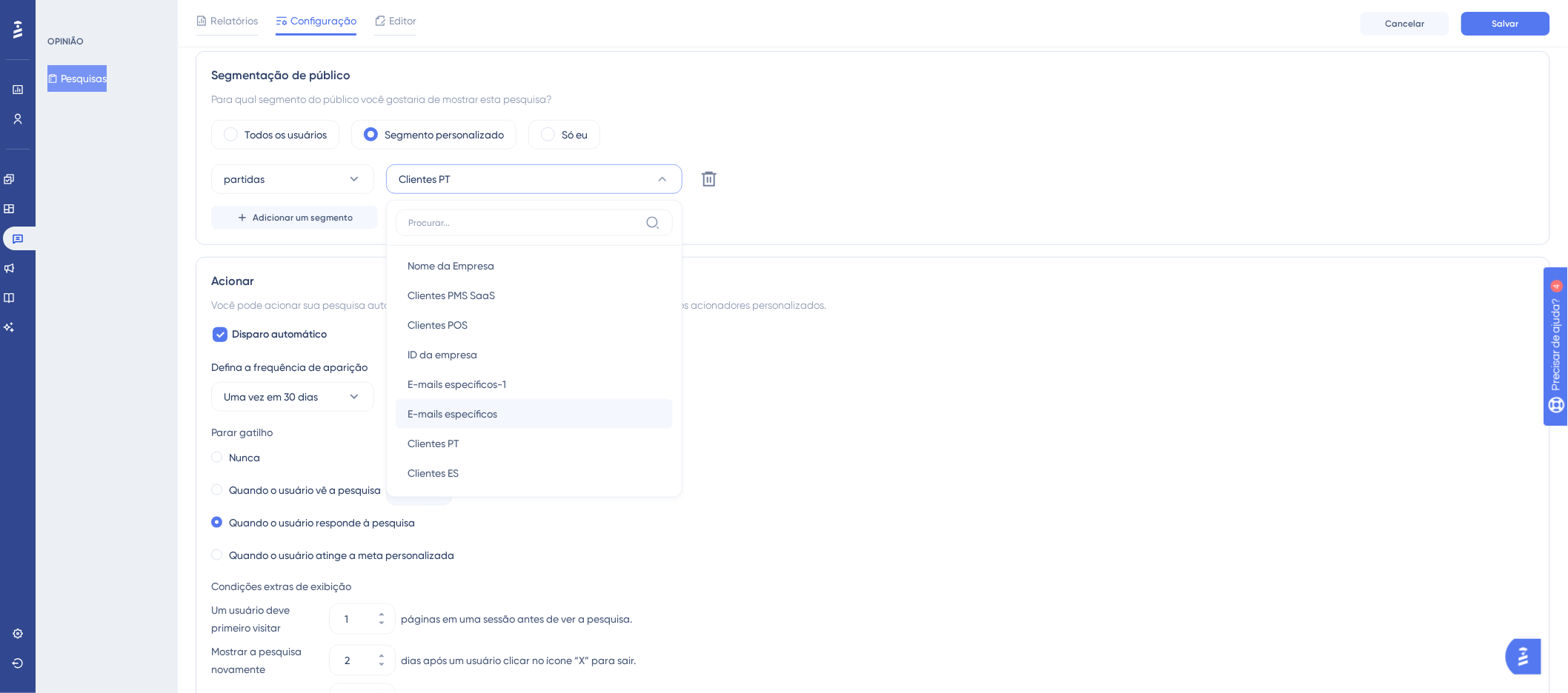
scroll to position [131, 0]
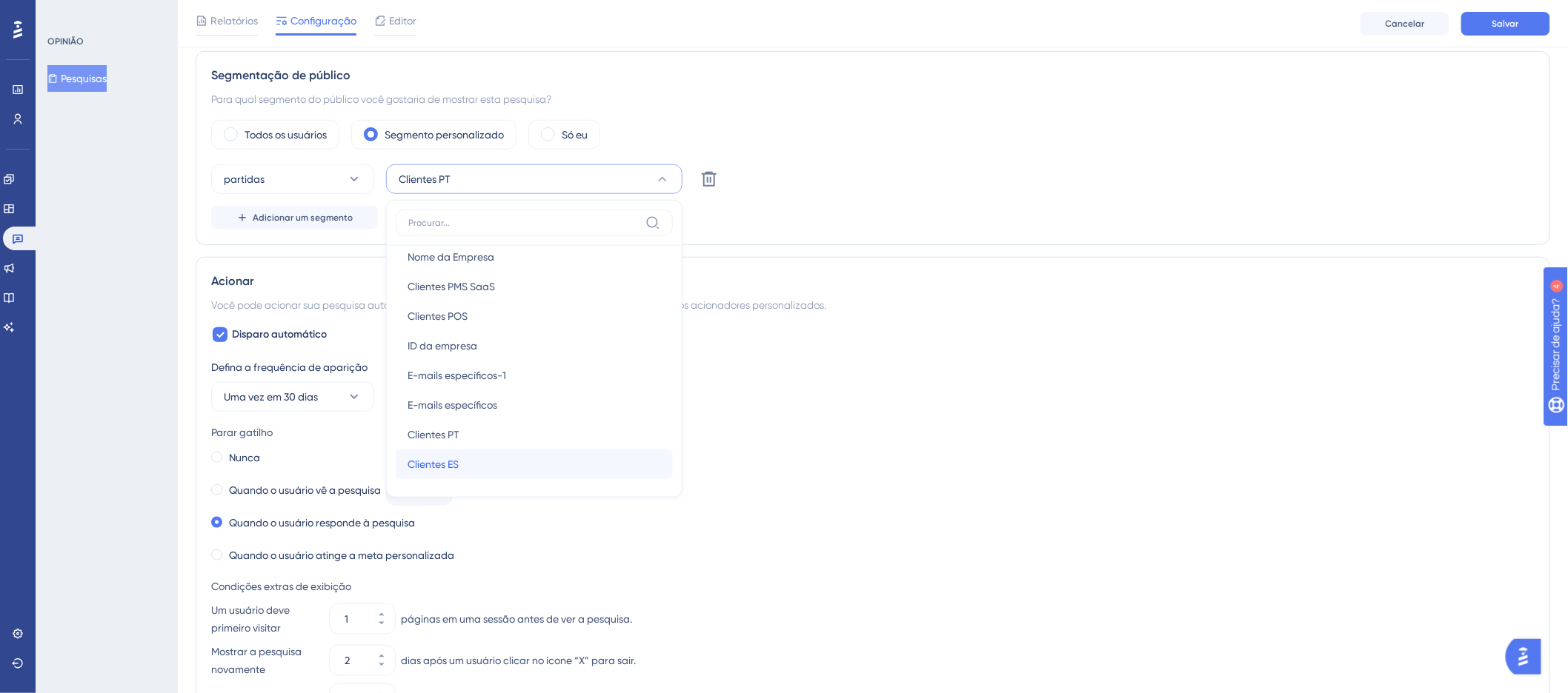
click at [487, 466] on div "Clientes ES Clientes ES" at bounding box center [534, 464] width 253 height 30
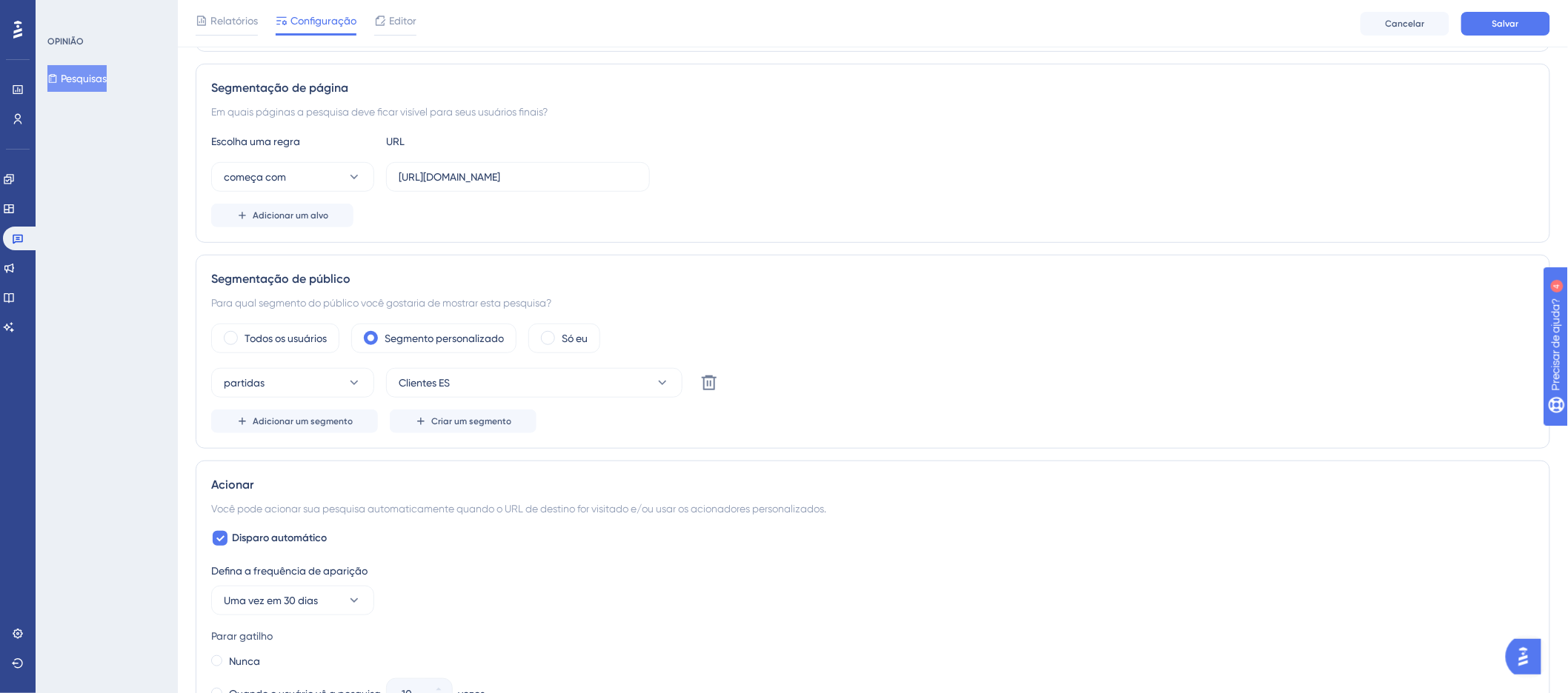
scroll to position [10, 0]
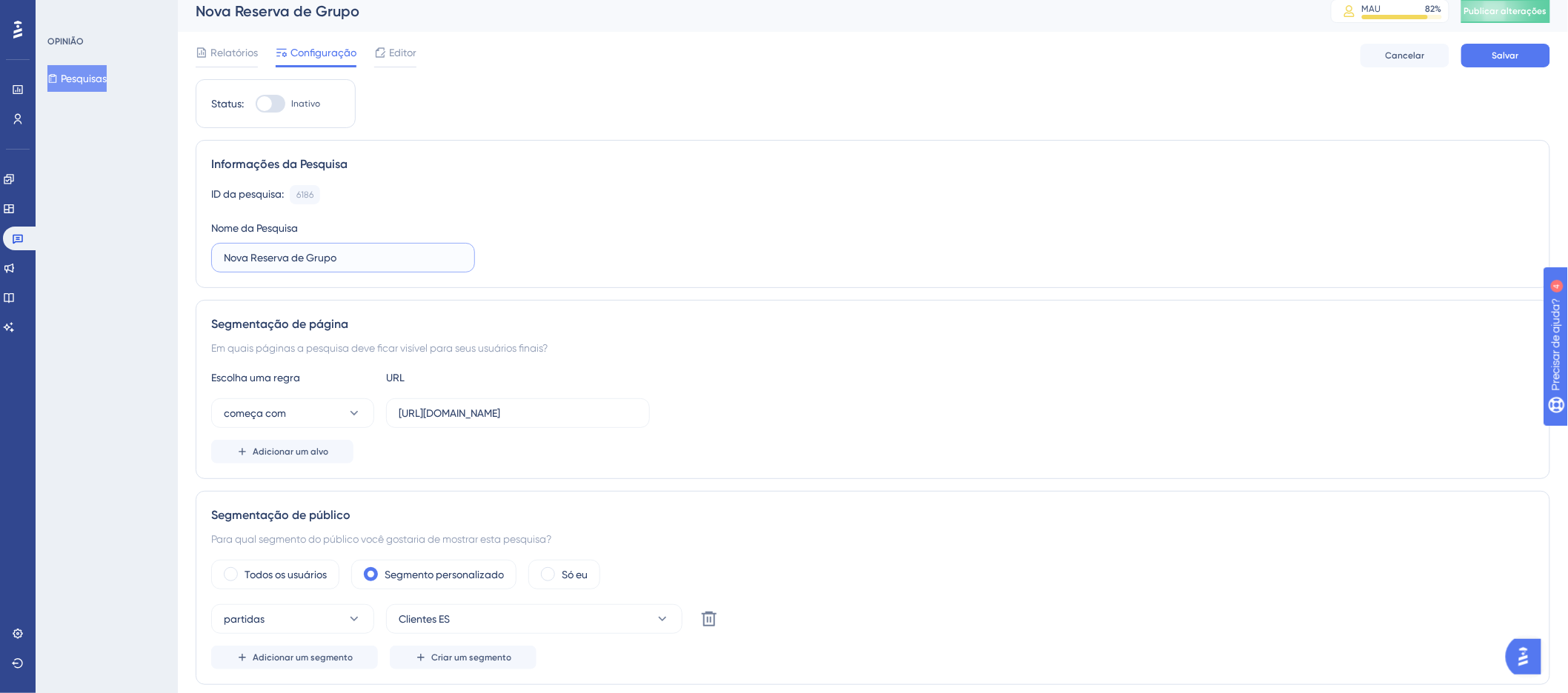
click at [250, 252] on input "Nova Reserva de Grupo" at bounding box center [343, 257] width 239 height 17
drag, startPoint x: 291, startPoint y: 259, endPoint x: 203, endPoint y: 259, distance: 88.0
click at [203, 259] on div "Informações da Pesquisa ID da pesquisa: 6186 Cópia Nome da Pesquisa Nova Reserv…" at bounding box center [872, 214] width 1354 height 148
click at [347, 257] on input "Nova Reserva de Grupo" at bounding box center [343, 257] width 239 height 17
drag, startPoint x: 375, startPoint y: 259, endPoint x: 178, endPoint y: 257, distance: 197.0
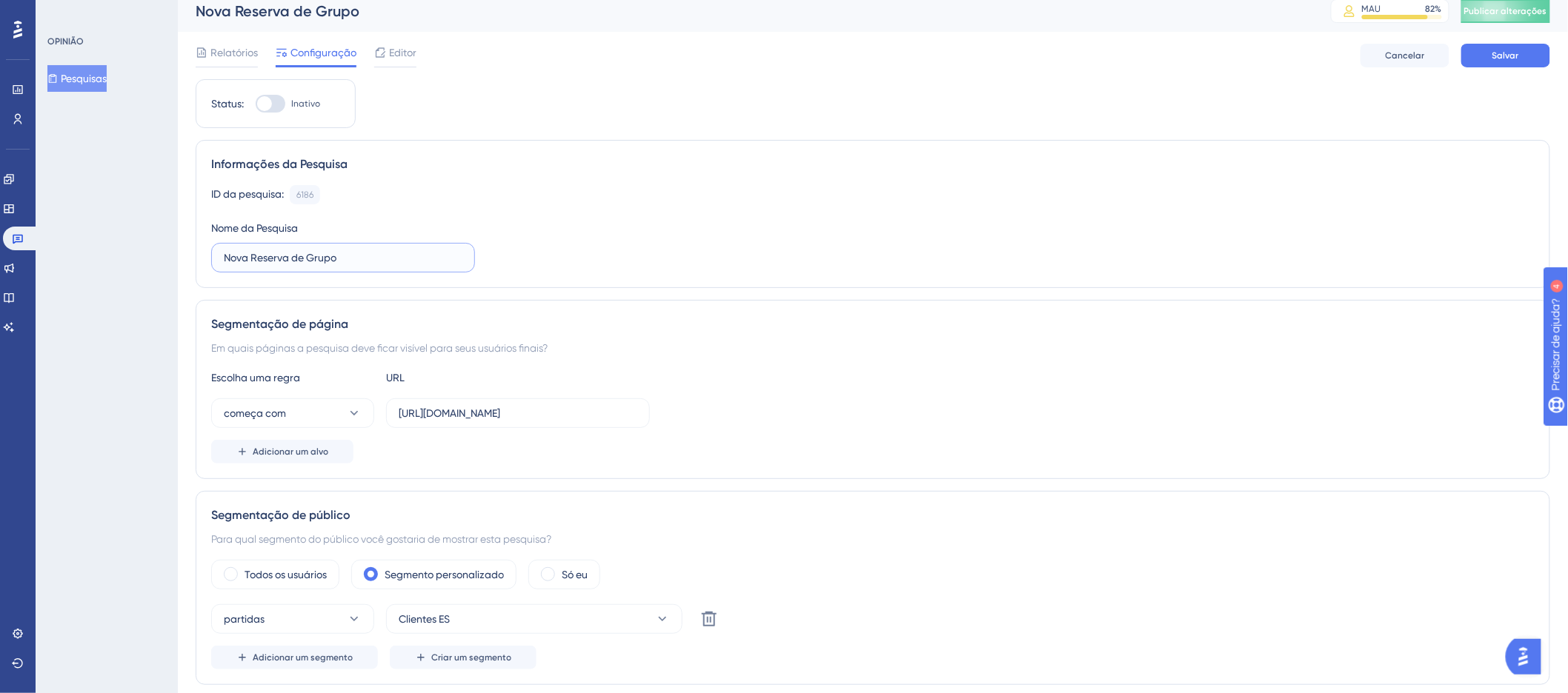
drag, startPoint x: 372, startPoint y: 257, endPoint x: 240, endPoint y: 254, distance: 132.0
click at [240, 254] on input "Nova Reserva de Grupo" at bounding box center [343, 257] width 239 height 17
drag, startPoint x: 366, startPoint y: 259, endPoint x: 117, endPoint y: 257, distance: 249.0
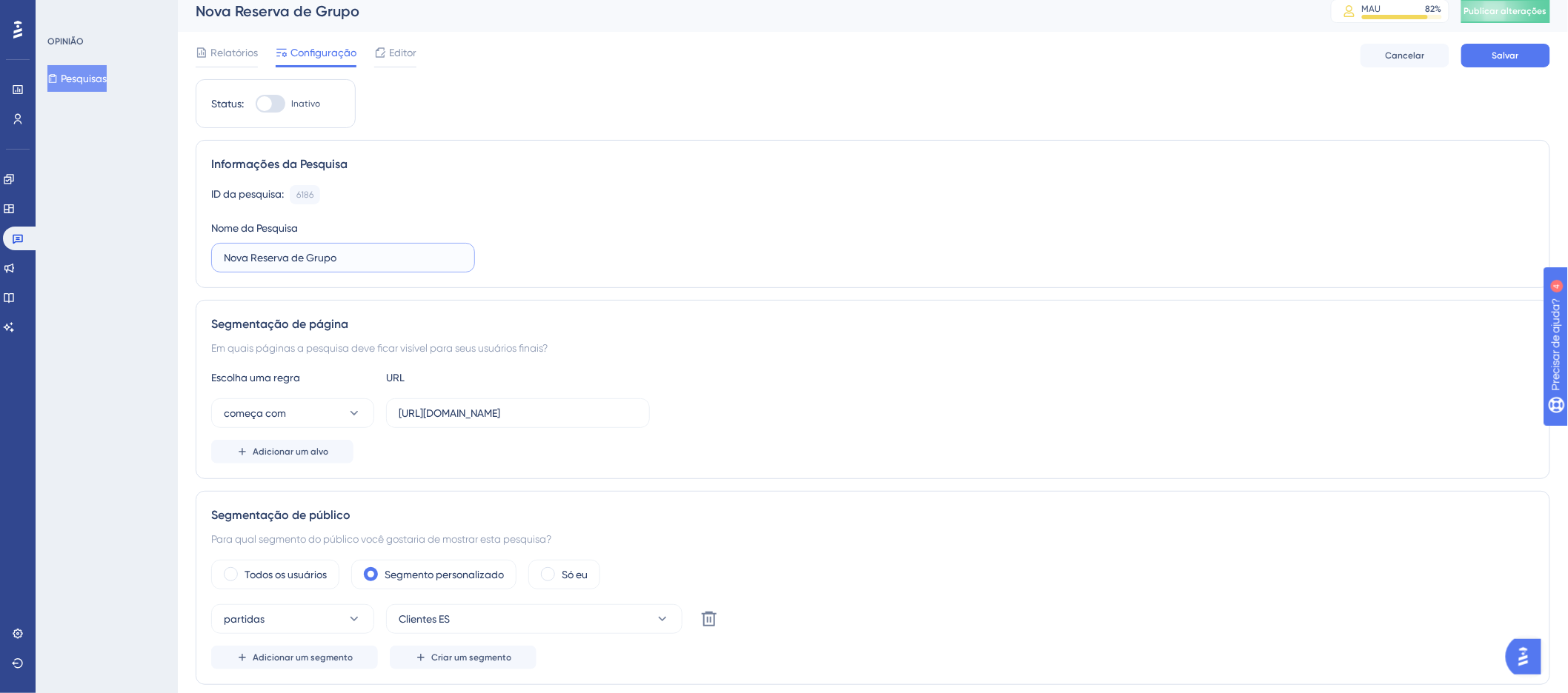
paste input "ue"
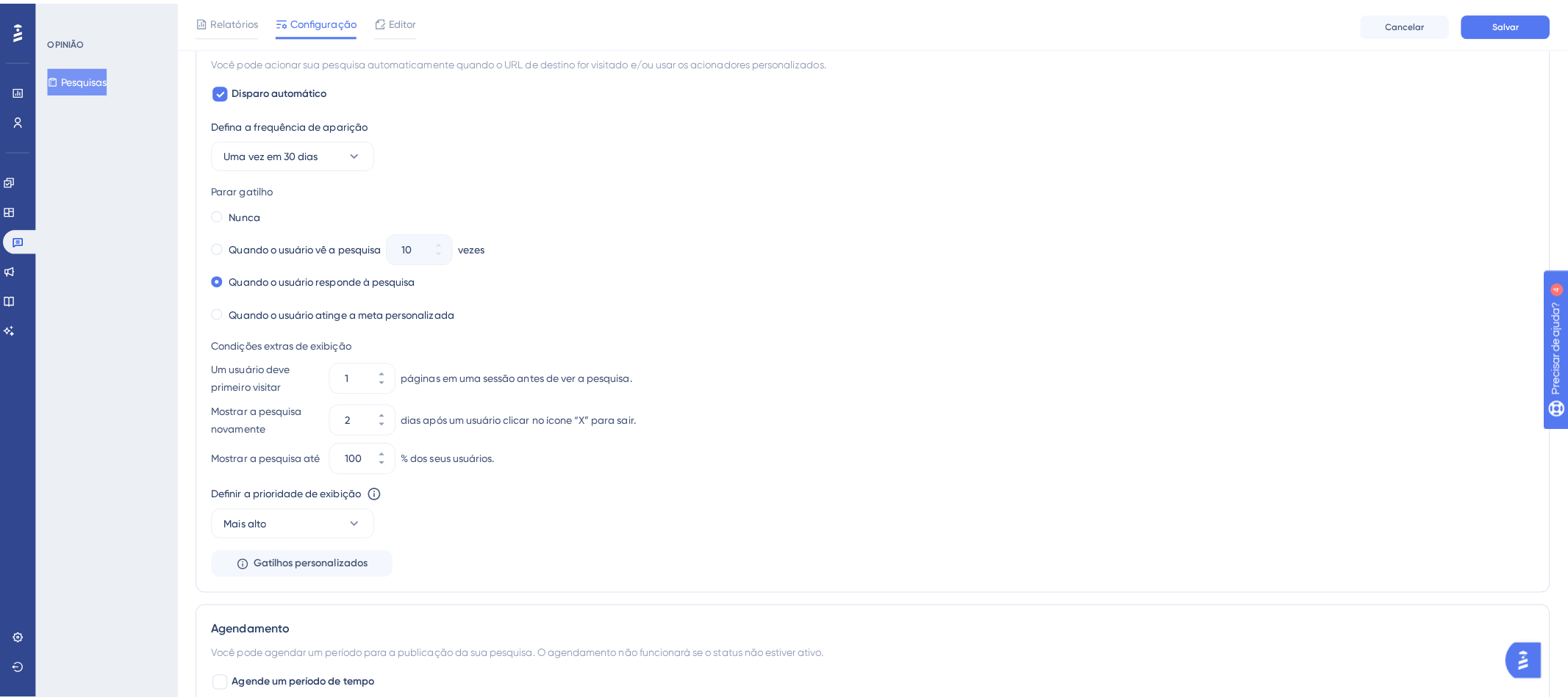
scroll to position [0, 0]
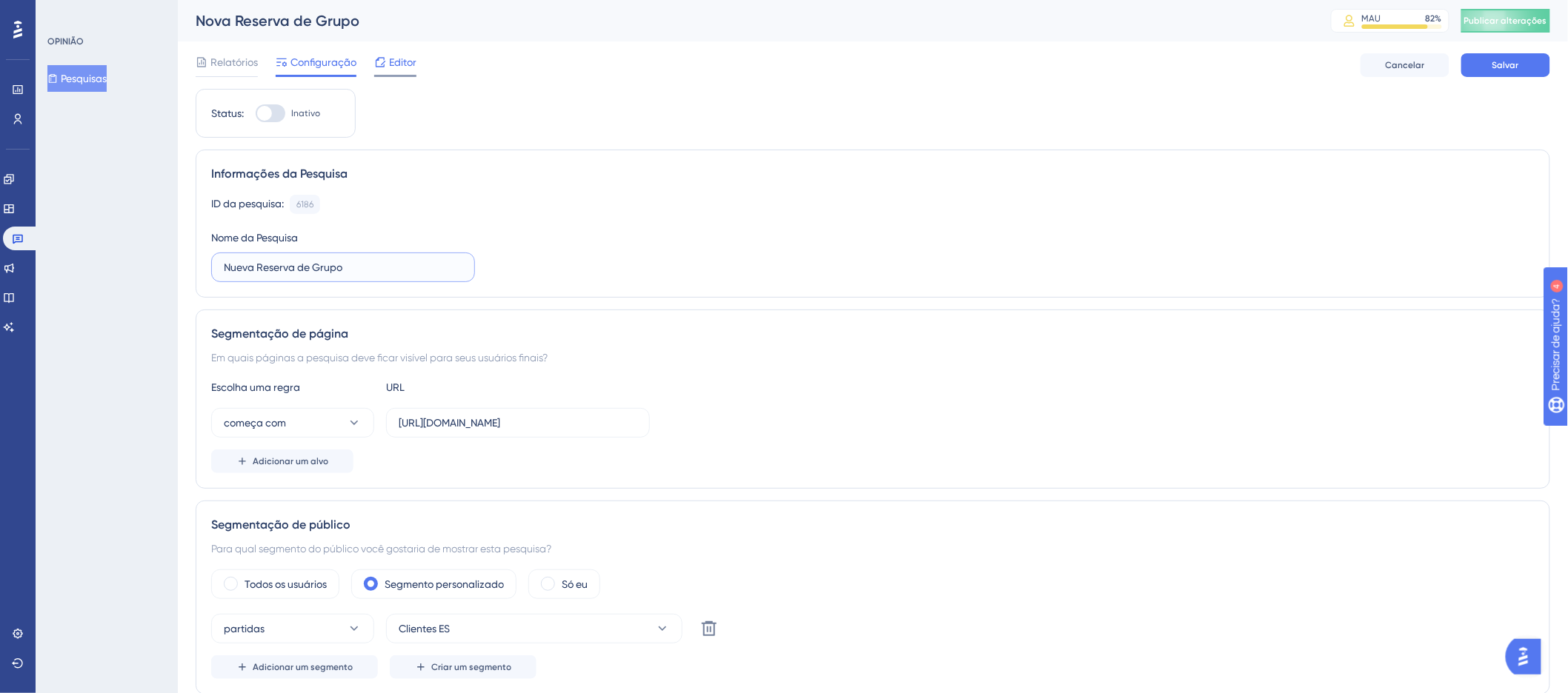
type input "Nueva Reserva de Grupo"
click at [395, 65] on font "Editor" at bounding box center [402, 62] width 28 height 12
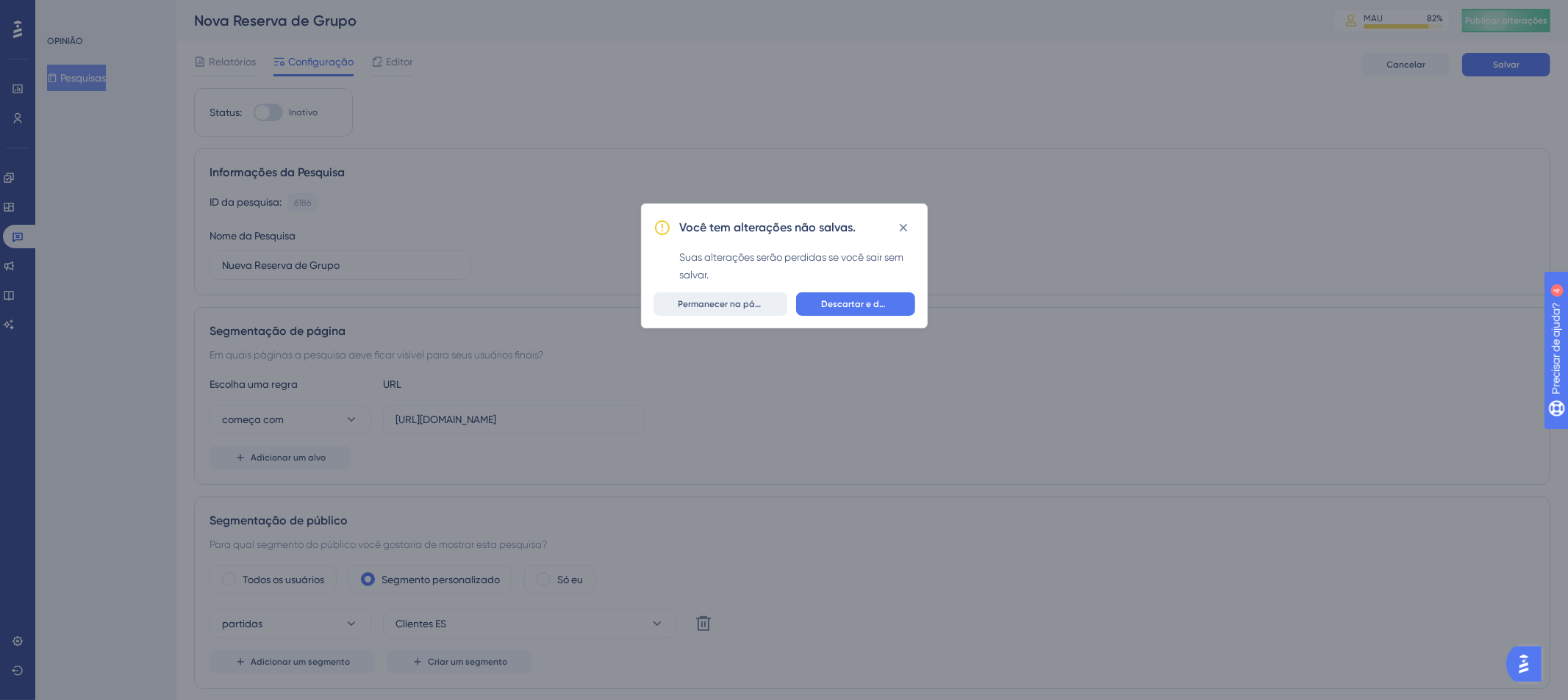
click at [750, 308] on font "Permanecer na página" at bounding box center [726, 304] width 96 height 11
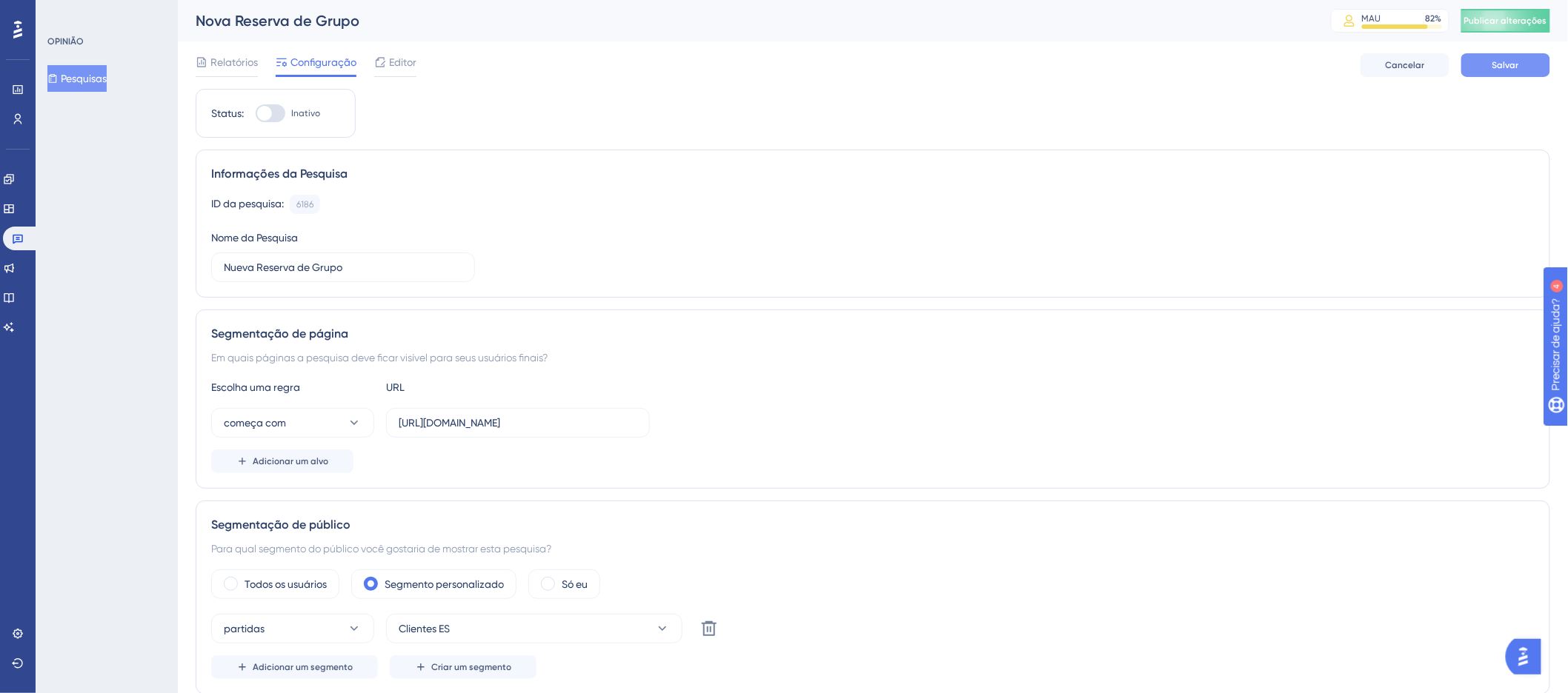
click at [1499, 68] on font "Salvar" at bounding box center [1505, 65] width 27 height 11
click at [472, 32] on div "Pesquisa atualizada." at bounding box center [339, 28] width 288 height 32
click at [463, 31] on icon at bounding box center [459, 27] width 15 height 15
click at [400, 61] on font "Editor" at bounding box center [402, 62] width 28 height 12
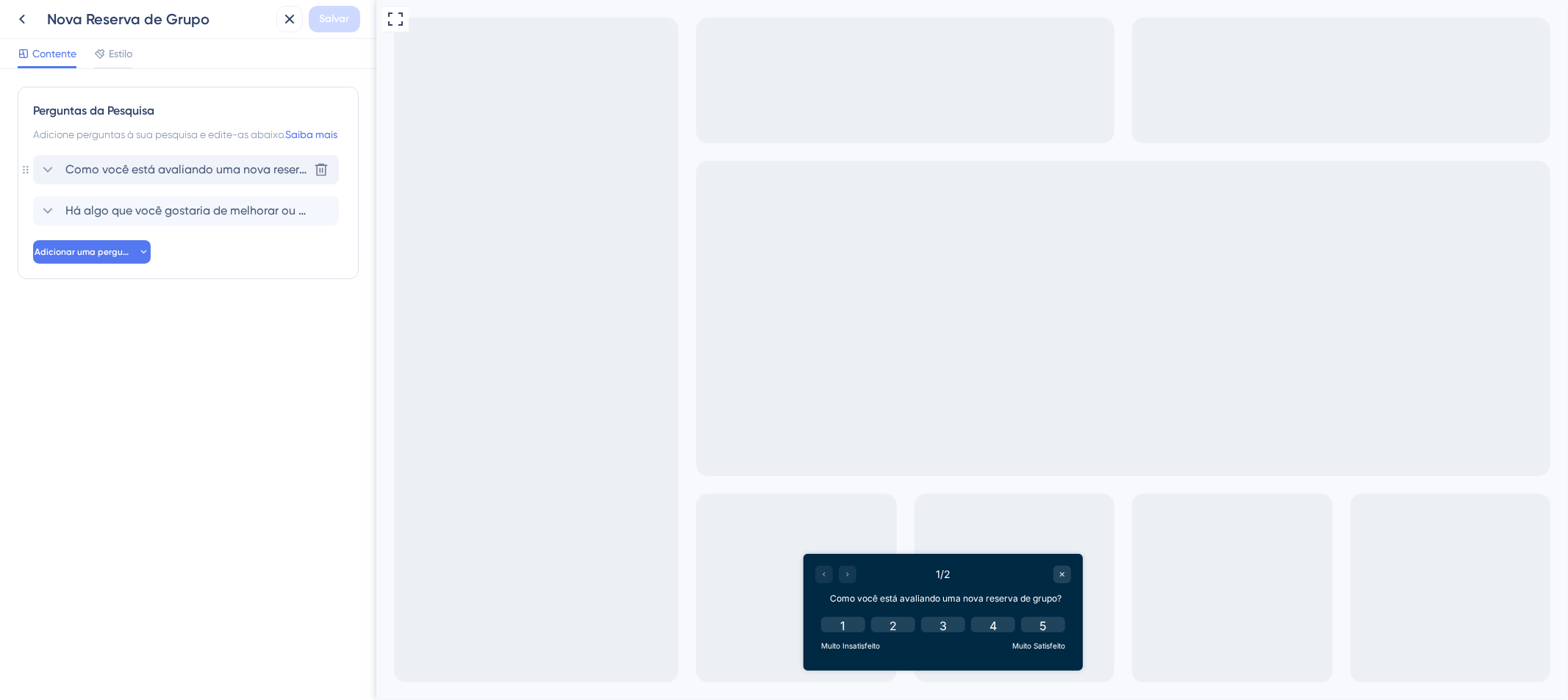
click at [214, 185] on div "Como você está avaliando uma nova reserva de grupo? Excluir" at bounding box center [186, 170] width 306 height 29
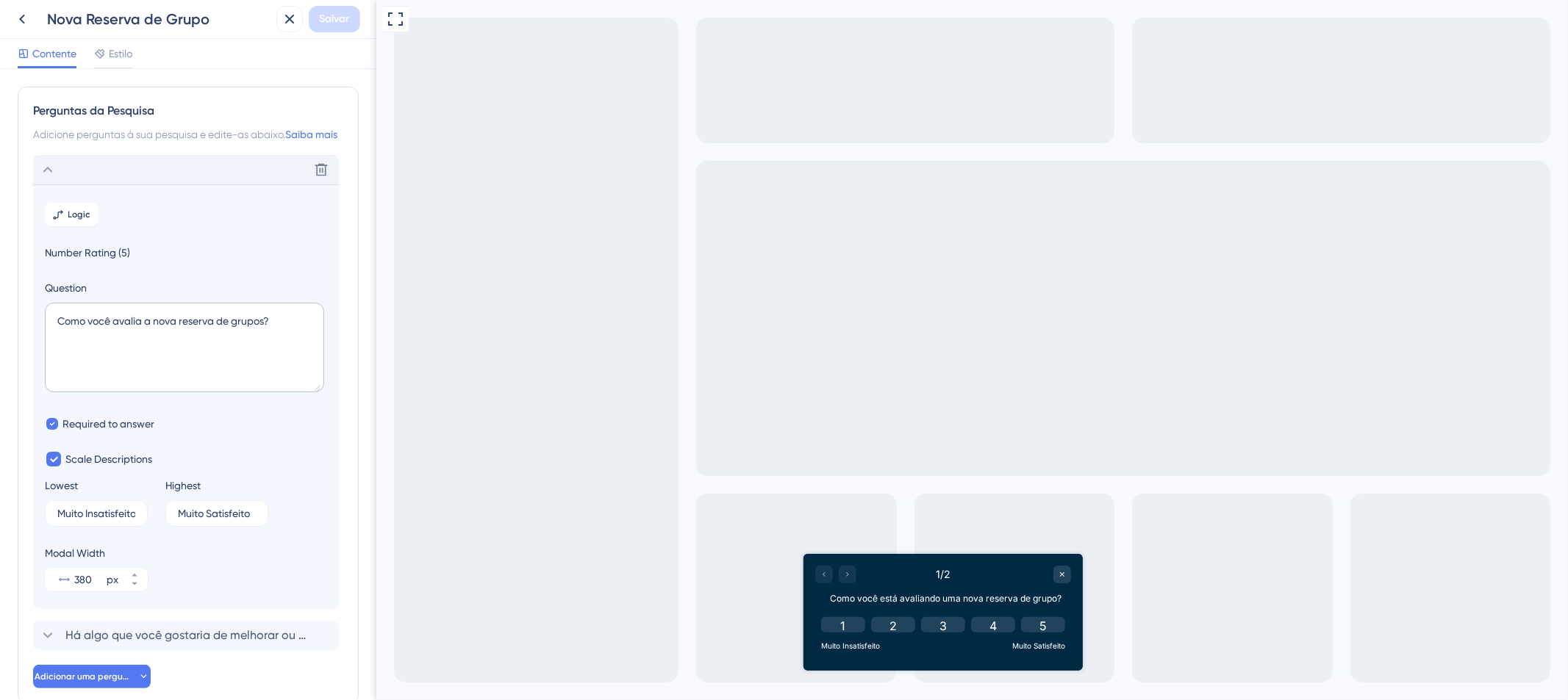
scroll to position [98, 0]
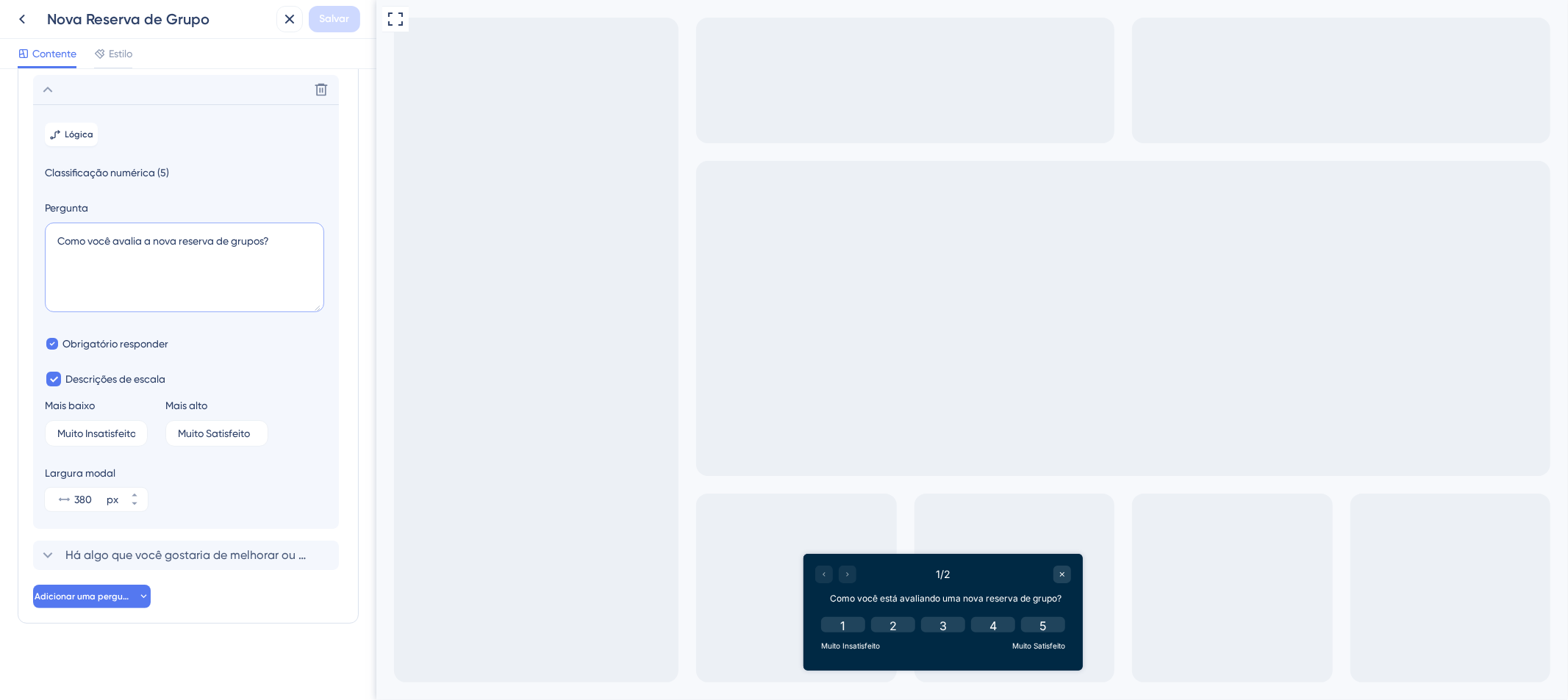
drag, startPoint x: 280, startPoint y: 240, endPoint x: 18, endPoint y: 238, distance: 262.0
click at [18, 238] on div "Perguntas da Pesquisa Adicione perguntas à sua pesquisa e edite-as abaixo. Saib…" at bounding box center [188, 315] width 341 height 617
click at [221, 277] on textarea "Como você avalia a nova reserva de grupos?" at bounding box center [185, 268] width 280 height 90
drag, startPoint x: 289, startPoint y: 239, endPoint x: -99, endPoint y: 236, distance: 388.0
click at [0, 0] on html "Nova Reserva de Grupo Salvar Contente Estilo Perguntas da Pesquisa Adicione per…" at bounding box center [784, 0] width 1568 height 0
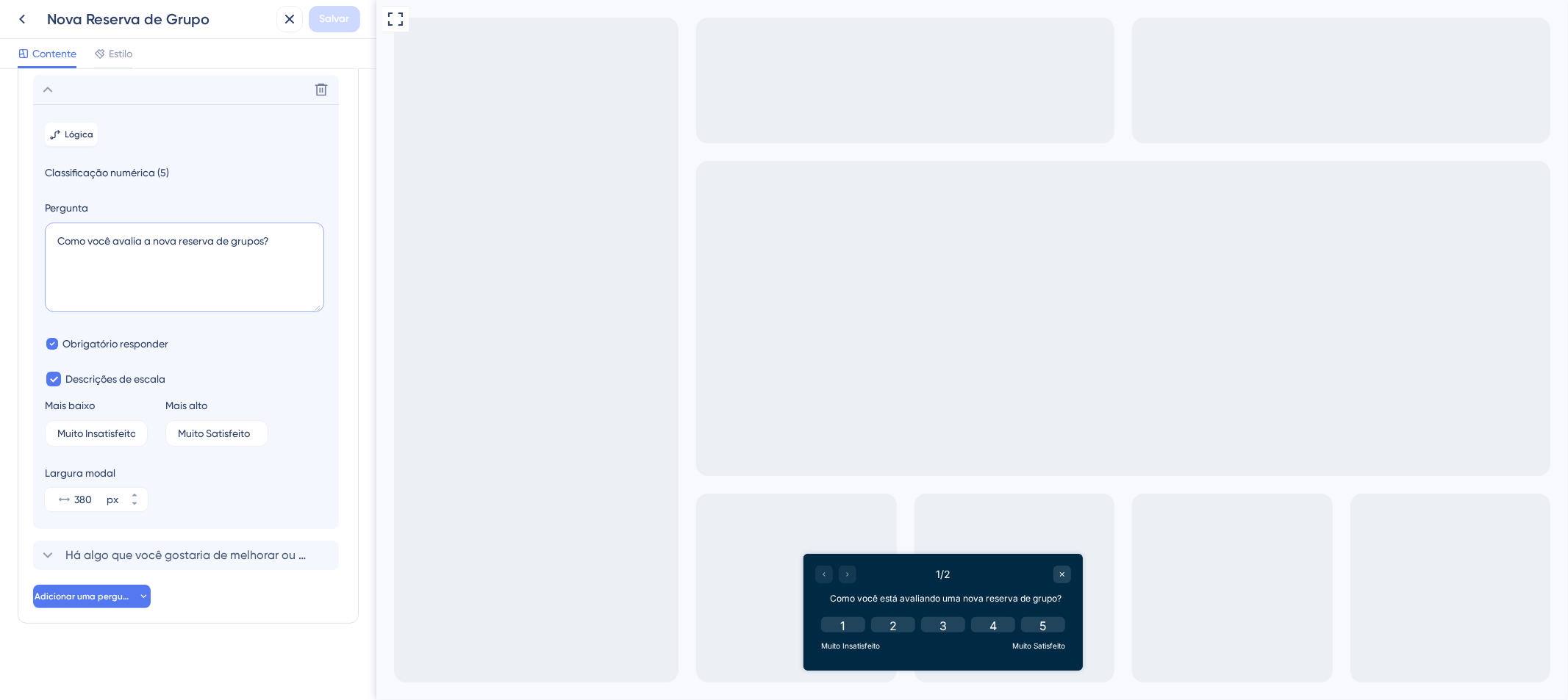
paste textarea "¿Cómo evaluás la nue"
type textarea "¿Cómo evaluás la nueva reserva de grupos?"
click at [224, 548] on font "Há algo que você gostaria de melhorar ou ajustar na nova reserva de grupos?" at bounding box center [277, 554] width 423 height 14
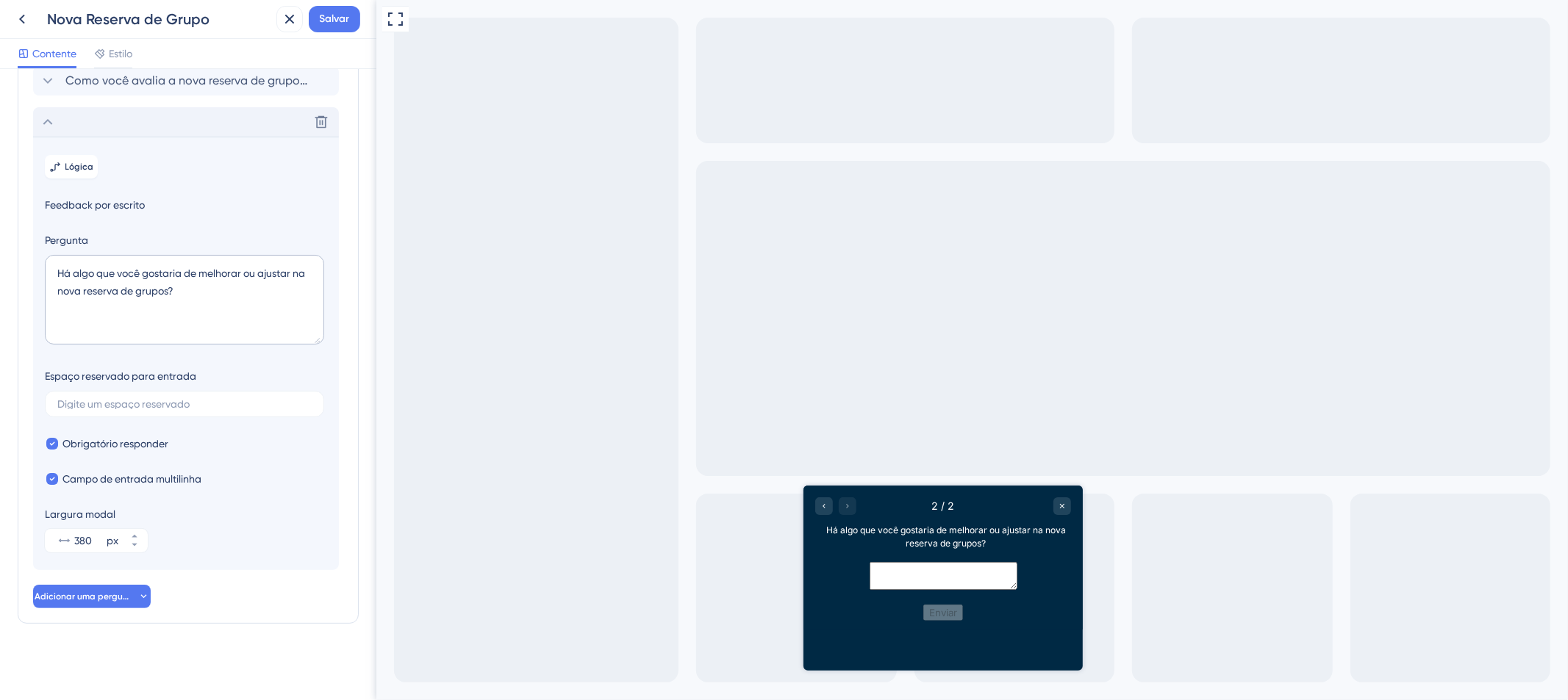
scroll to position [107, 0]
click at [209, 305] on textarea "Há algo que você gostaria de melhorar ou ajustar na nova reserva de grupos?" at bounding box center [185, 300] width 280 height 90
drag, startPoint x: 217, startPoint y: 291, endPoint x: -25, endPoint y: 256, distance: 244.5
click at [0, 0] on html "Nova Reserva de Grupo Salvar Contente Estilo Perguntas da Pesquisa Adicione per…" at bounding box center [784, 0] width 1568 height 0
click at [244, 299] on textarea "Há algo que você gostaria de melhorar ou ajustar na nova reserva de grupos?" at bounding box center [185, 300] width 280 height 90
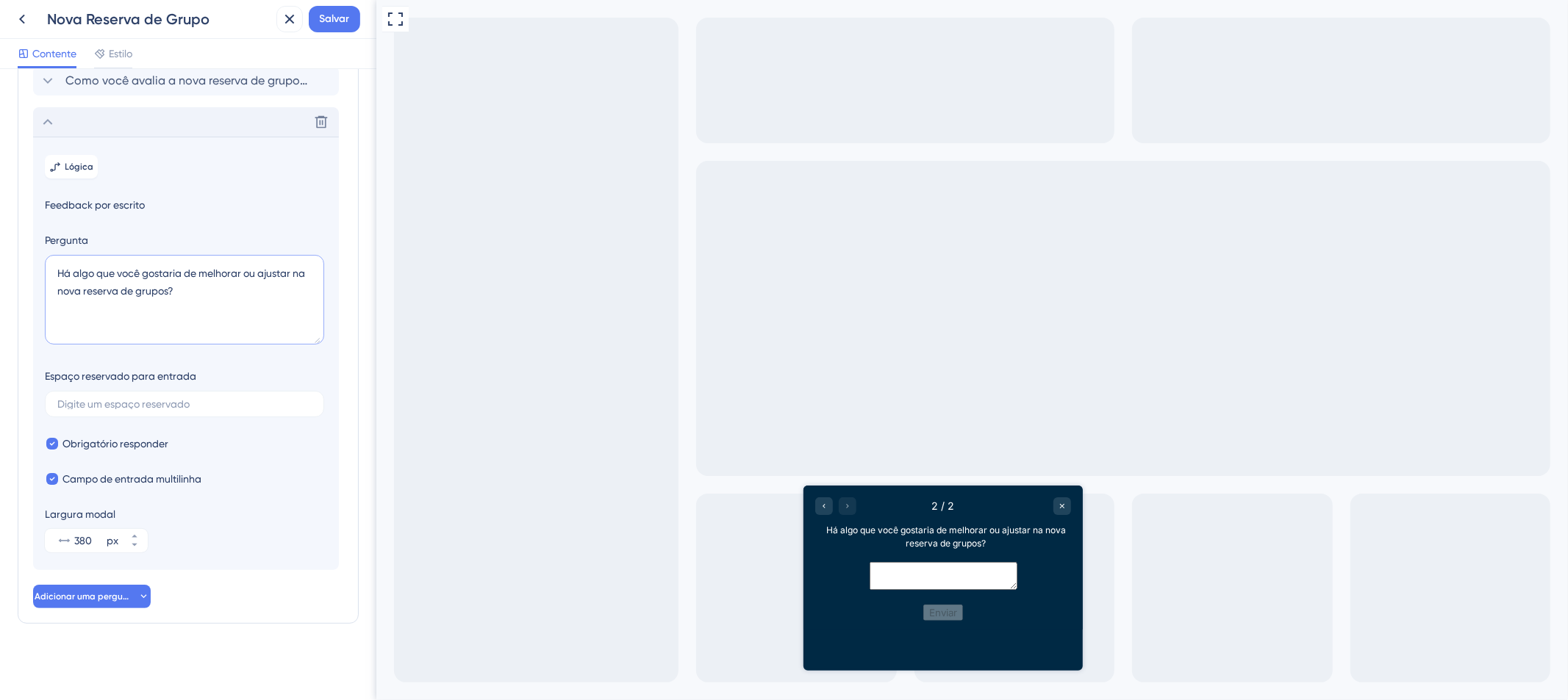
drag, startPoint x: 246, startPoint y: 303, endPoint x: 12, endPoint y: 282, distance: 234.9
click at [13, 282] on div "Perguntas da Pesquisa Adicione perguntas à sua pesquisa e edite-as abaixo. Saib…" at bounding box center [188, 384] width 377 height 631
paste textarea "¿Hay algo que te gustaría mejorar o ajustar en la nueva reserva de grupos?"
type textarea "¿Hay algo que te gustaría mejorar o ajustar en la nueva reserva de grupos?"
click at [49, 116] on icon at bounding box center [48, 122] width 18 height 18
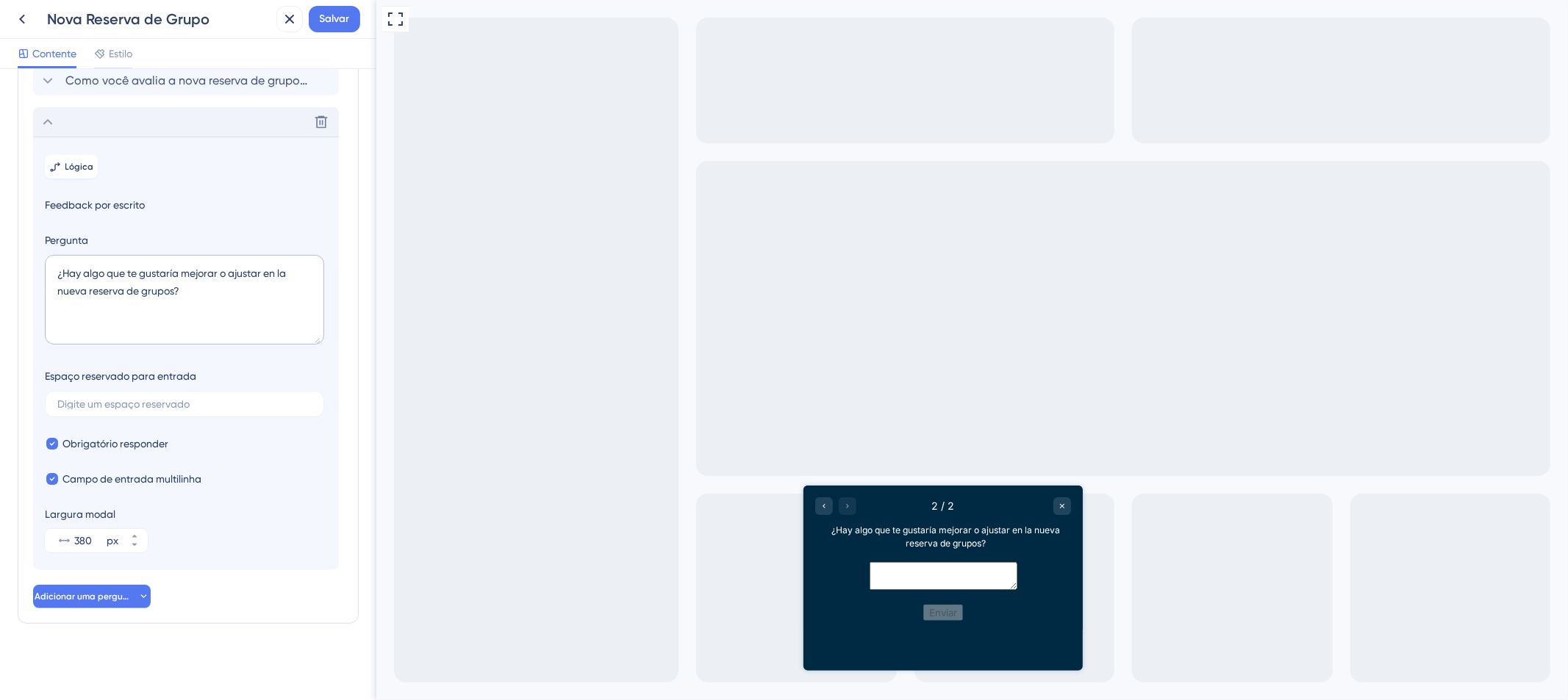
scroll to position [0, 0]
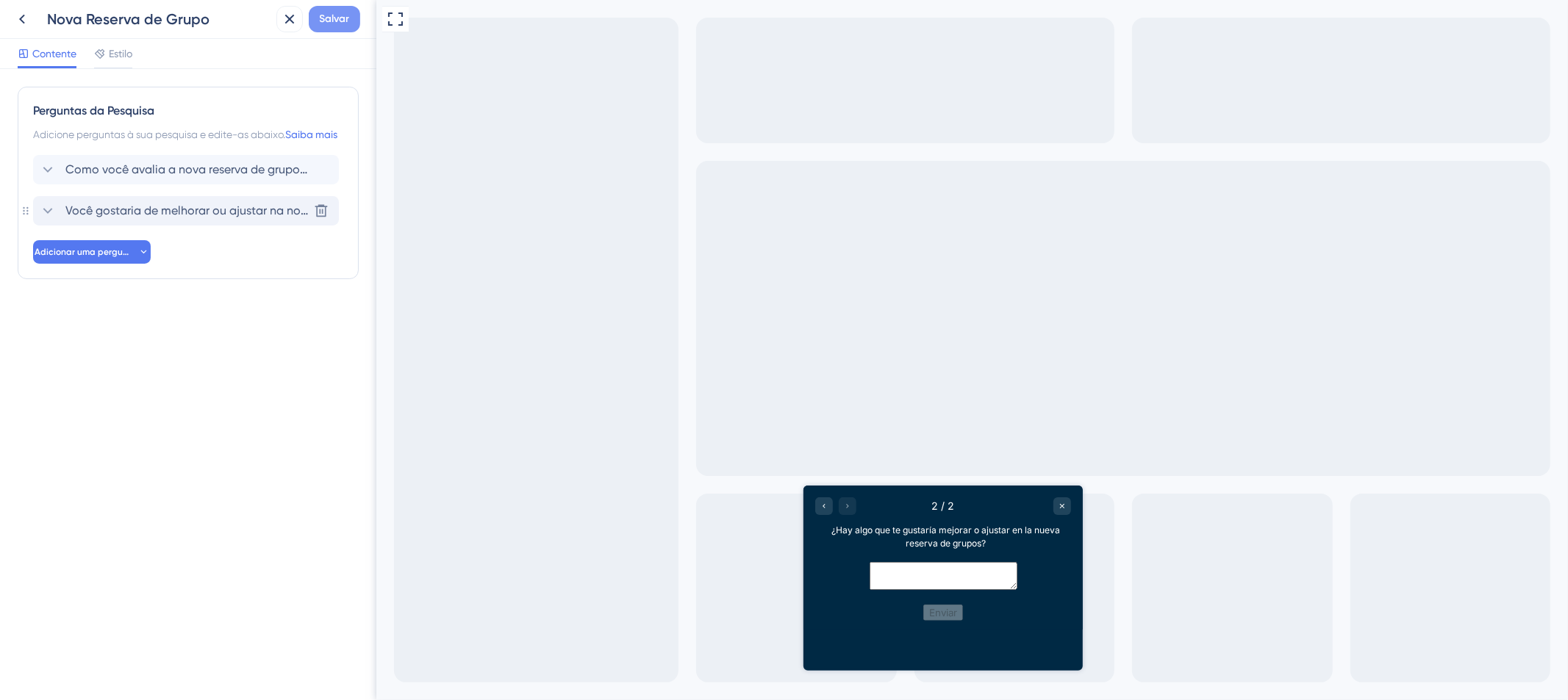
click at [348, 22] on font "Salvar" at bounding box center [335, 19] width 30 height 13
click at [122, 61] on span "Estilo" at bounding box center [120, 54] width 23 height 18
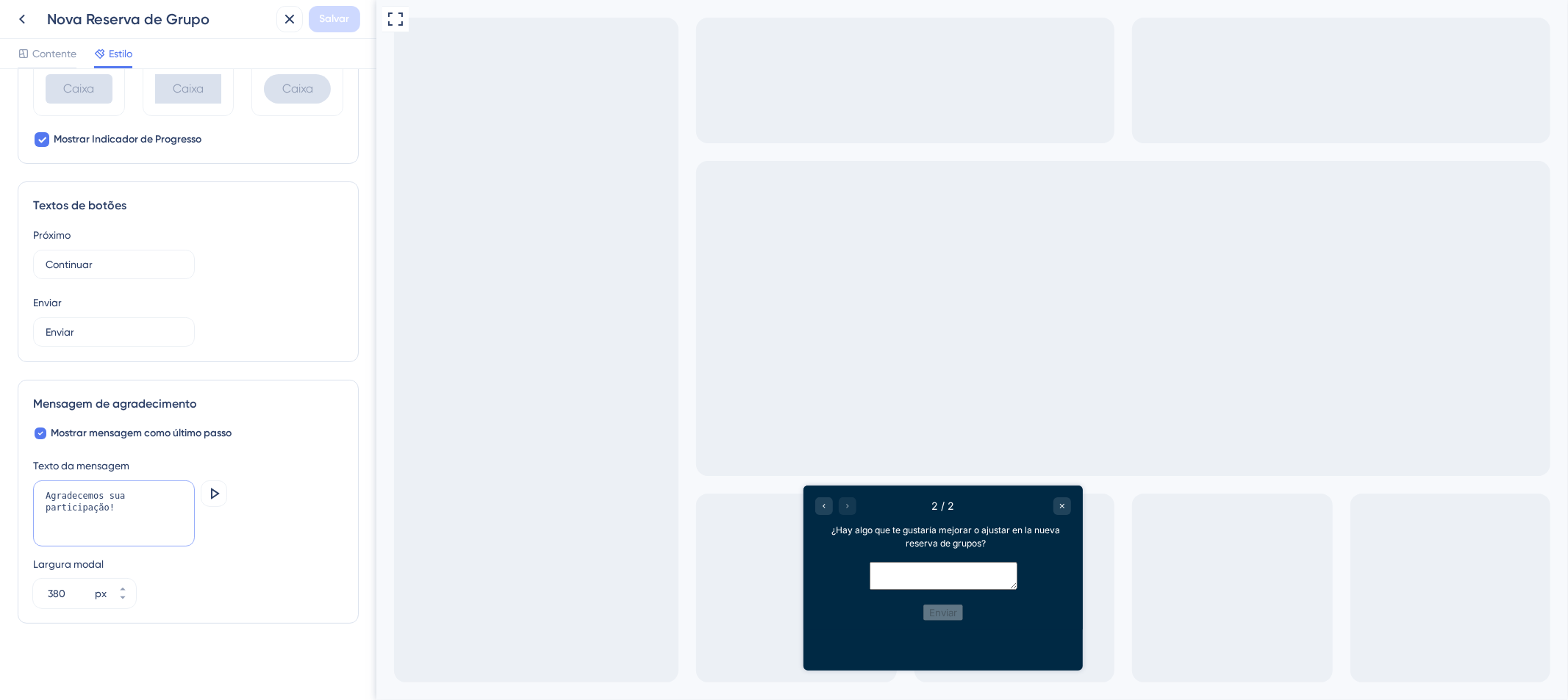
drag, startPoint x: 145, startPoint y: 512, endPoint x: -21, endPoint y: 493, distance: 167.1
click at [0, 0] on html "Nova Reserva de Grupo Salvar Contente Estilo Cor e Tipografia Fundo #002944 Tex…" at bounding box center [784, 0] width 1568 height 0
click at [153, 519] on textarea "Agradecemos sua participação!" at bounding box center [113, 513] width 161 height 66
drag, startPoint x: 77, startPoint y: 514, endPoint x: -67, endPoint y: 480, distance: 148.0
click at [0, 0] on html "Nova Reserva de Grupo Salvar Contente Estilo Cor e Tipografia Fundo #002944 Tex…" at bounding box center [784, 0] width 1568 height 0
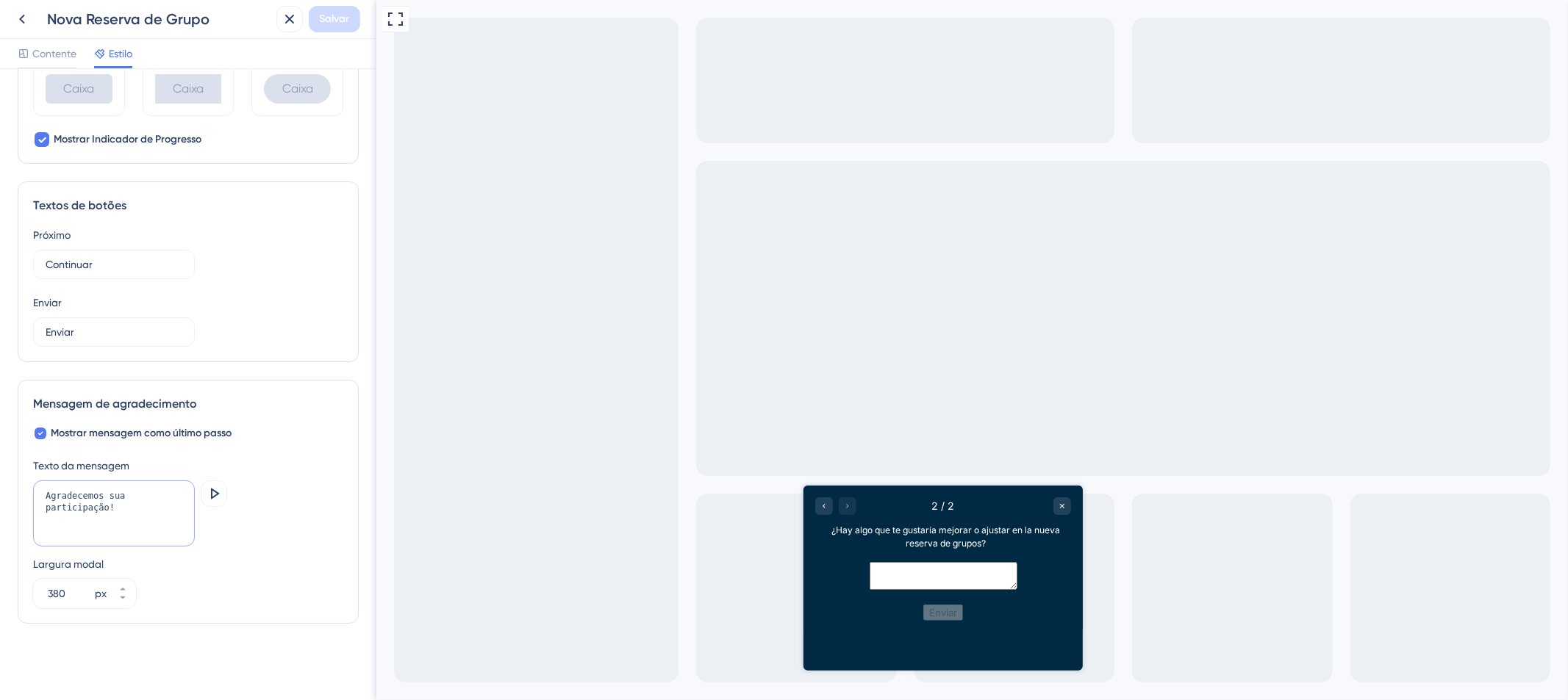
paste textarea "¡Agradecemos tu participación"
type textarea "¡Agradecemos tu participación!"
click at [340, 22] on font "Salvar" at bounding box center [335, 19] width 30 height 13
click at [280, 27] on icon at bounding box center [279, 27] width 8 height 8
click at [292, 24] on icon at bounding box center [290, 20] width 18 height 18
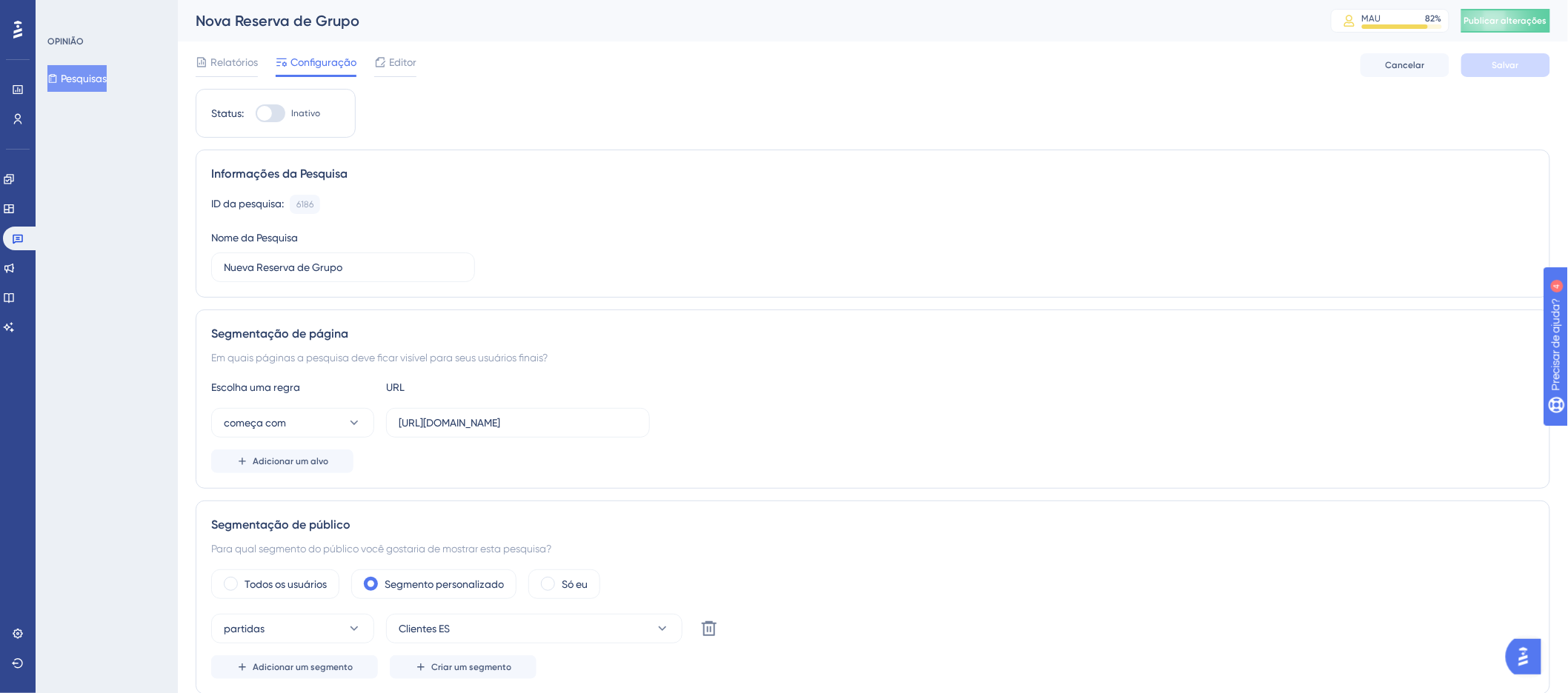
click at [283, 114] on div at bounding box center [270, 113] width 30 height 18
click at [255, 114] on input "Inativo" at bounding box center [254, 113] width 1 height 1
checkbox input "true"
click at [1510, 72] on button "Salvar" at bounding box center [1506, 65] width 89 height 24
click at [1530, 19] on button "Publicar alterações" at bounding box center [1506, 21] width 89 height 24
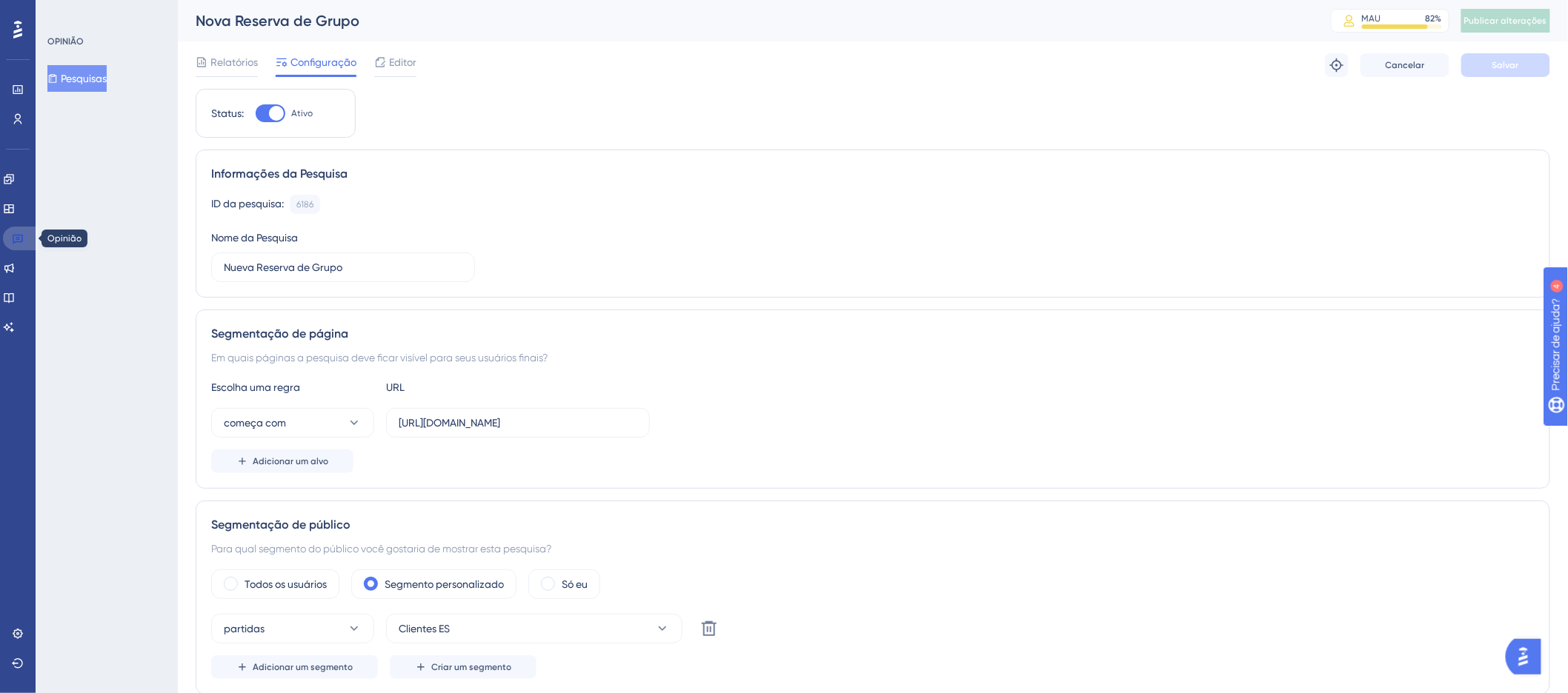
click at [23, 240] on icon at bounding box center [18, 240] width 11 height 10
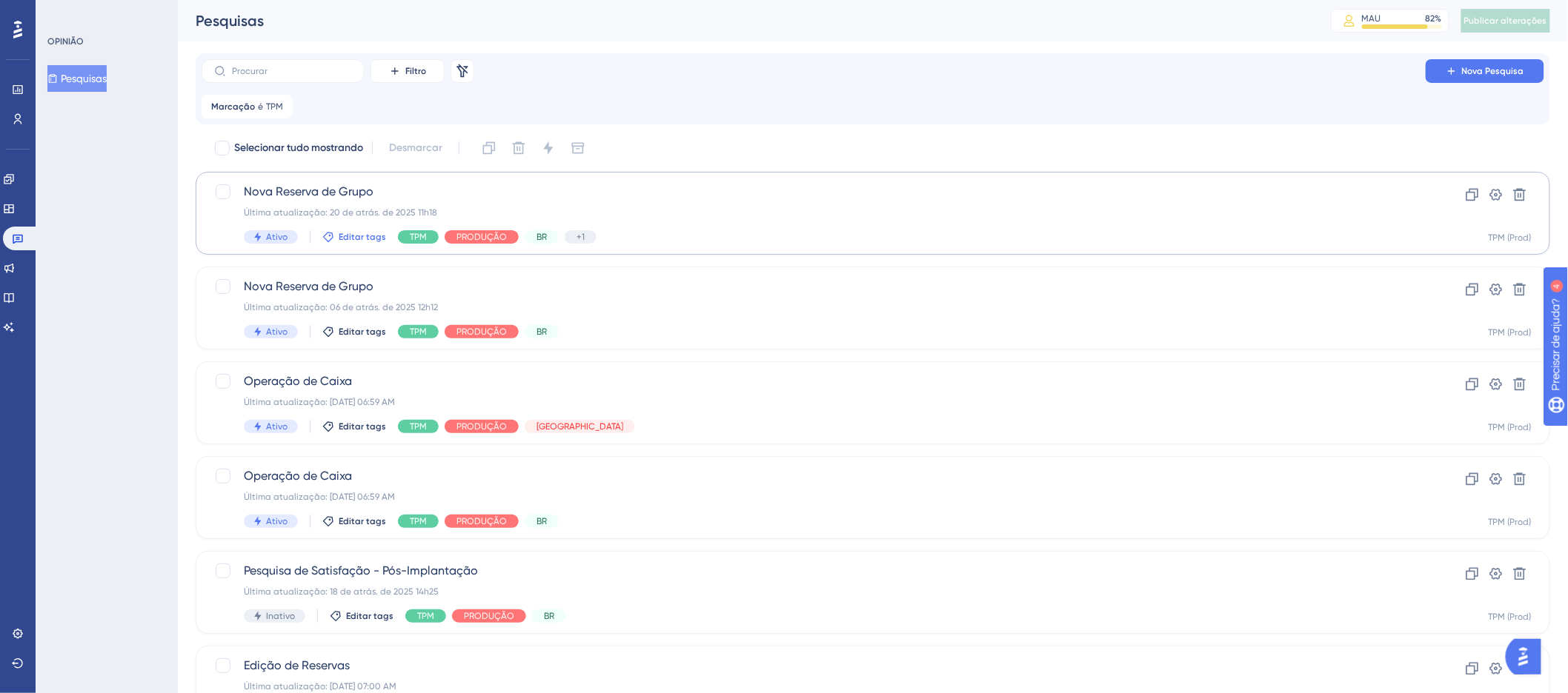
click at [352, 239] on font "Editar tags" at bounding box center [362, 237] width 47 height 11
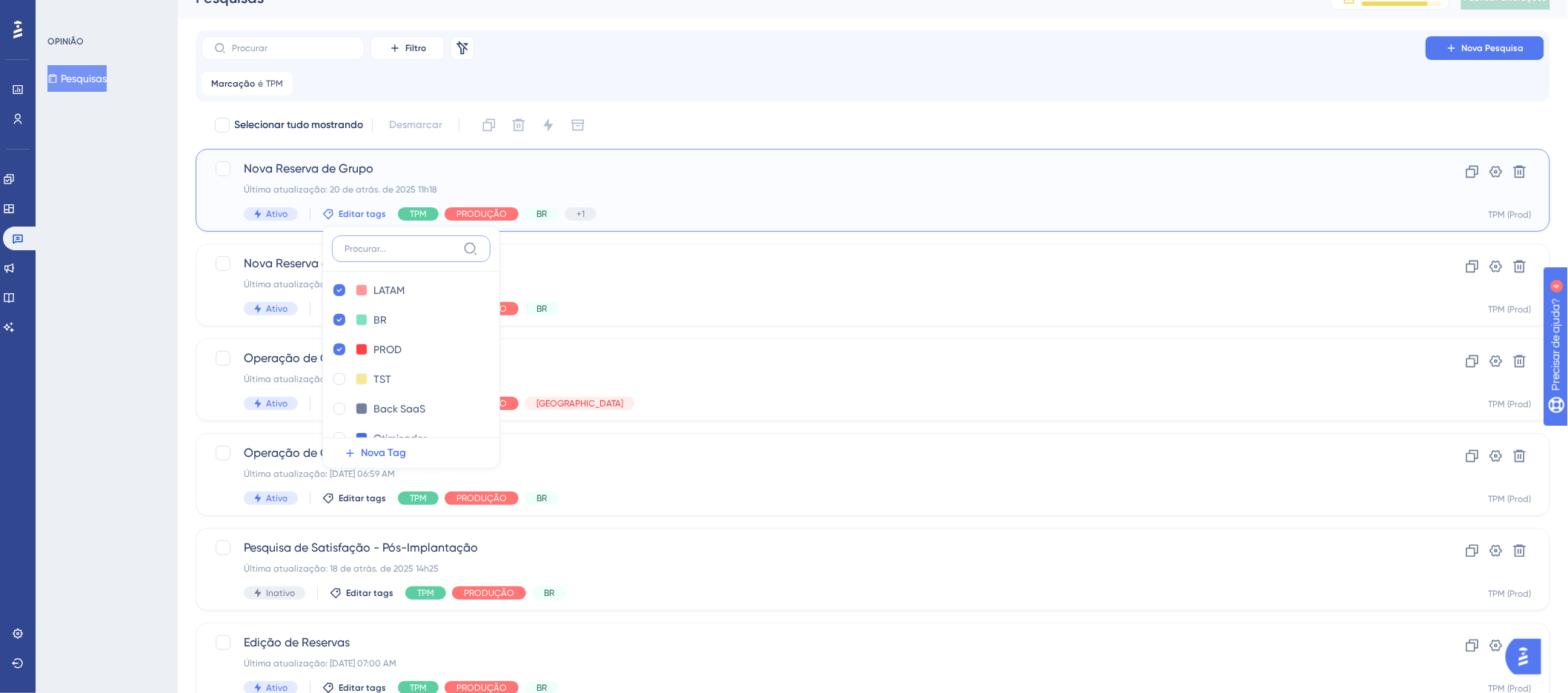
scroll to position [289, 0]
click at [337, 278] on icon at bounding box center [339, 273] width 6 height 11
checkbox input "false"
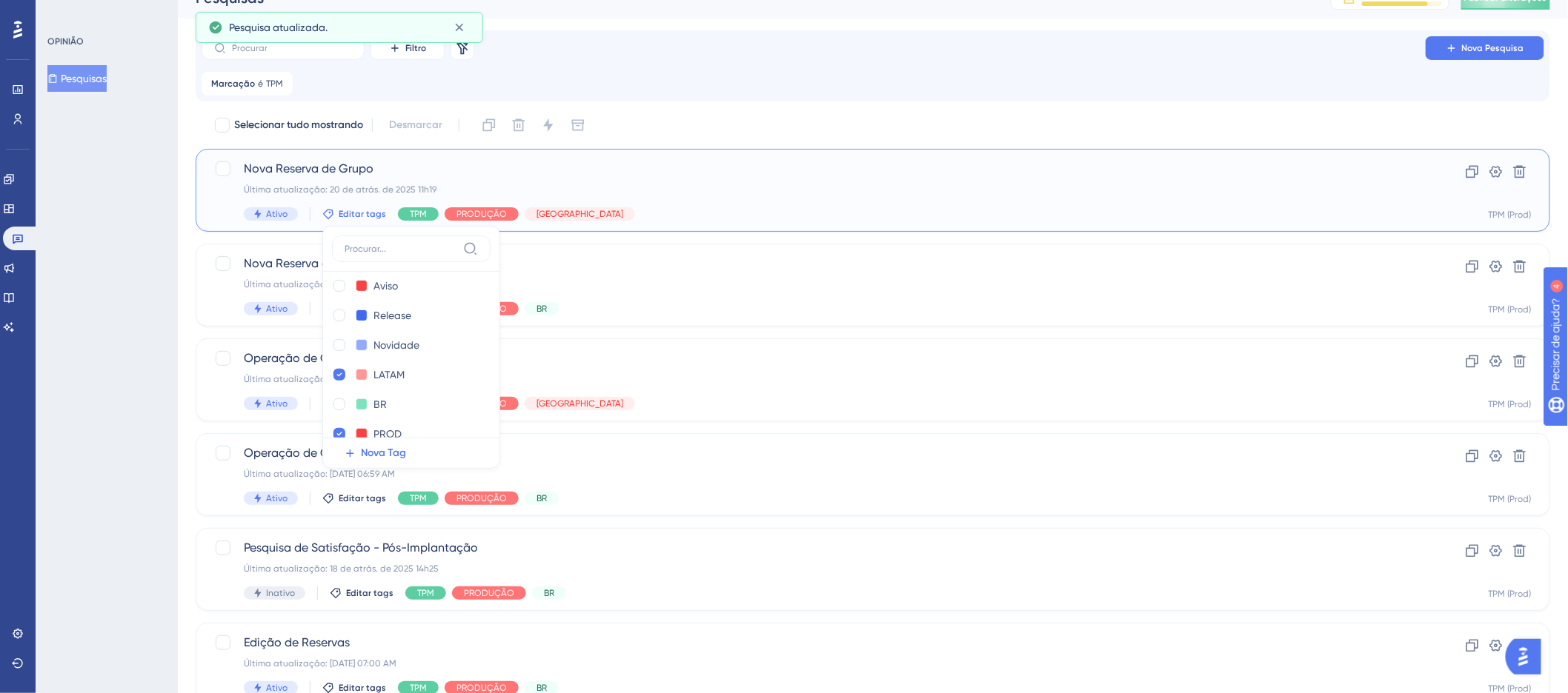
scroll to position [0, 0]
click at [696, 193] on div "Última atualização: 20 de atrás. de 2025 11h19" at bounding box center [814, 189] width 1140 height 12
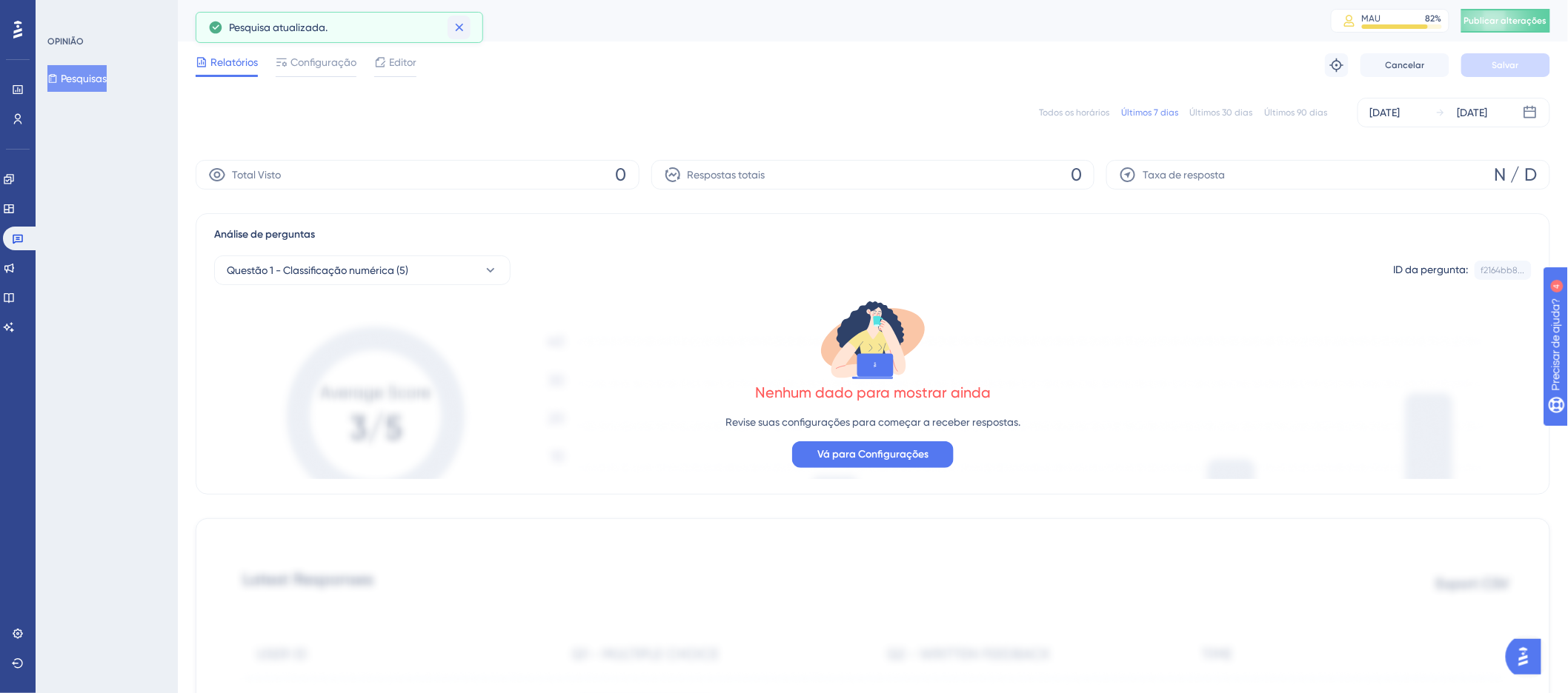
click at [462, 30] on div "Nova Reserva de Grupo" at bounding box center [744, 21] width 1098 height 21
click at [1517, 19] on font "Publicar alterações" at bounding box center [1506, 21] width 83 height 11
click at [21, 239] on icon at bounding box center [18, 239] width 12 height 12
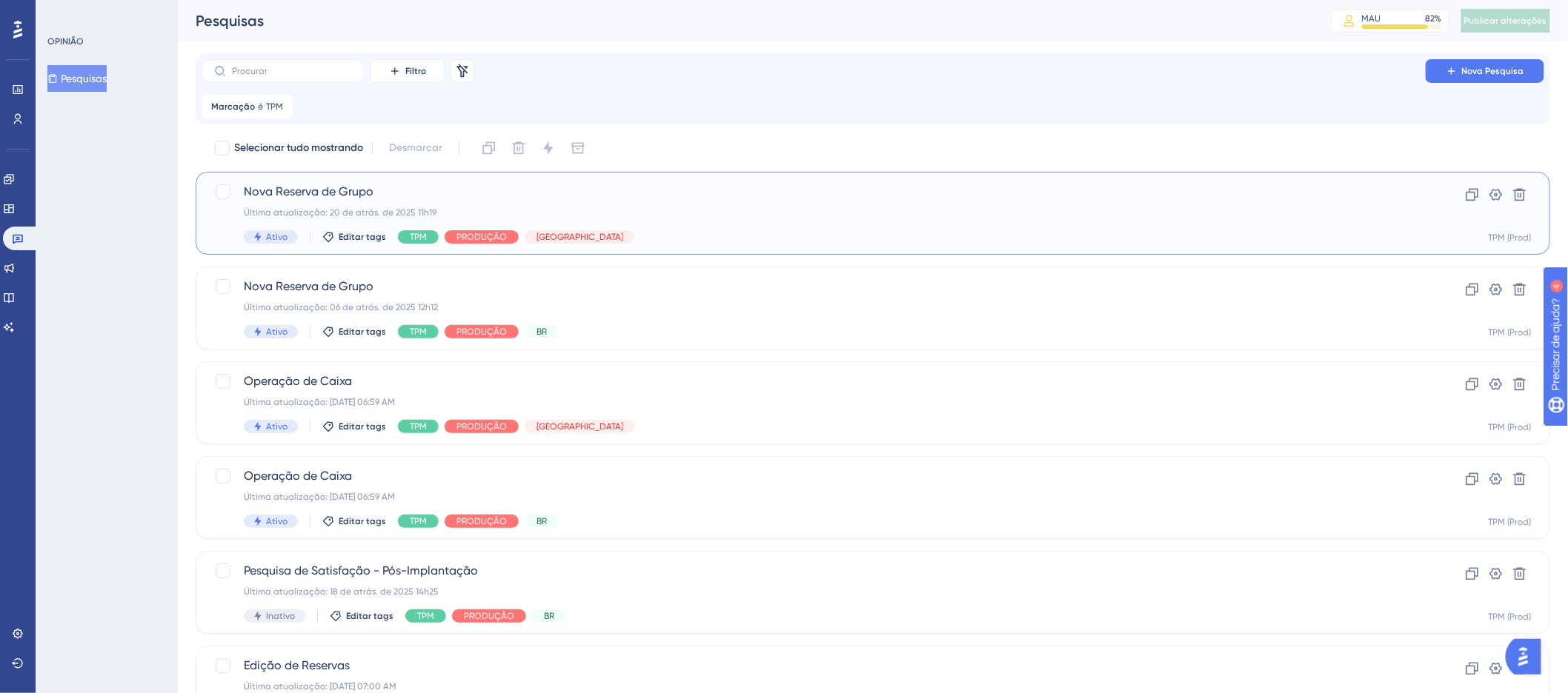
click at [705, 226] on div "Nova Reserva de Grupo Última atualização: 20 de atrás. de 2025 11h19 Ativo Edit…" at bounding box center [814, 214] width 1140 height 61
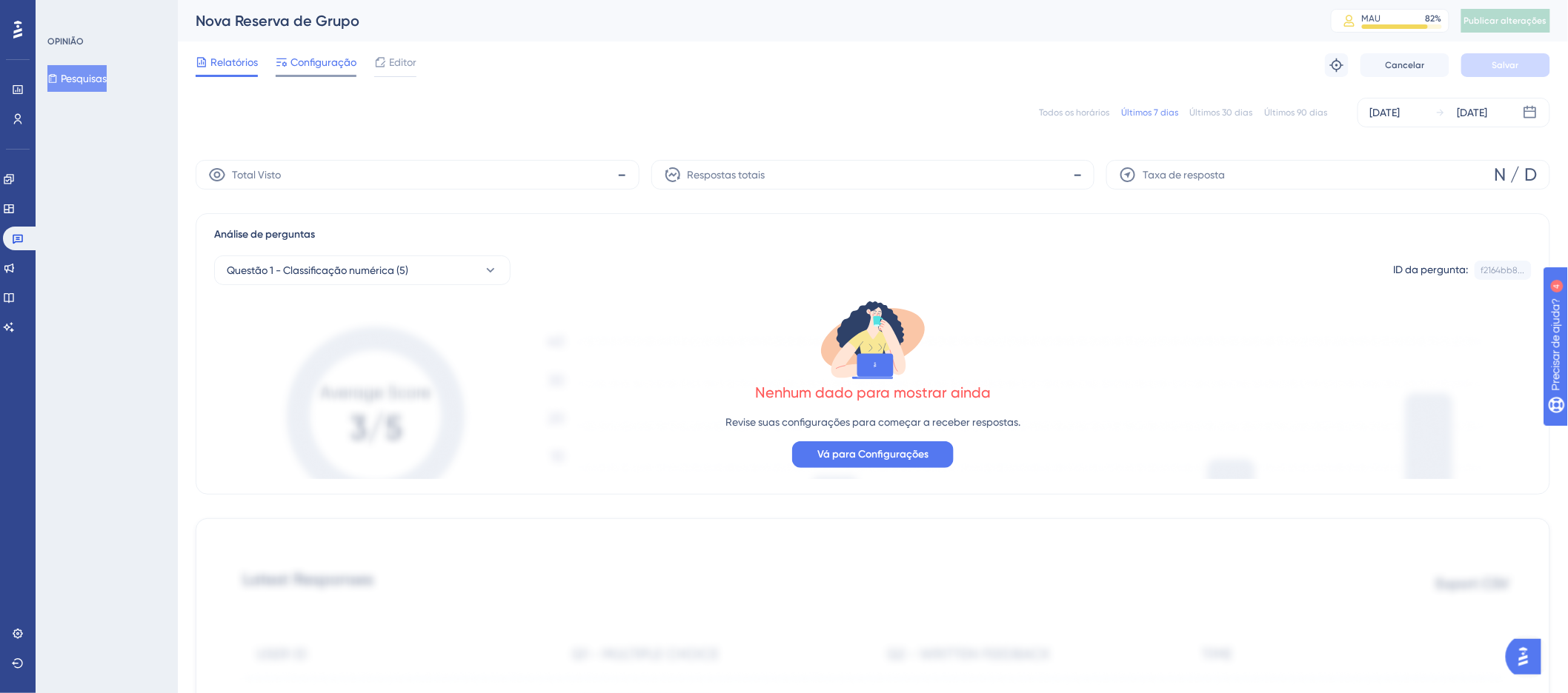
click at [315, 61] on font "Configuração" at bounding box center [323, 62] width 66 height 12
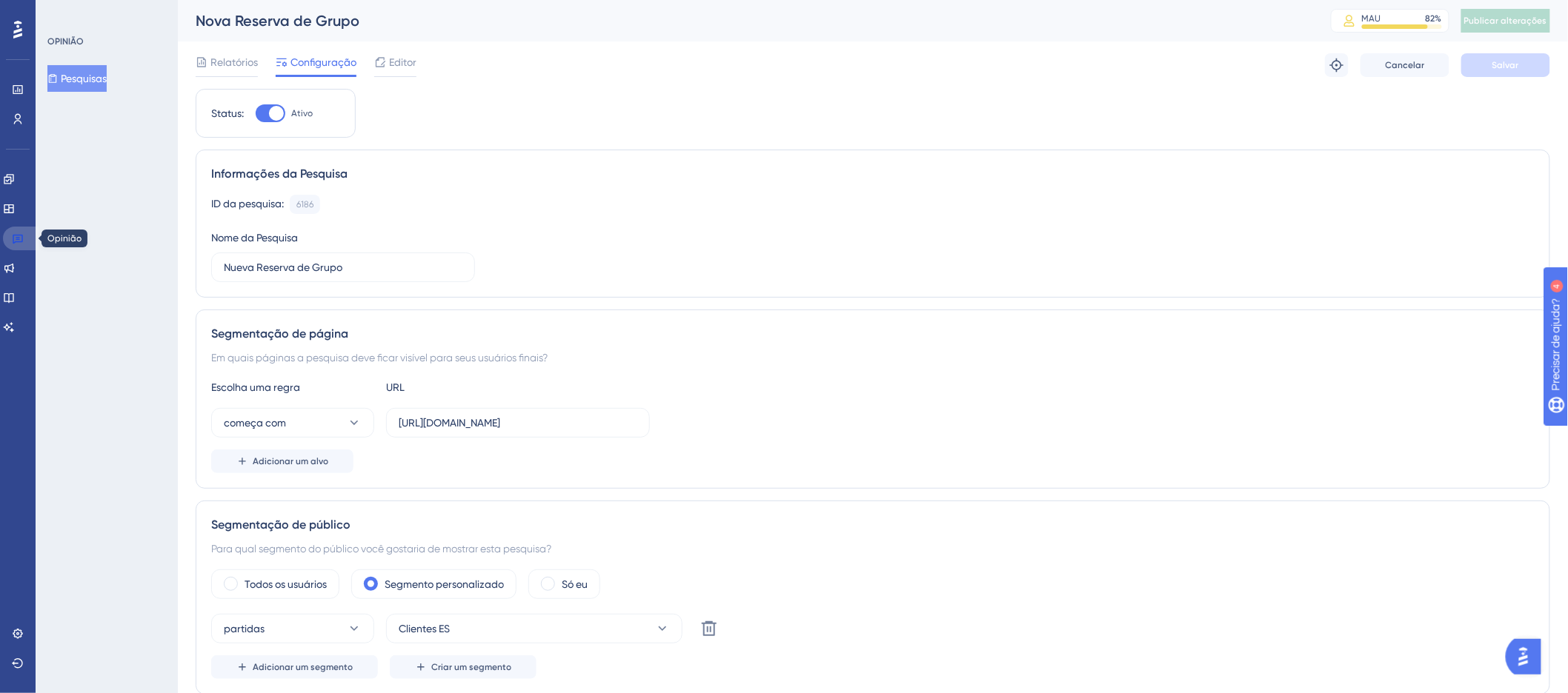
click at [21, 239] on icon at bounding box center [18, 239] width 12 height 12
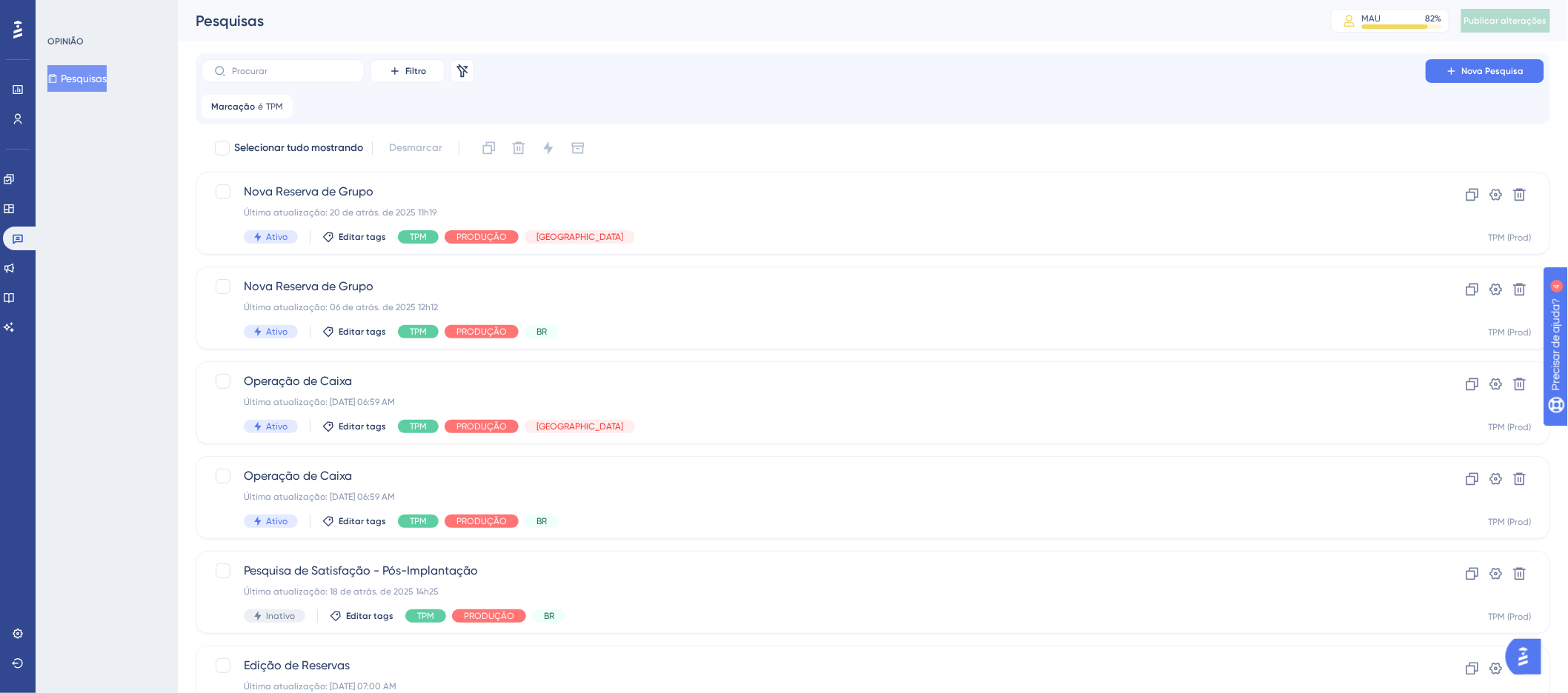
click at [20, 34] on icon at bounding box center [18, 30] width 9 height 18
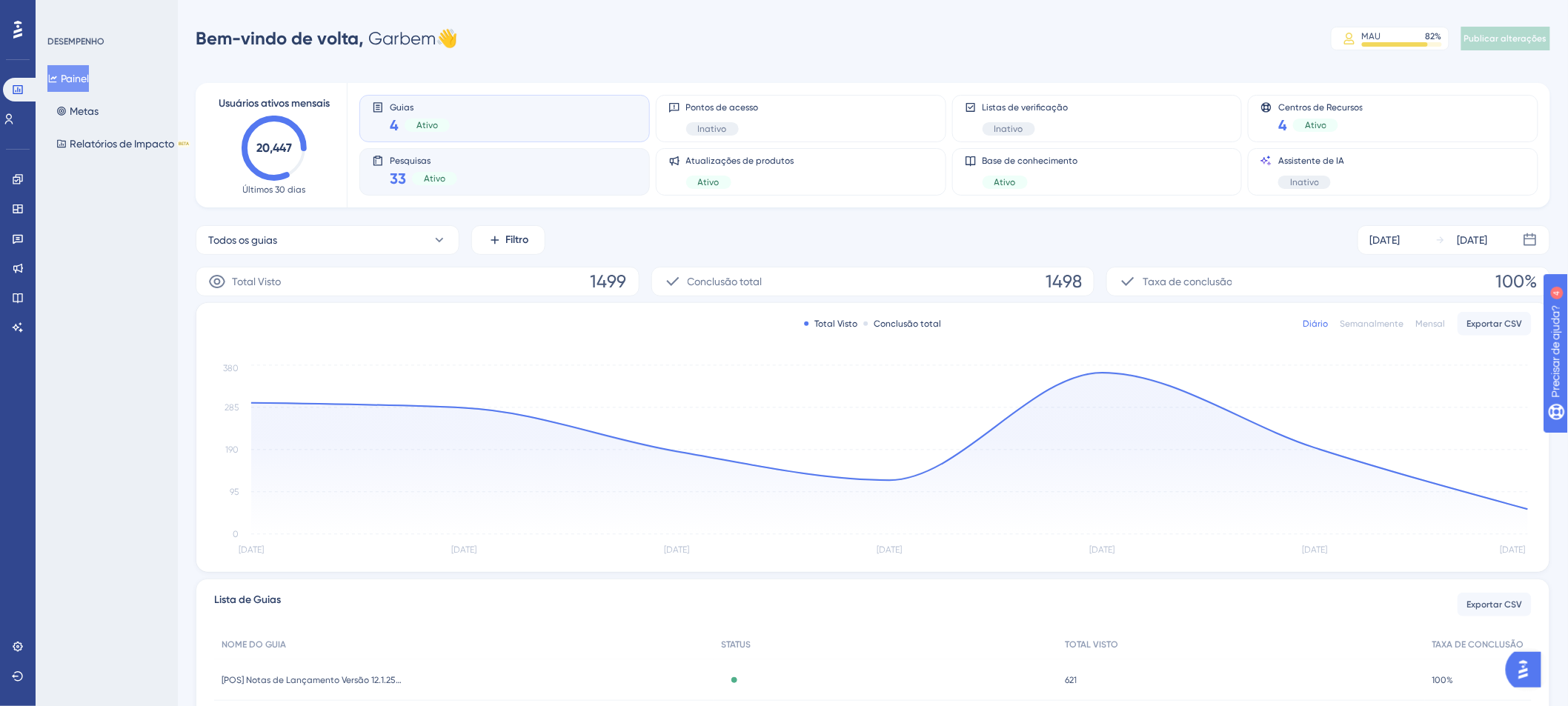
click at [437, 176] on font "Ativo" at bounding box center [435, 178] width 22 height 11
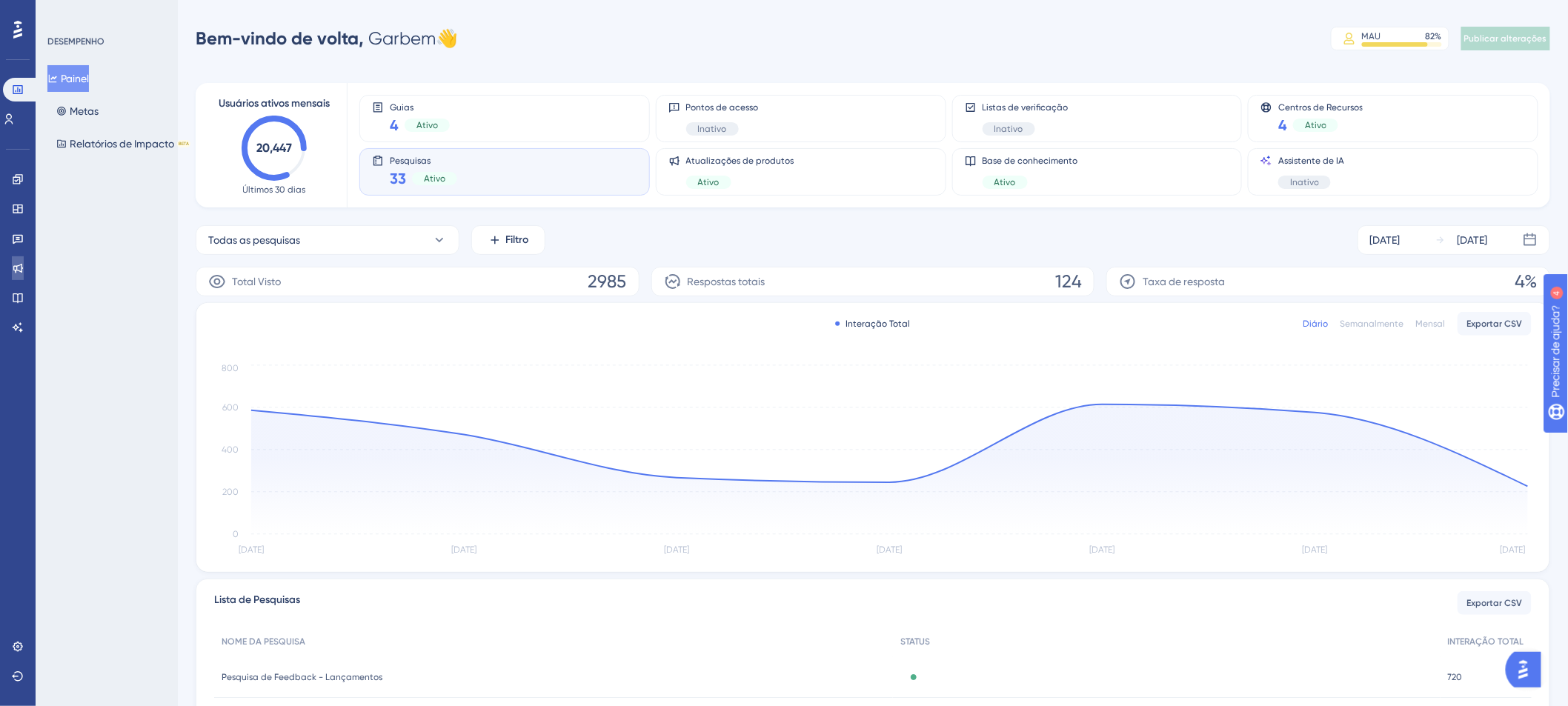
click at [17, 270] on icon at bounding box center [19, 268] width 10 height 10
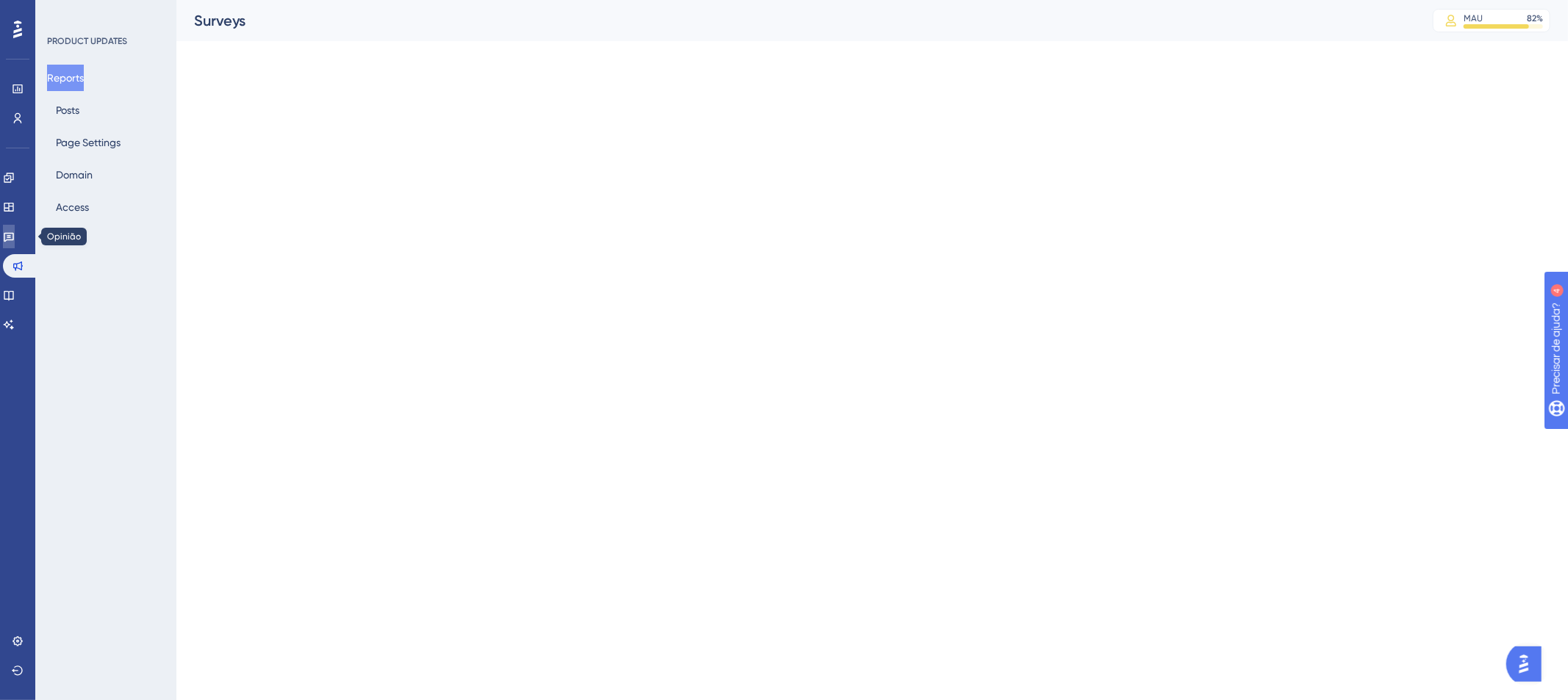
click at [14, 240] on icon at bounding box center [9, 238] width 11 height 10
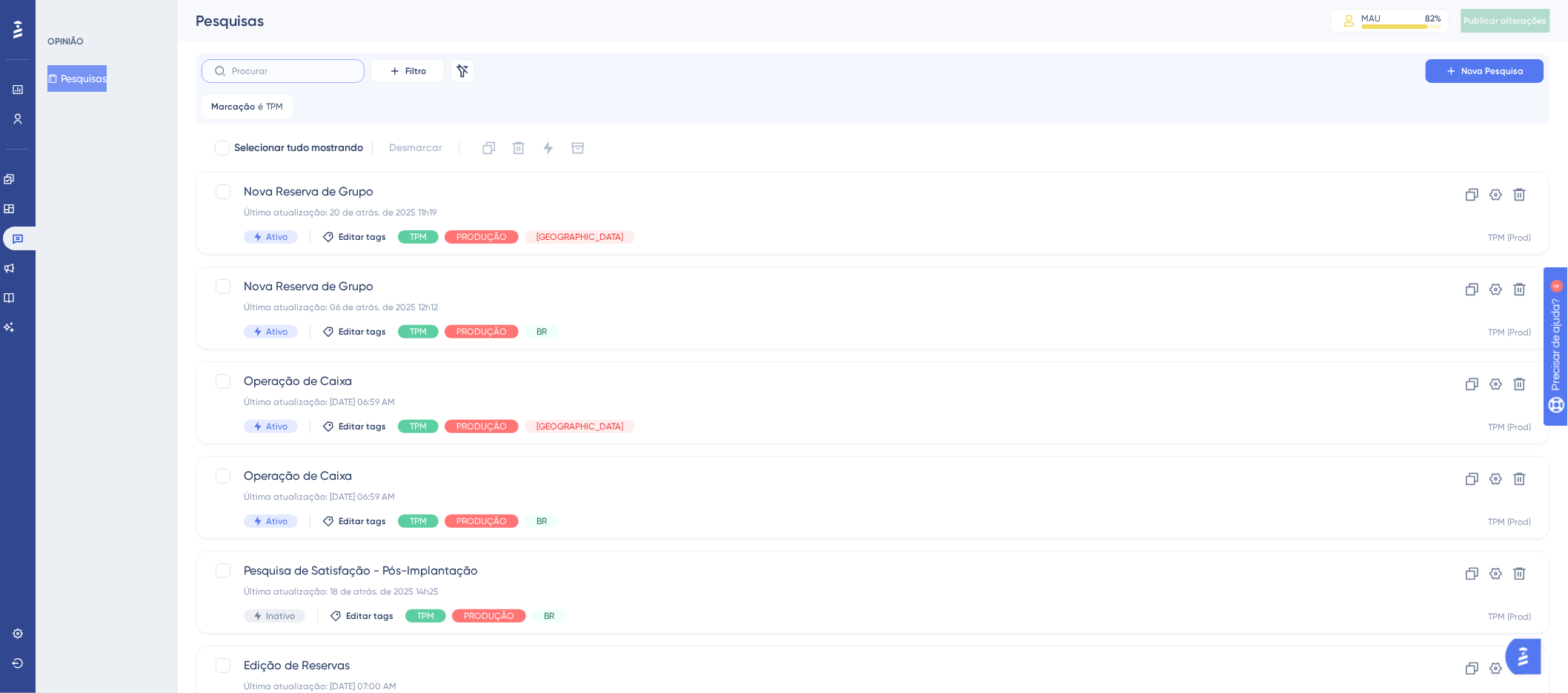
click at [319, 72] on input "text" at bounding box center [292, 71] width 120 height 11
click at [257, 108] on font "é" at bounding box center [259, 106] width 5 height 11
click at [317, 183] on button "TPM" at bounding box center [295, 178] width 163 height 30
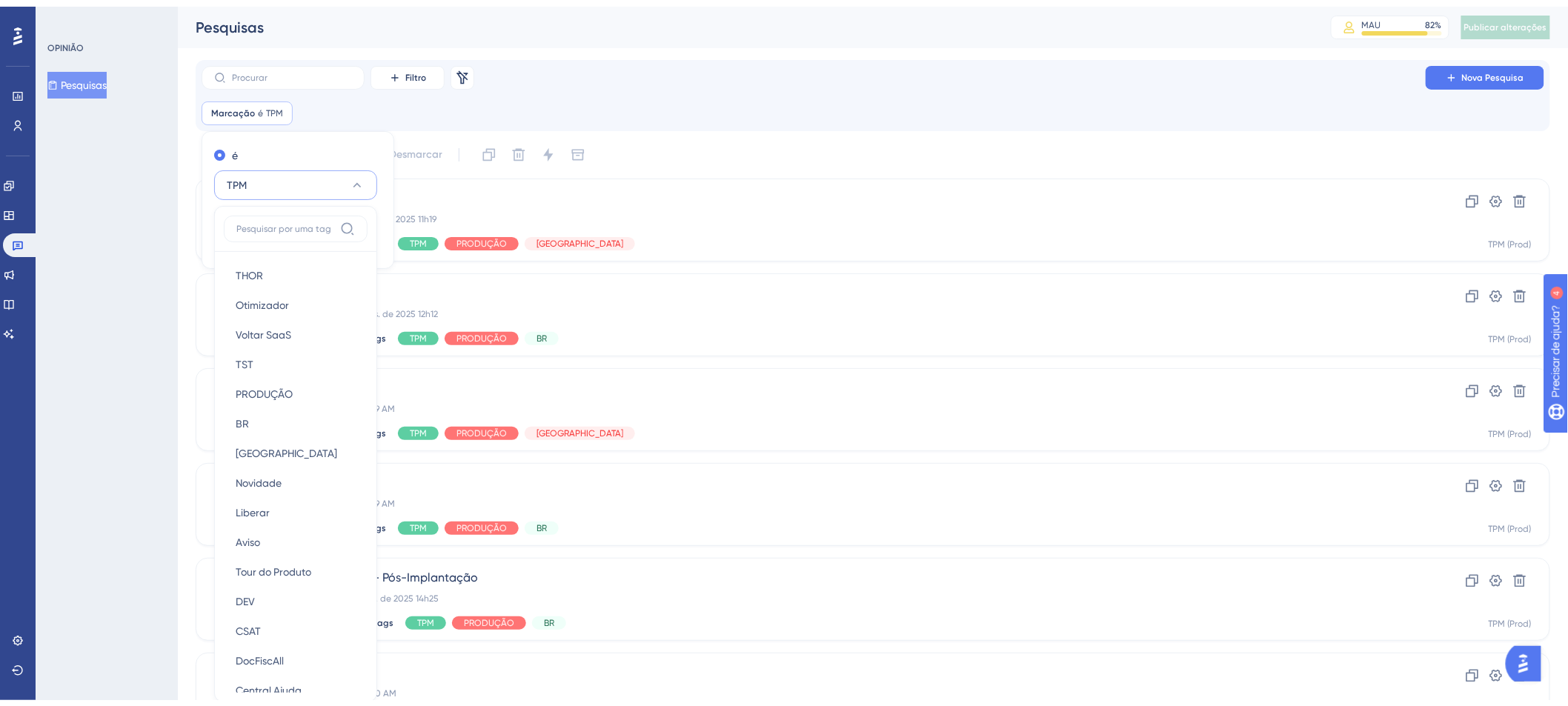
scroll to position [100, 0]
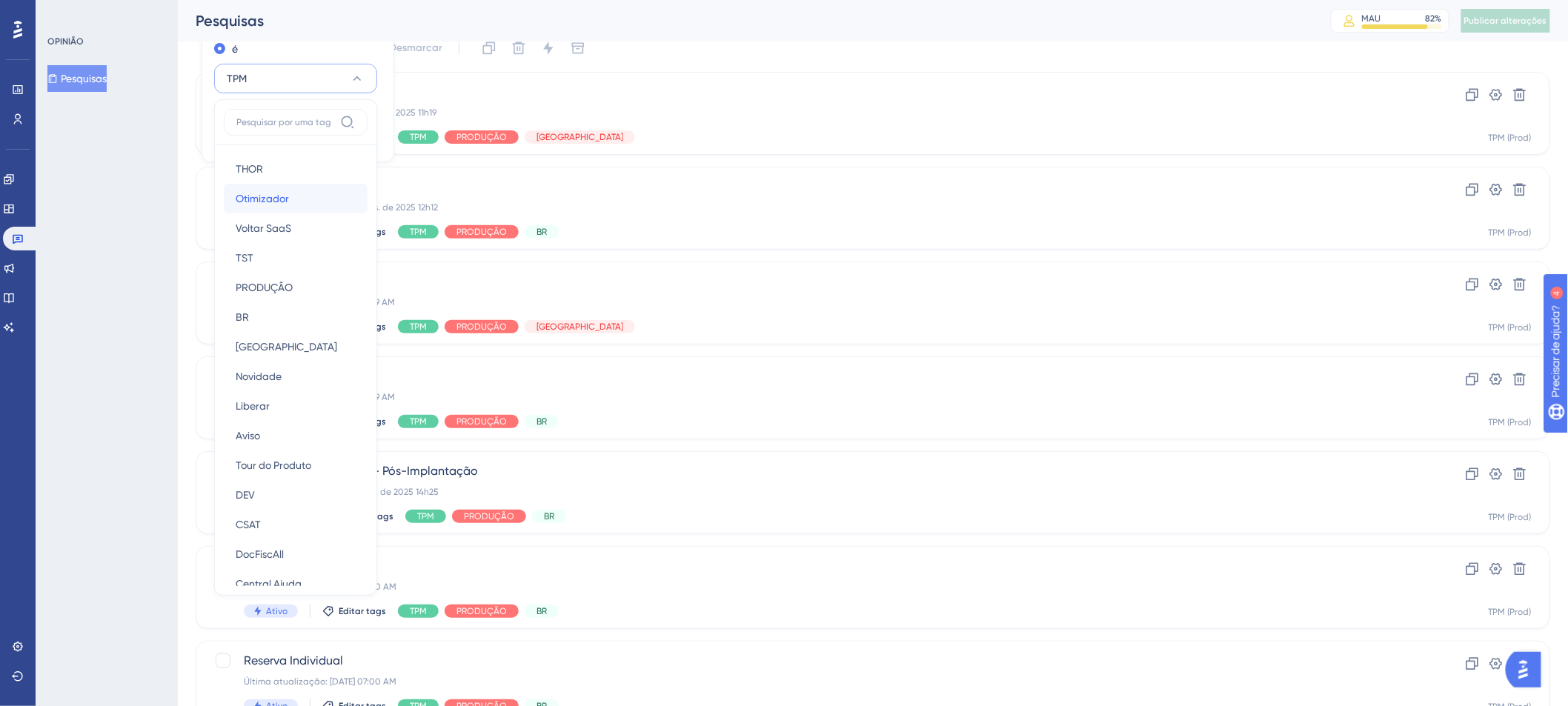
click at [316, 206] on div "Otimizador Otimizador" at bounding box center [296, 198] width 120 height 30
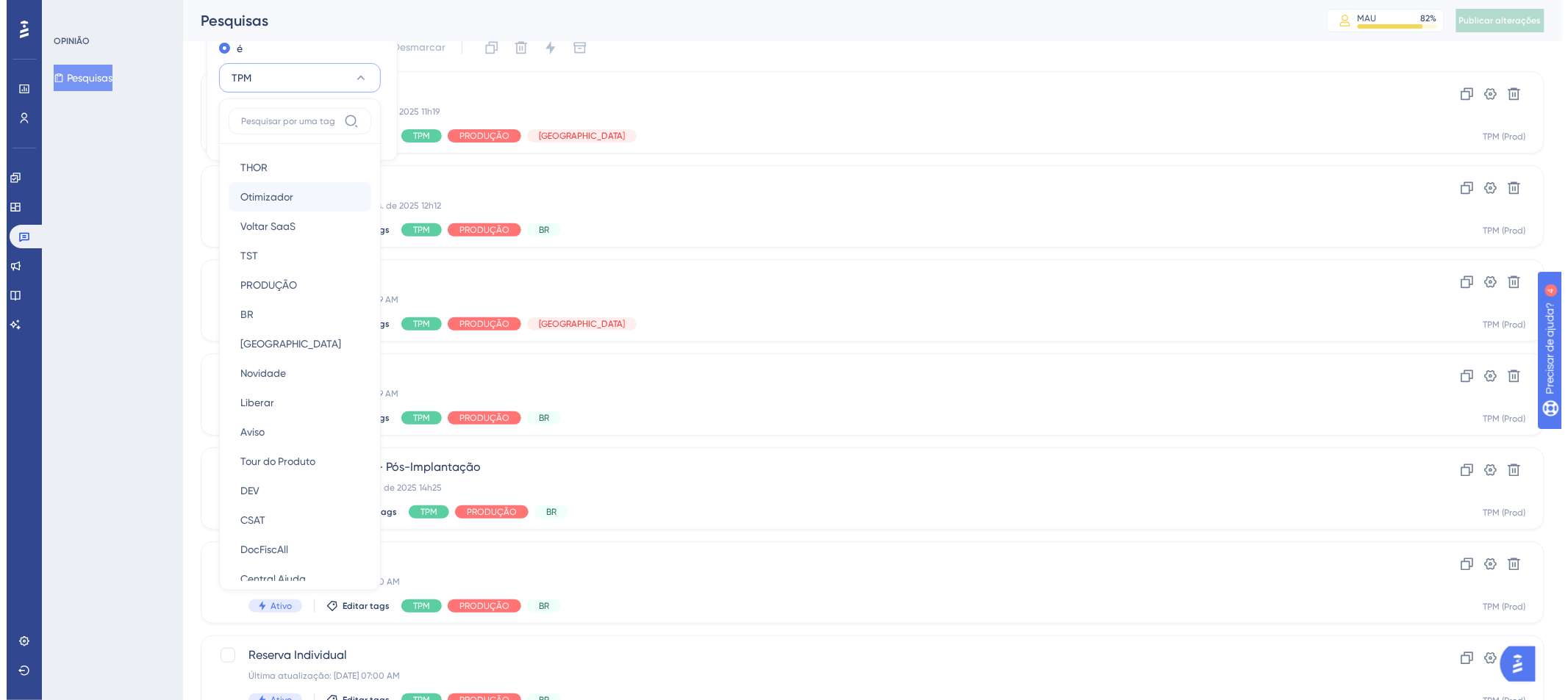
scroll to position [0, 0]
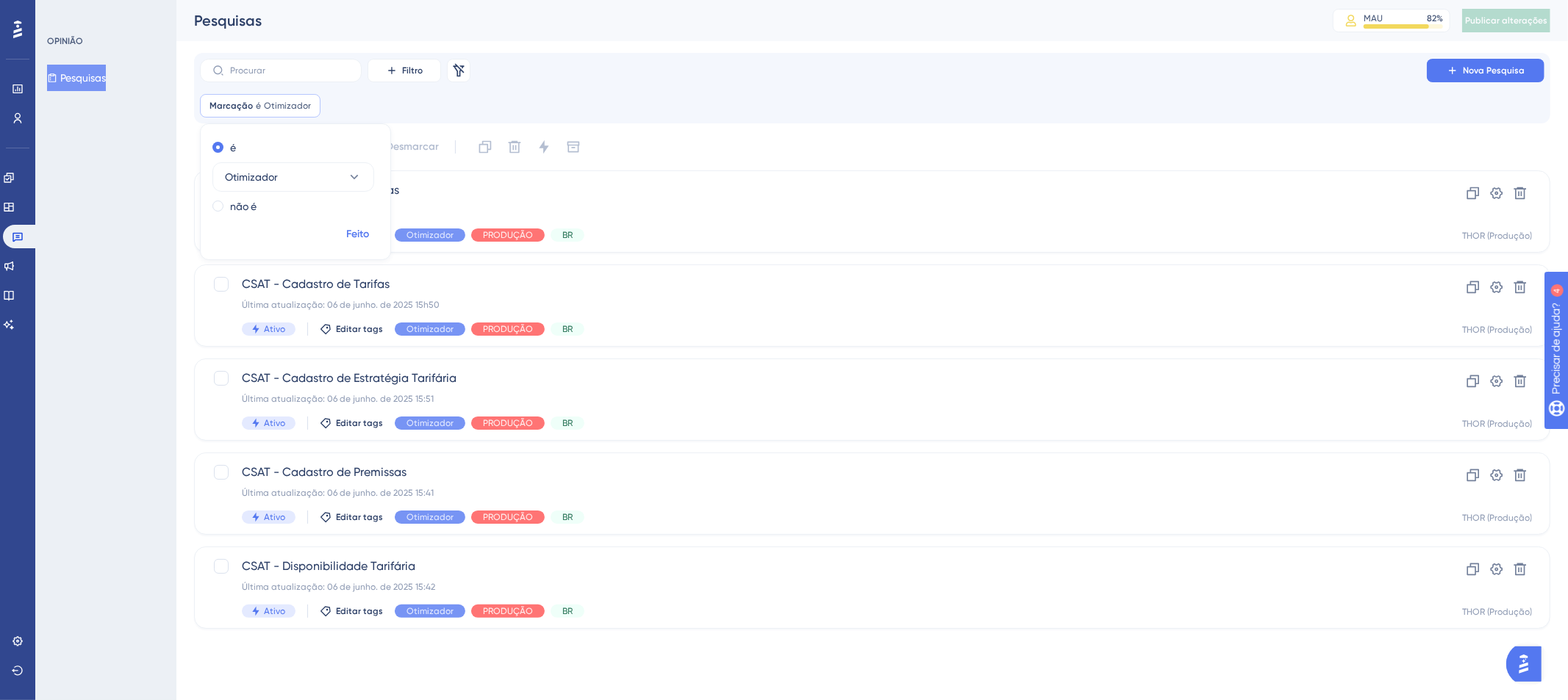
click at [368, 234] on font "Feito" at bounding box center [358, 234] width 22 height 13
